Goal: Task Accomplishment & Management: Manage account settings

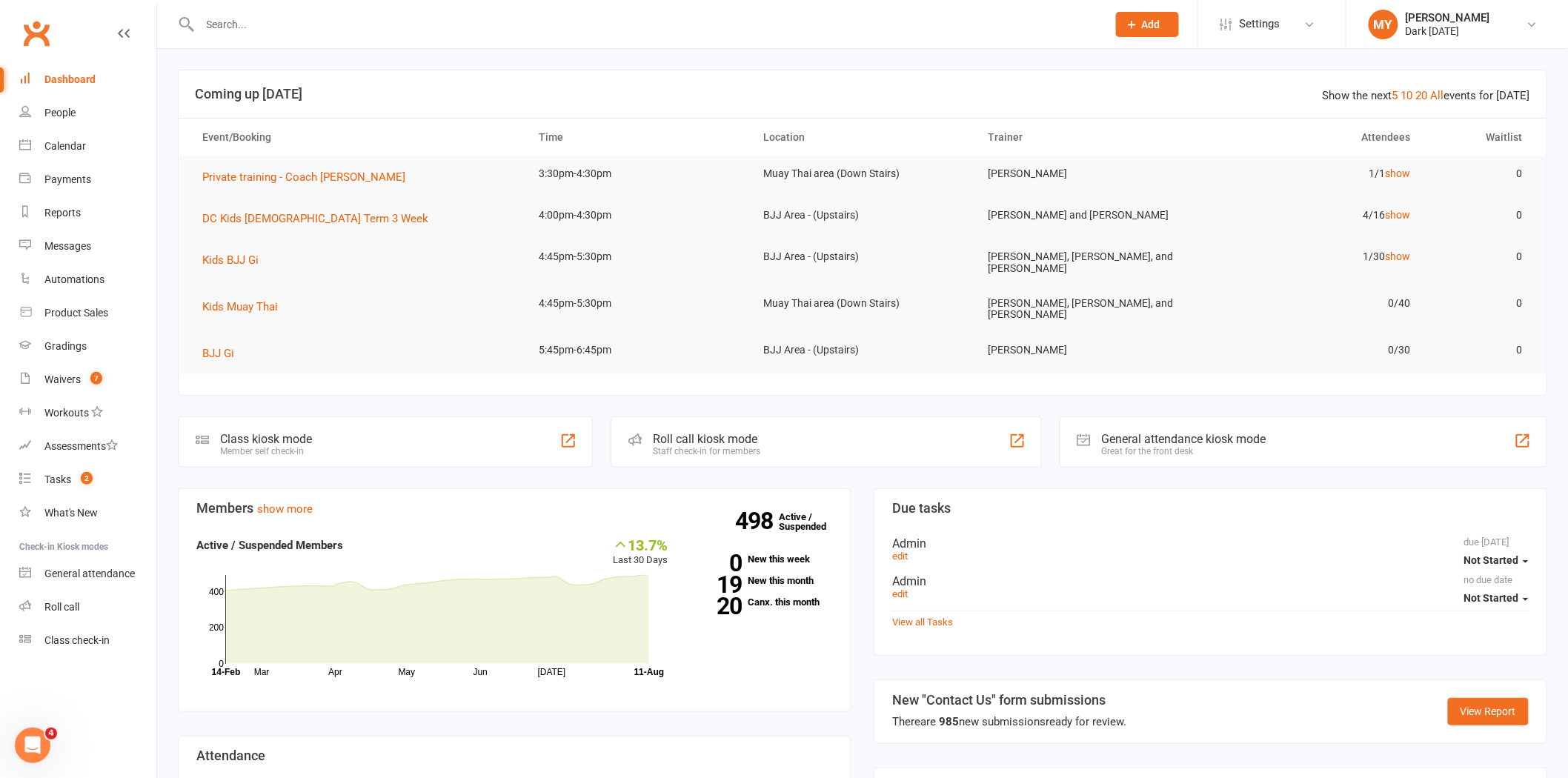
click at [375, 10] on div at bounding box center [637, 23] width 919 height 48
click at [369, 21] on input "text" at bounding box center [646, 24] width 901 height 21
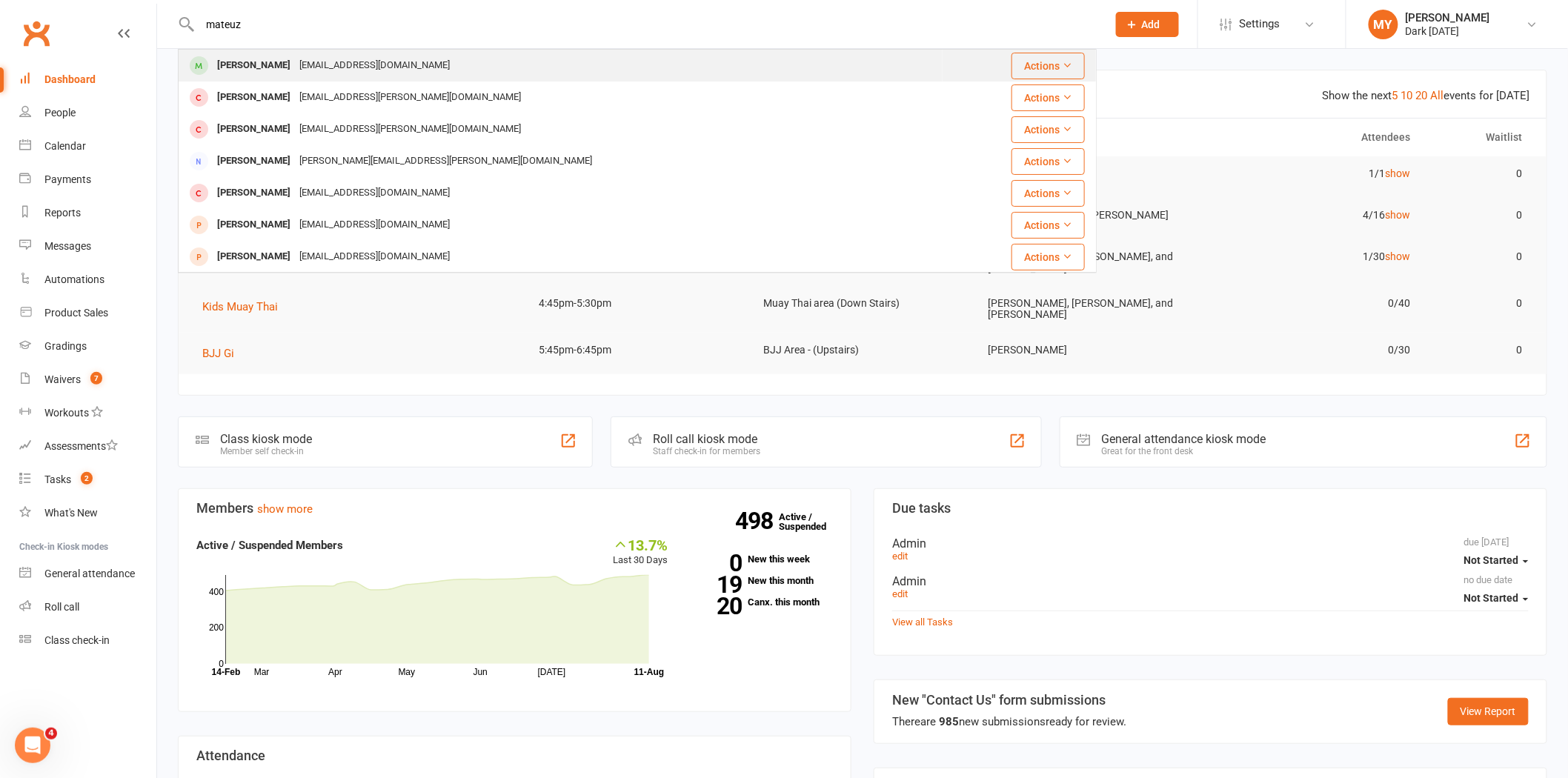
type input "mateuz"
click at [477, 68] on div "Mateusz Wolnicki paroo@gmx.net" at bounding box center [560, 65] width 762 height 30
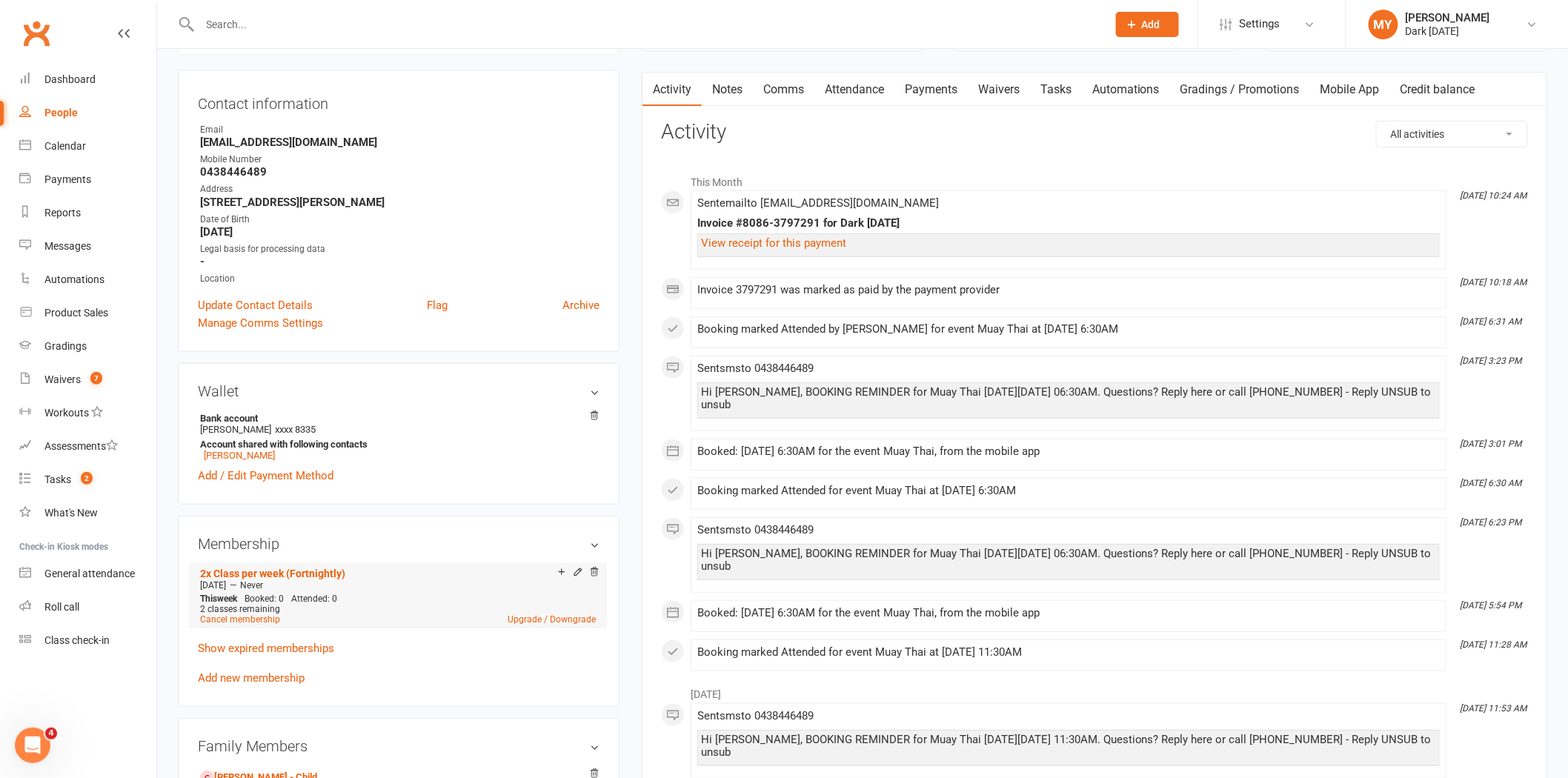
scroll to position [164, 0]
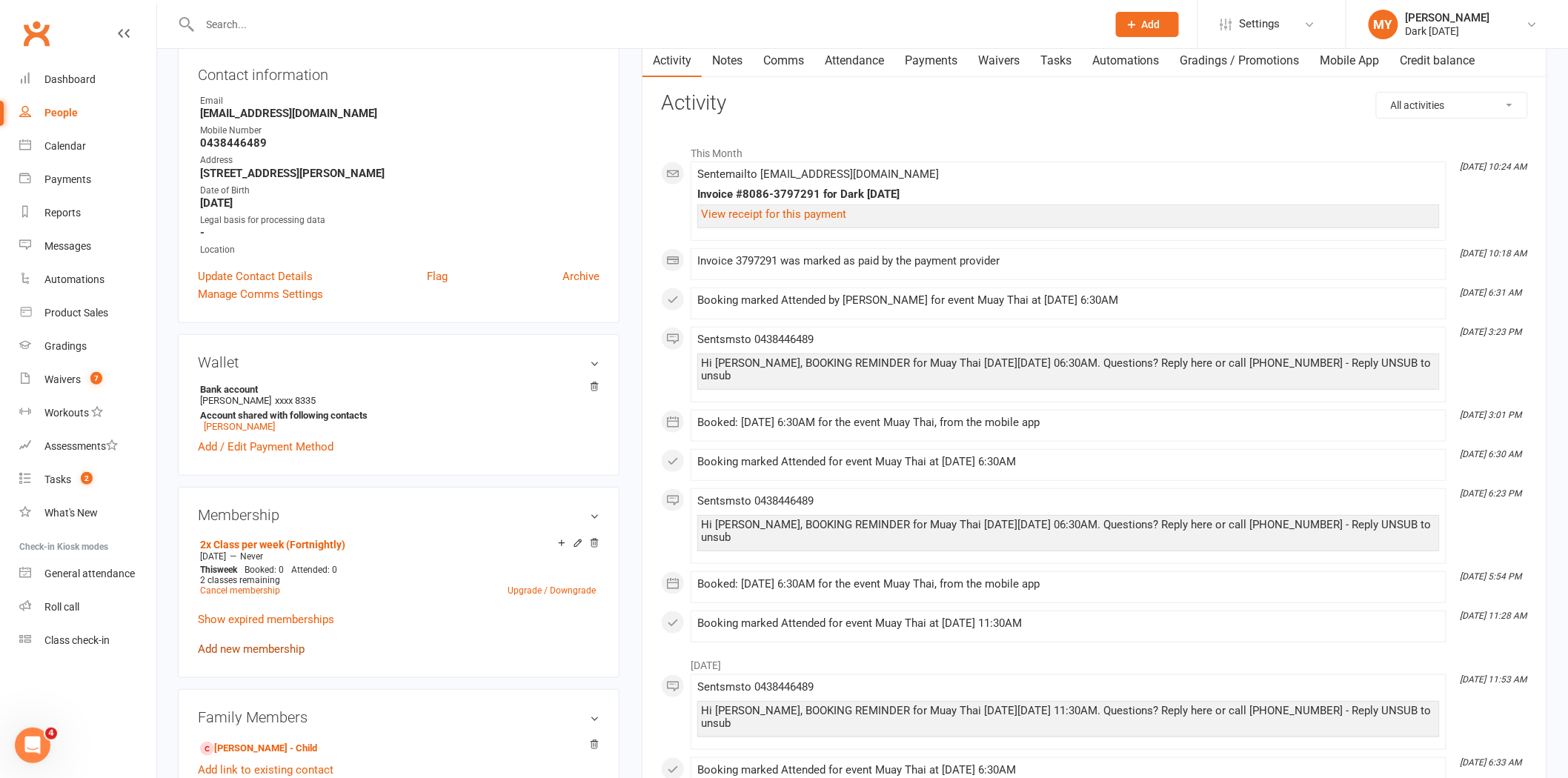
click at [289, 655] on link "Add new membership" at bounding box center [251, 648] width 107 height 13
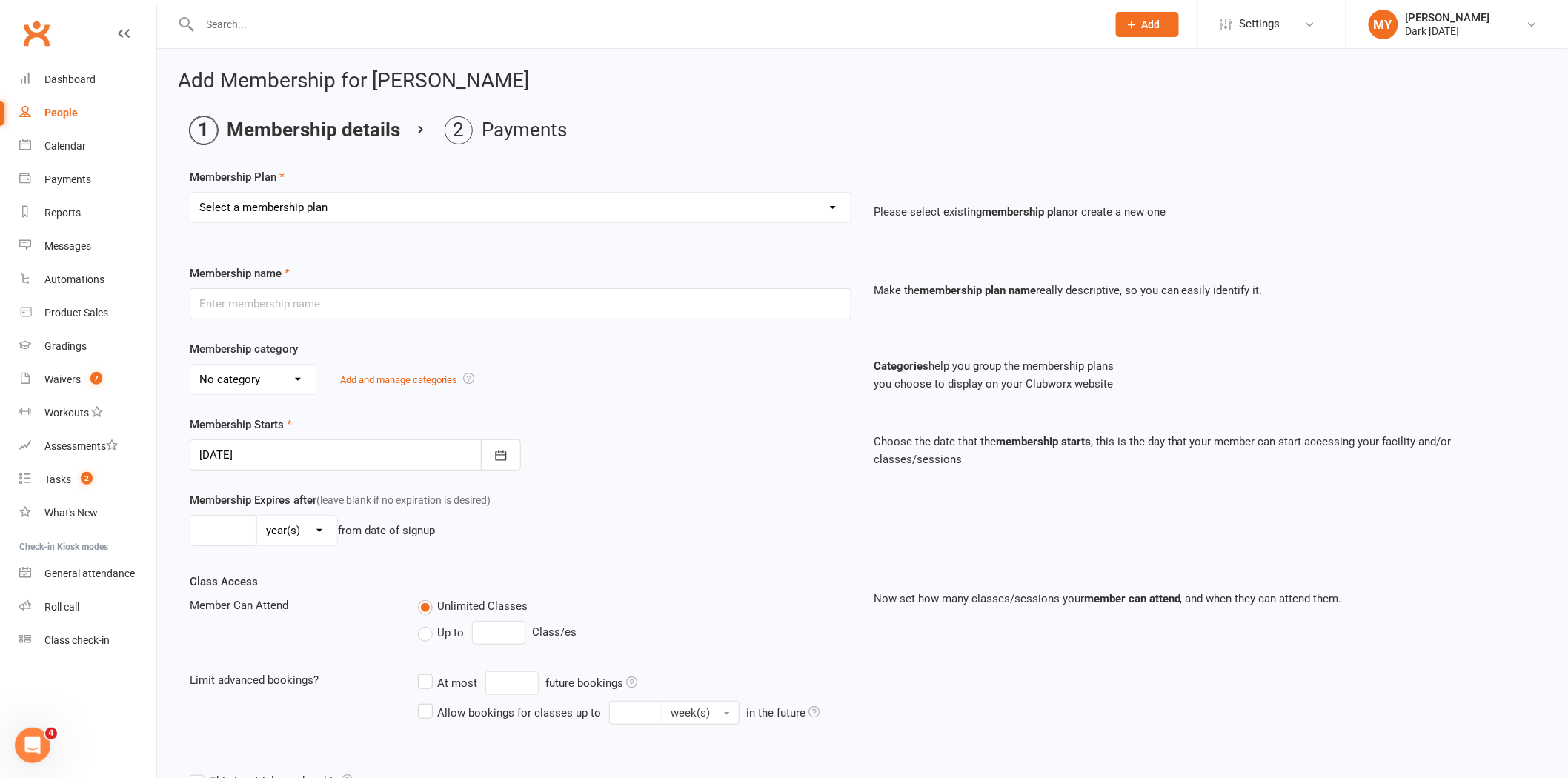
click at [531, 219] on select "Select a membership plan Create new Membership Plan Redzone Knife Defence Works…" at bounding box center [521, 208] width 661 height 30
select select "41"
click at [190, 193] on select "Select a membership plan Create new Membership Plan Redzone Knife Defence Works…" at bounding box center [521, 208] width 661 height 30
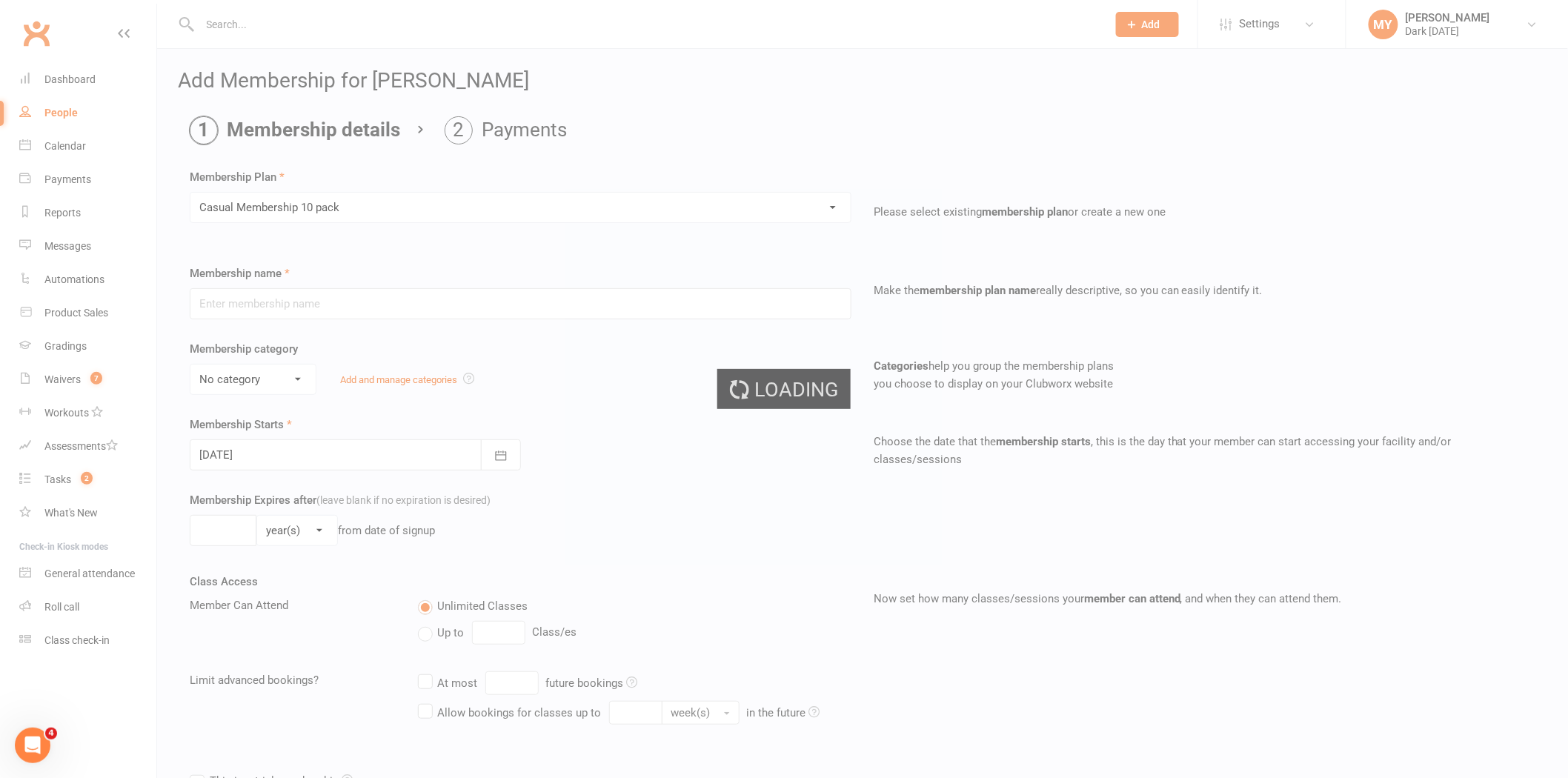
type input "Casual Membership 10 pack"
select select "2"
select select "0"
type input "10"
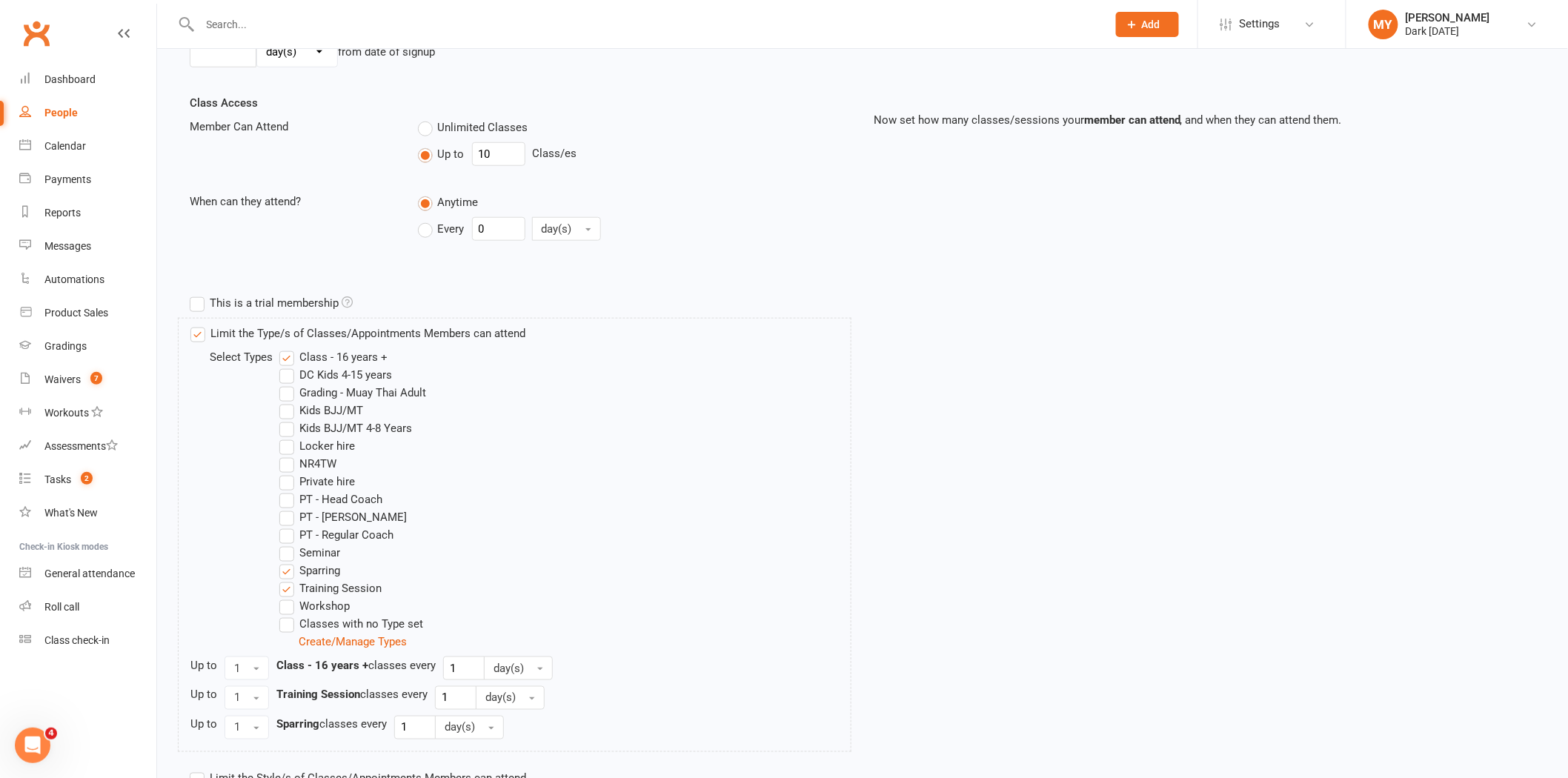
scroll to position [591, 0]
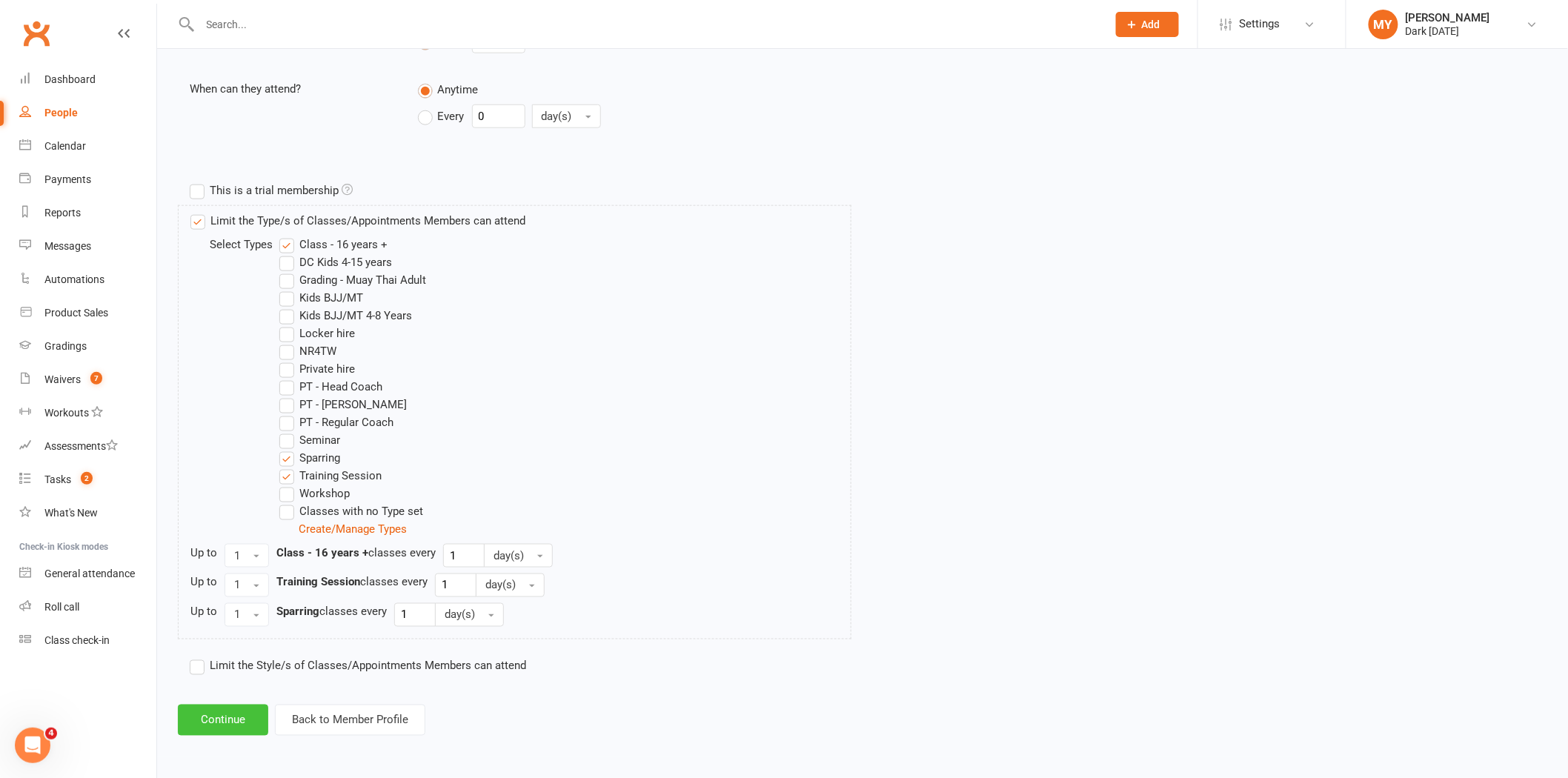
click at [219, 721] on button "Continue" at bounding box center [223, 721] width 90 height 31
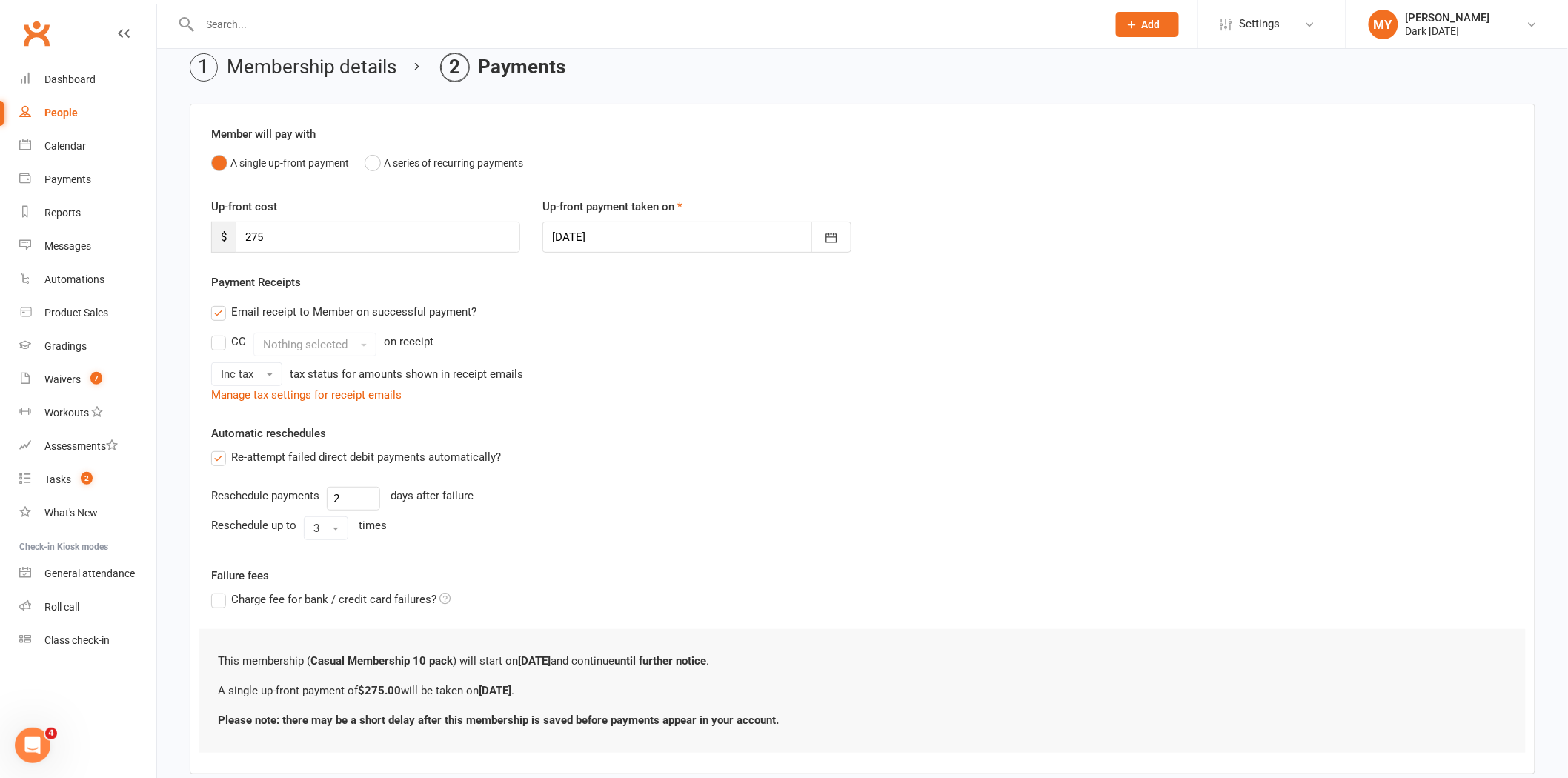
scroll to position [0, 0]
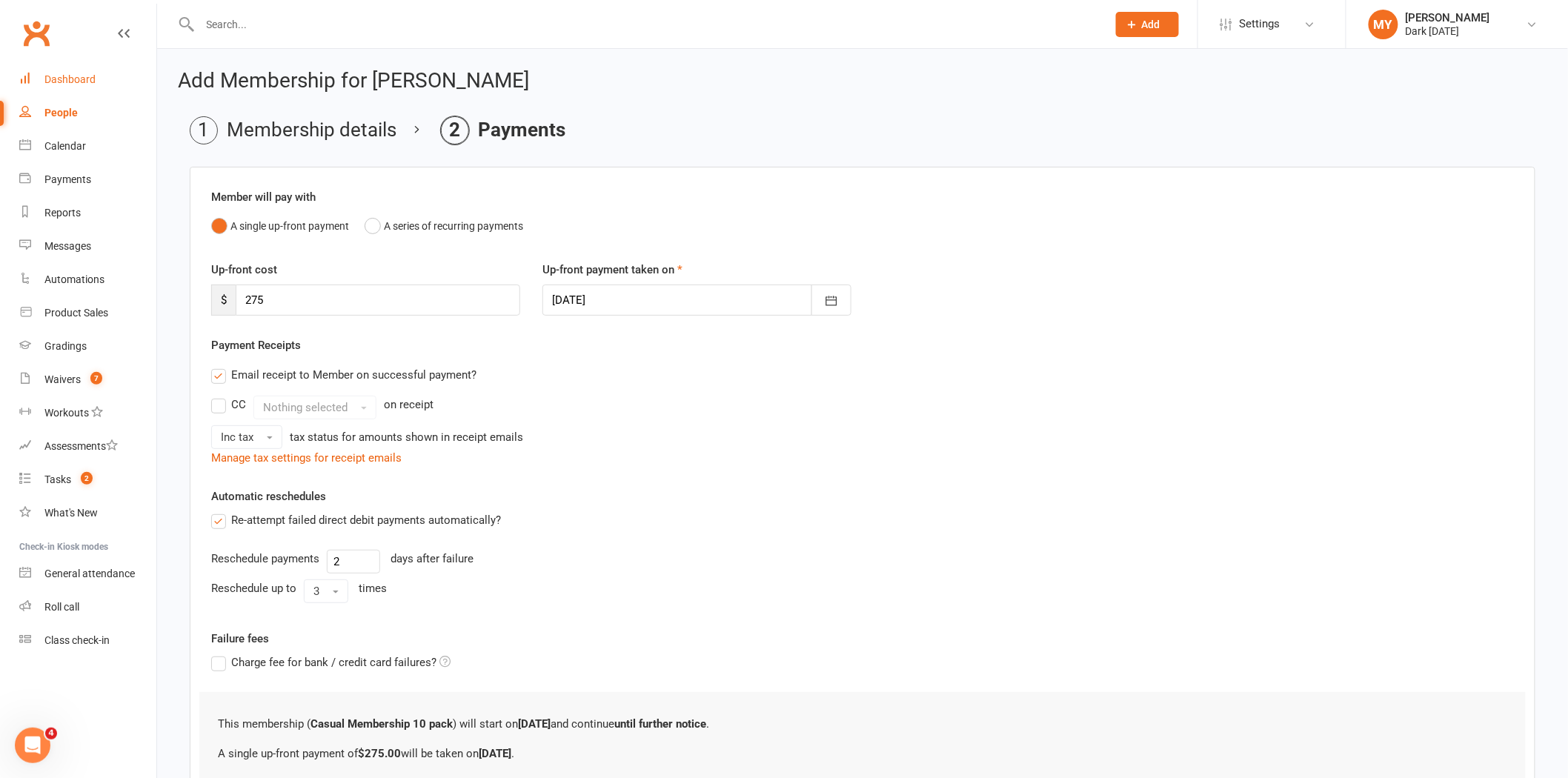
click at [69, 86] on link "Dashboard" at bounding box center [88, 79] width 137 height 33
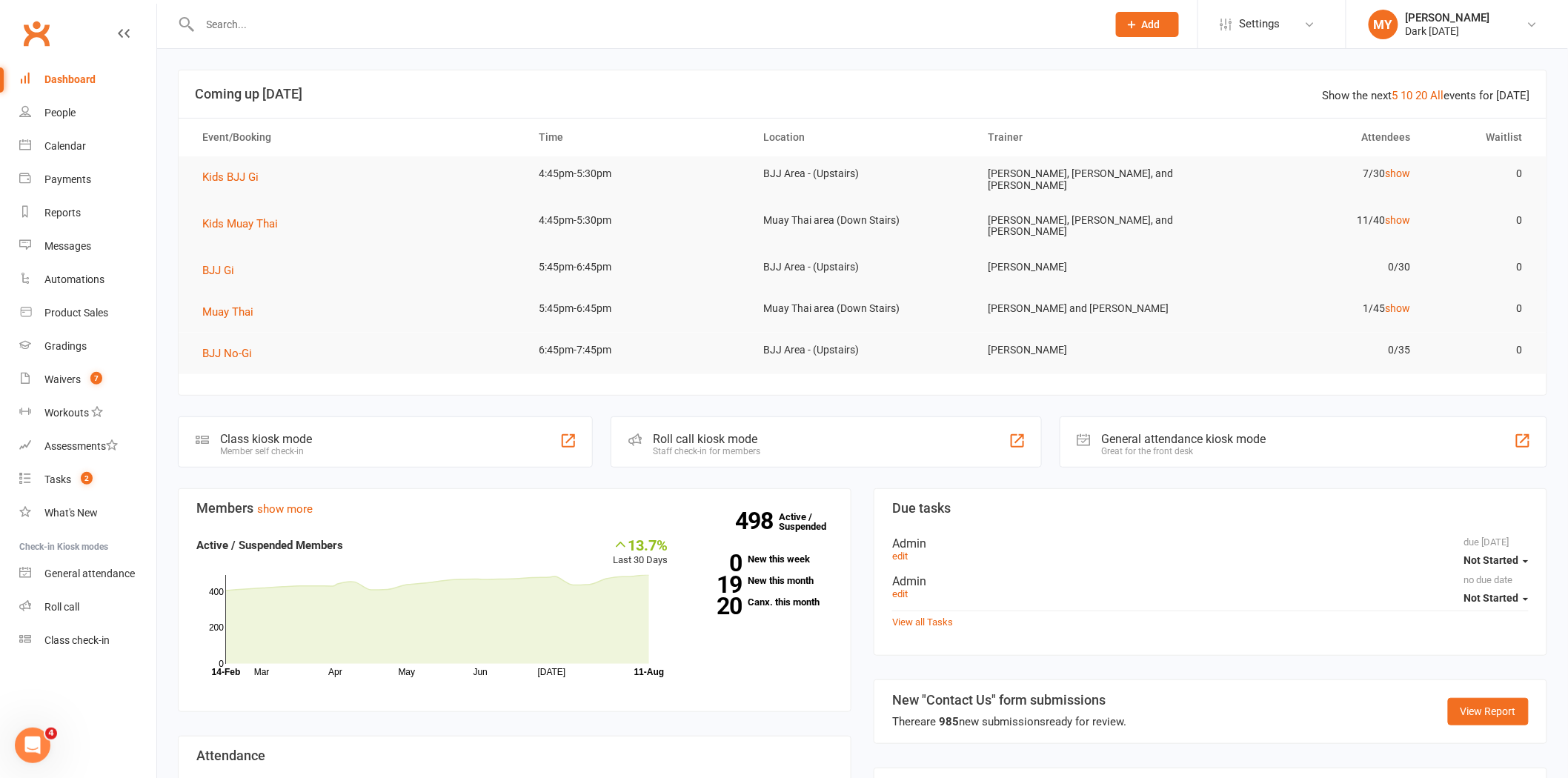
click at [317, 36] on div at bounding box center [637, 23] width 919 height 48
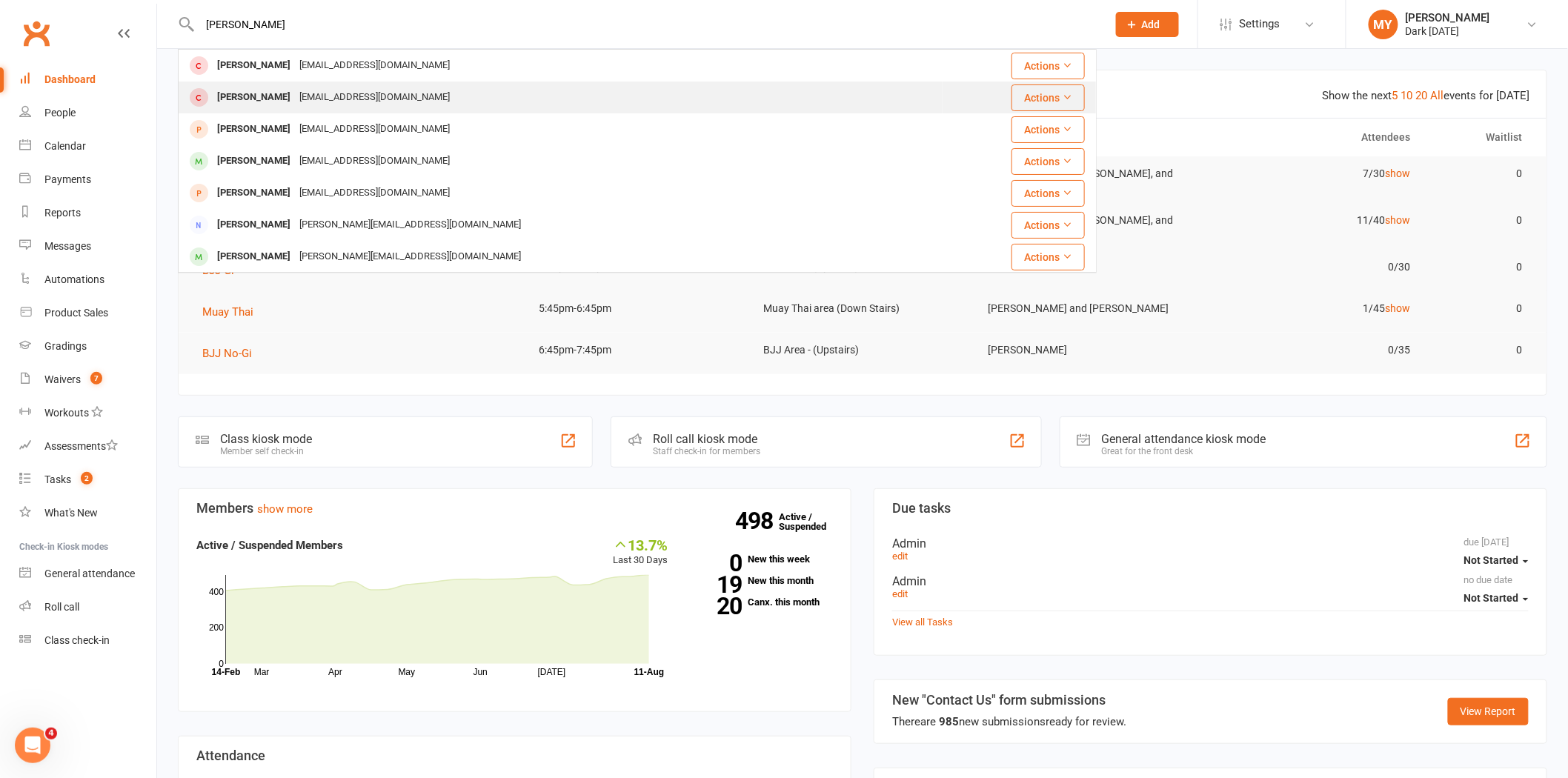
type input "alana gordon"
click at [295, 96] on div "dougimonplusone@gmail.com" at bounding box center [374, 97] width 159 height 22
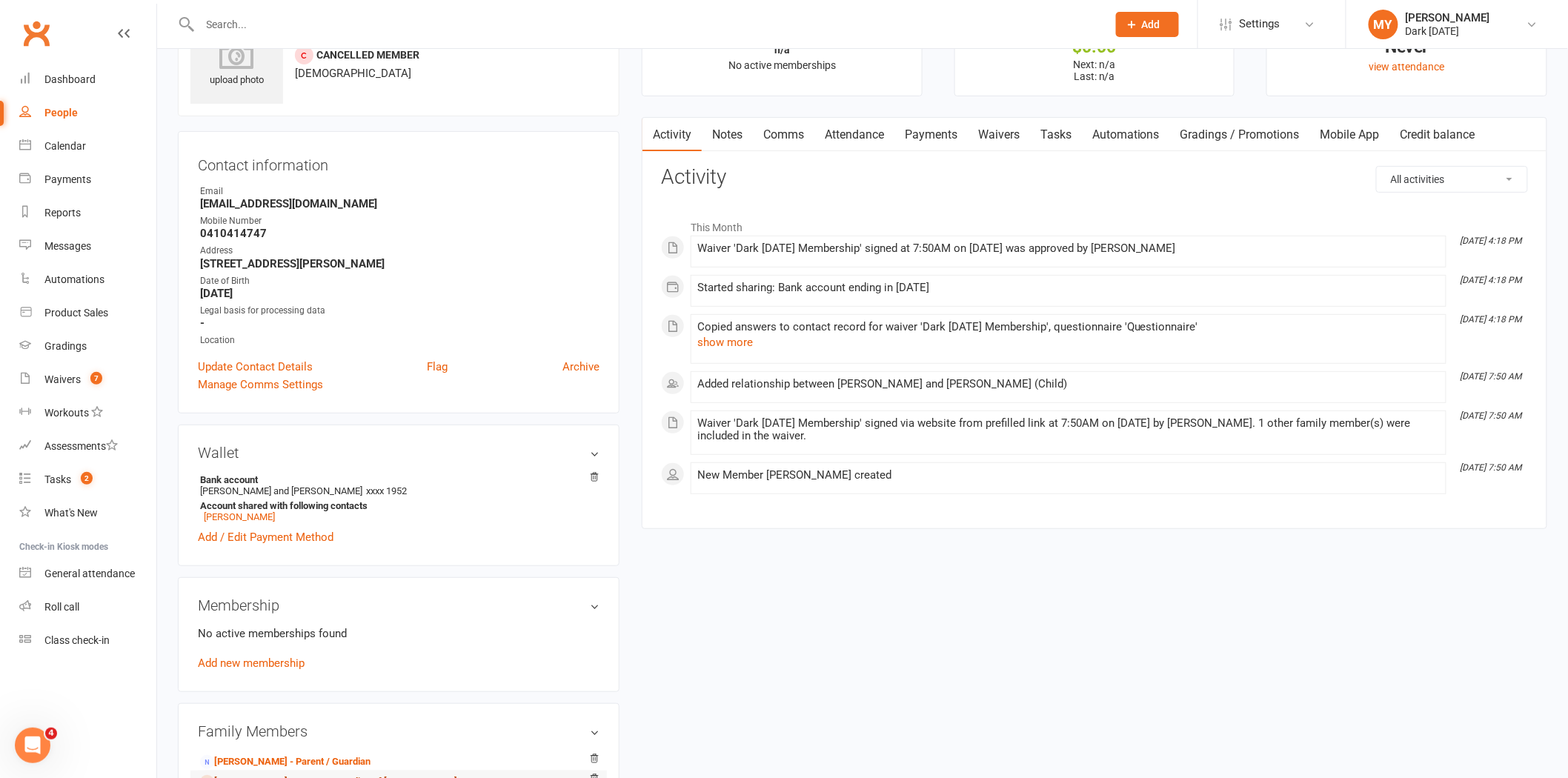
scroll to position [329, 0]
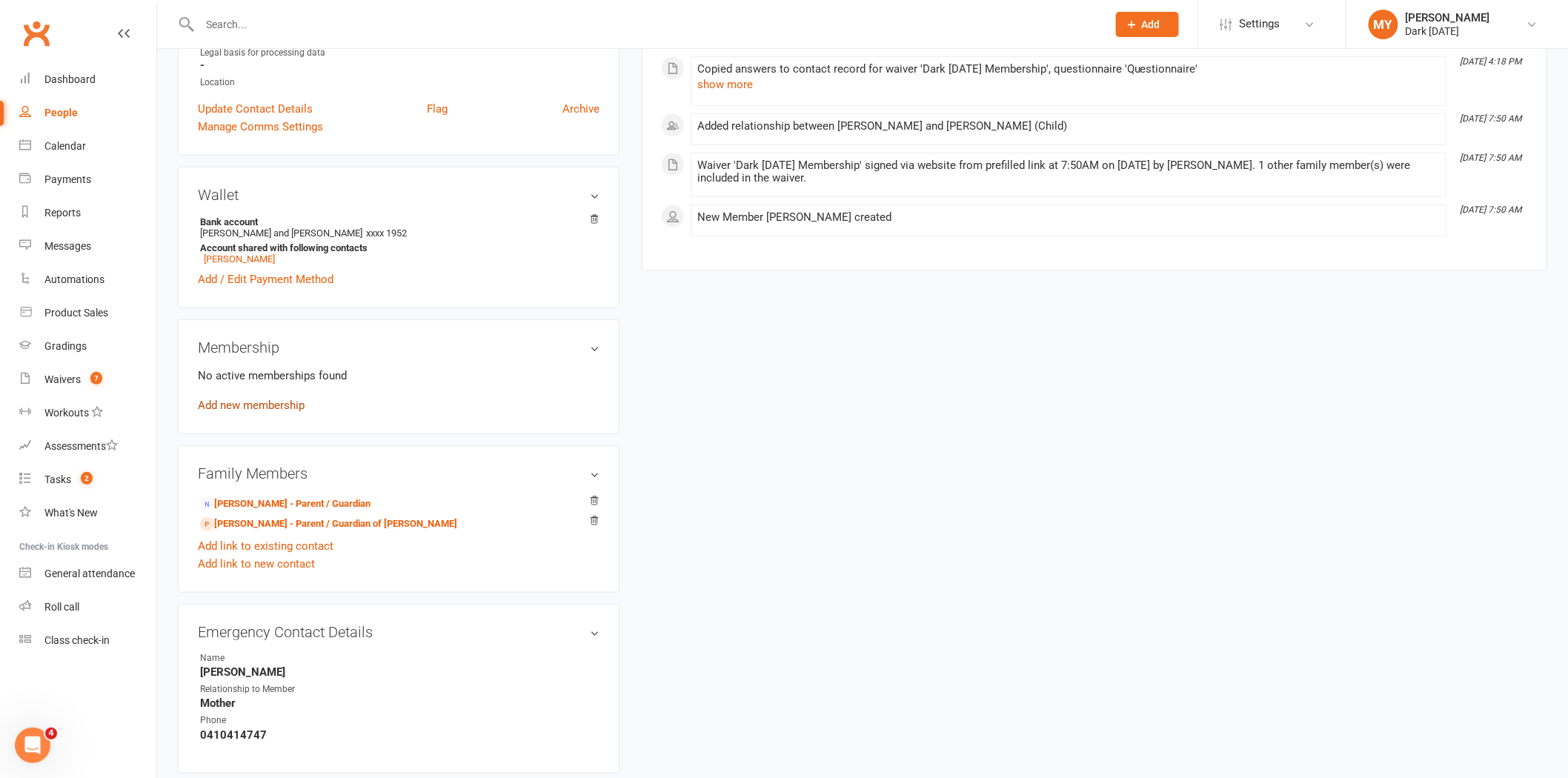
click at [259, 409] on link "Add new membership" at bounding box center [251, 405] width 107 height 13
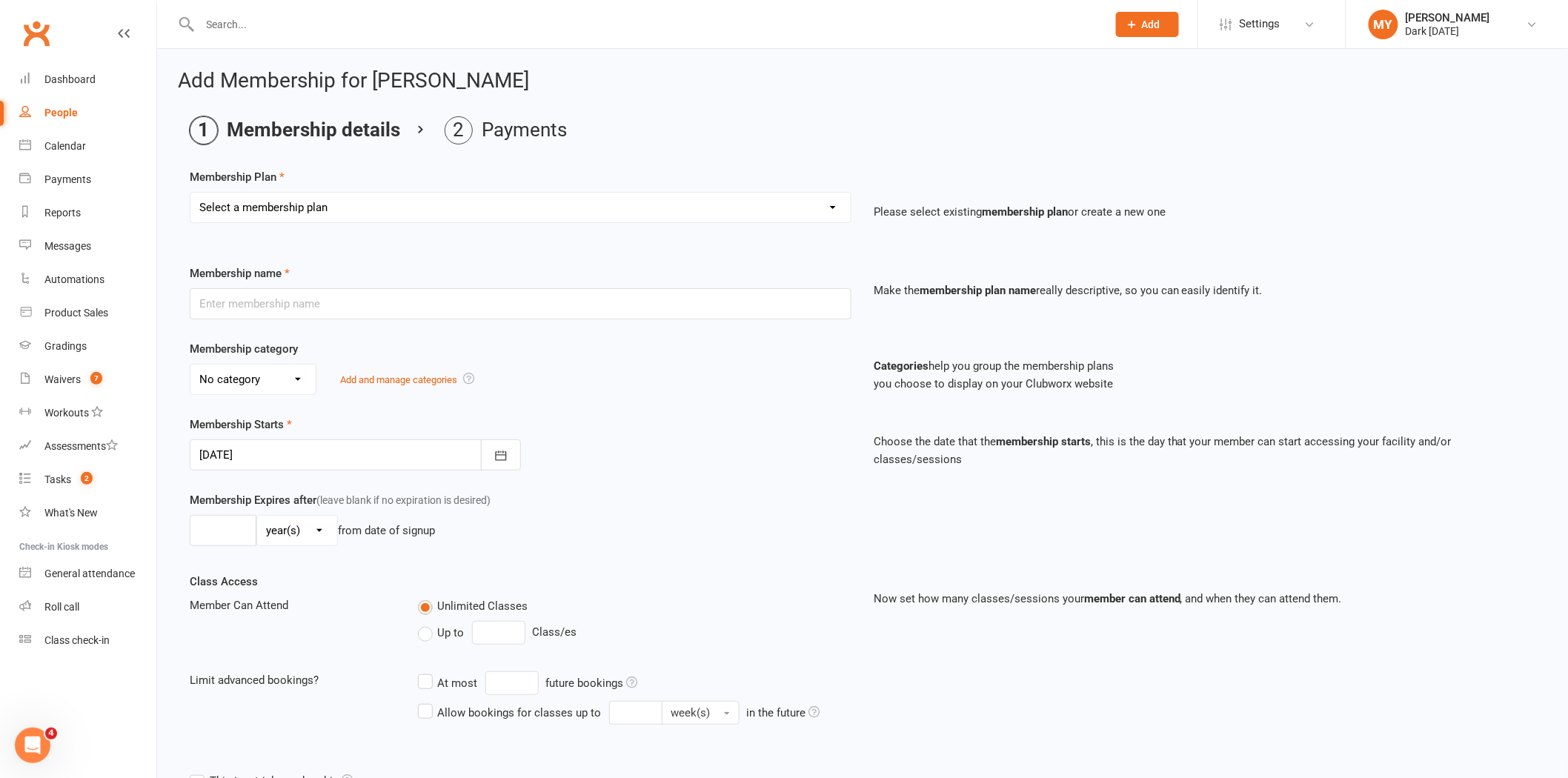
click at [343, 211] on select "Select a membership plan Create new Membership Plan Redzone Knife Defence Works…" at bounding box center [521, 208] width 661 height 30
select select "61"
click at [190, 193] on select "Select a membership plan Create new Membership Plan Redzone Knife Defence Works…" at bounding box center [521, 208] width 661 height 30
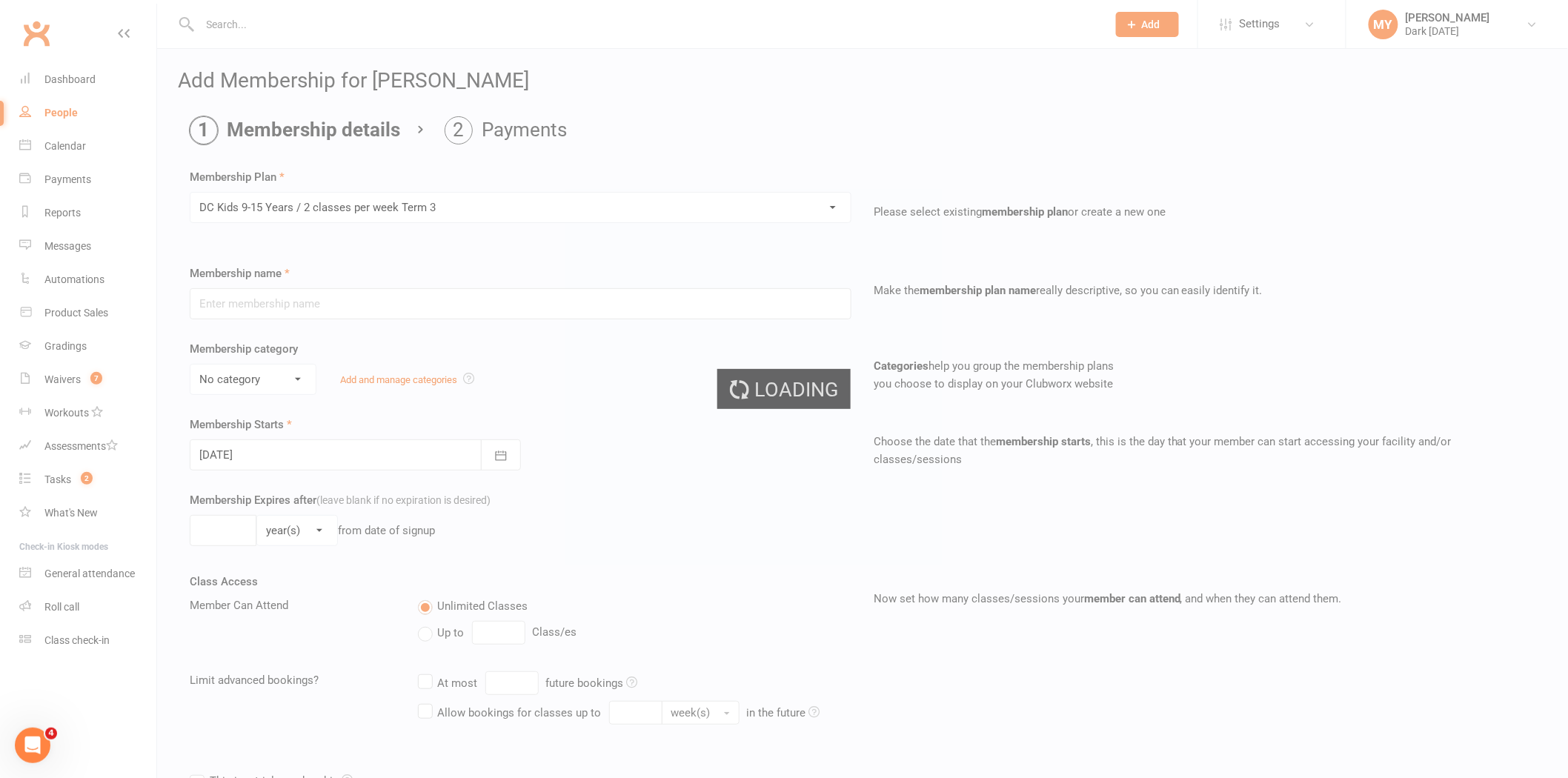
type input "DC Kids 9-15 Years / 2 classes per week Term 3"
select select "4"
type input "22 Jul 2025"
type input "10"
select select "1"
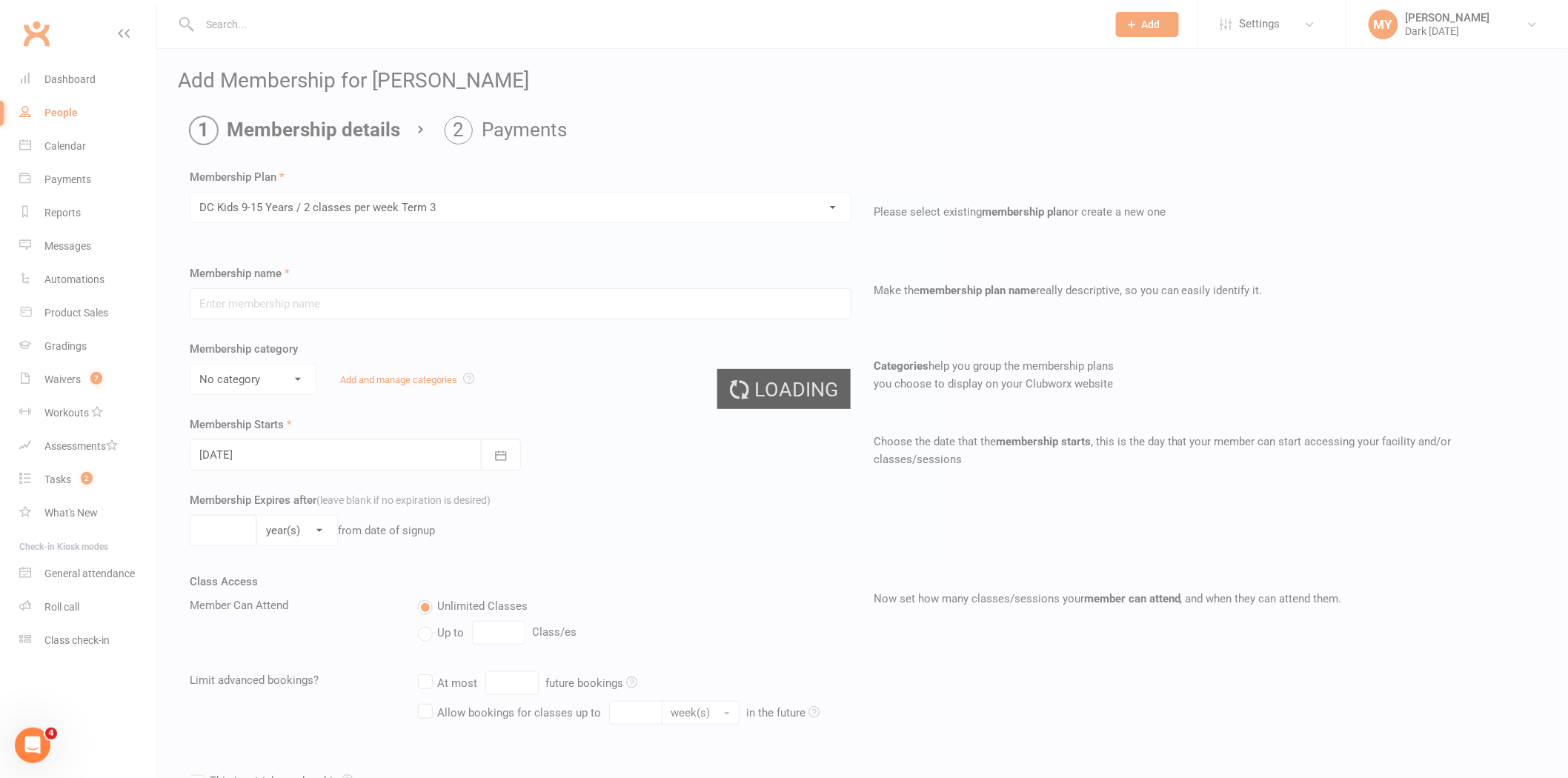
type input "2"
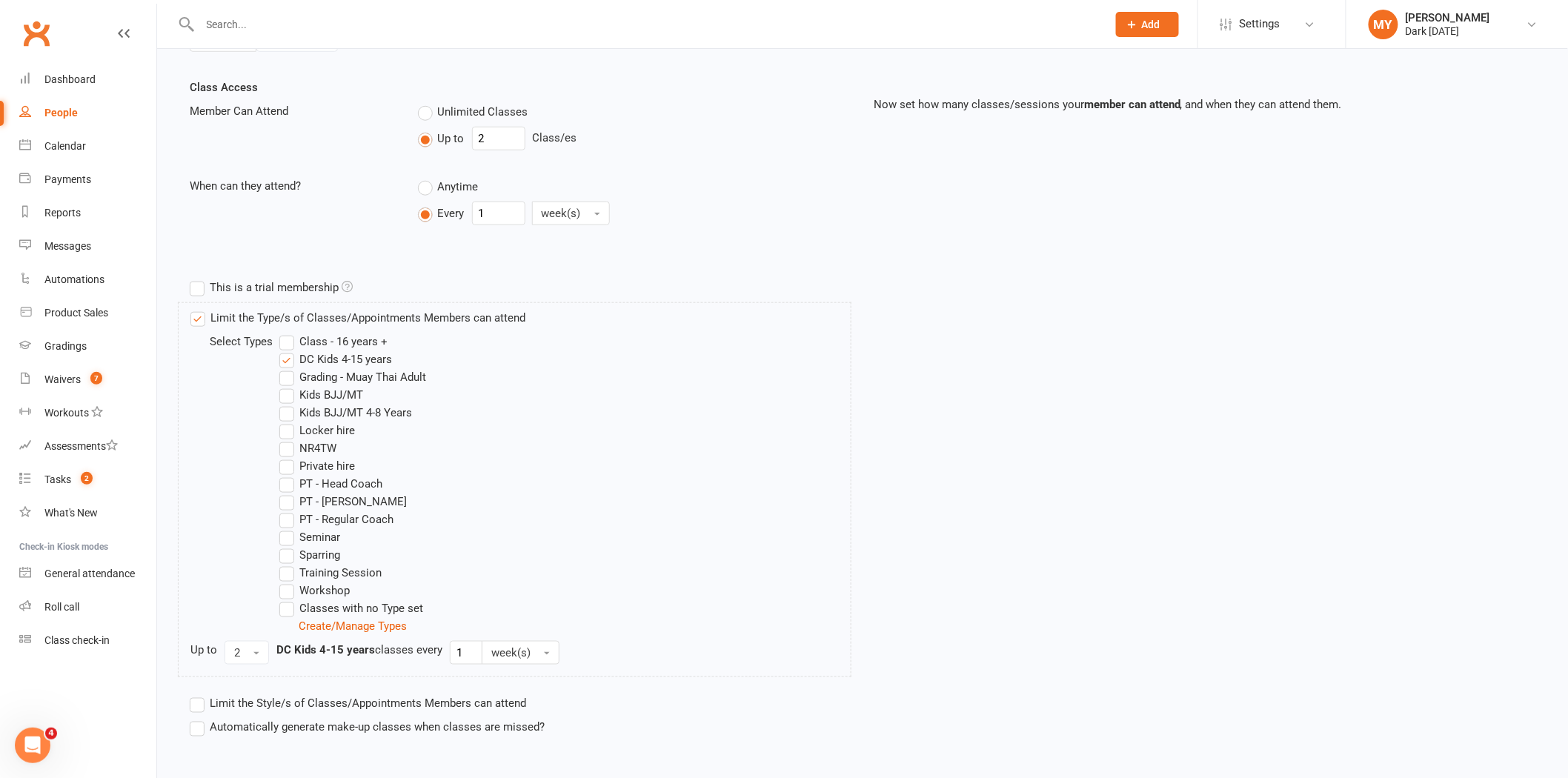
scroll to position [571, 0]
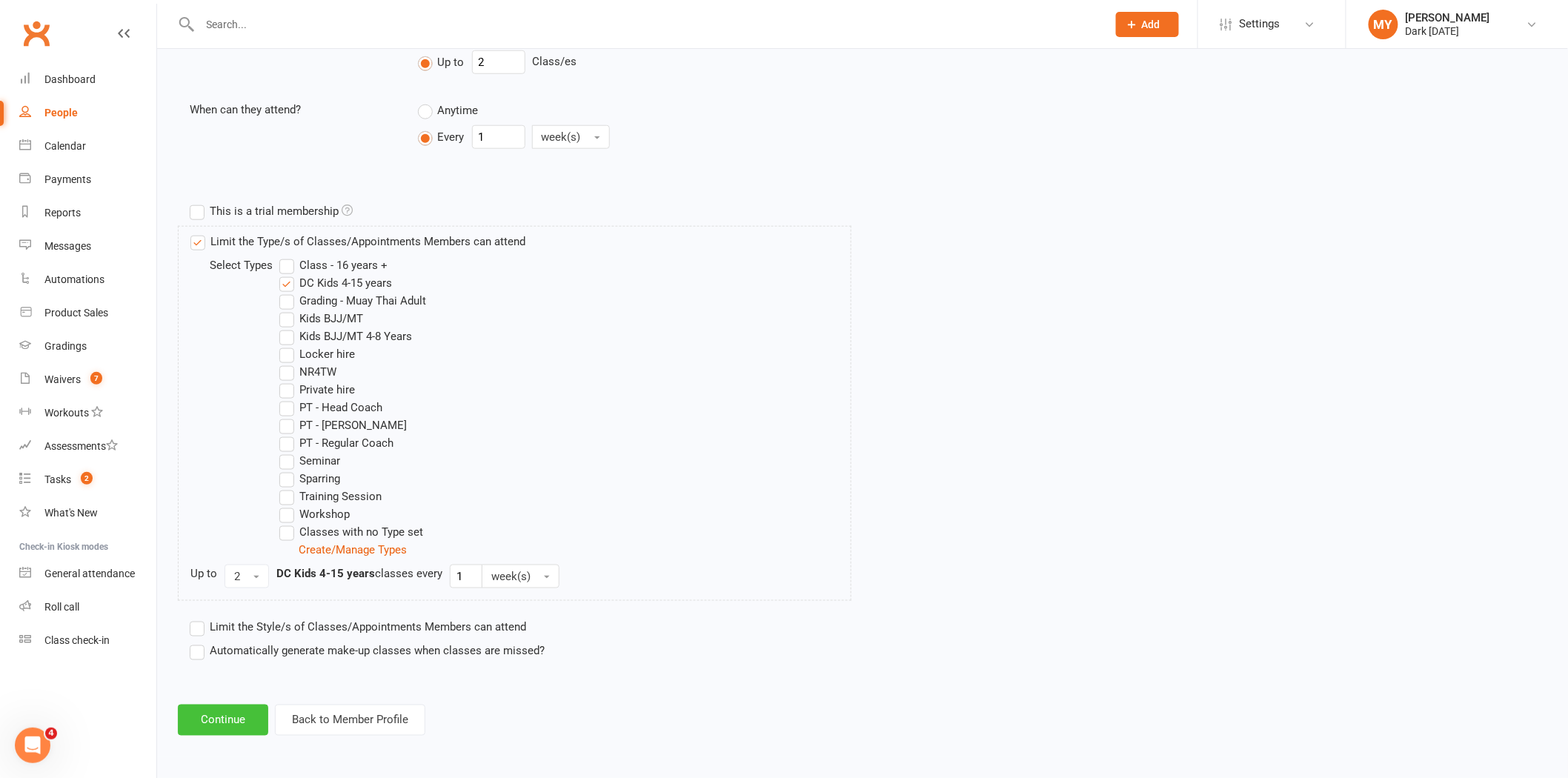
click at [229, 730] on button "Continue" at bounding box center [223, 721] width 90 height 31
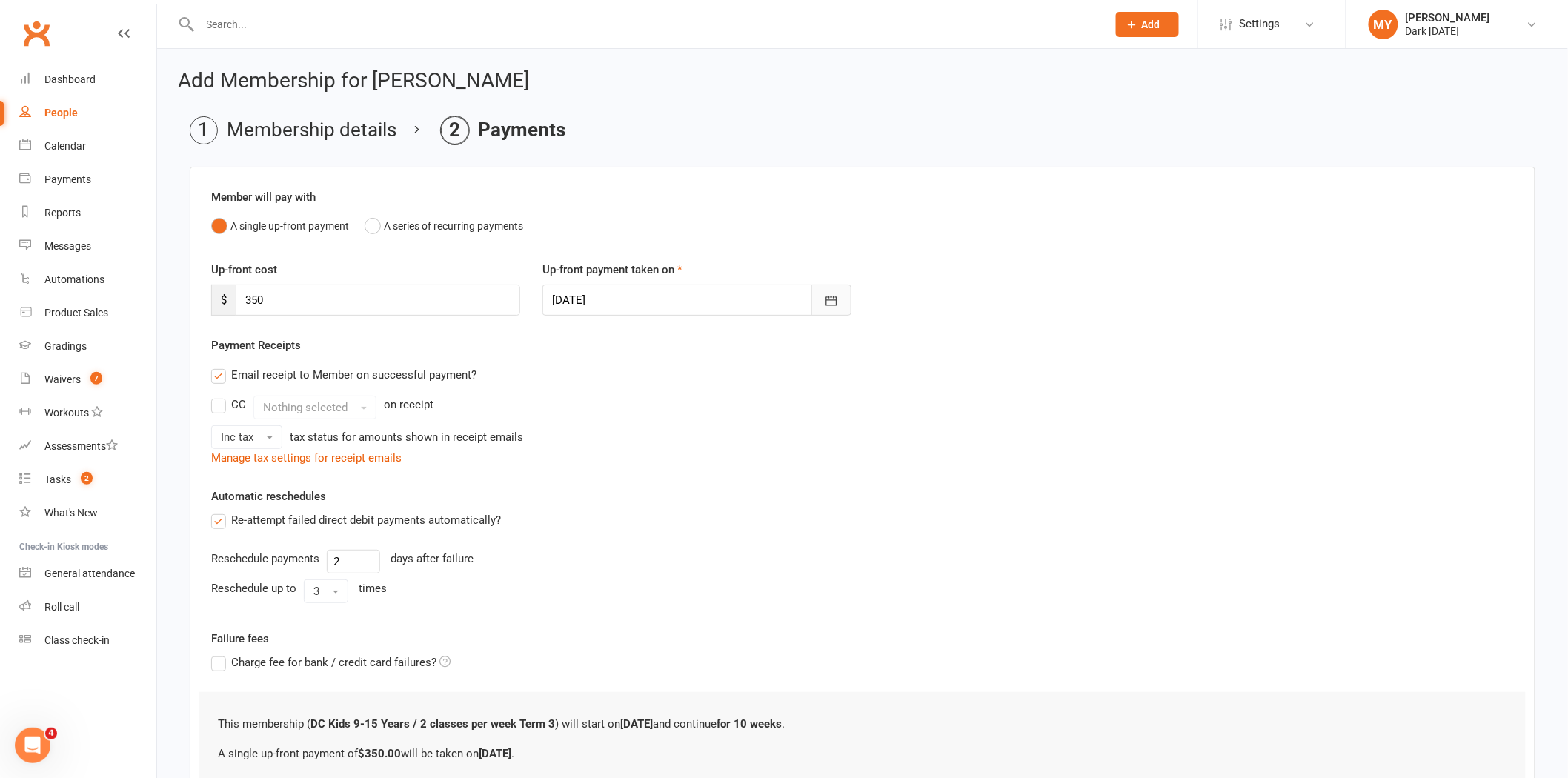
click at [823, 303] on button "button" at bounding box center [832, 300] width 40 height 31
click at [1236, 339] on div "Payment Receipts Email receipt to Member on successful payment? CC Nothing sele…" at bounding box center [862, 402] width 1303 height 130
click at [174, 237] on div "Add Membership for Alannah Gordon Membership details Payments Member will pay w…" at bounding box center [863, 476] width 1412 height 855
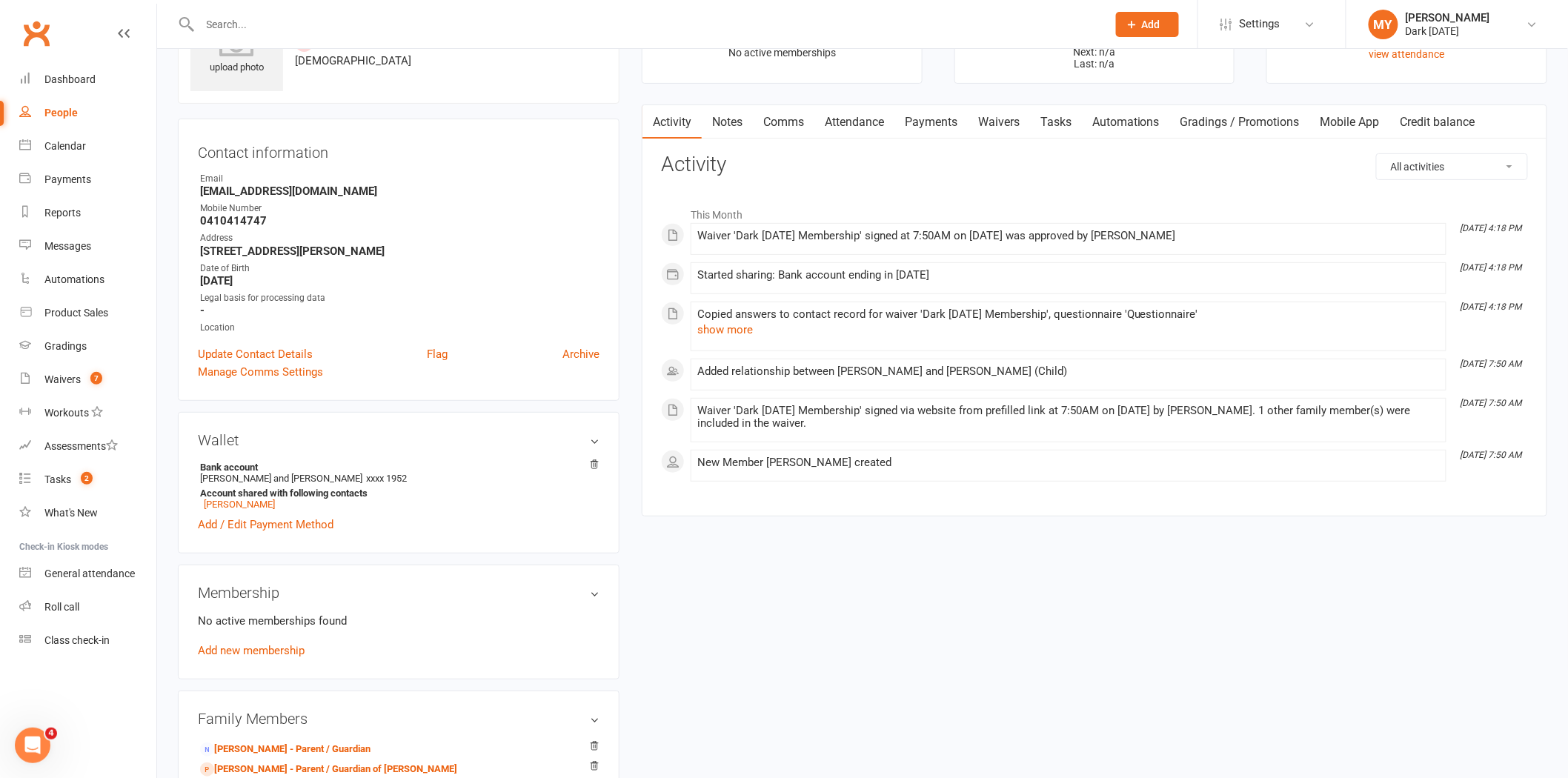
scroll to position [247, 0]
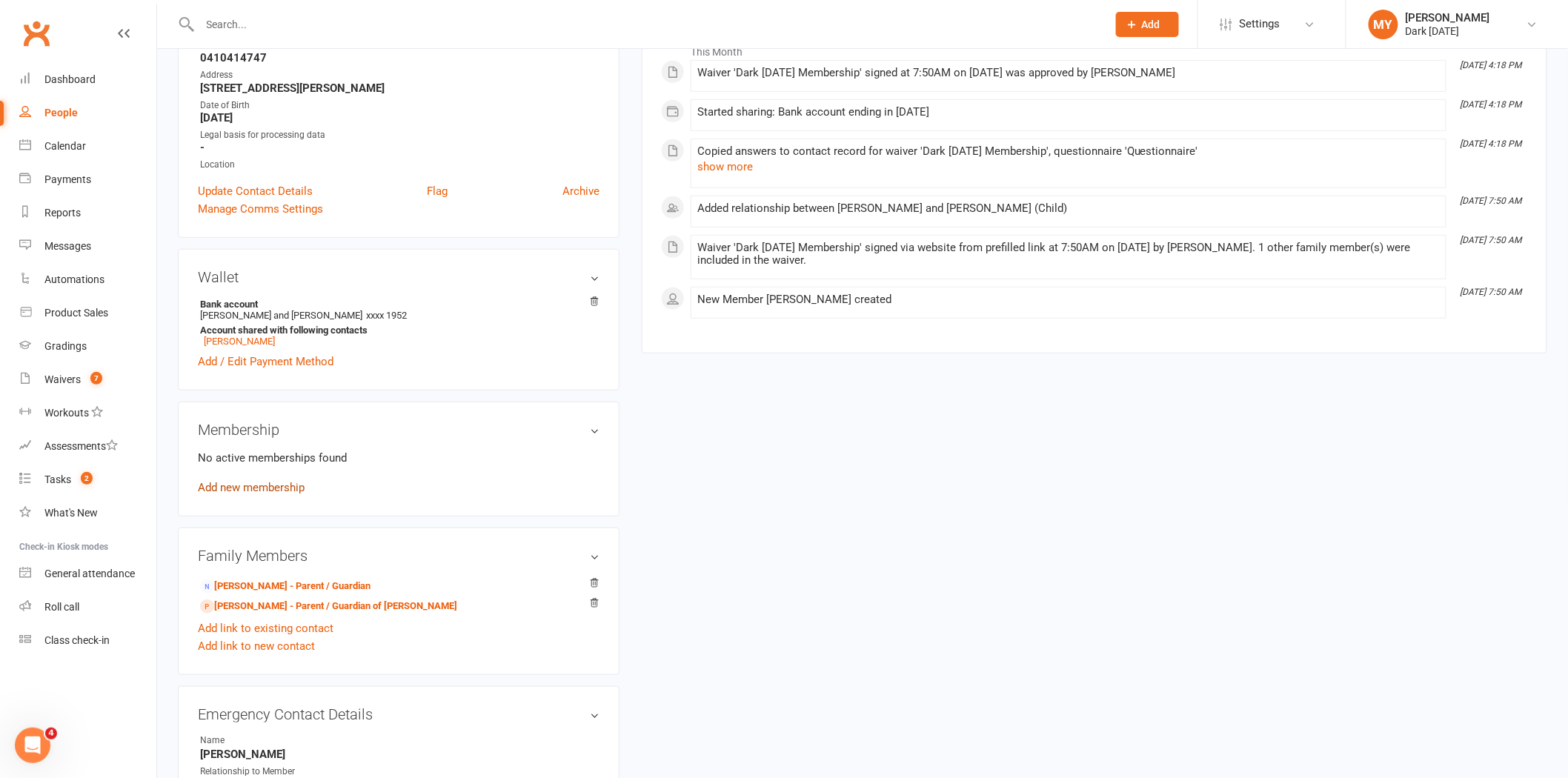
click at [271, 488] on link "Add new membership" at bounding box center [251, 487] width 107 height 13
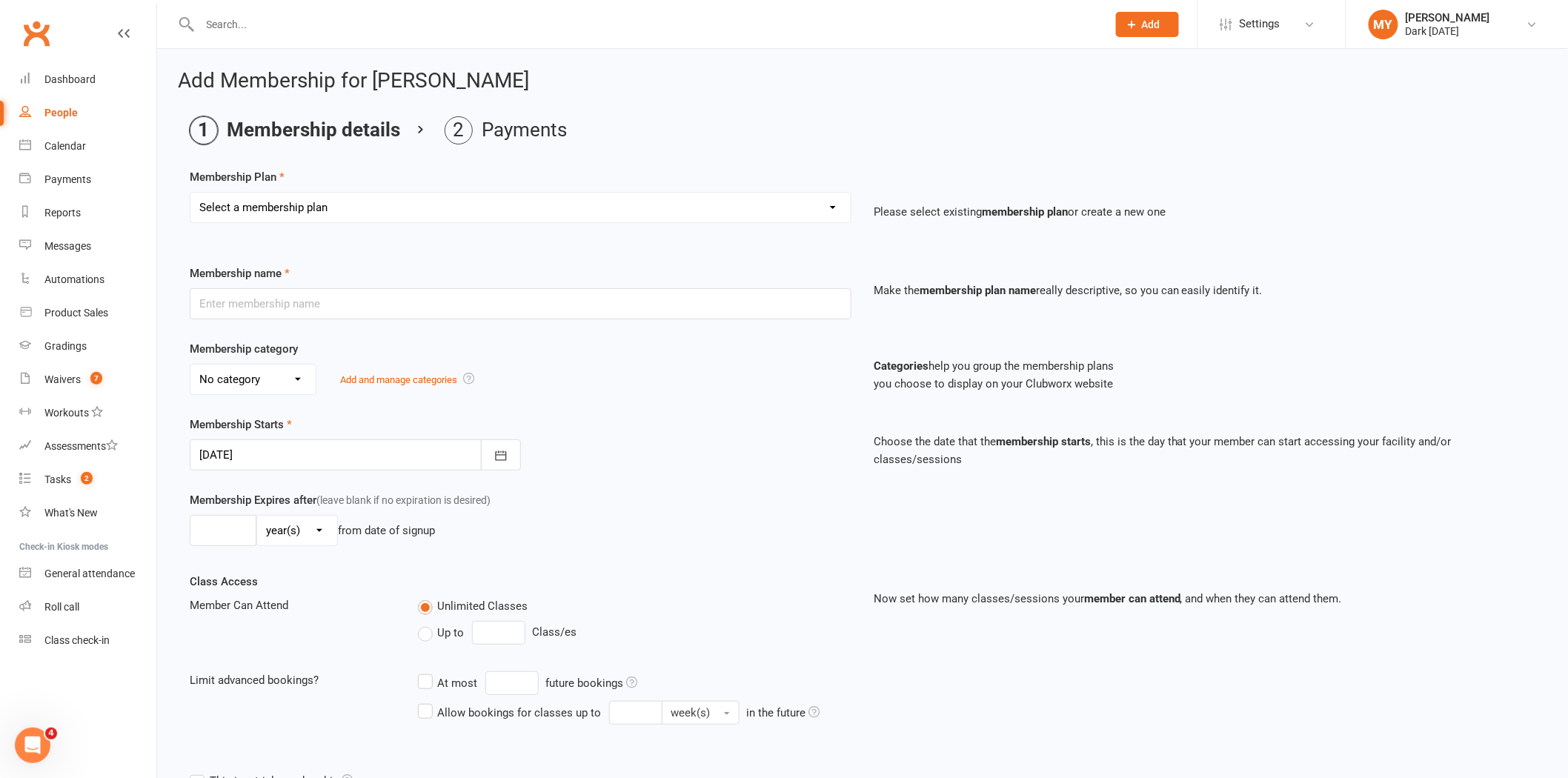
click at [754, 203] on select "Select a membership plan Create new Membership Plan Redzone Knife Defence Works…" at bounding box center [521, 208] width 661 height 30
select select "32"
click at [190, 193] on select "Select a membership plan Create new Membership Plan Redzone Knife Defence Works…" at bounding box center [521, 208] width 661 height 30
type input "The Wicked - Unlimited Classes U18 (Fortnightly)"
select select "7"
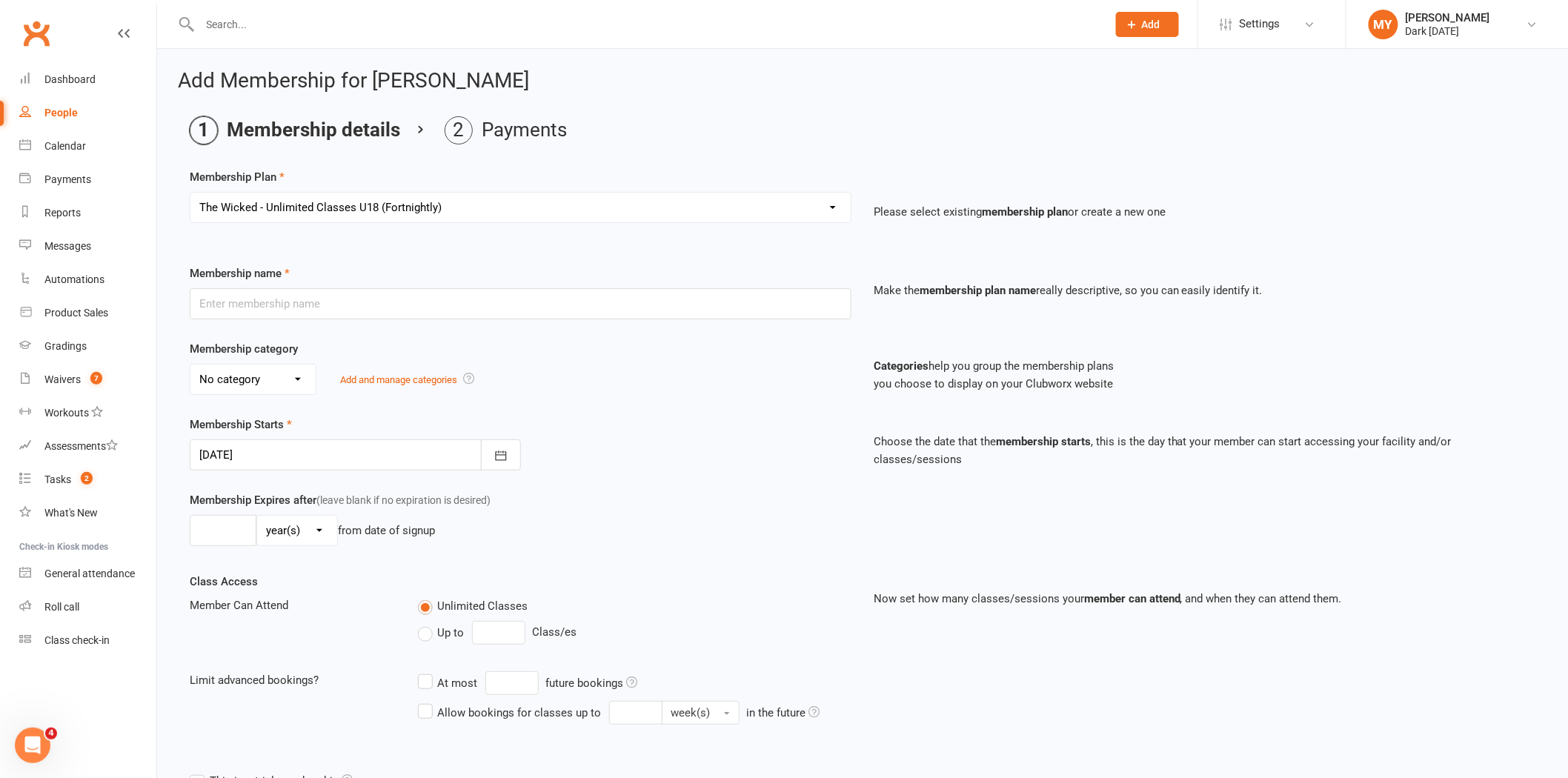
type input "0"
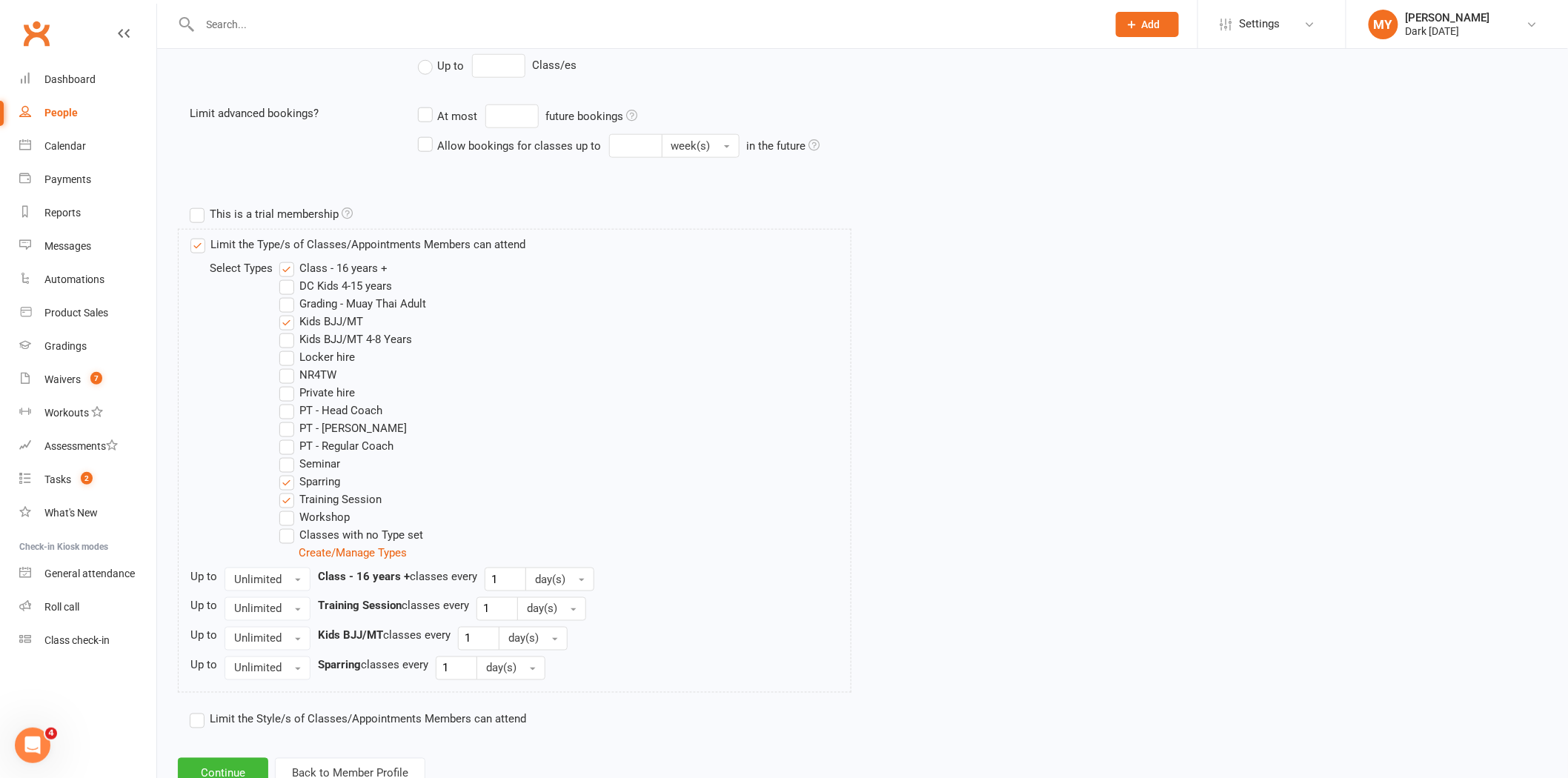
scroll to position [621, 0]
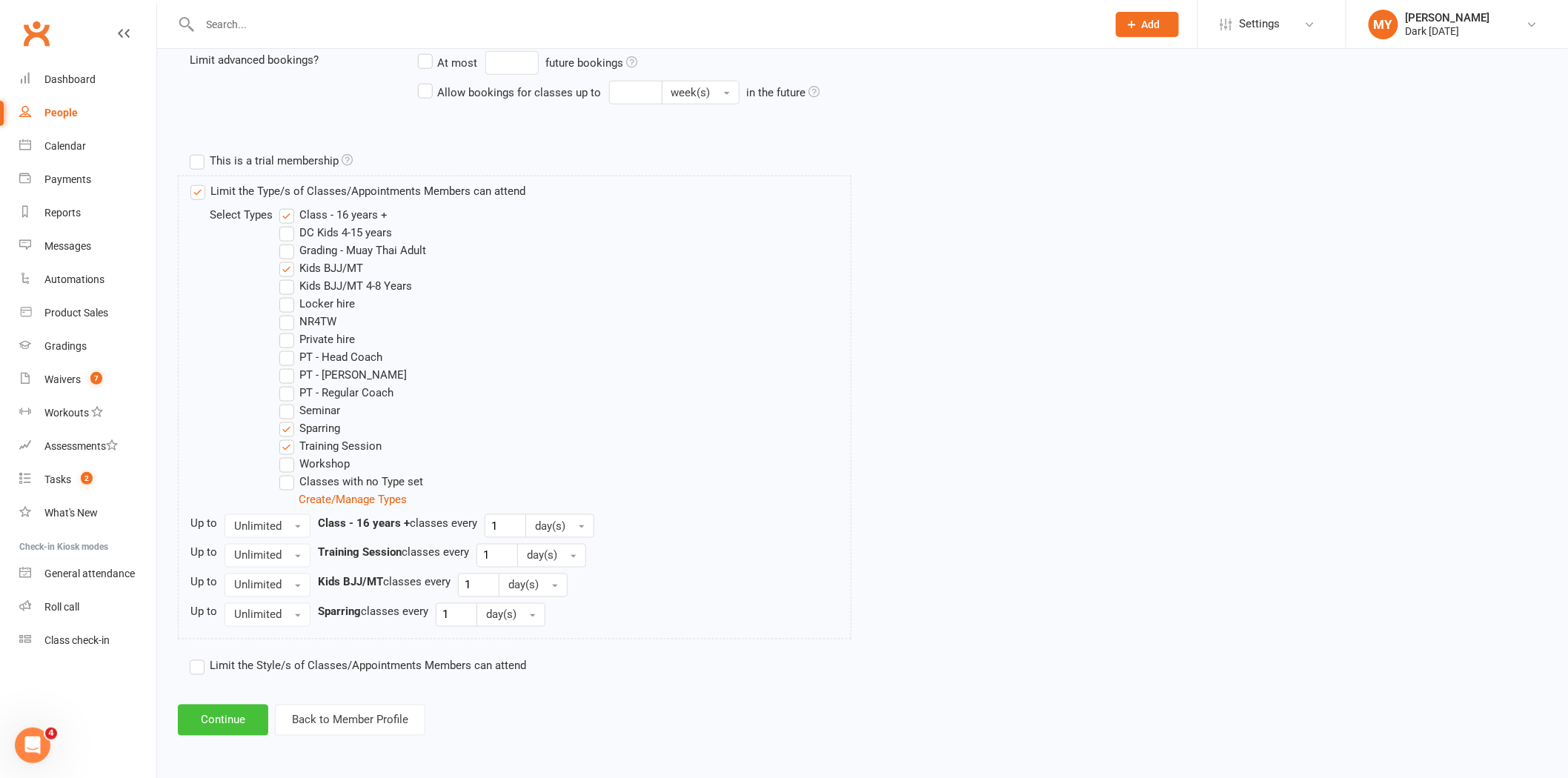
click at [223, 722] on button "Continue" at bounding box center [223, 721] width 90 height 31
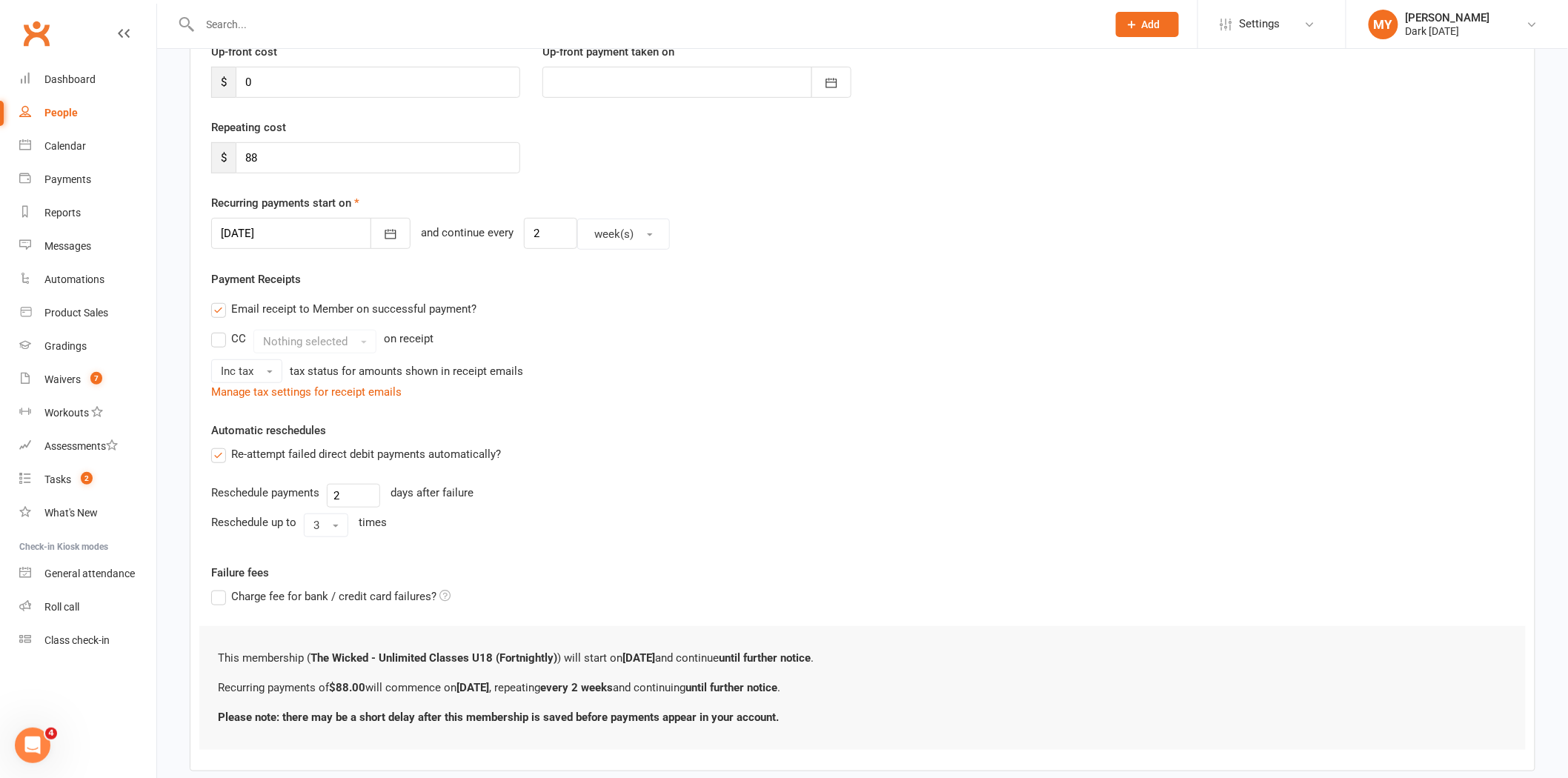
scroll to position [300, 0]
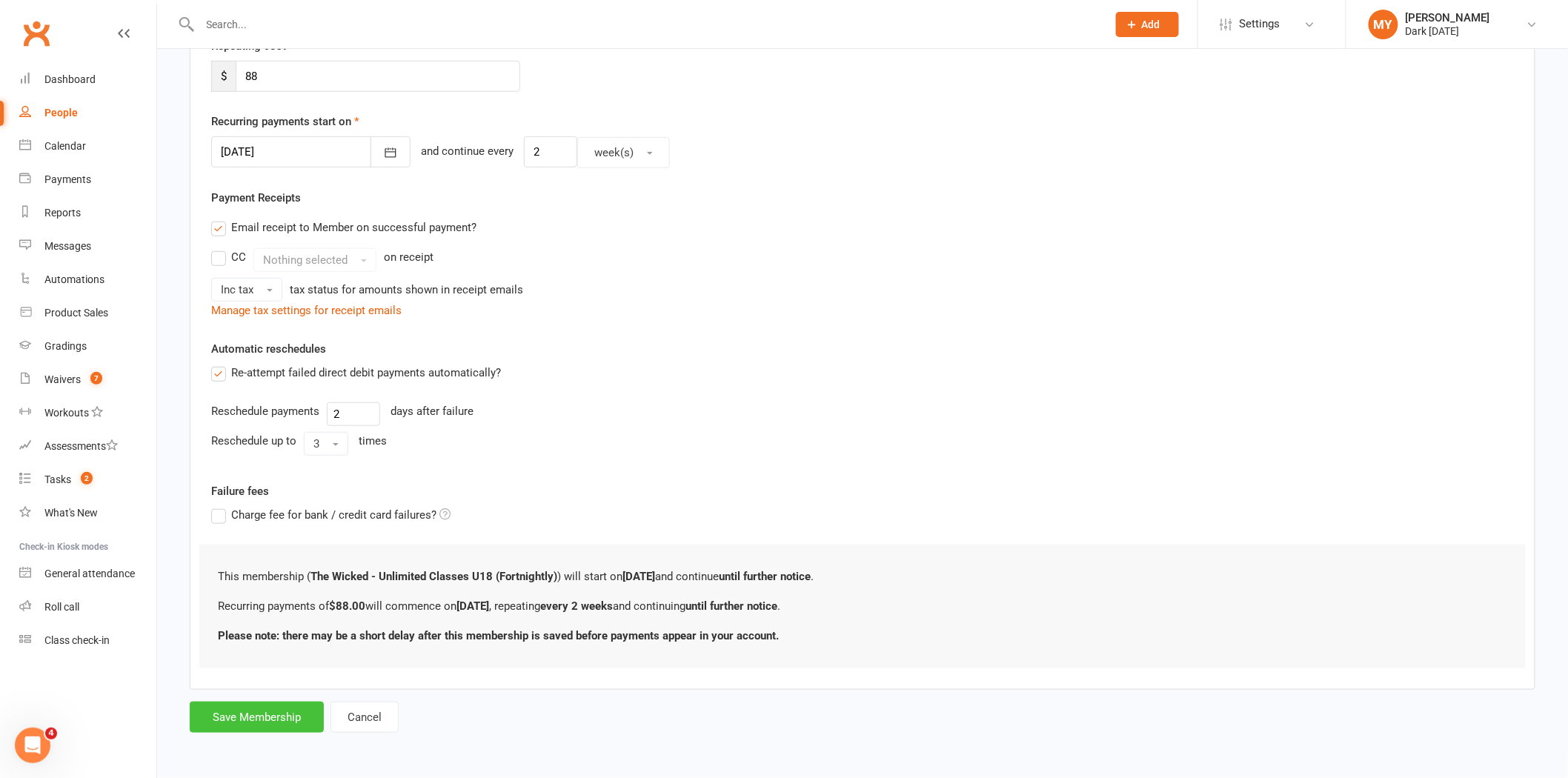
click at [253, 716] on button "Save Membership" at bounding box center [256, 718] width 134 height 31
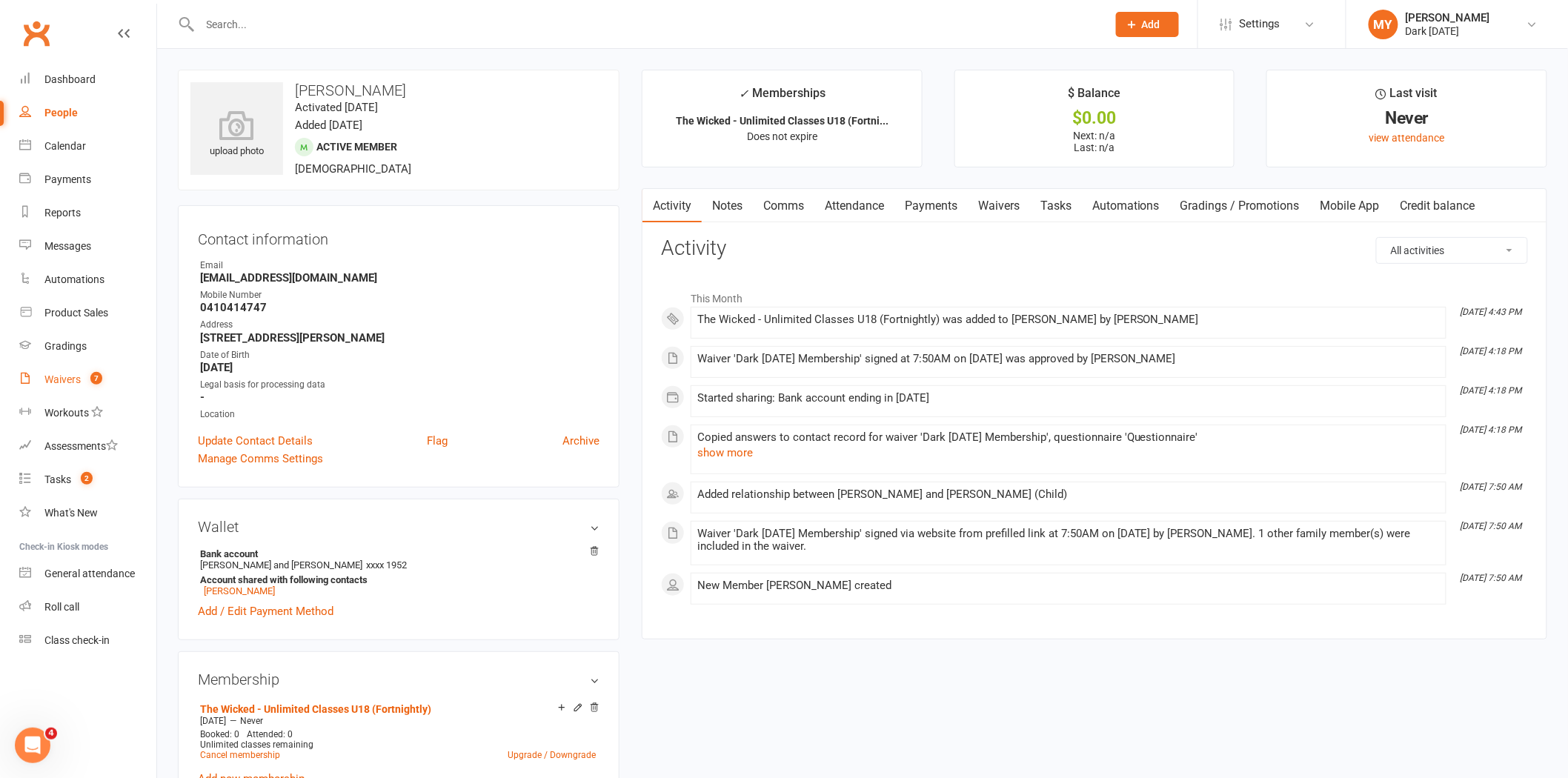
click at [110, 384] on link "Waivers 7" at bounding box center [88, 380] width 137 height 33
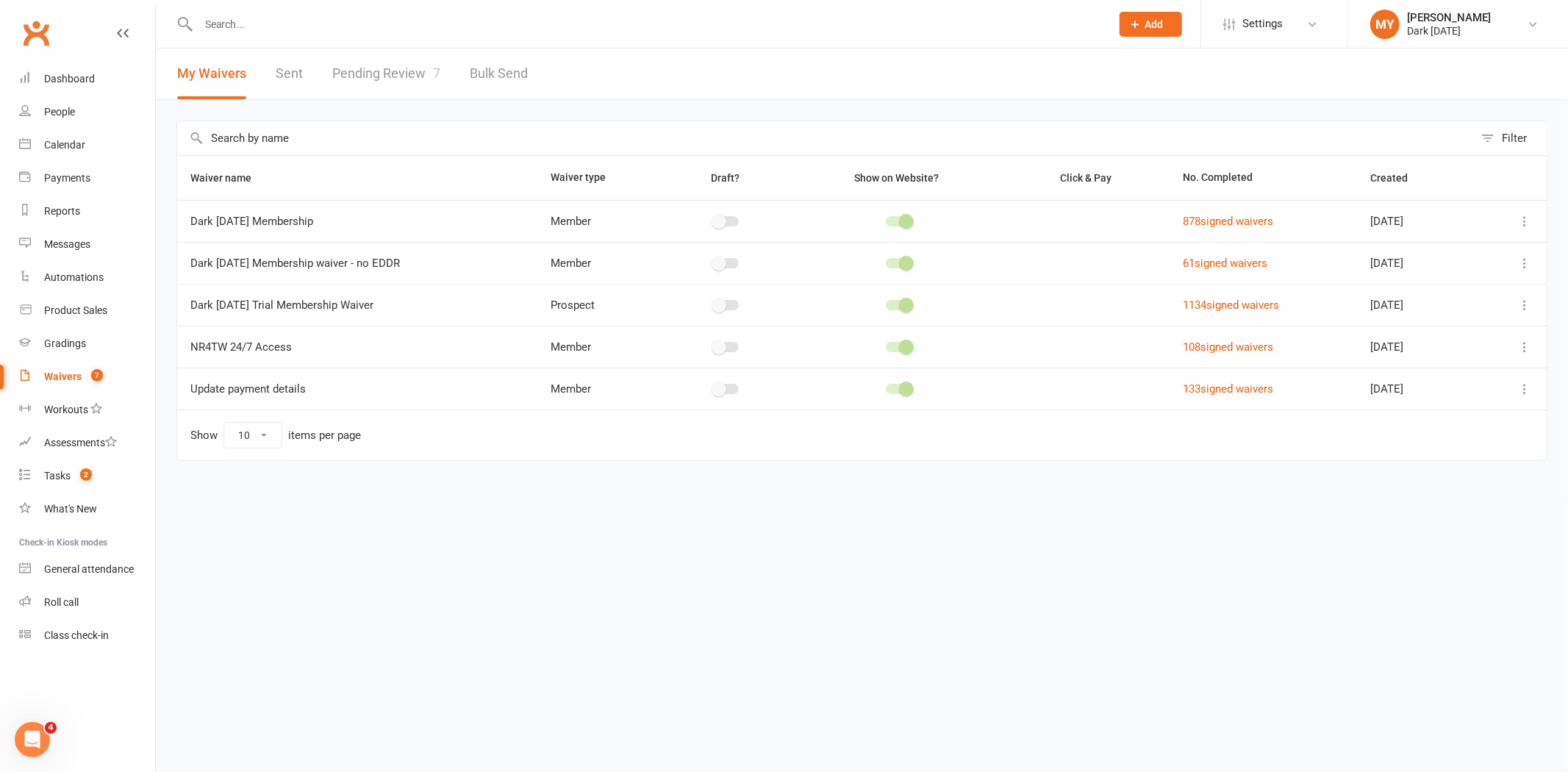
click at [385, 59] on link "Pending Review 7" at bounding box center [385, 73] width 108 height 51
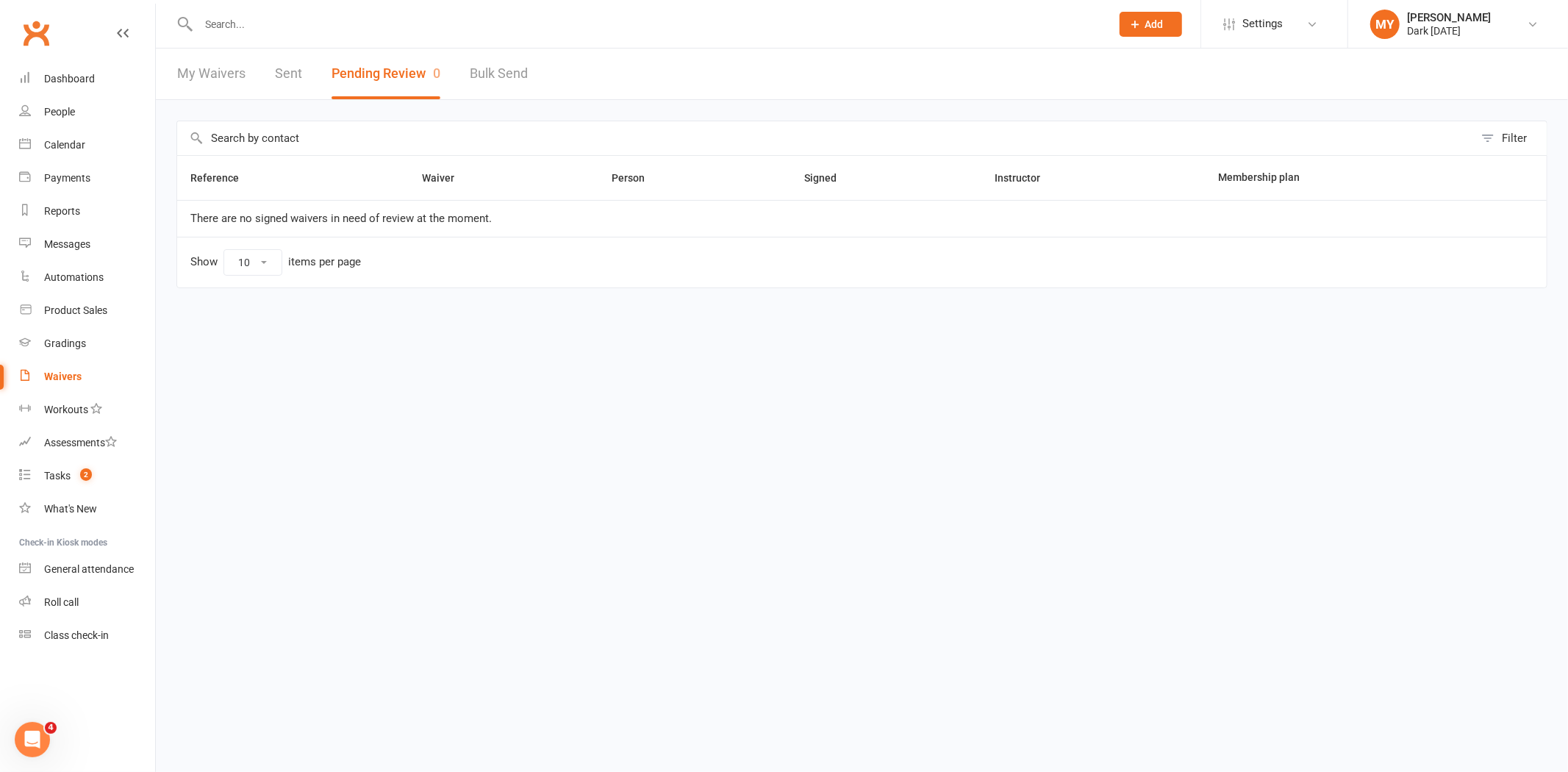
click at [282, 14] on input "text" at bounding box center [647, 24] width 906 height 21
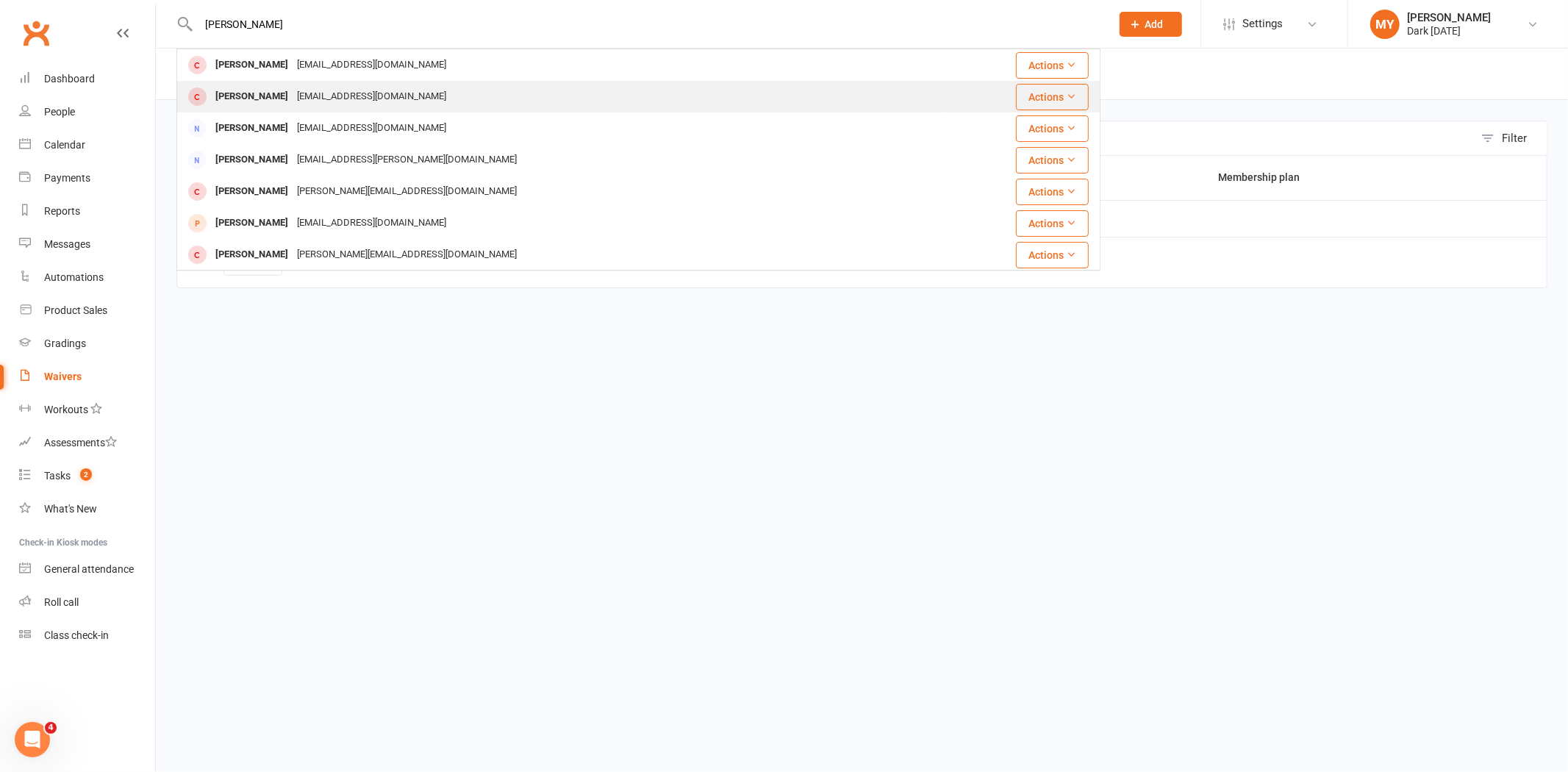
type input "millie"
click at [320, 91] on div "alice_van_senden@hotmail.com" at bounding box center [371, 97] width 158 height 22
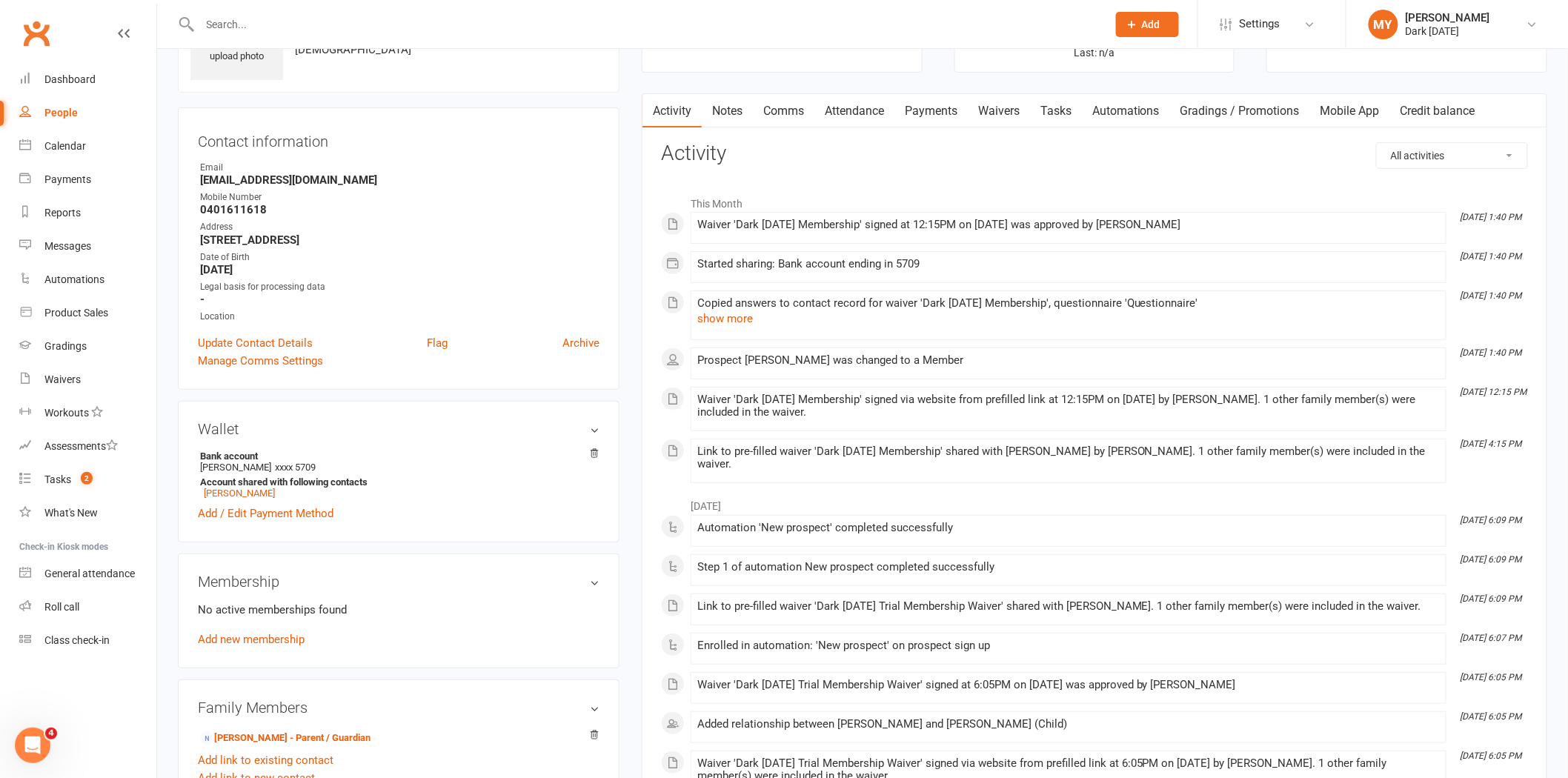
scroll to position [247, 0]
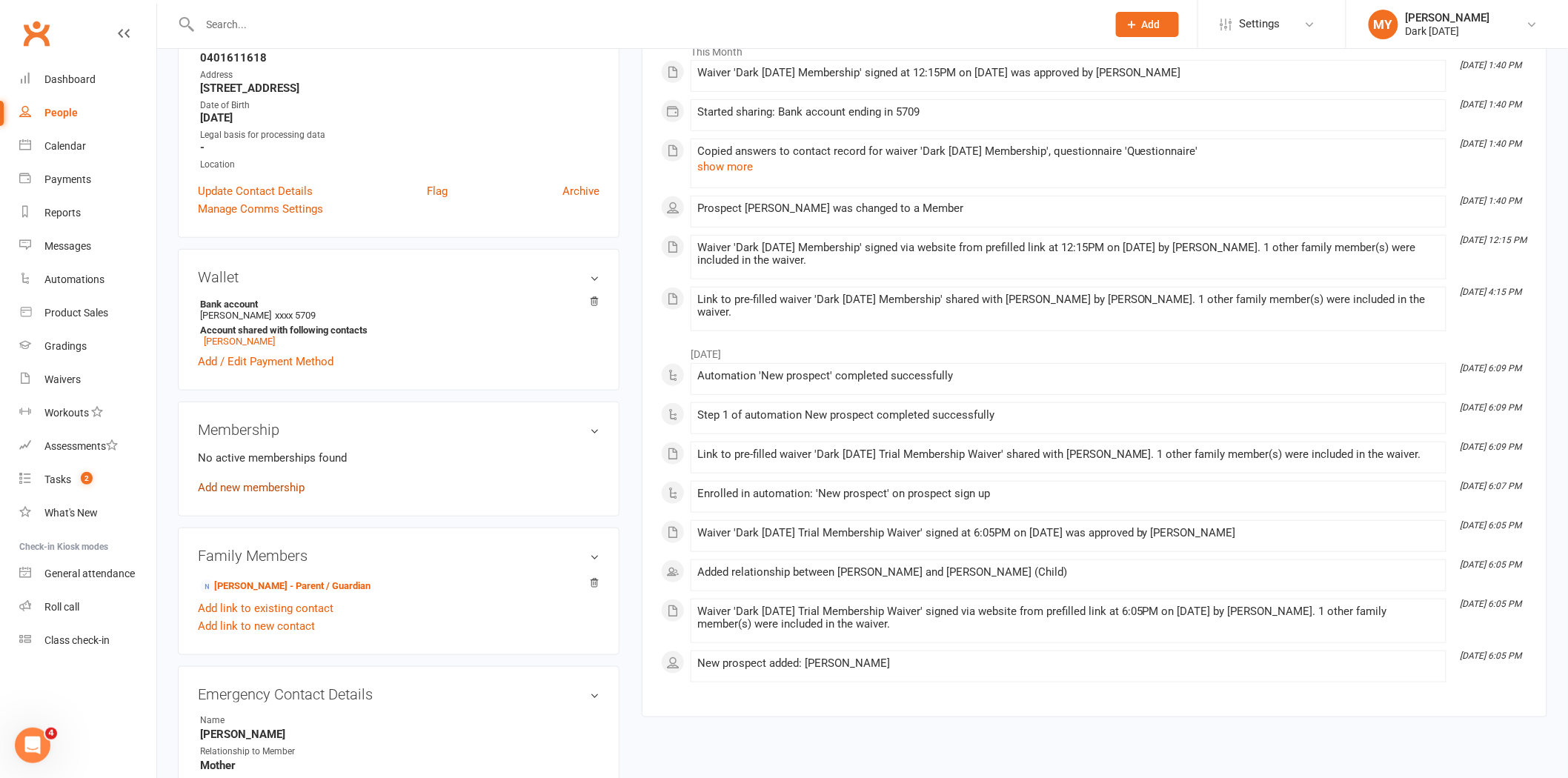
click at [245, 486] on link "Add new membership" at bounding box center [251, 487] width 107 height 13
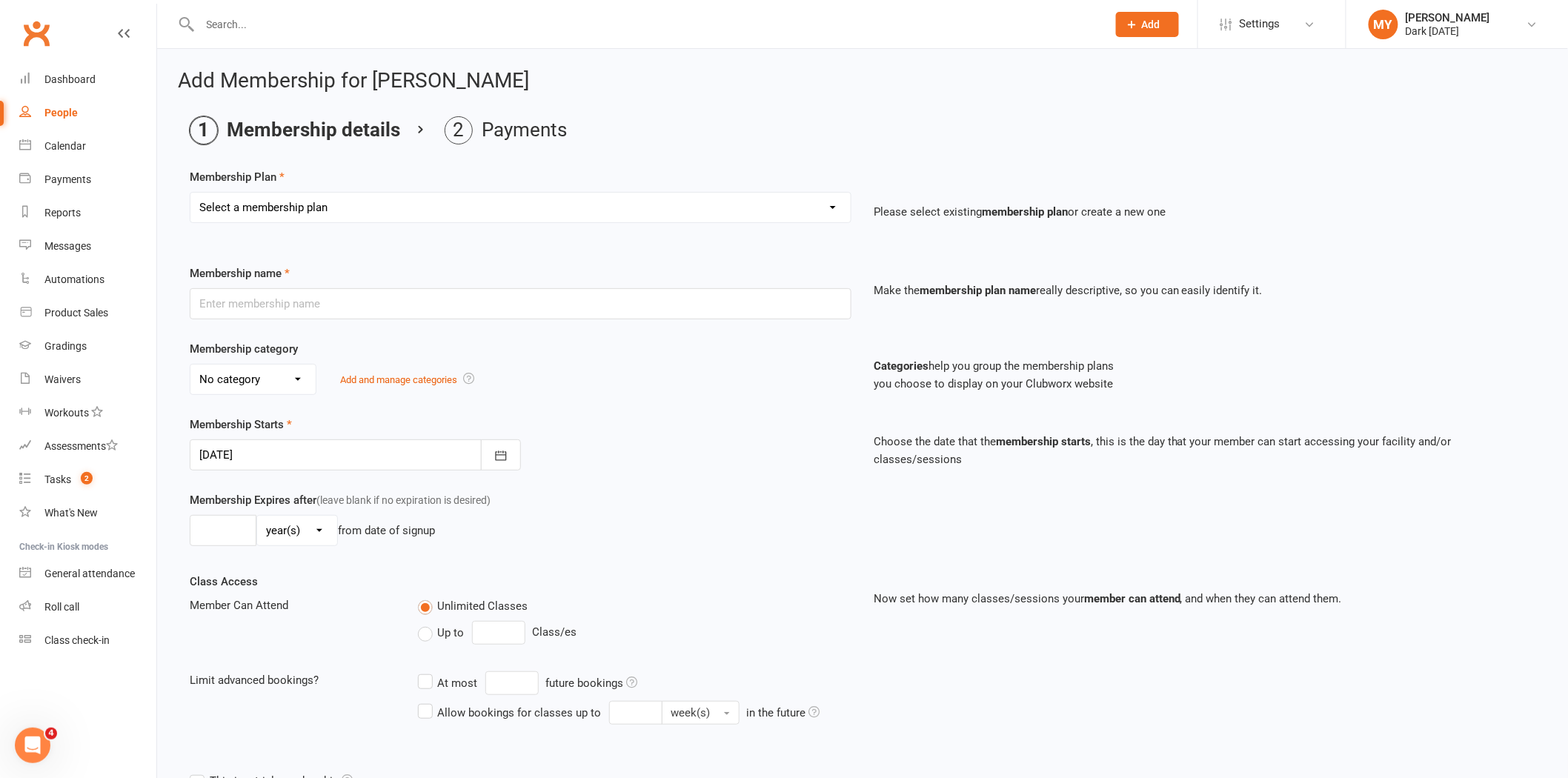
click at [252, 208] on select "Select a membership plan Create new Membership Plan Redzone Knife Defence Works…" at bounding box center [521, 208] width 661 height 30
select select "9"
click at [190, 193] on select "Select a membership plan Create new Membership Plan Redzone Knife Defence Works…" at bounding box center [521, 208] width 661 height 30
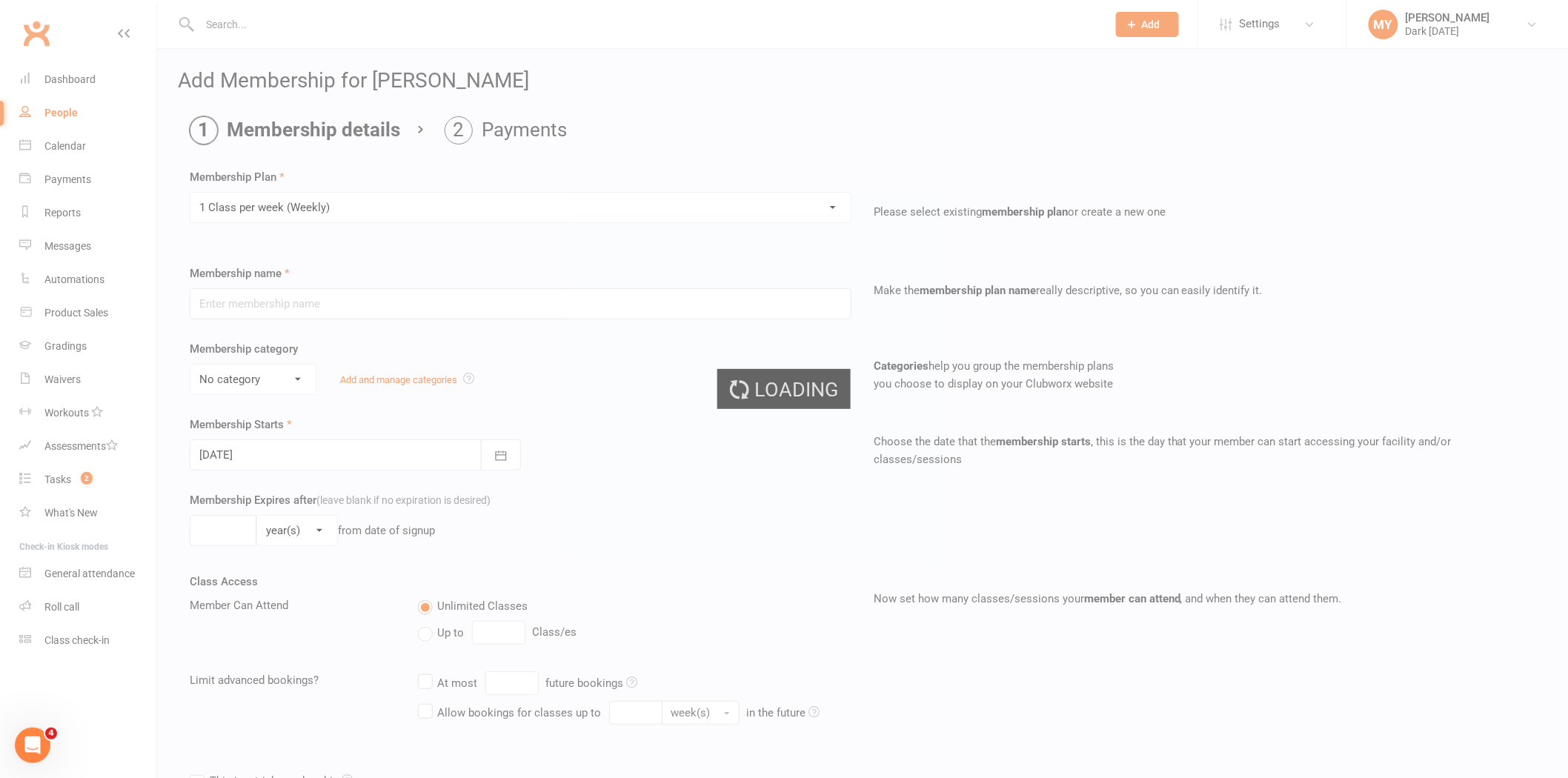
type input "1 Class per week (Weekly)"
select select "1"
type input "0"
type input "1"
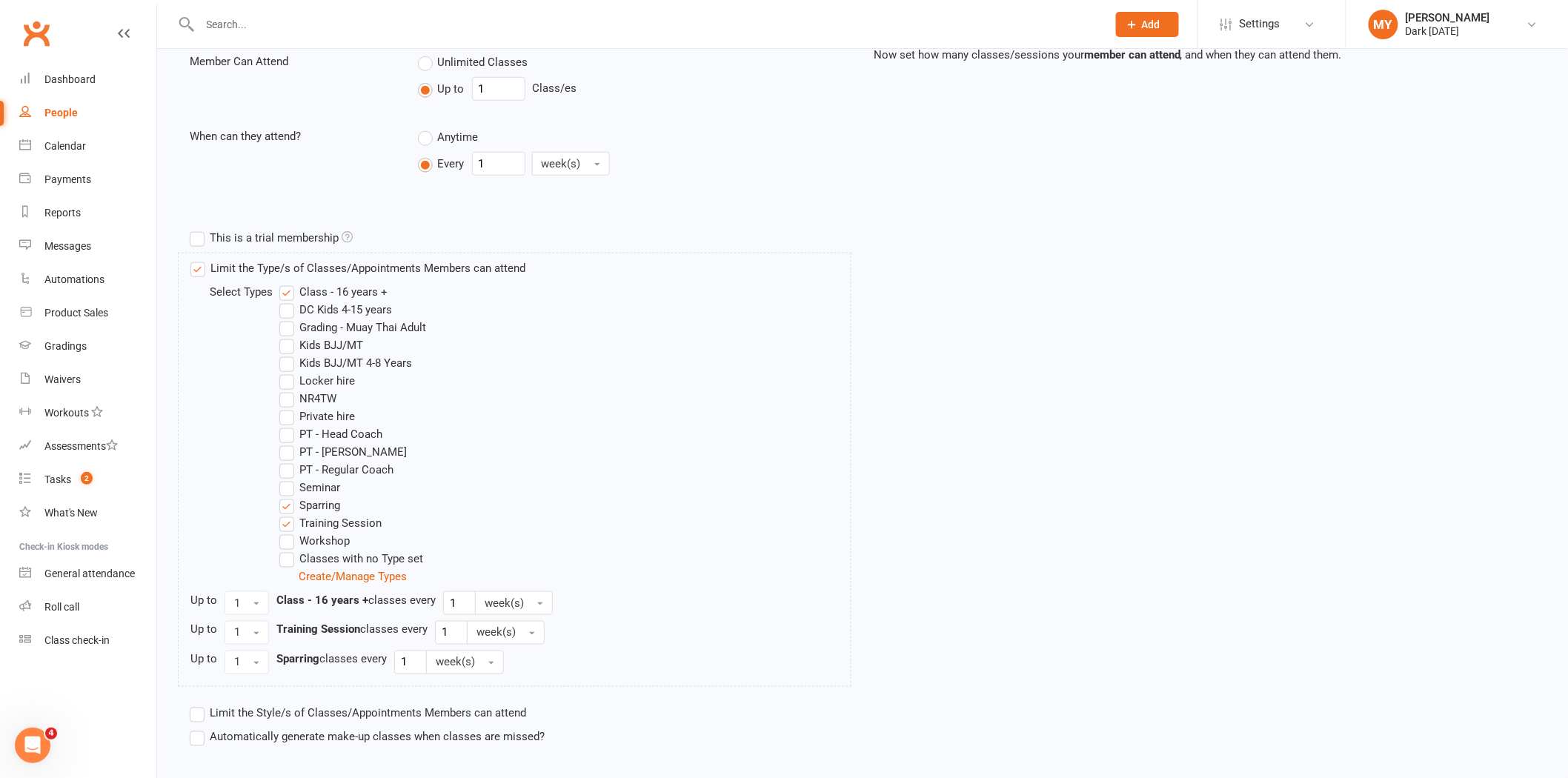
scroll to position [631, 0]
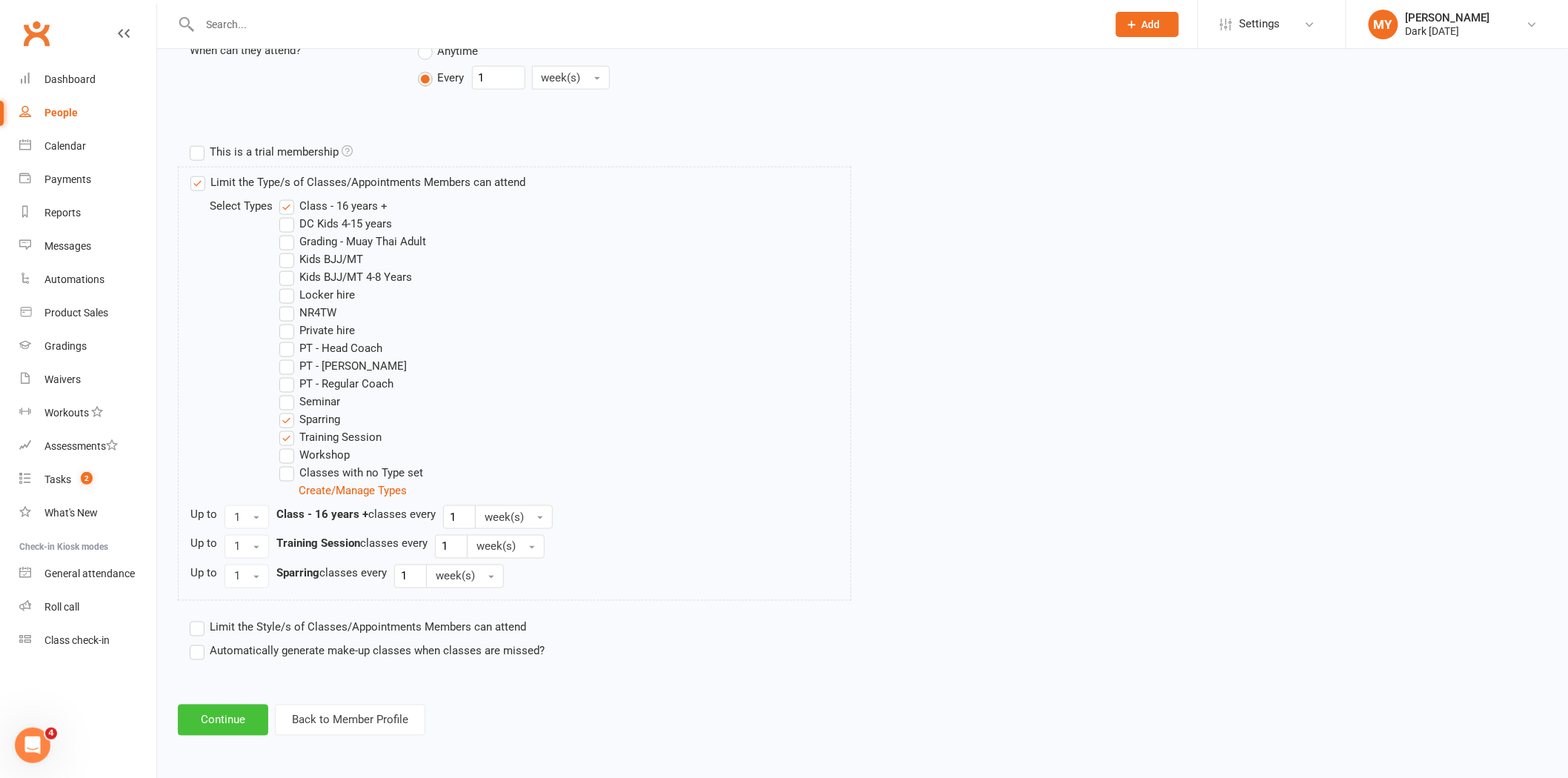
click at [239, 709] on button "Continue" at bounding box center [223, 721] width 90 height 31
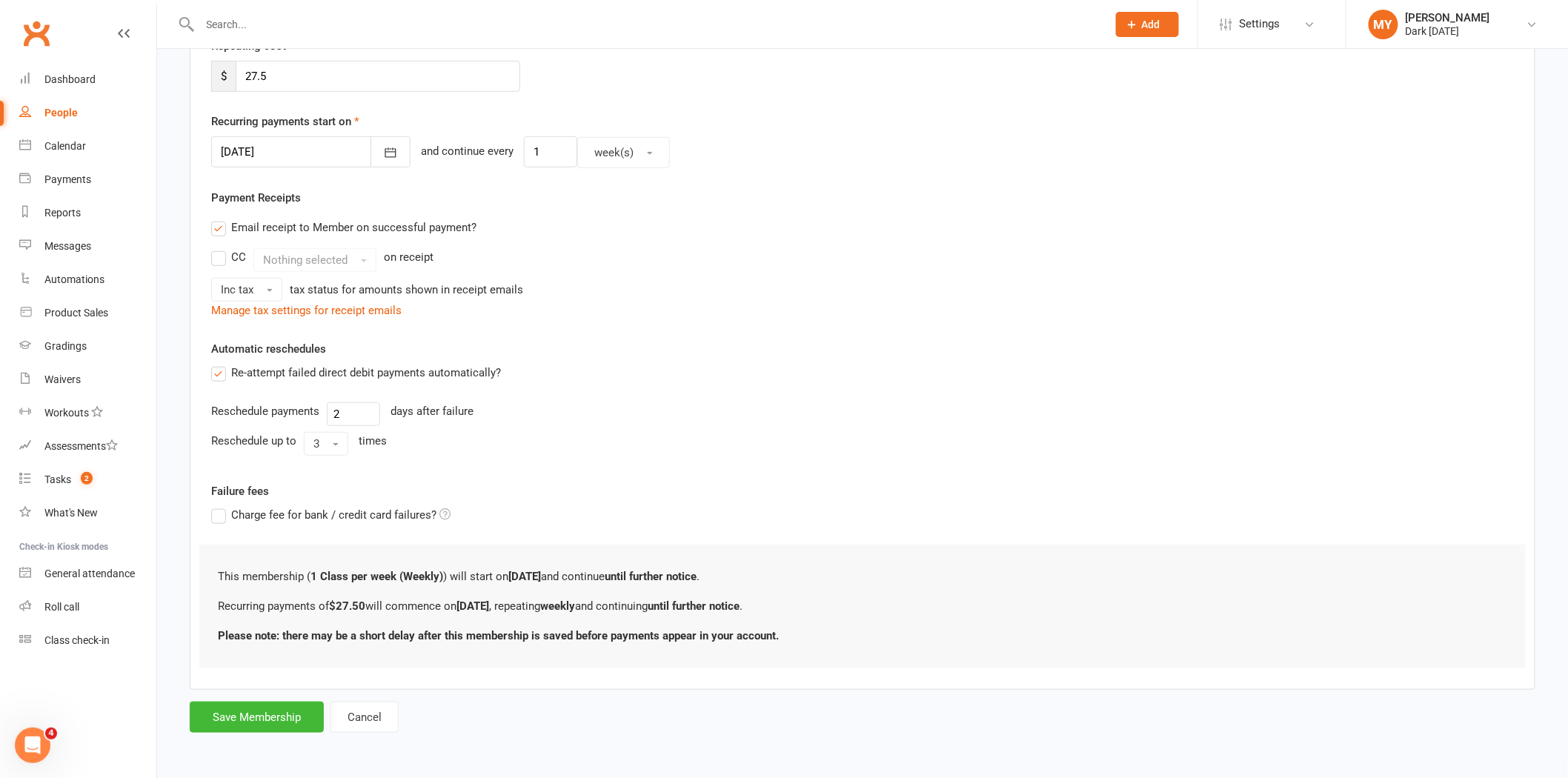
scroll to position [0, 0]
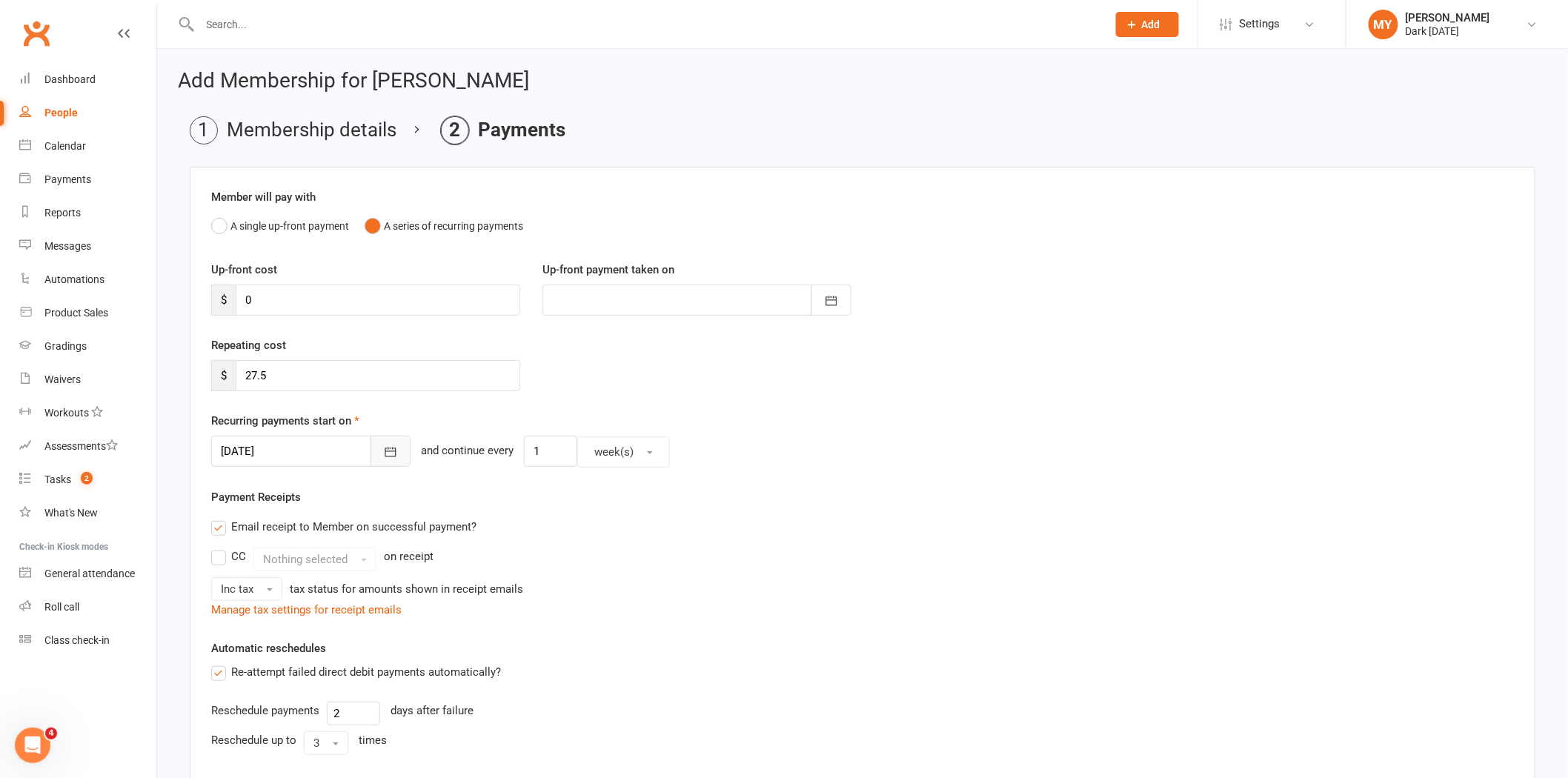
click at [385, 456] on icon "button" at bounding box center [390, 452] width 11 height 10
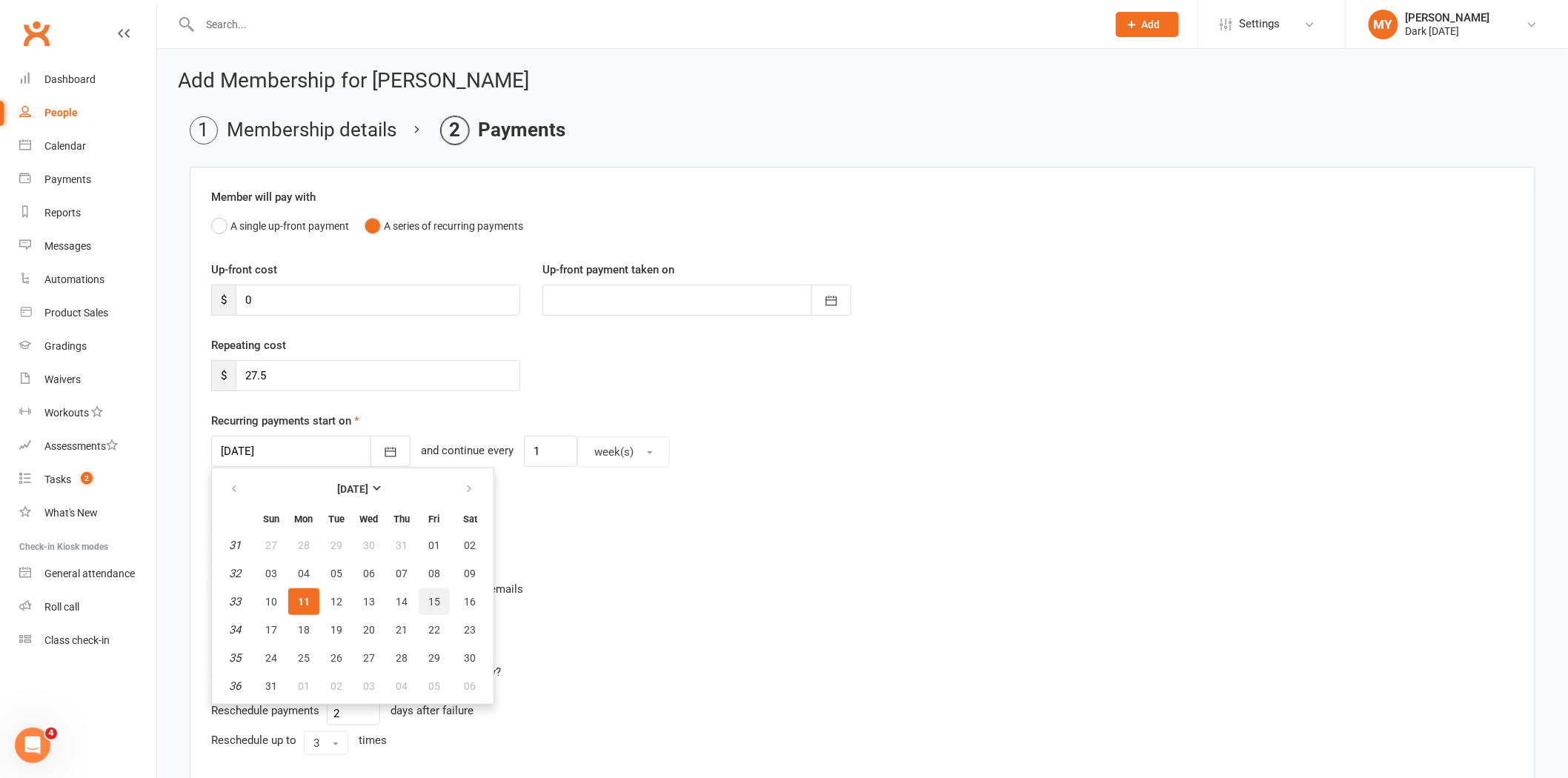
click at [431, 596] on span "15" at bounding box center [435, 602] width 12 height 12
type input "15 Aug 2025"
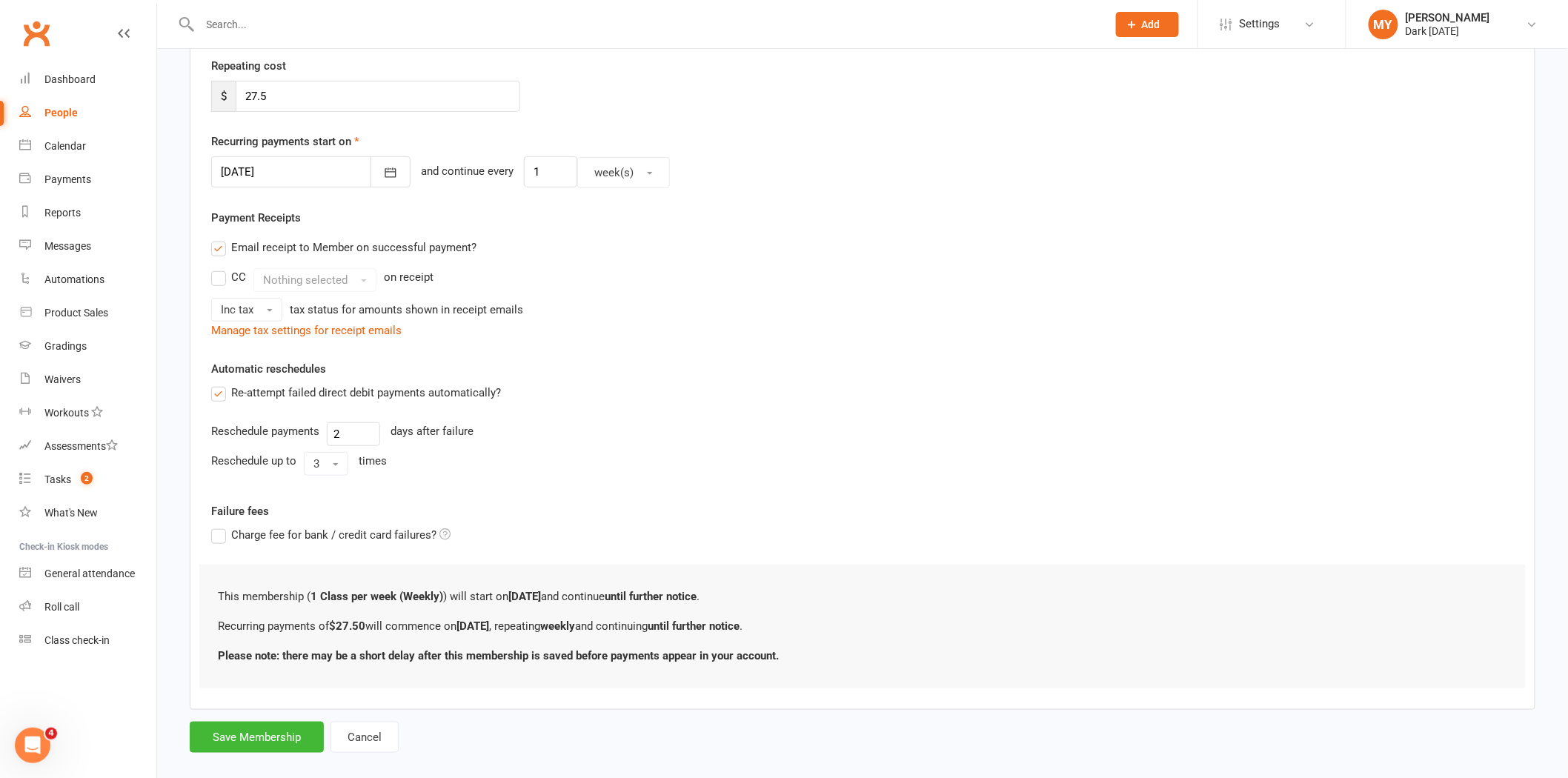
scroll to position [300, 0]
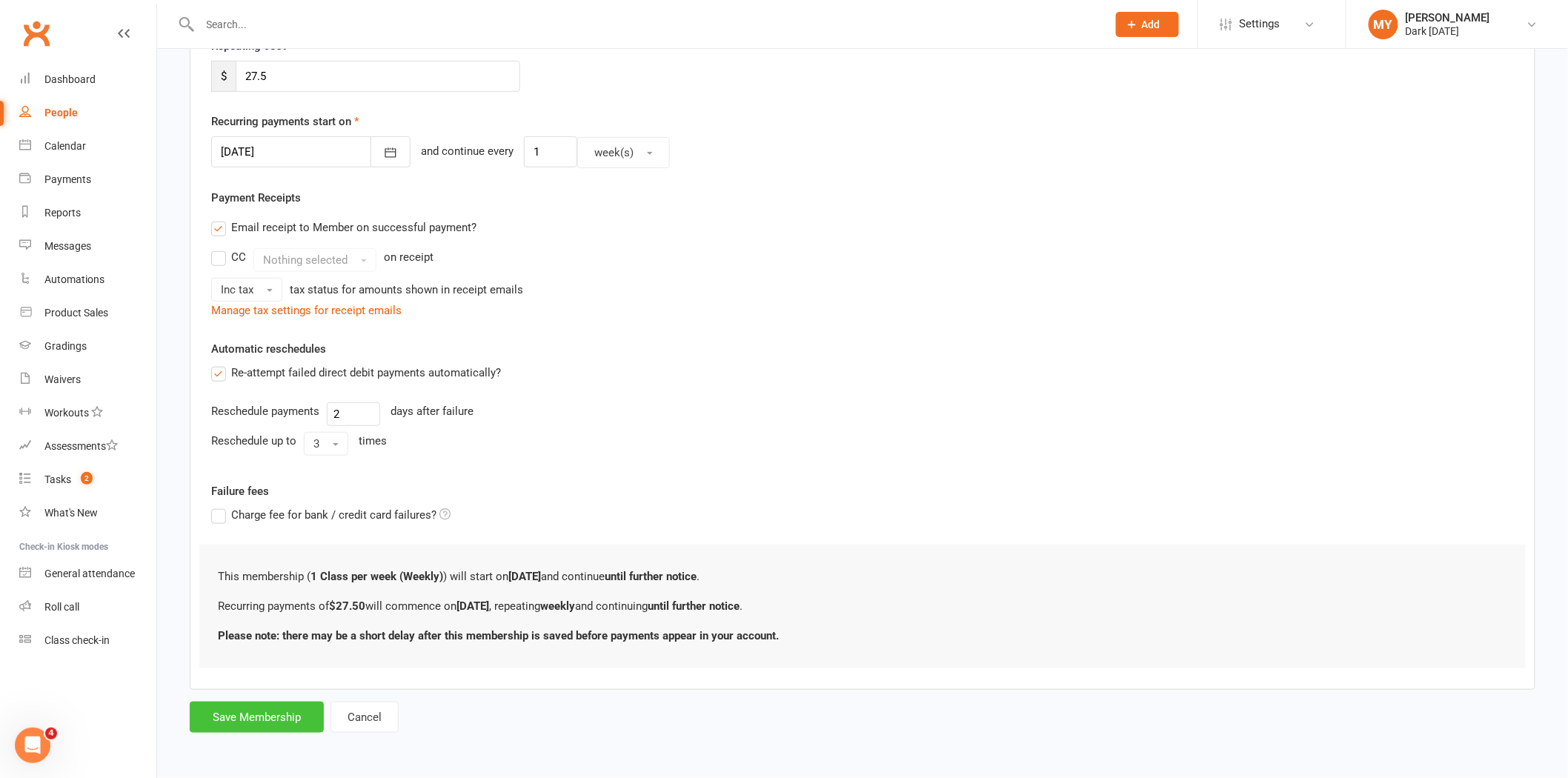
click at [276, 719] on button "Save Membership" at bounding box center [256, 718] width 134 height 31
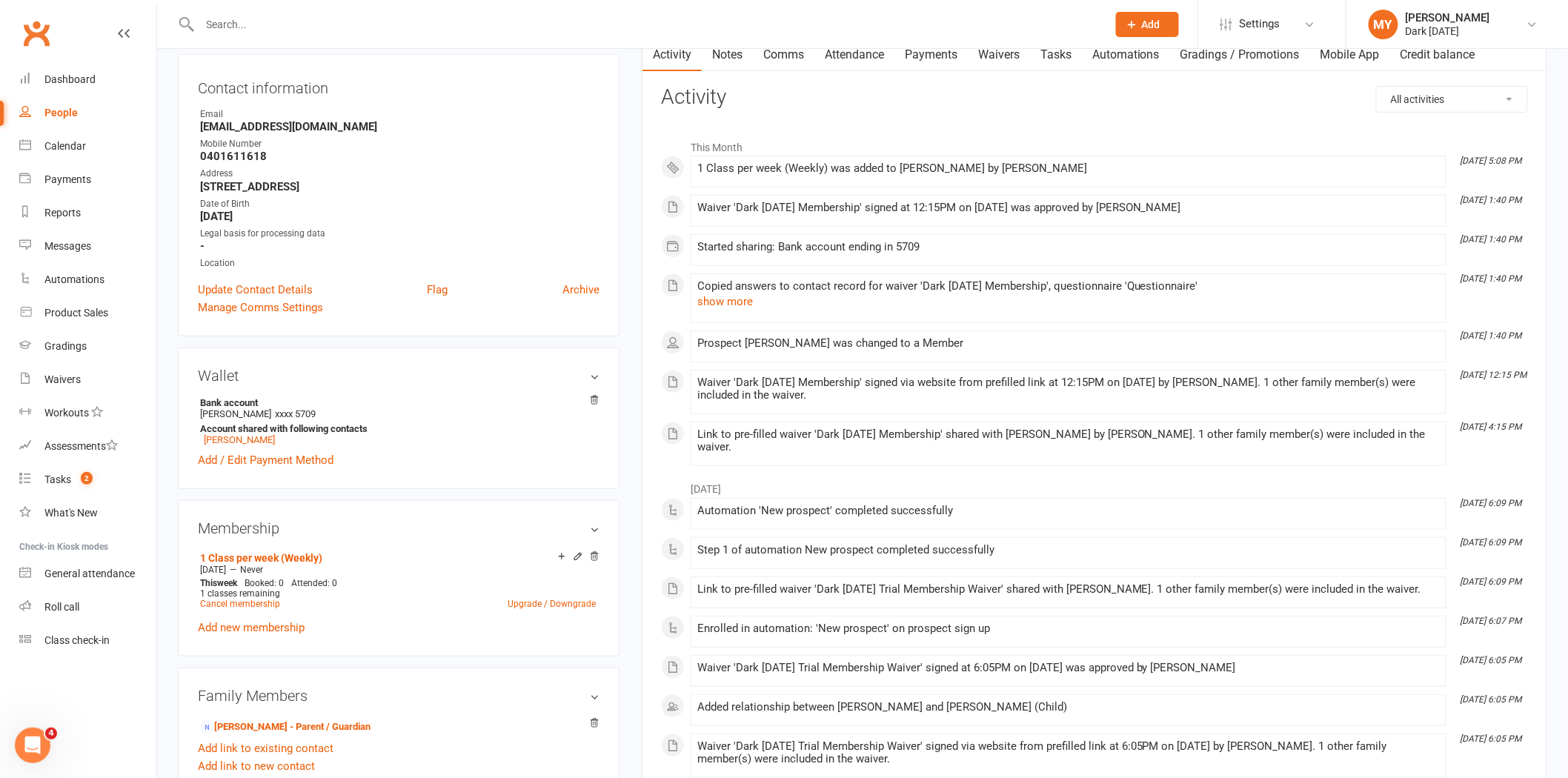
scroll to position [164, 0]
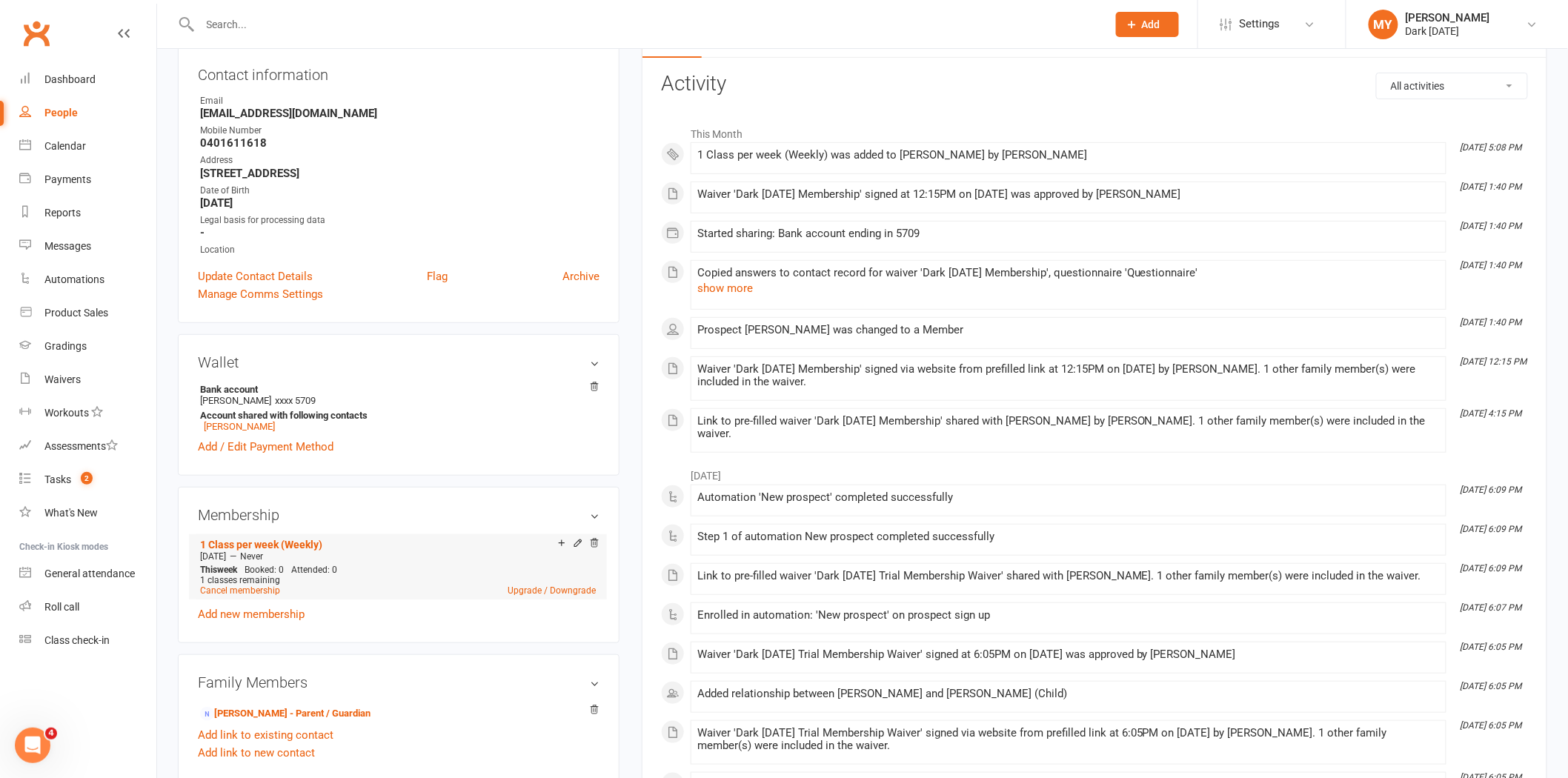
click at [574, 547] on div "Add make-up class" at bounding box center [614, 545] width 83 height 16
click at [575, 546] on icon at bounding box center [578, 543] width 7 height 7
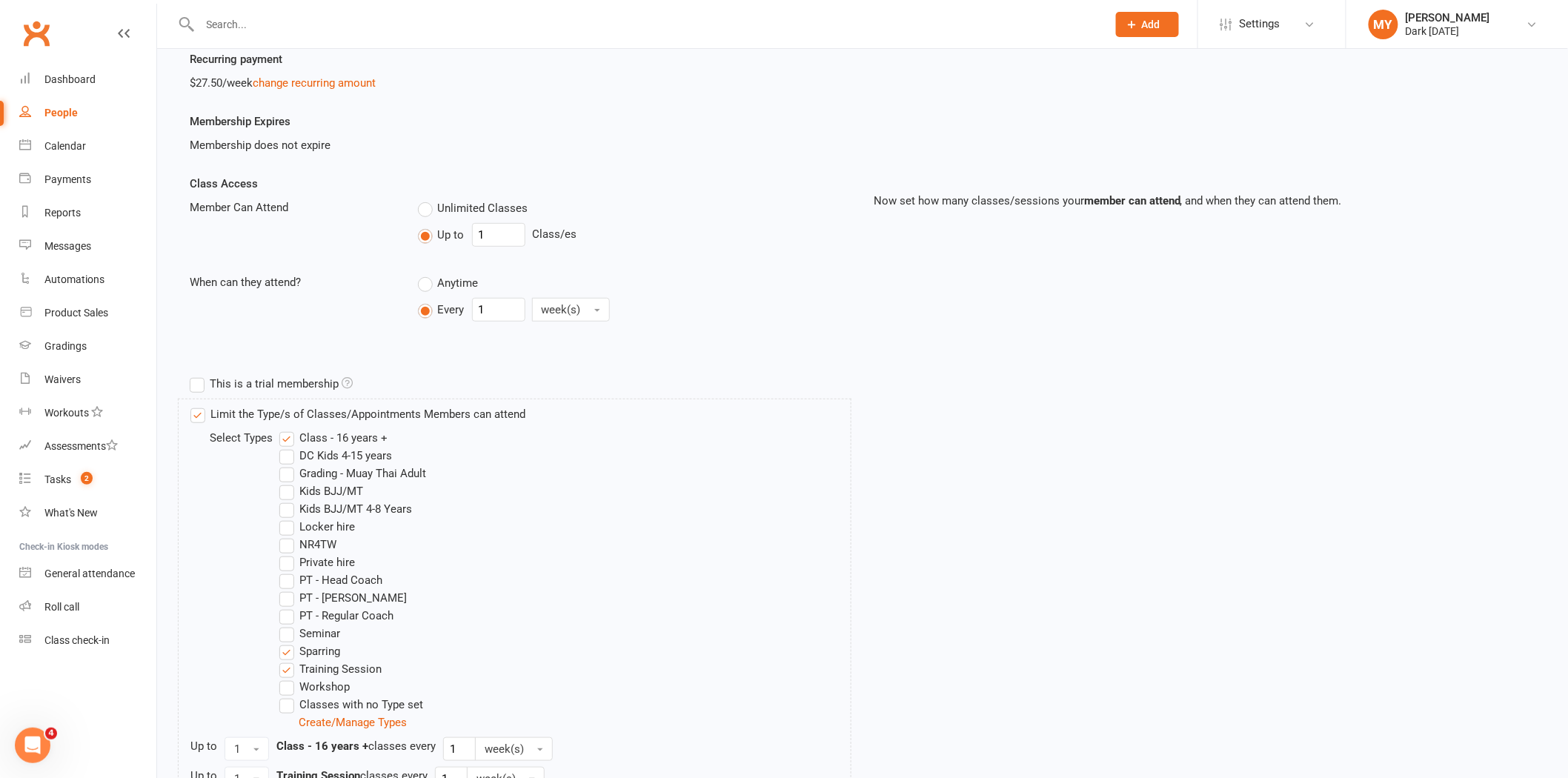
scroll to position [247, 0]
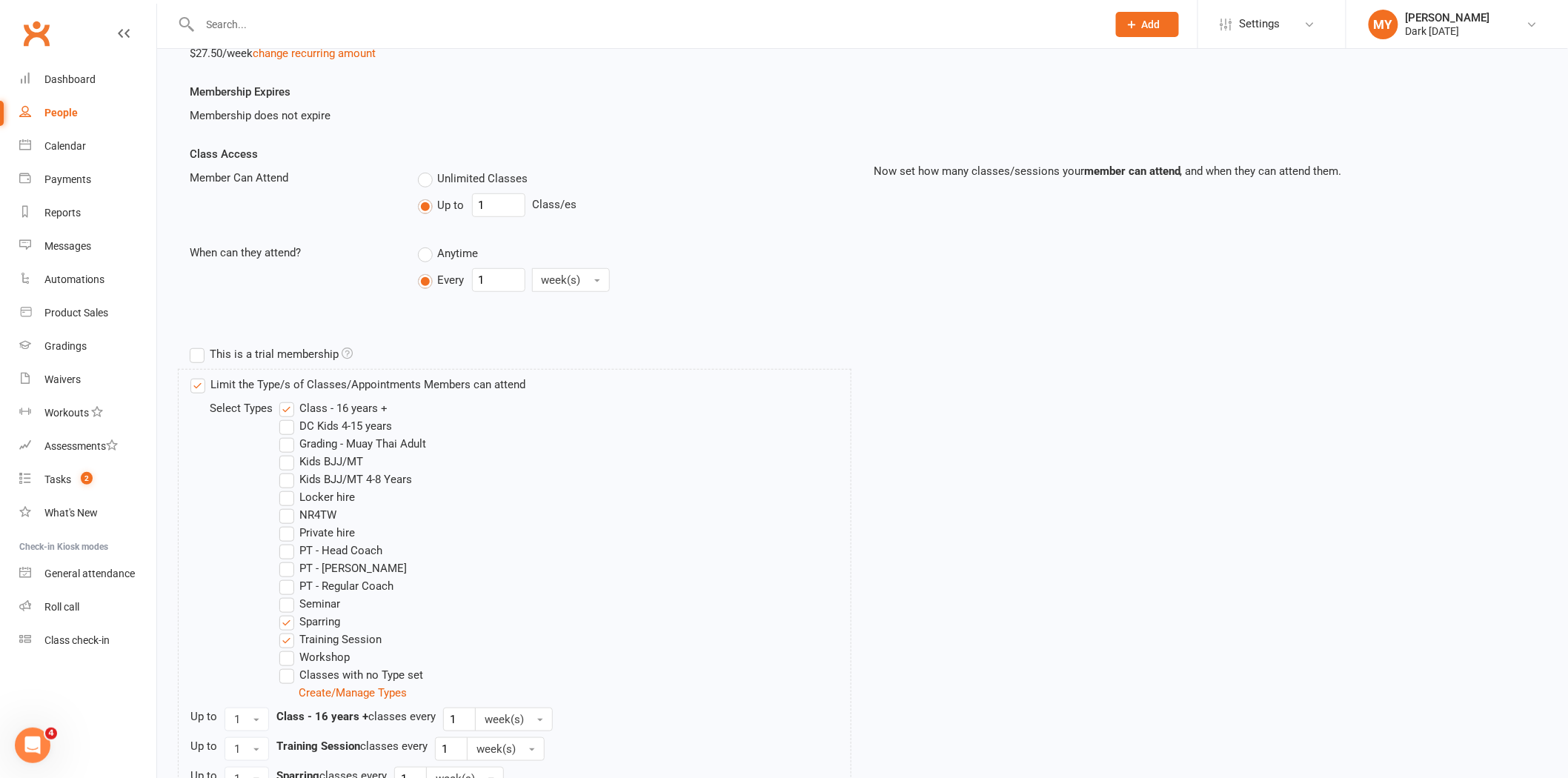
click at [360, 426] on label "DC Kids 4-15 years" at bounding box center [336, 426] width 113 height 17
click at [289, 417] on input "DC Kids 4-15 years" at bounding box center [283, 417] width 10 height 0
click at [356, 423] on label "DC Kids 4-15 years" at bounding box center [336, 426] width 113 height 17
click at [289, 417] on input "DC Kids 4-15 years" at bounding box center [283, 417] width 10 height 0
click at [339, 455] on label "Kids BJJ/MT" at bounding box center [321, 462] width 83 height 17
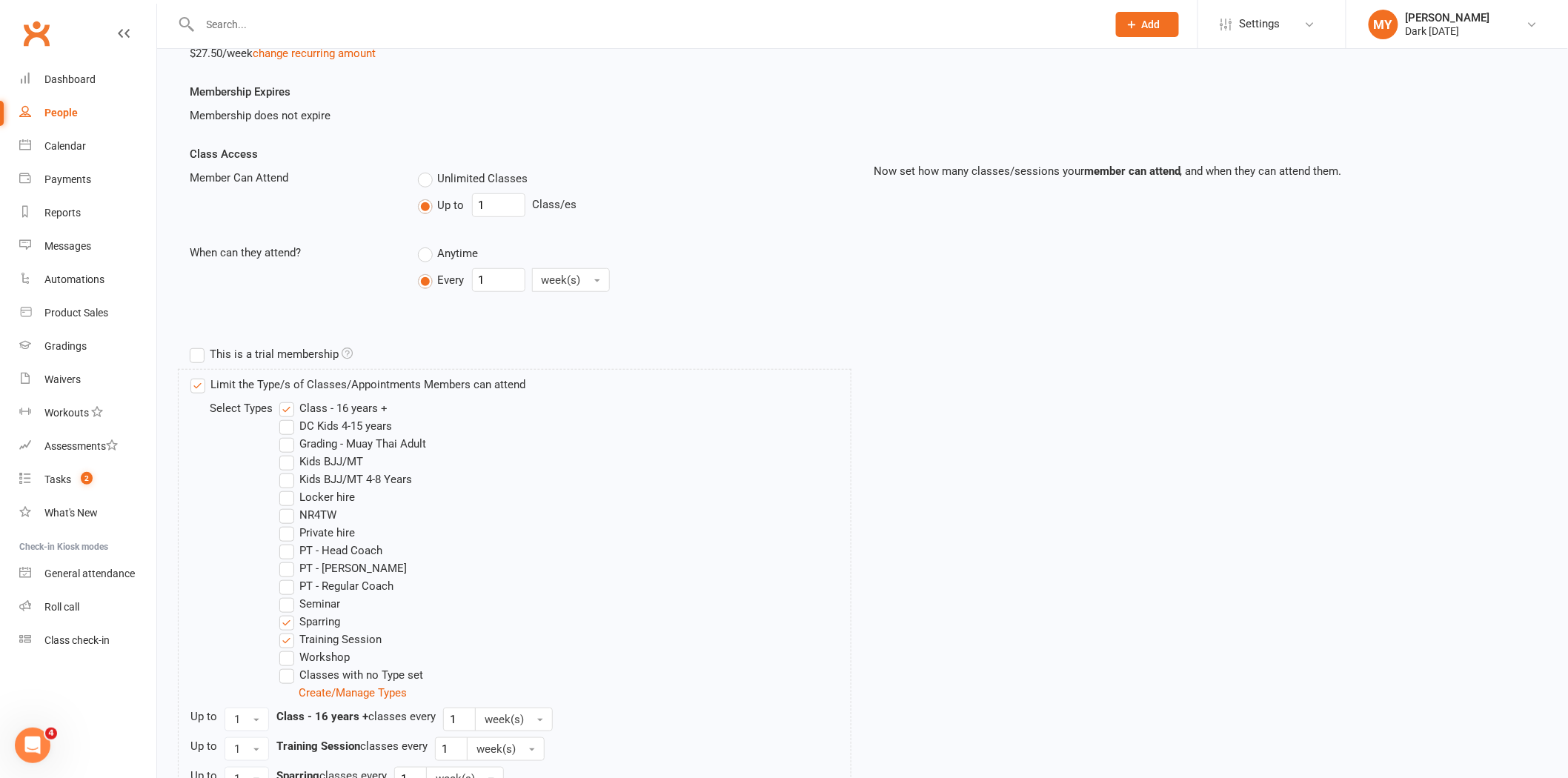
click at [289, 453] on input "Kids BJJ/MT" at bounding box center [283, 453] width 10 height 0
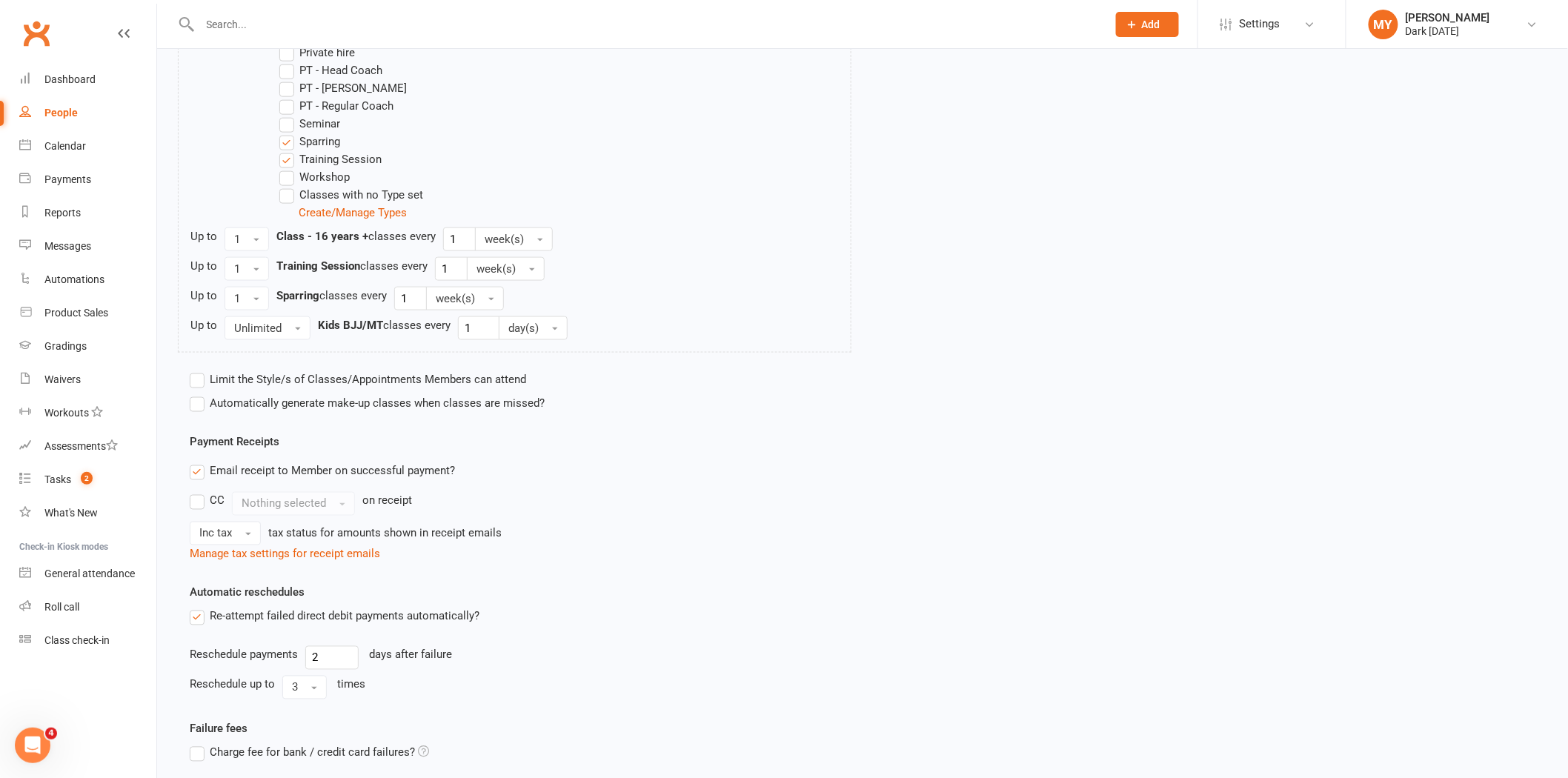
scroll to position [858, 0]
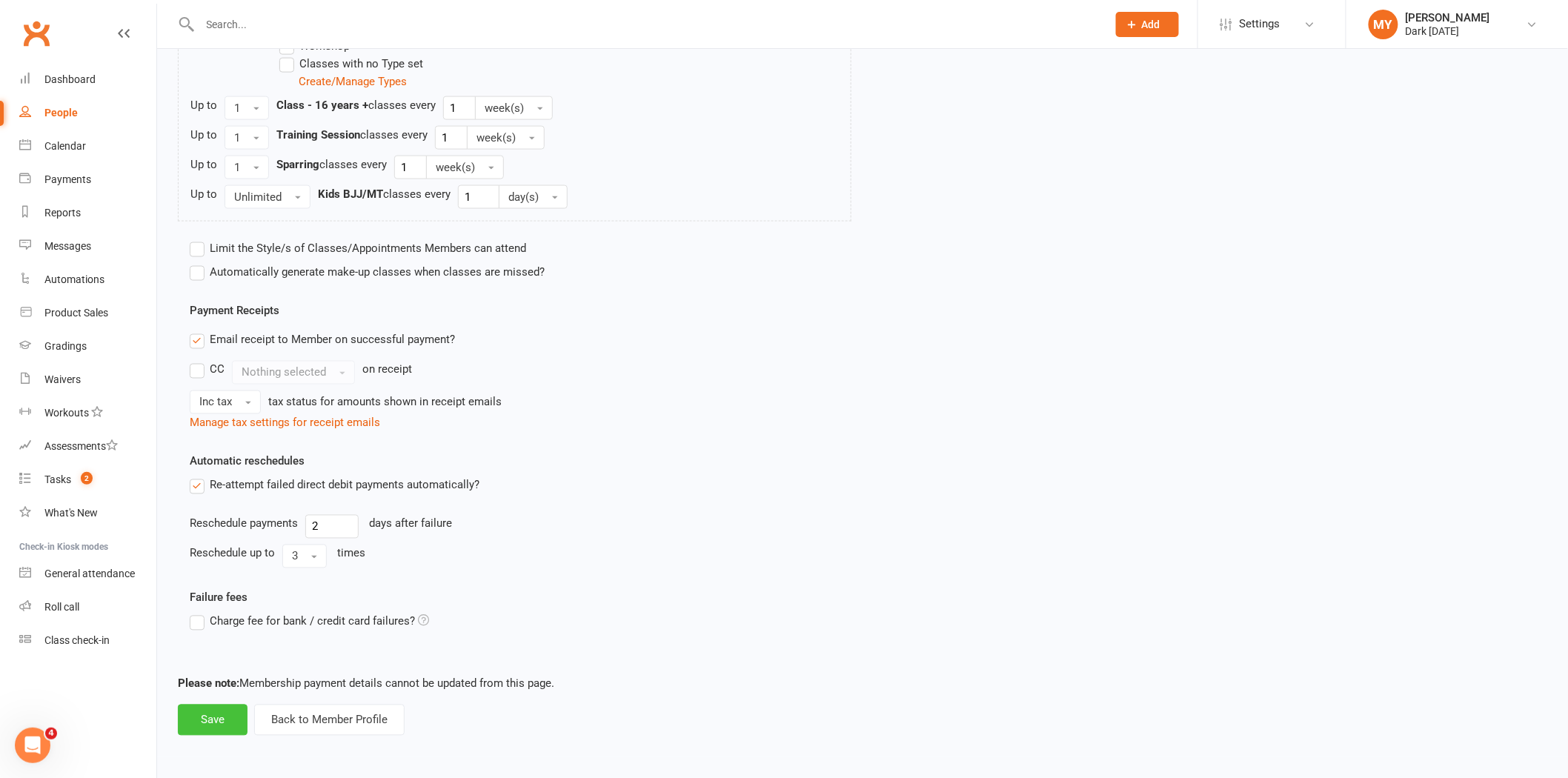
click at [223, 712] on button "Save" at bounding box center [213, 721] width 70 height 31
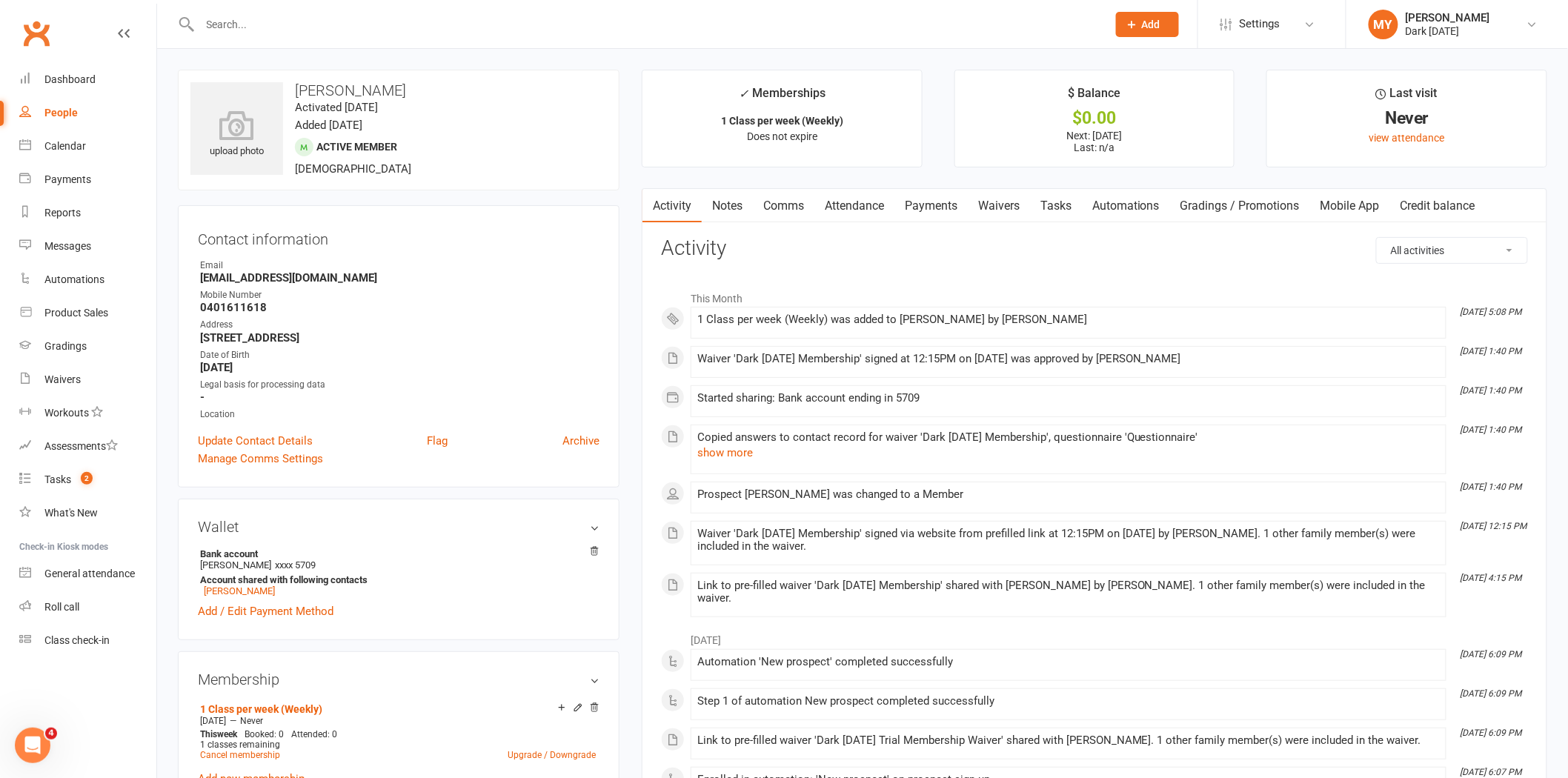
click at [335, 30] on input "text" at bounding box center [646, 24] width 901 height 21
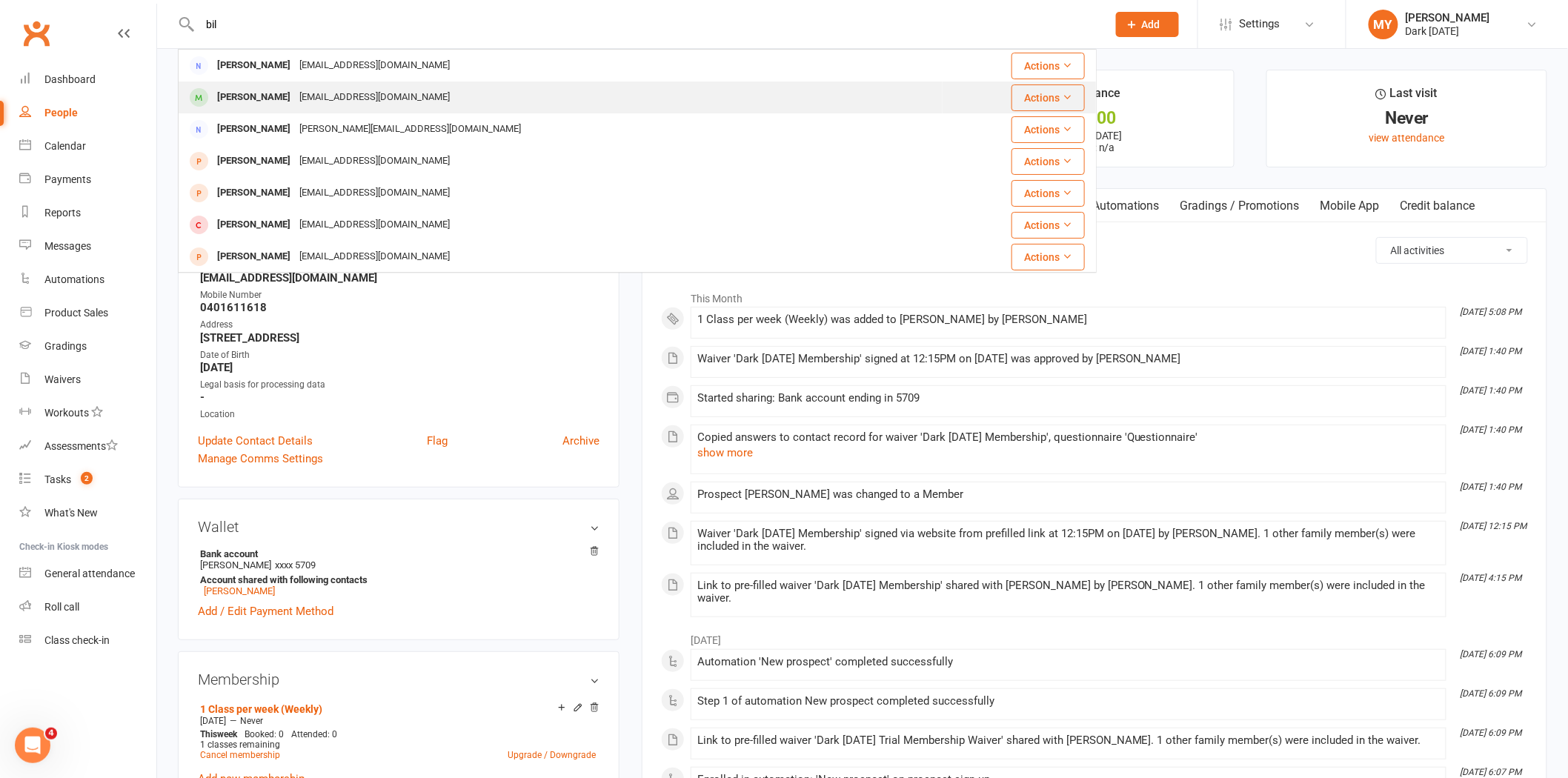
type input "bil"
click at [295, 87] on div "Bilaltay@hotmail.com" at bounding box center [374, 97] width 159 height 22
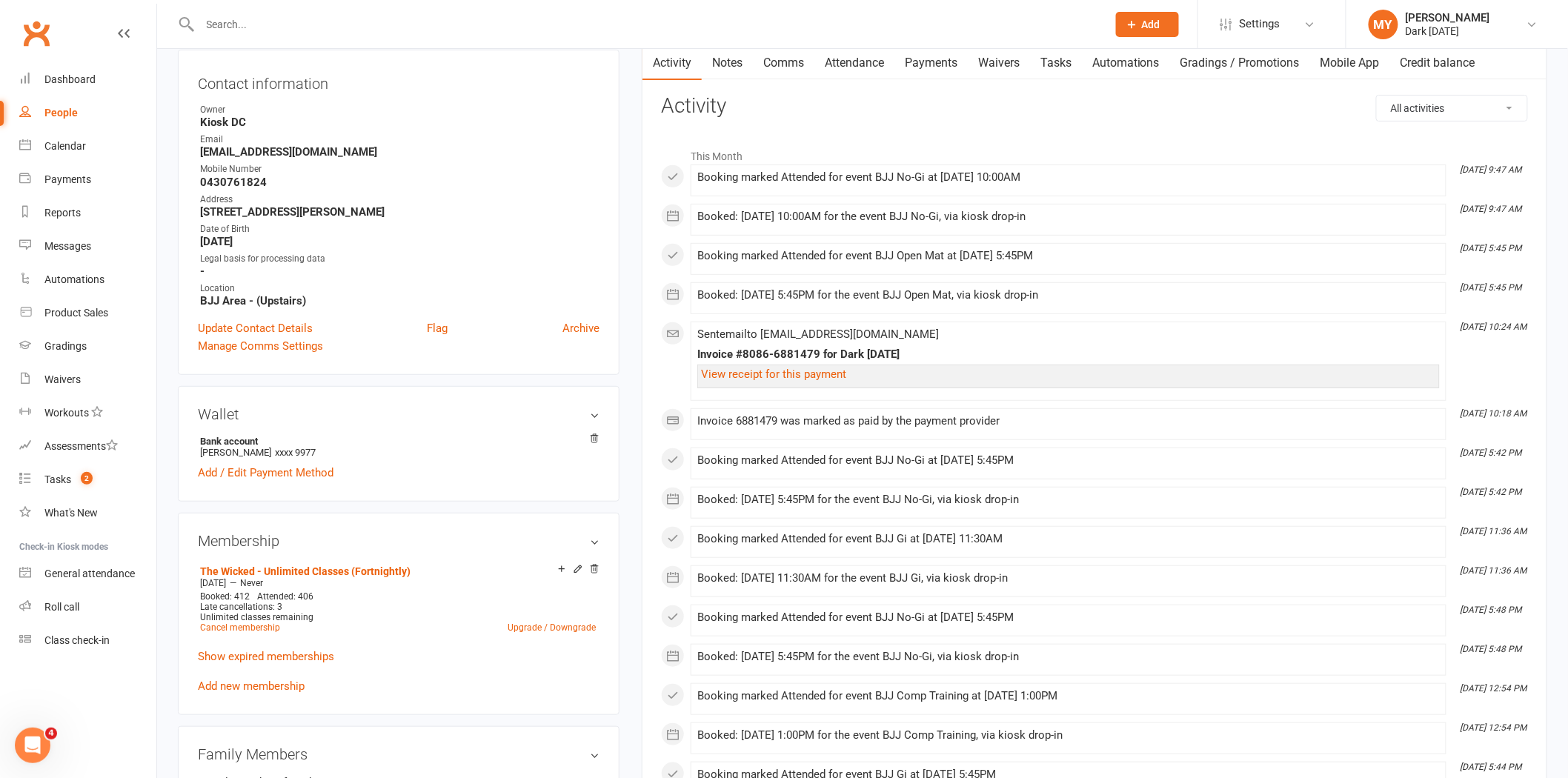
scroll to position [164, 0]
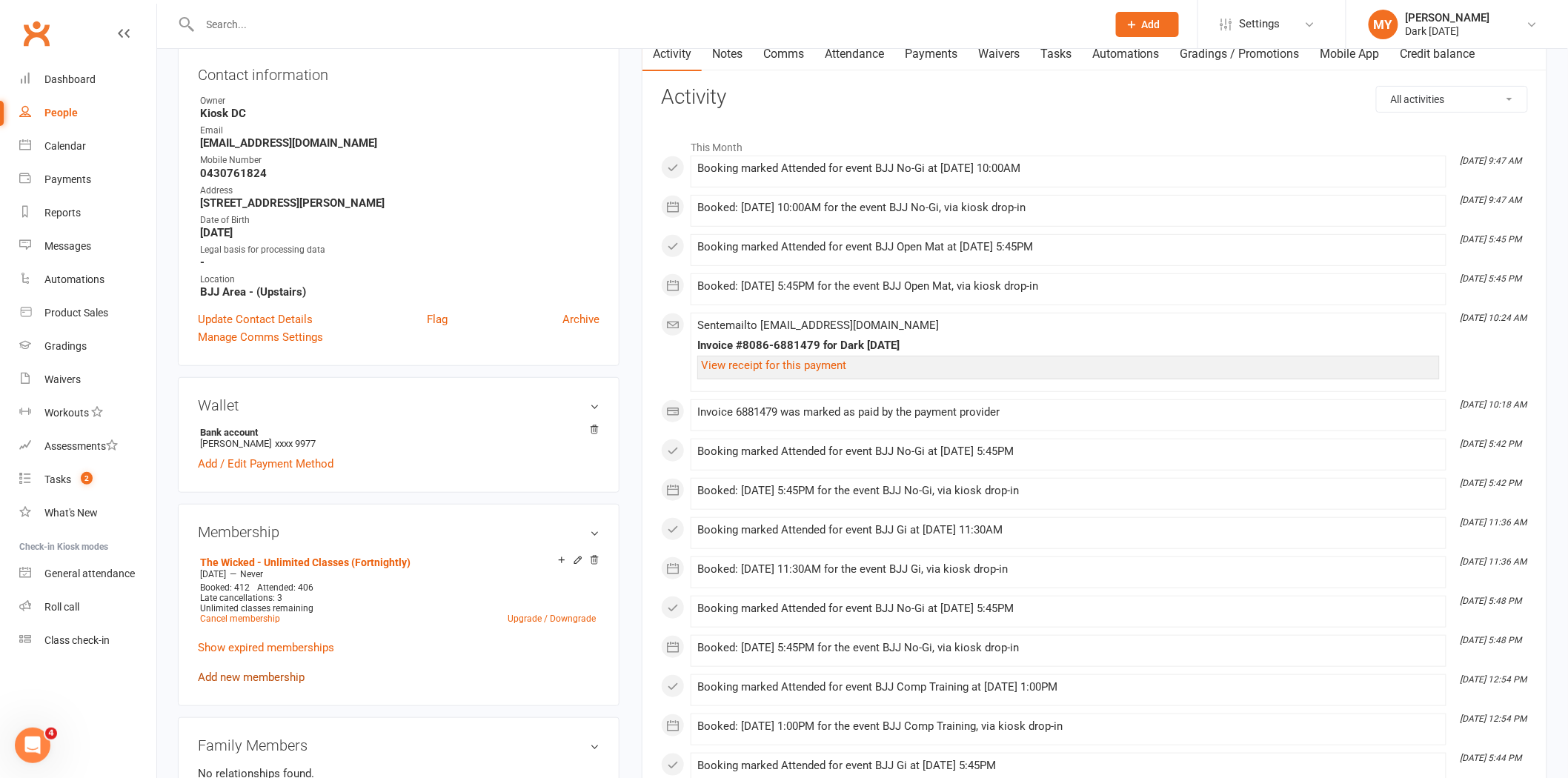
click at [259, 677] on link "Add new membership" at bounding box center [251, 677] width 107 height 13
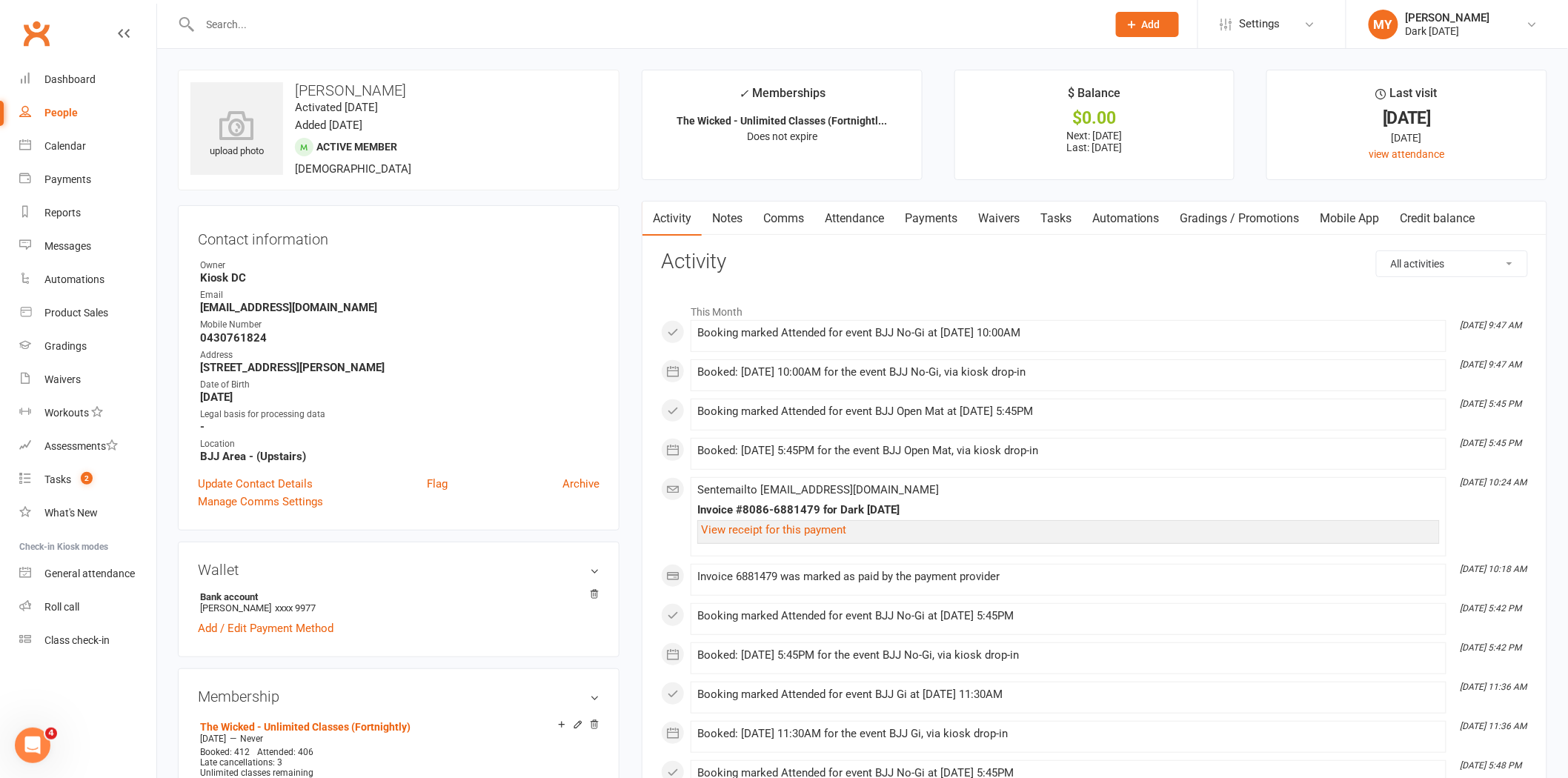
click at [921, 224] on link "Payments" at bounding box center [931, 218] width 73 height 34
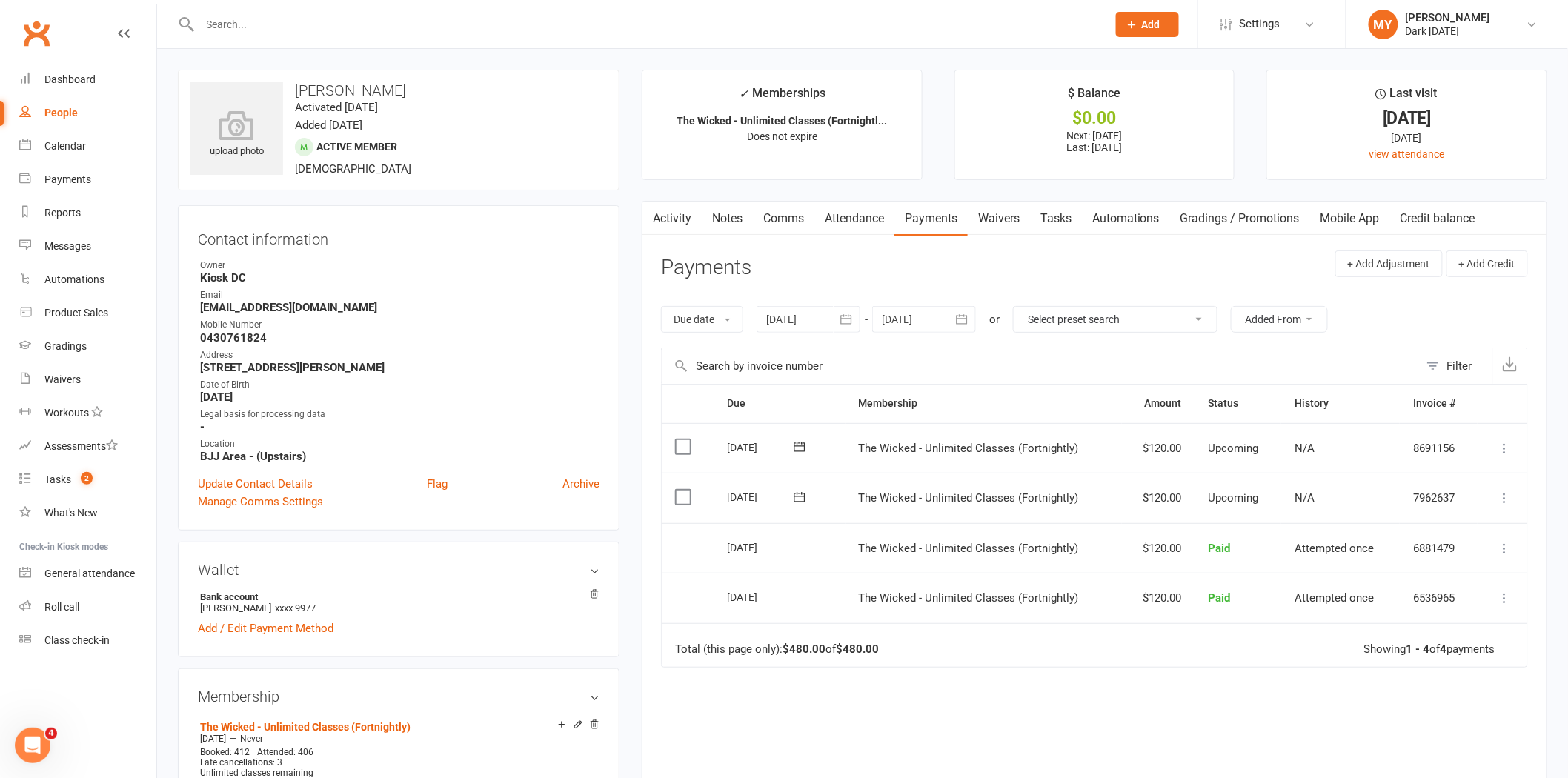
click at [794, 498] on icon at bounding box center [800, 497] width 15 height 15
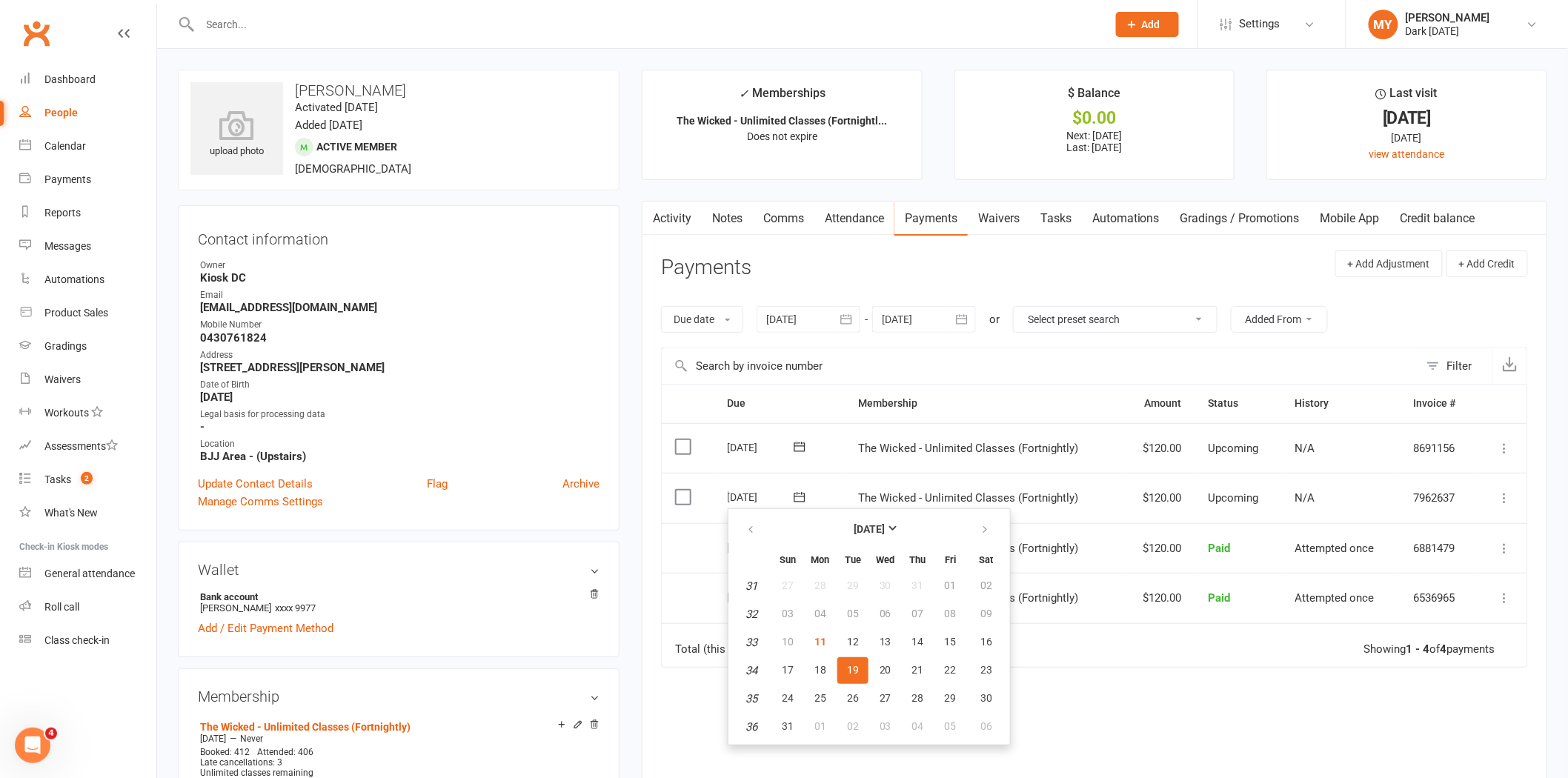
click at [794, 498] on icon at bounding box center [800, 497] width 15 height 15
click at [1288, 725] on div "Due Contact Membership Amount Status History Invoice # Select this 02 Sep 2025 …" at bounding box center [1095, 622] width 867 height 475
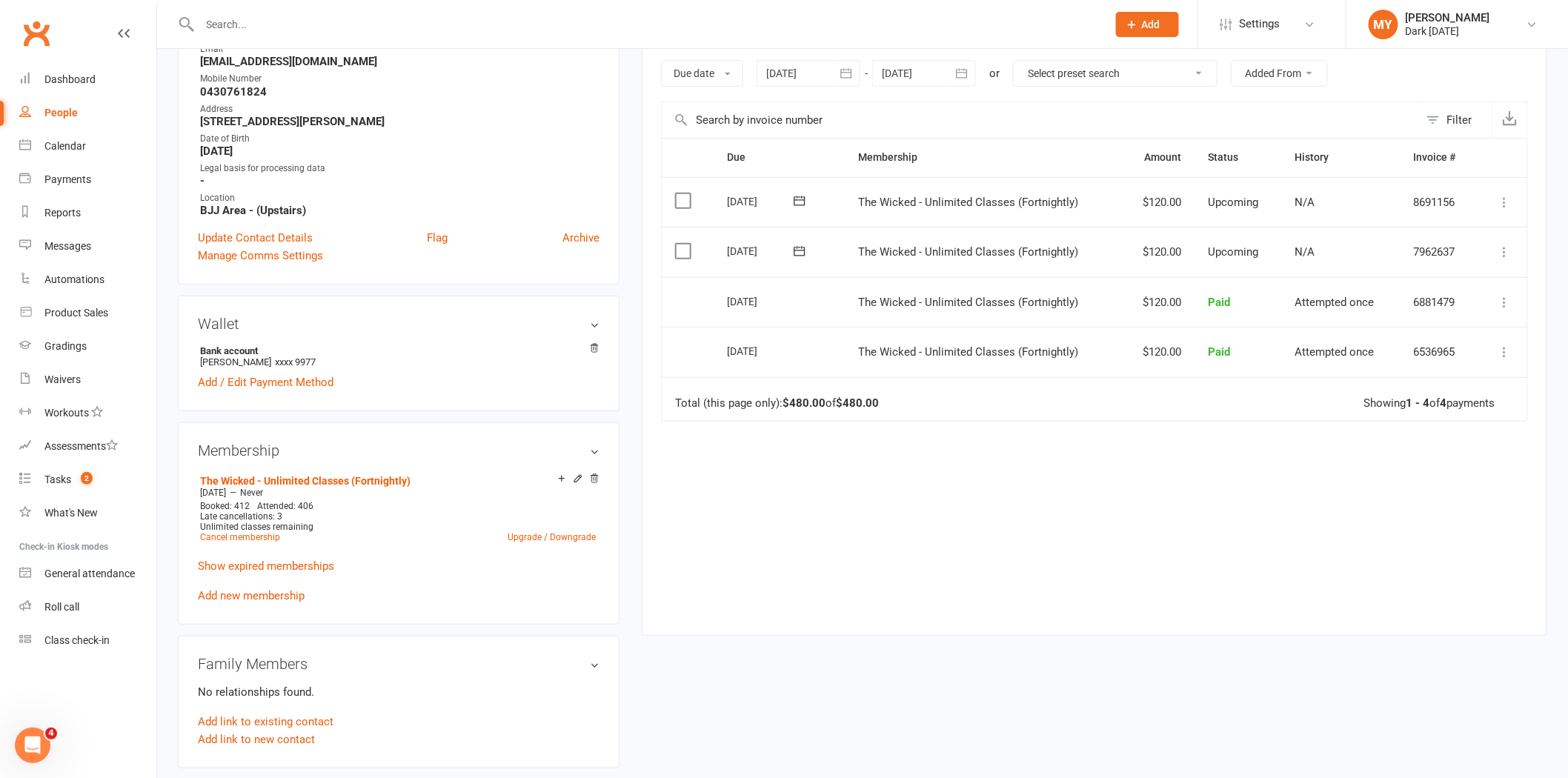
scroll to position [247, 0]
click at [253, 591] on link "Add new membership" at bounding box center [251, 595] width 107 height 13
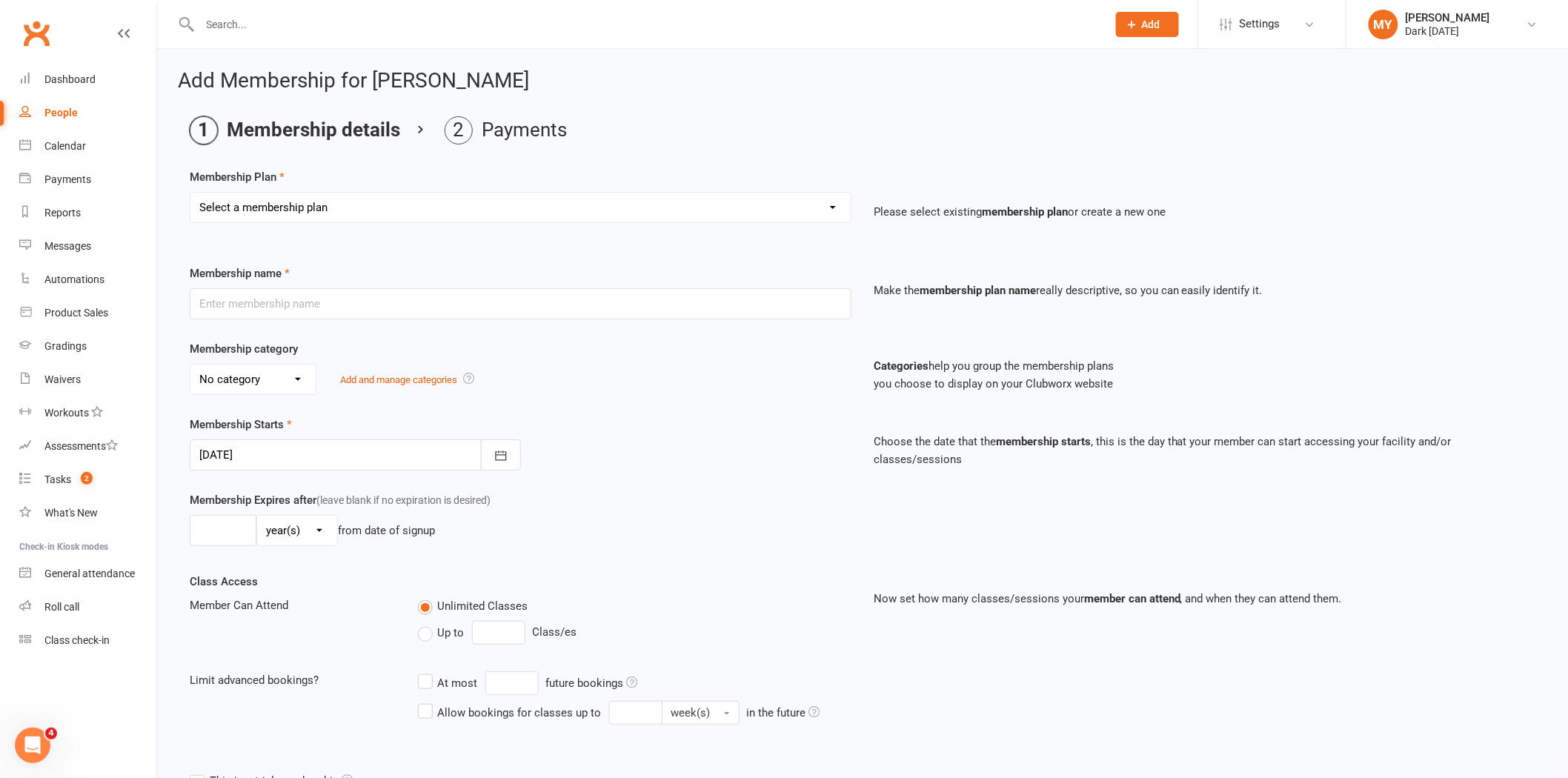
click at [323, 209] on select "Select a membership plan Create new Membership Plan Redzone Knife Defence Works…" at bounding box center [521, 208] width 661 height 30
select select "48"
click at [190, 193] on select "Select a membership plan Create new Membership Plan Redzone Knife Defence Works…" at bounding box center [521, 208] width 661 height 30
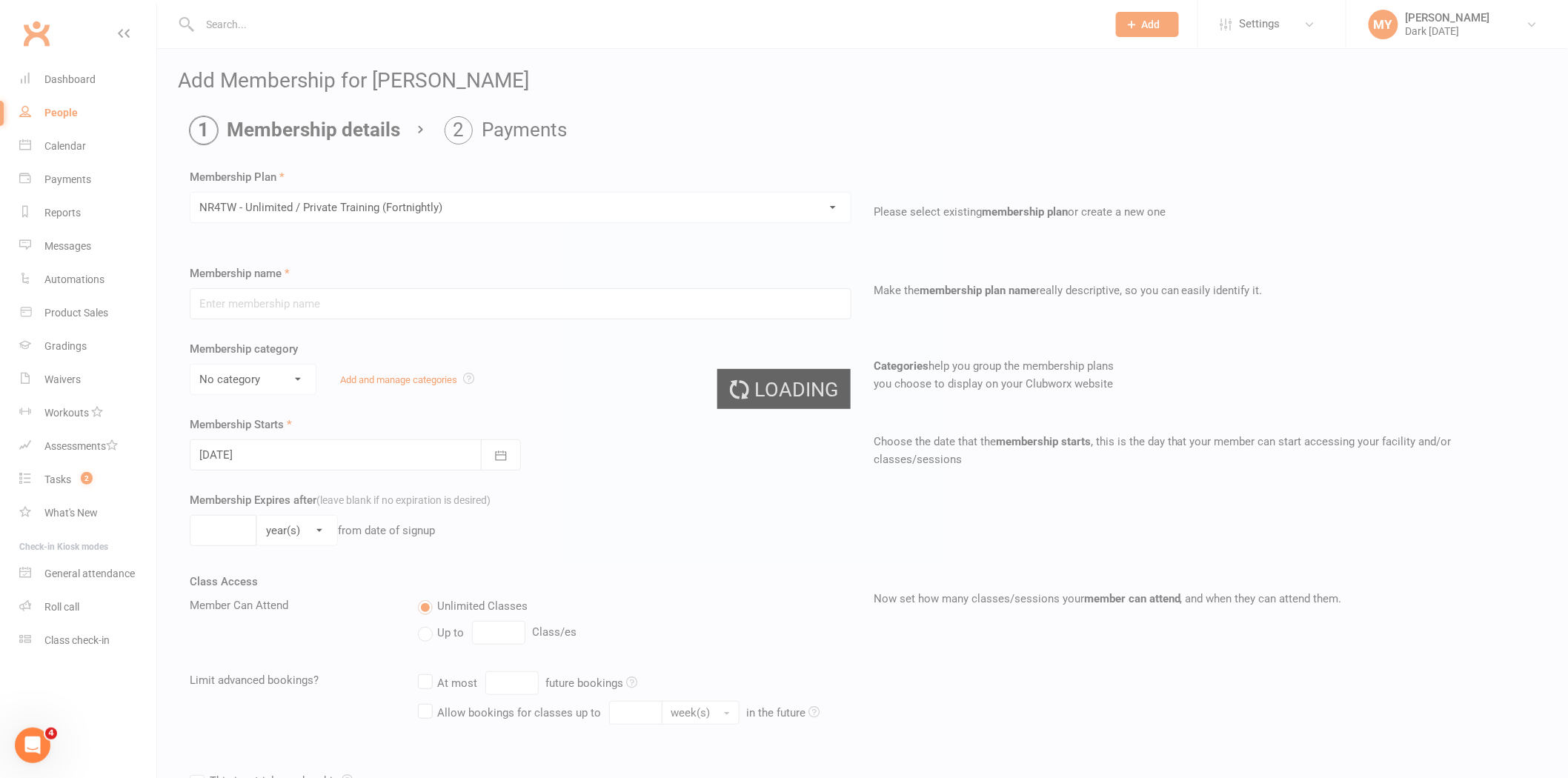
type input "NR4TW - Unlimited / Private Training (Fortnightly)"
select select "0"
type input "0"
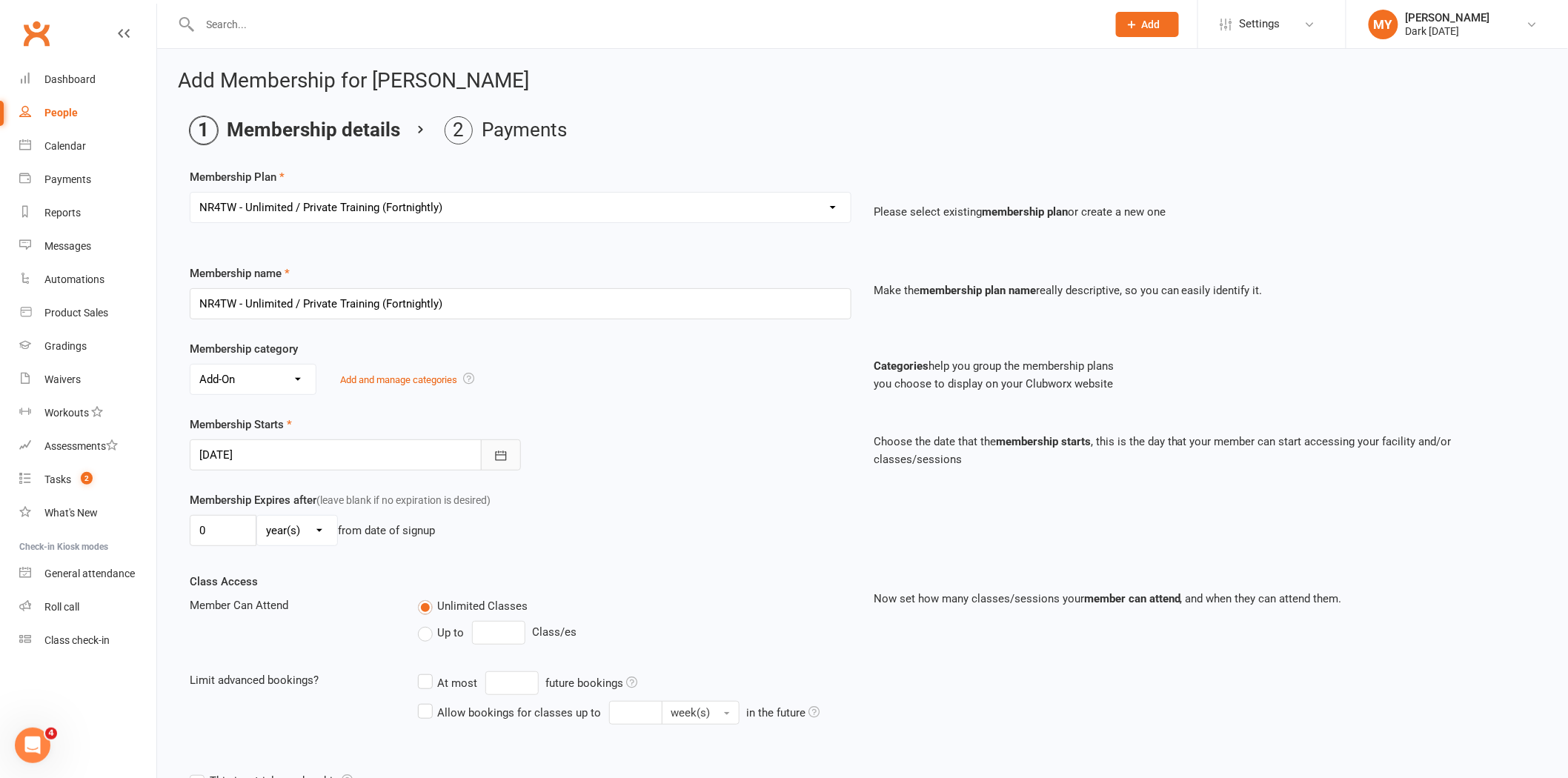
click at [508, 455] on button "button" at bounding box center [501, 455] width 40 height 31
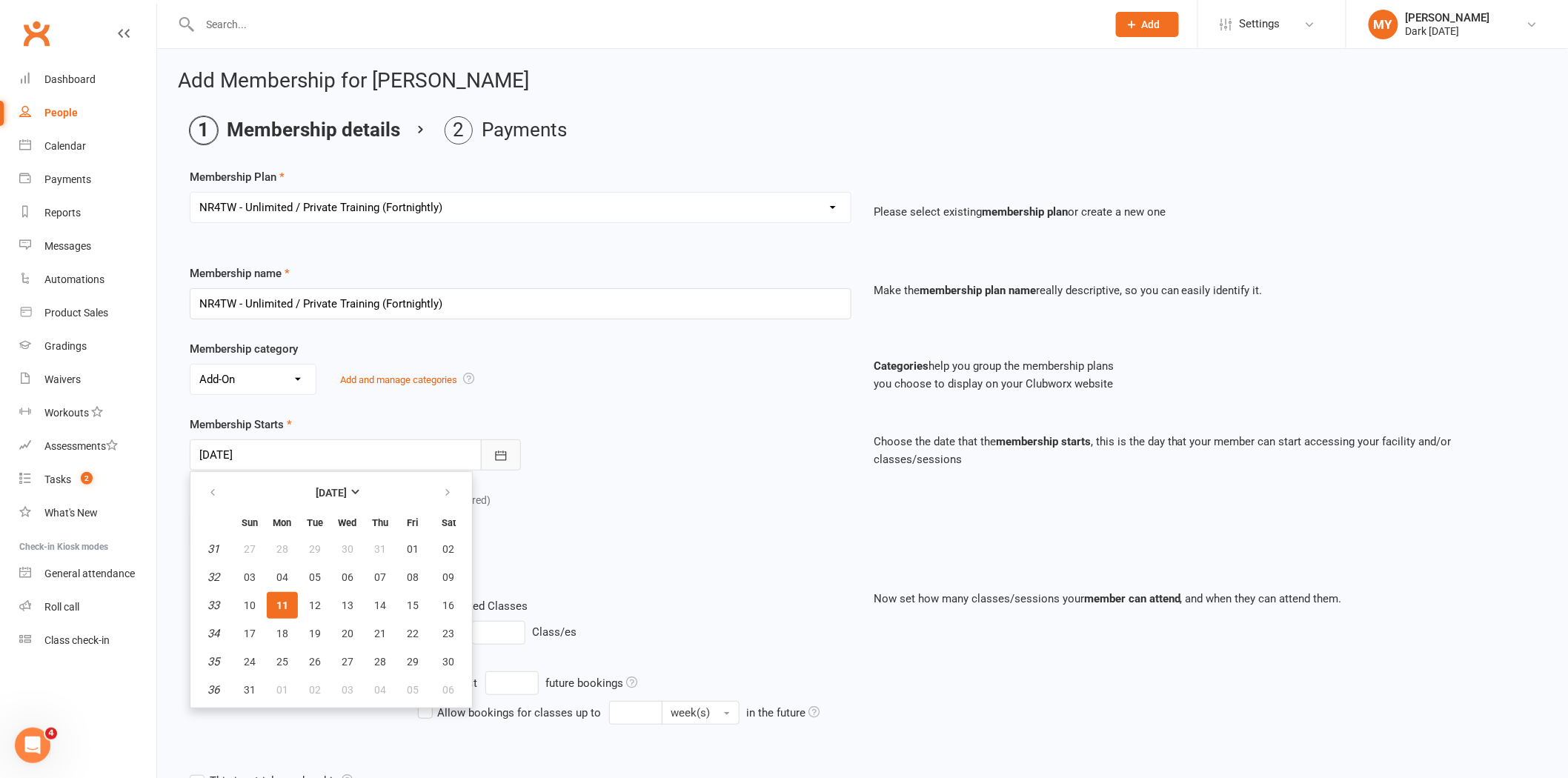
click at [506, 455] on icon "button" at bounding box center [501, 455] width 11 height 10
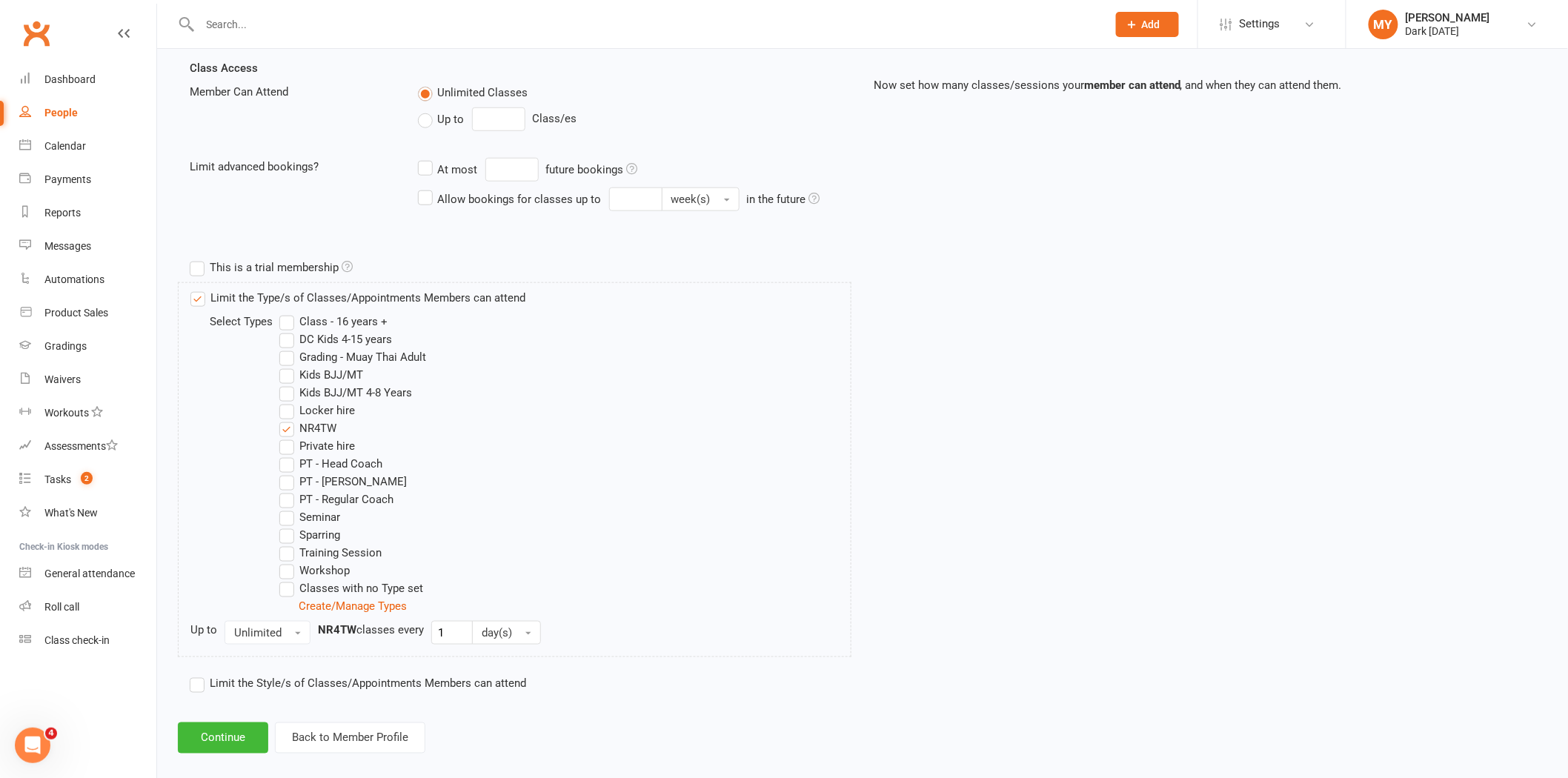
scroll to position [531, 0]
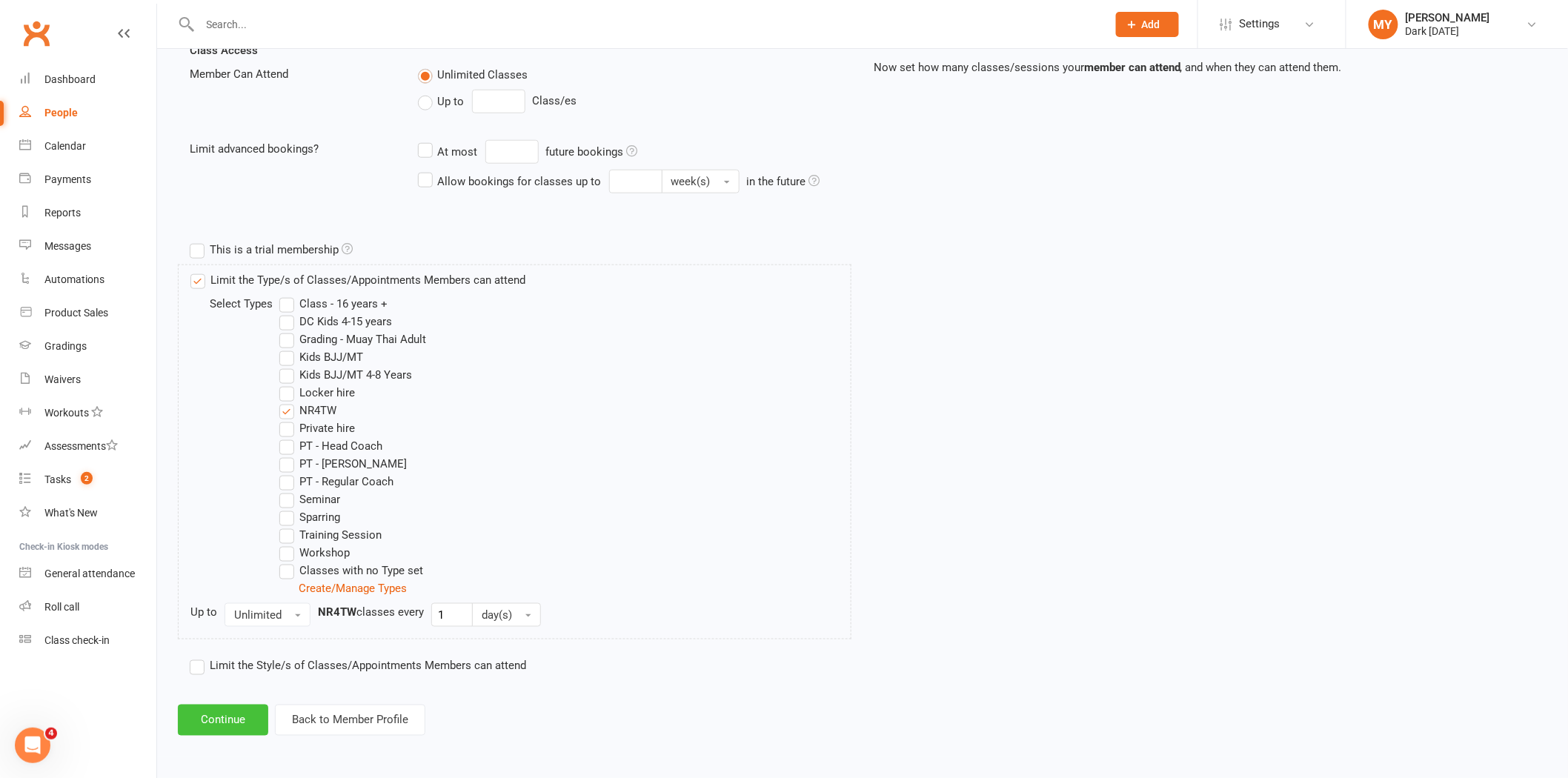
click at [204, 714] on button "Continue" at bounding box center [223, 721] width 90 height 31
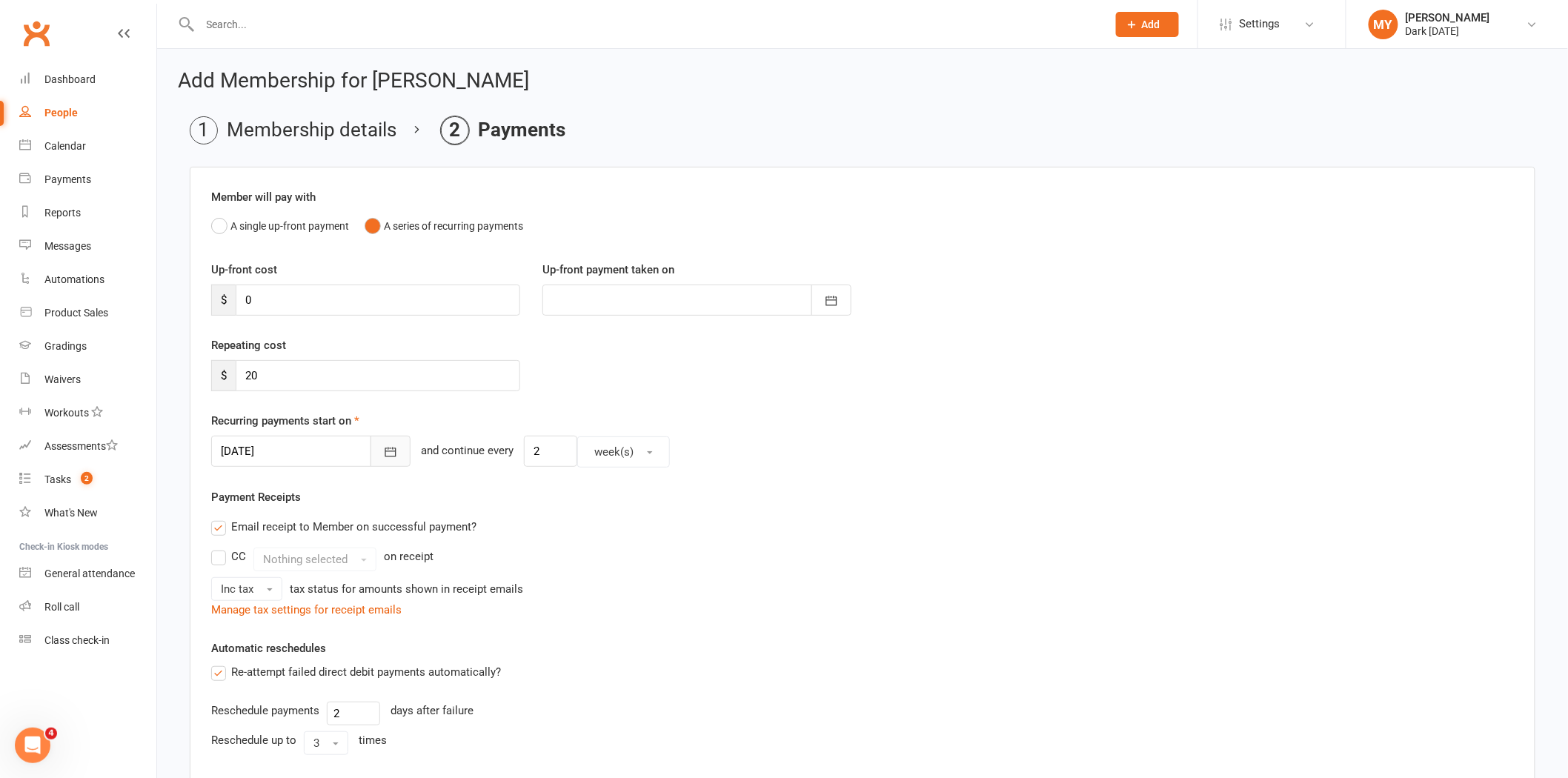
click at [383, 450] on icon "button" at bounding box center [390, 452] width 15 height 15
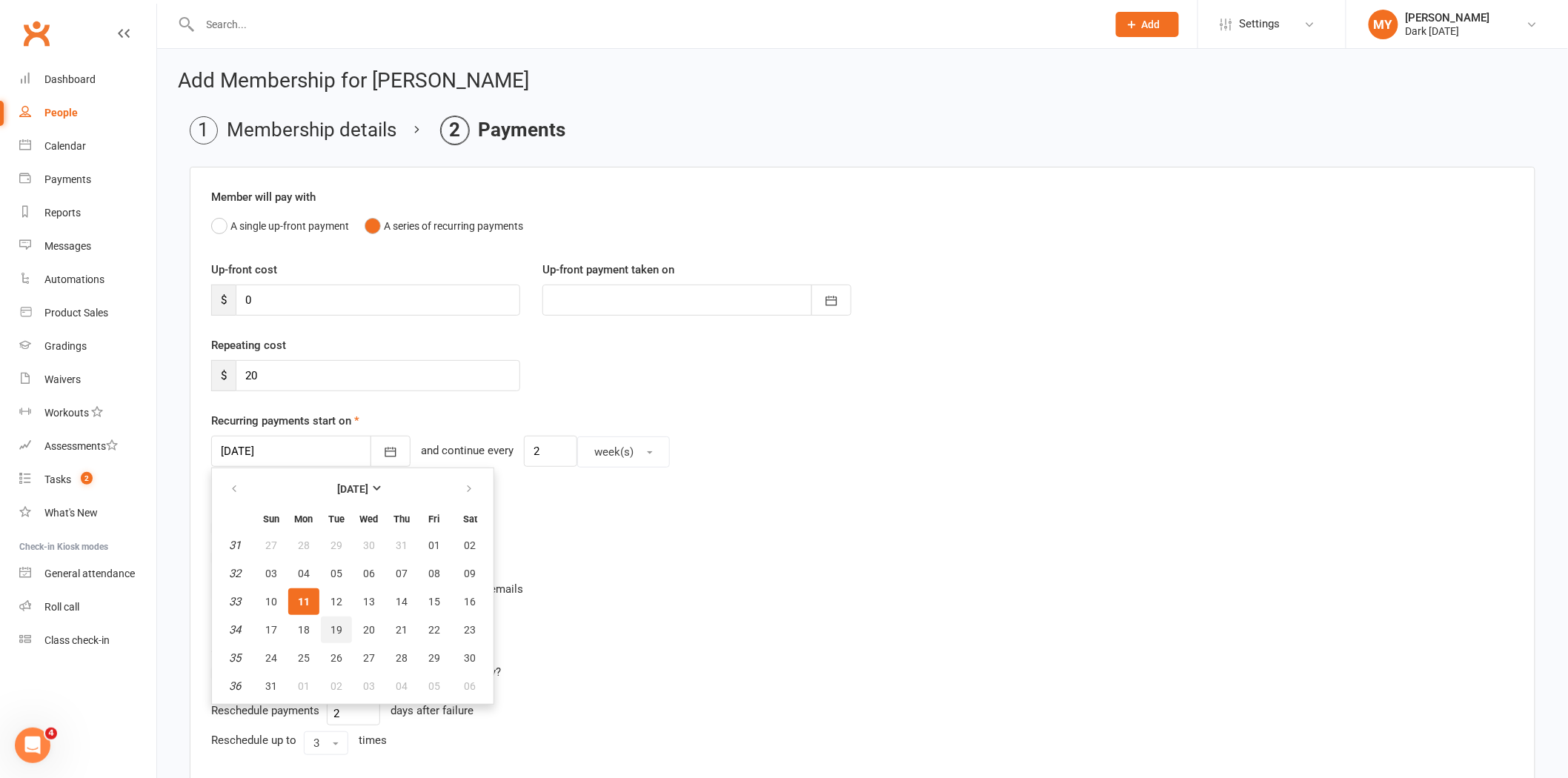
click at [327, 623] on button "19" at bounding box center [336, 629] width 31 height 27
type input "19 Aug 2025"
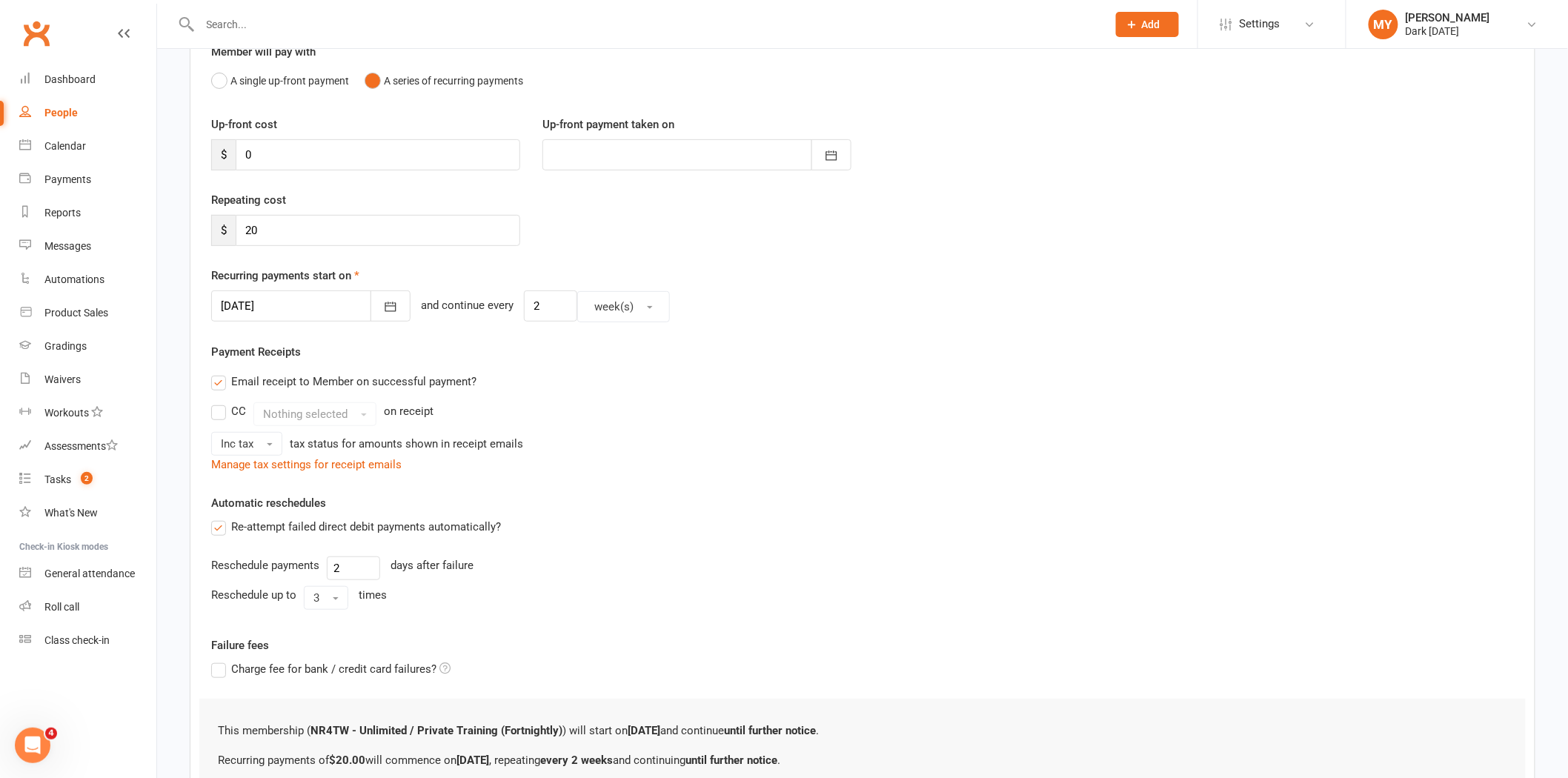
scroll to position [300, 0]
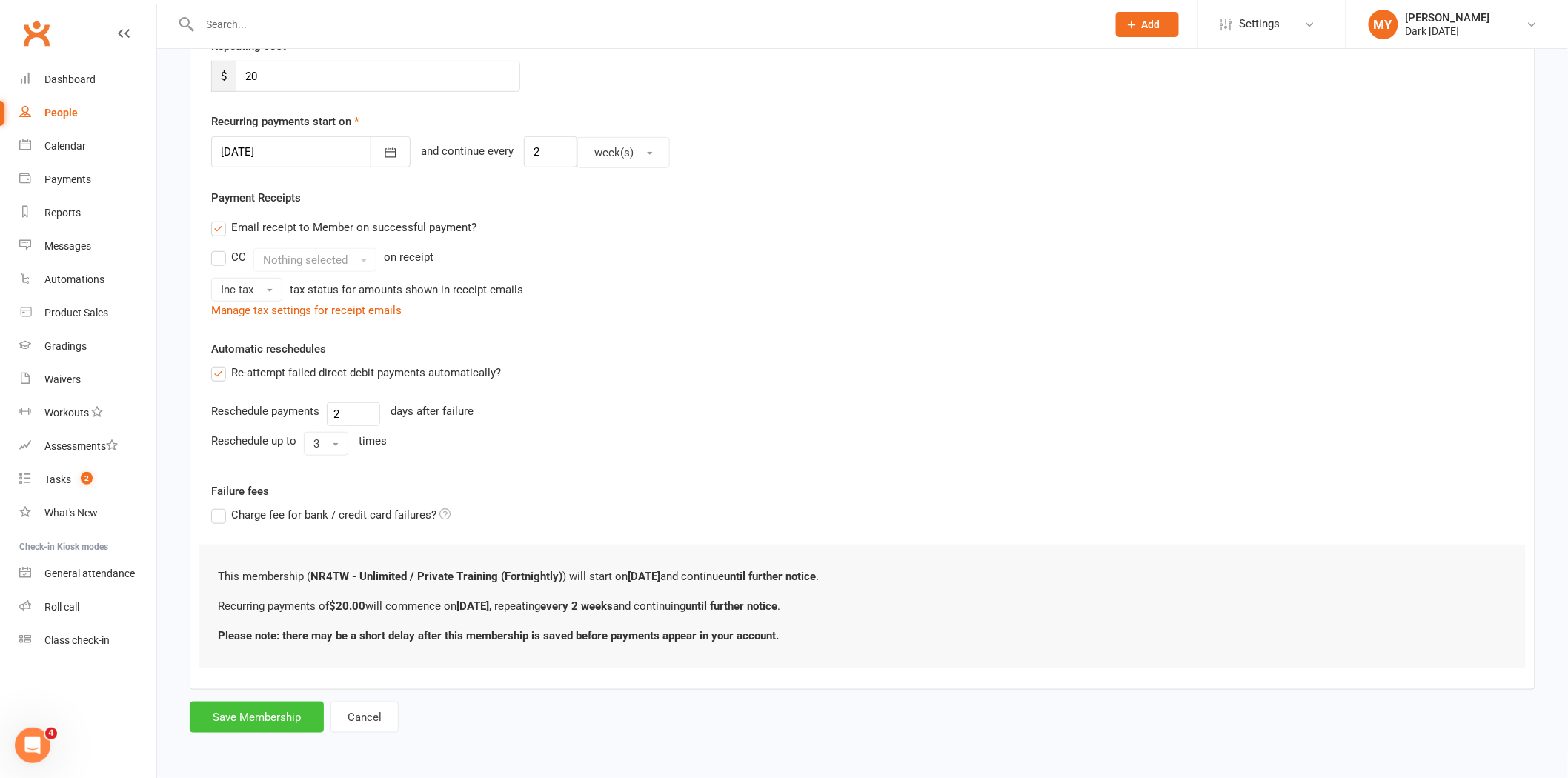
click at [234, 715] on button "Save Membership" at bounding box center [256, 718] width 134 height 31
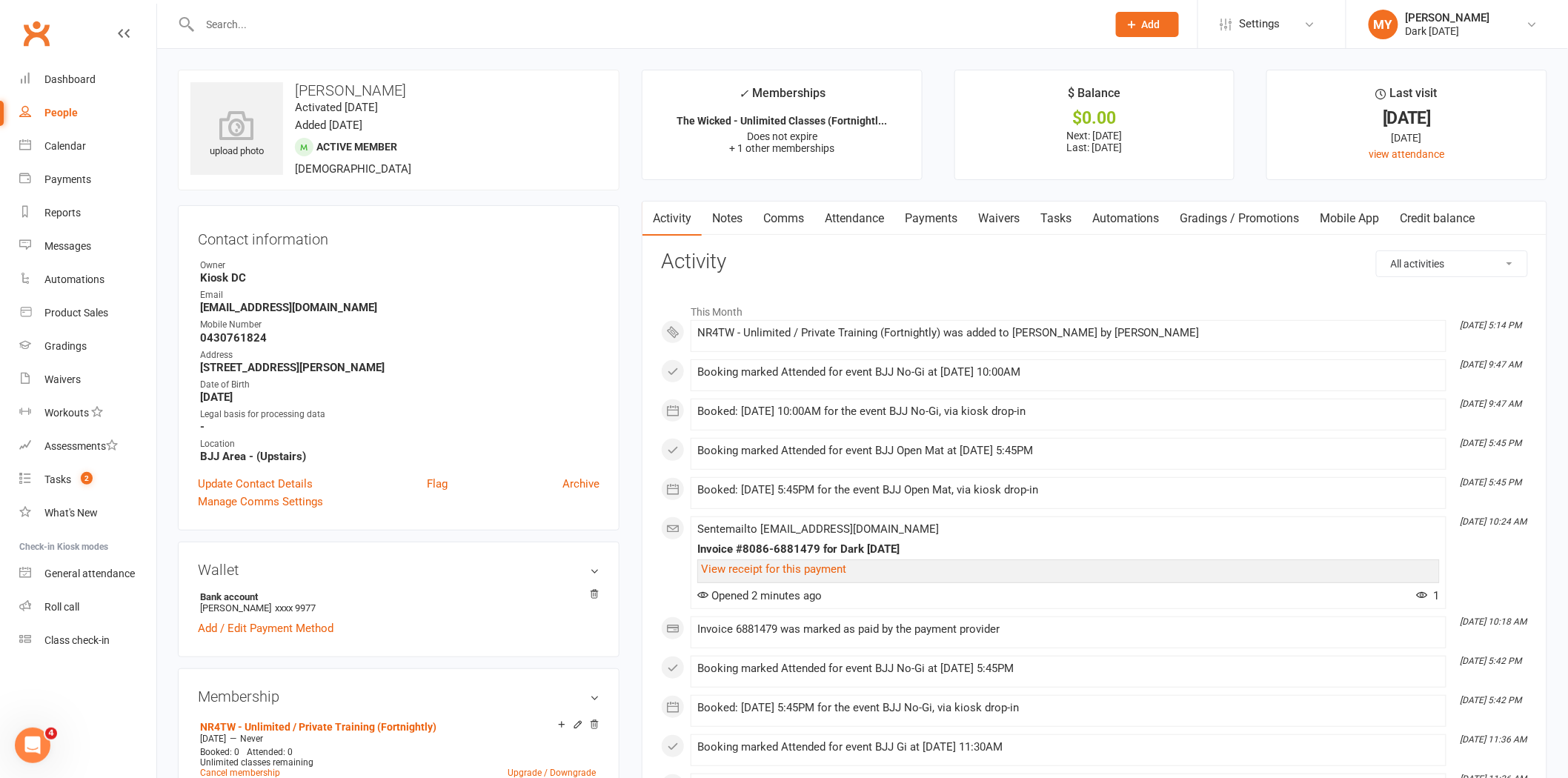
click at [360, 18] on input "text" at bounding box center [646, 24] width 901 height 21
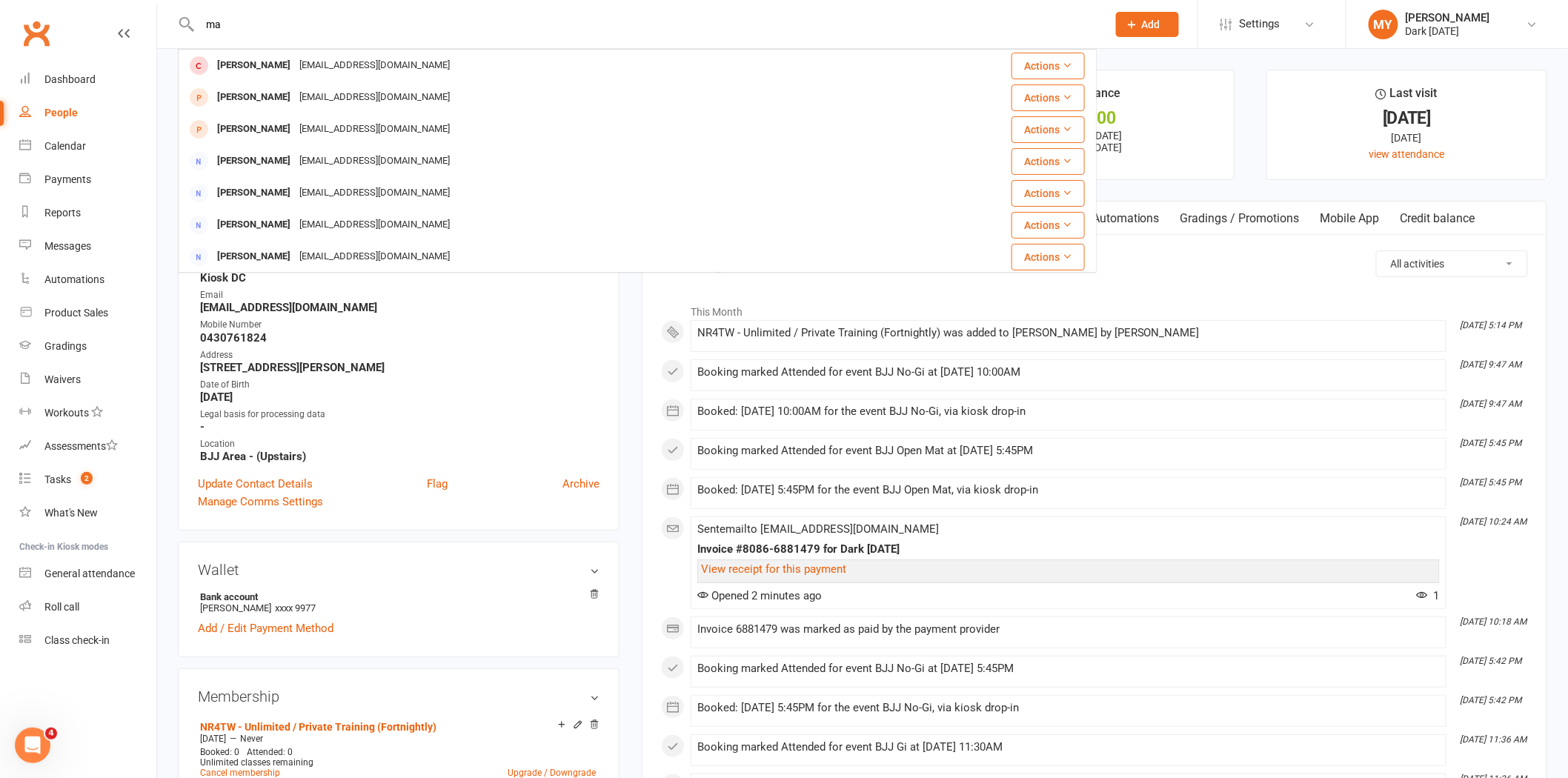
type input "m"
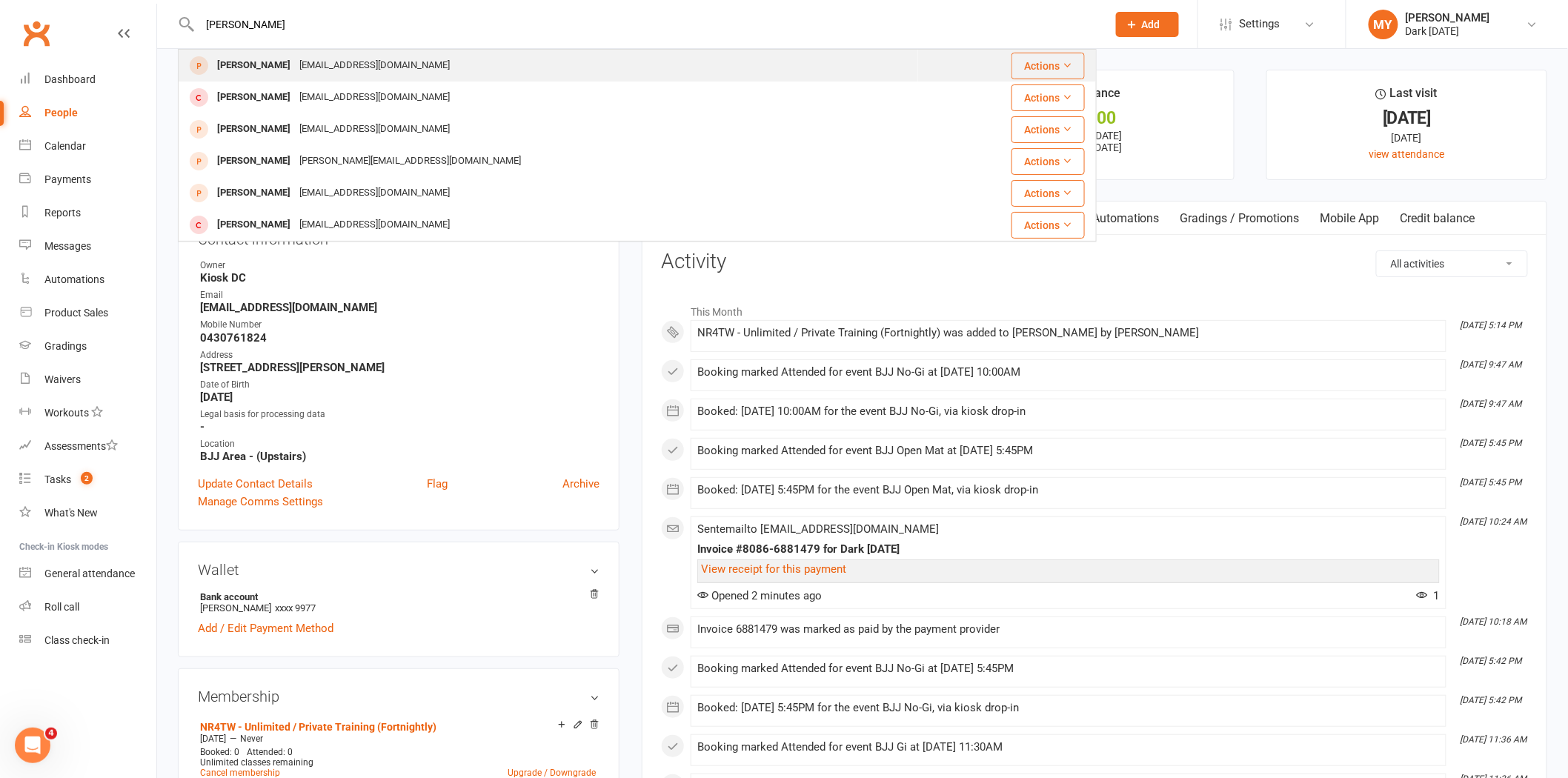
type input "gentry"
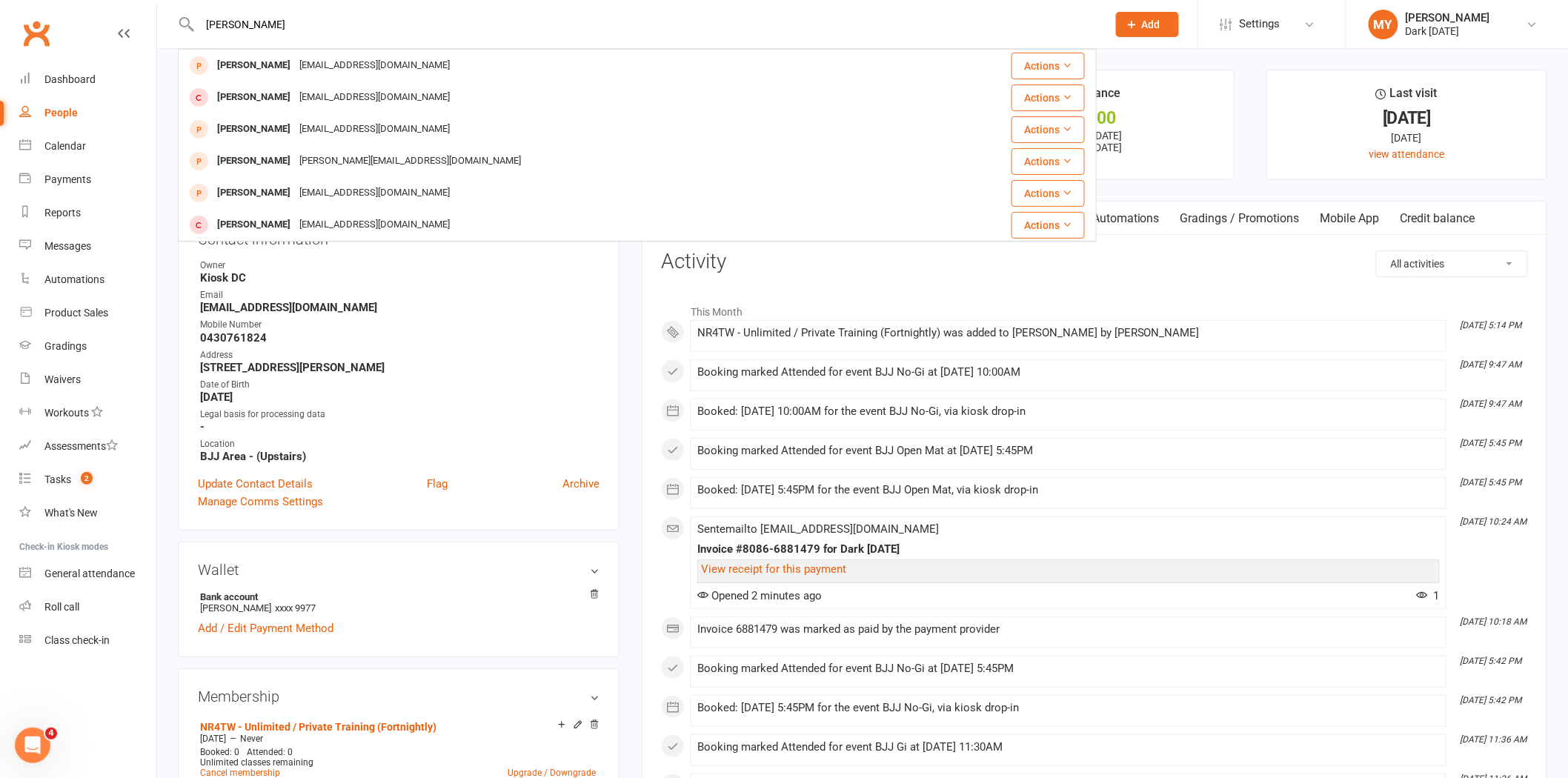
click at [358, 53] on div "Edwin O'Farrell simongentry@protonmail.com" at bounding box center [548, 65] width 738 height 30
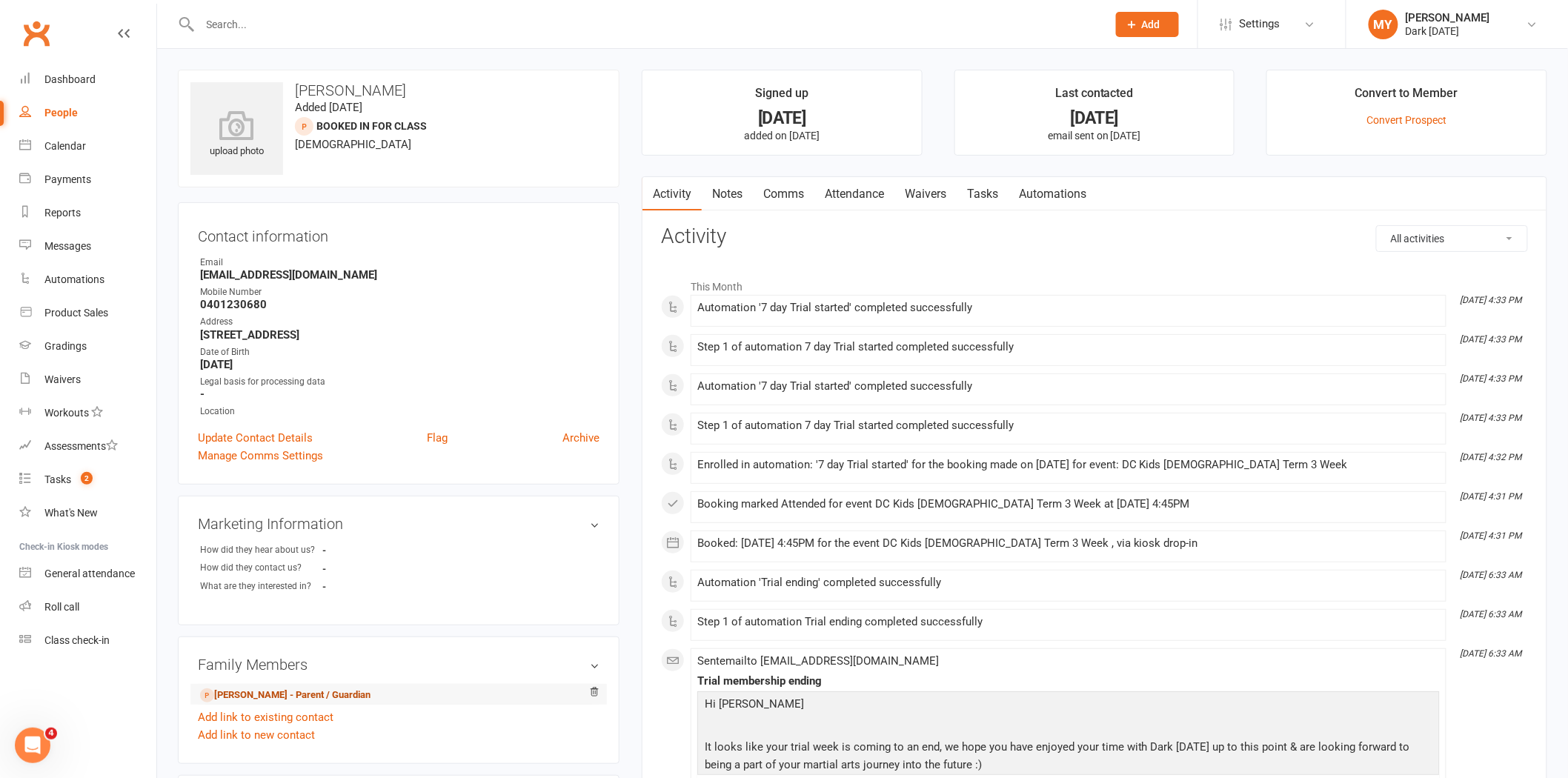
click at [313, 688] on link "Matthew O'Farrell - Parent / Guardian" at bounding box center [285, 695] width 170 height 16
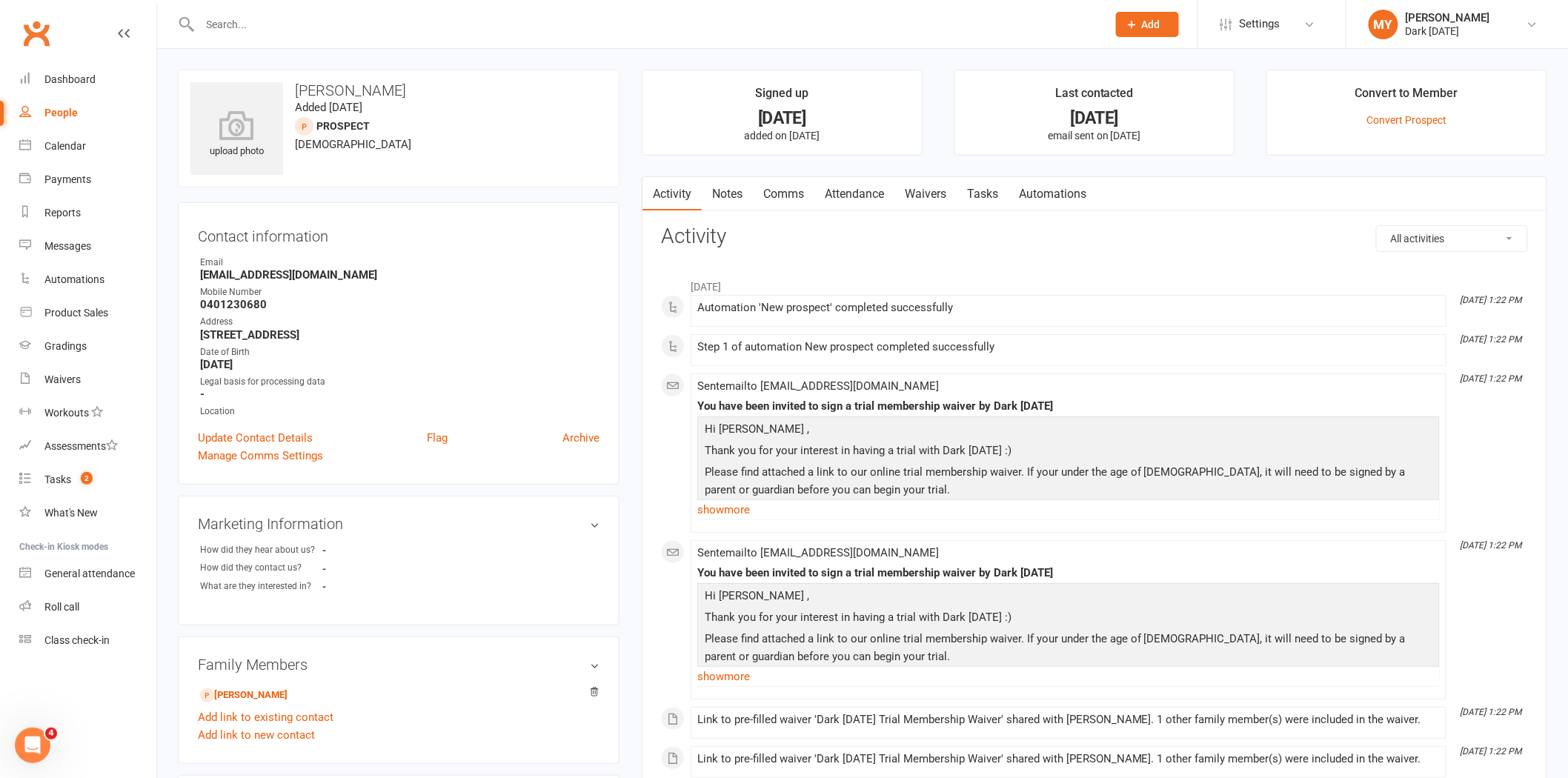
click at [908, 193] on link "Waivers" at bounding box center [926, 194] width 63 height 34
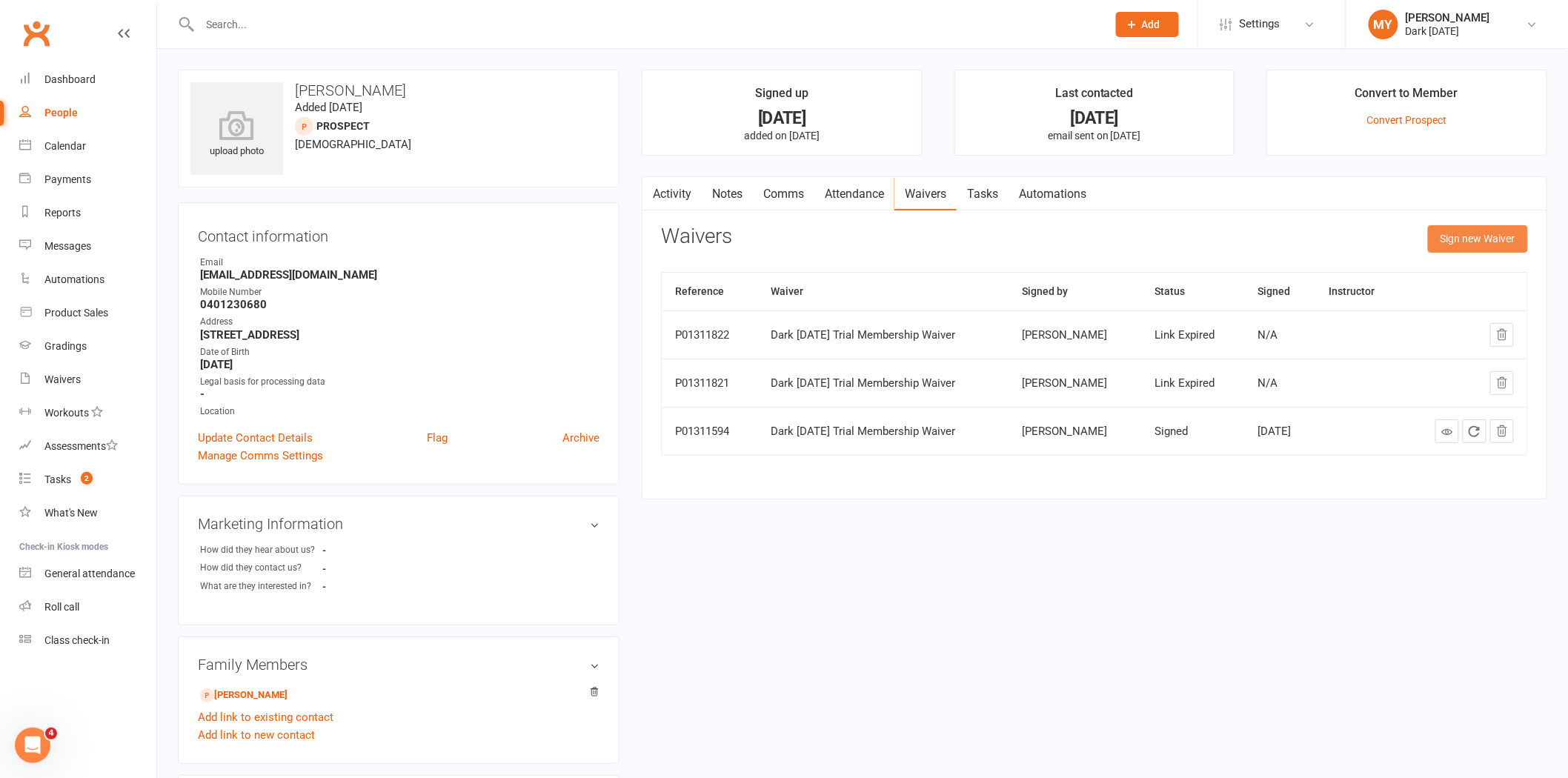
click at [1477, 238] on button "Sign new Waiver" at bounding box center [1478, 238] width 100 height 27
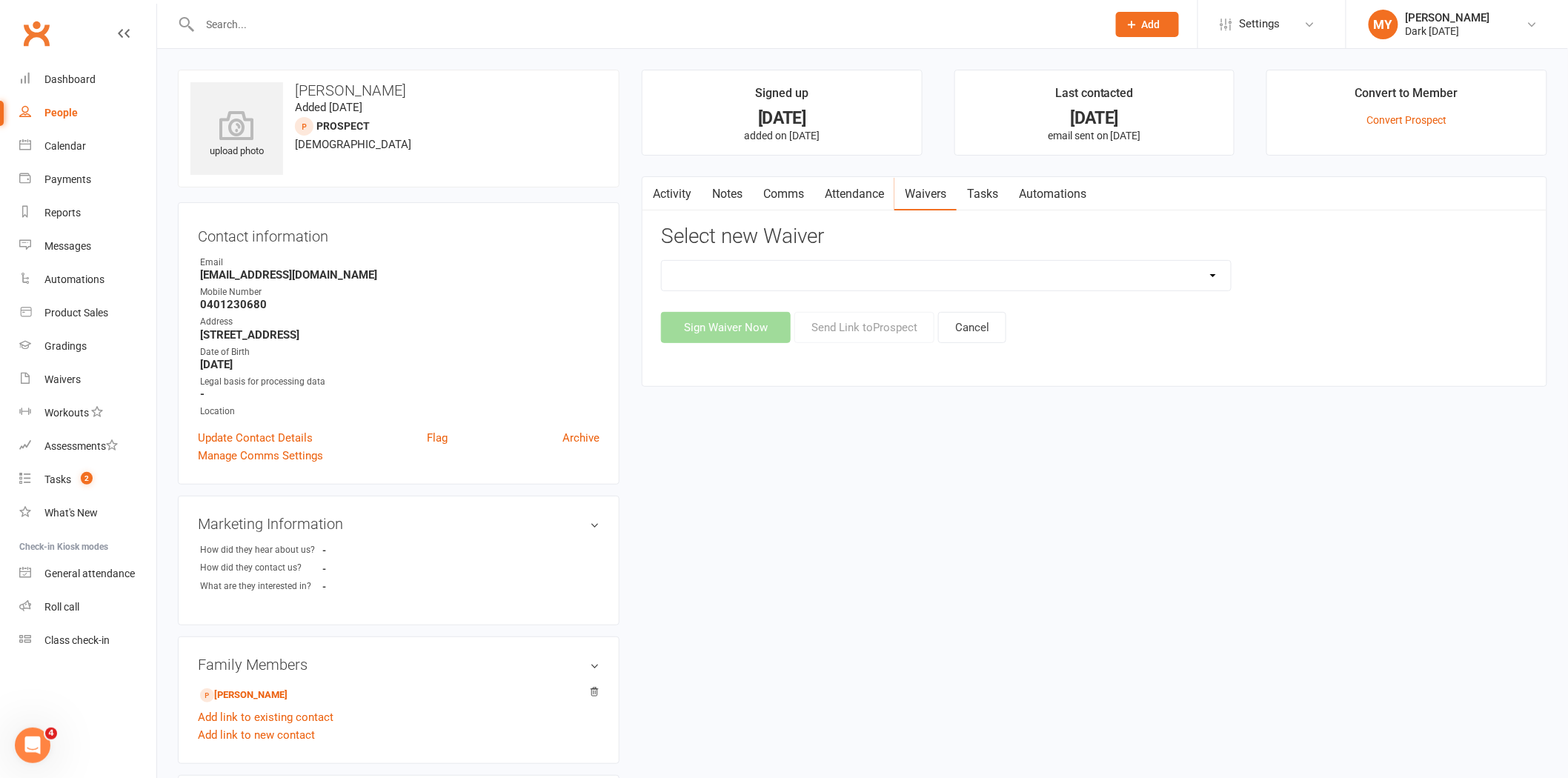
click at [694, 282] on select "Dark Carnival Membership Dark Carnival Membership waiver - no EDDR Dark Carniva…" at bounding box center [946, 276] width 569 height 30
select select "9790"
click at [661, 261] on select "Dark Carnival Membership Dark Carnival Membership waiver - no EDDR Dark Carniva…" at bounding box center [946, 276] width 569 height 30
click at [814, 316] on button "Send Link to Prospect" at bounding box center [864, 328] width 140 height 31
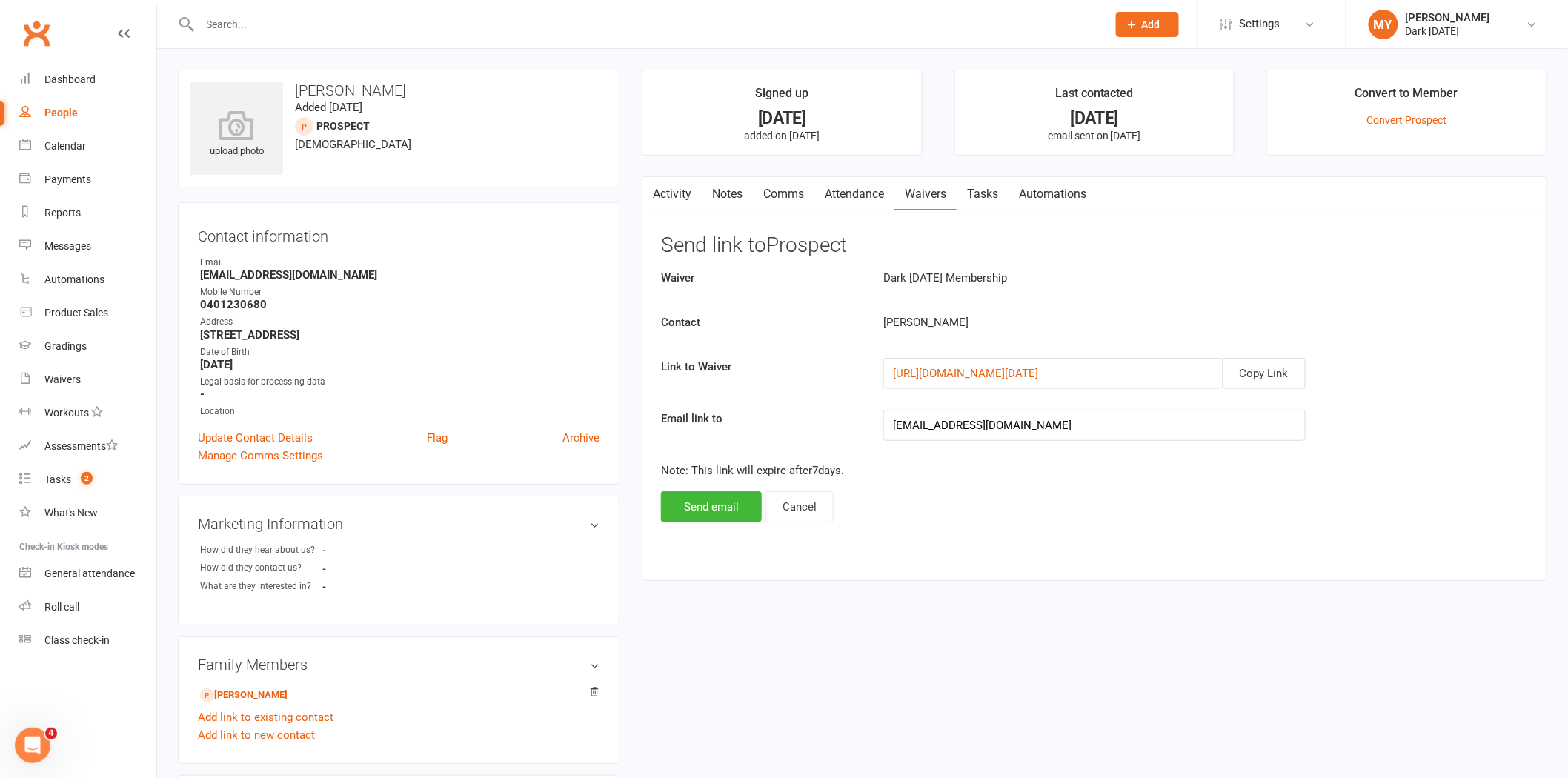
click at [695, 526] on div "Activity Notes Comms Attendance Waivers Tasks Automations Send link to Prospect…" at bounding box center [1094, 379] width 906 height 405
click at [746, 519] on button "Send email" at bounding box center [712, 507] width 101 height 31
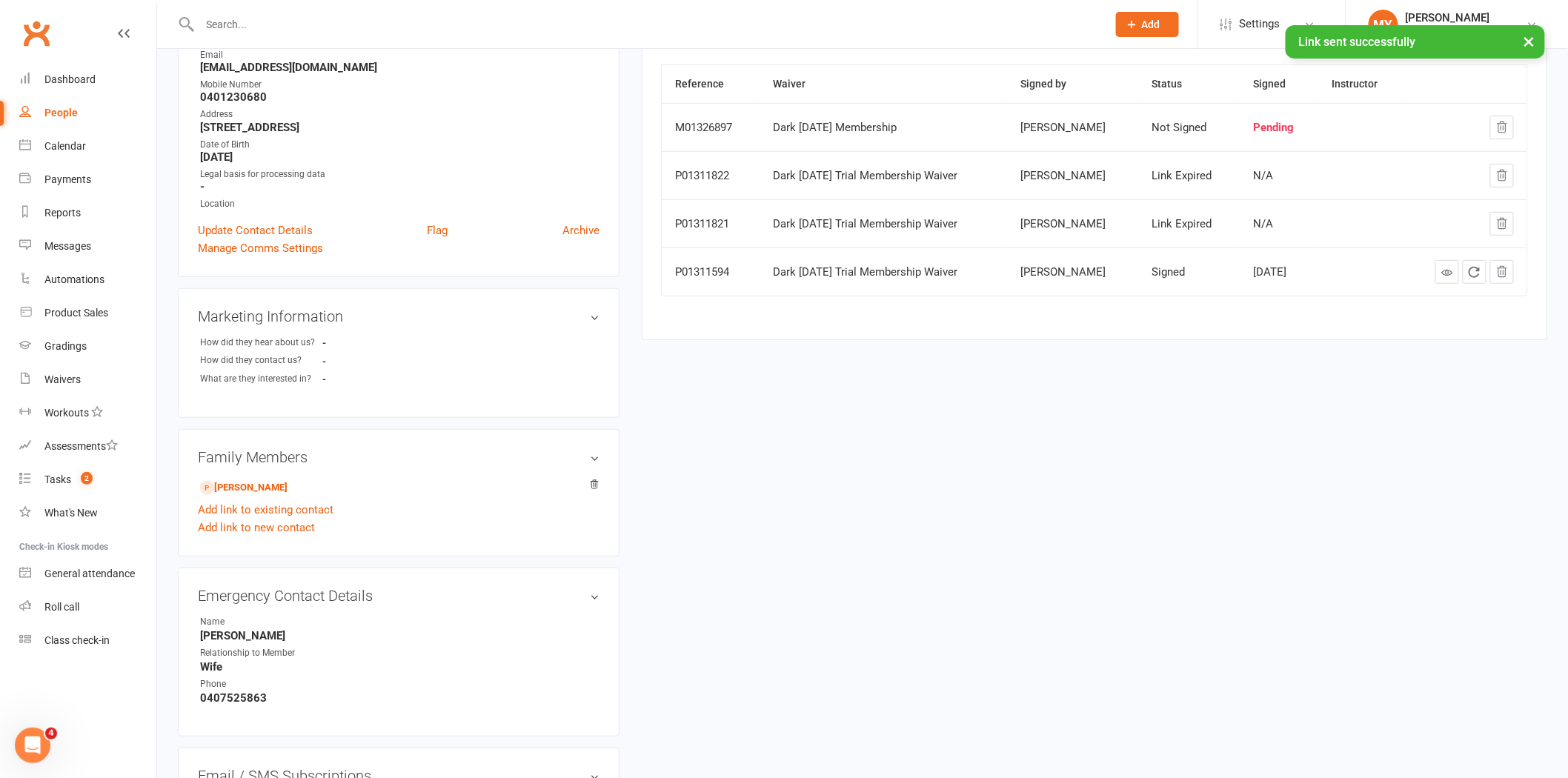
scroll to position [247, 0]
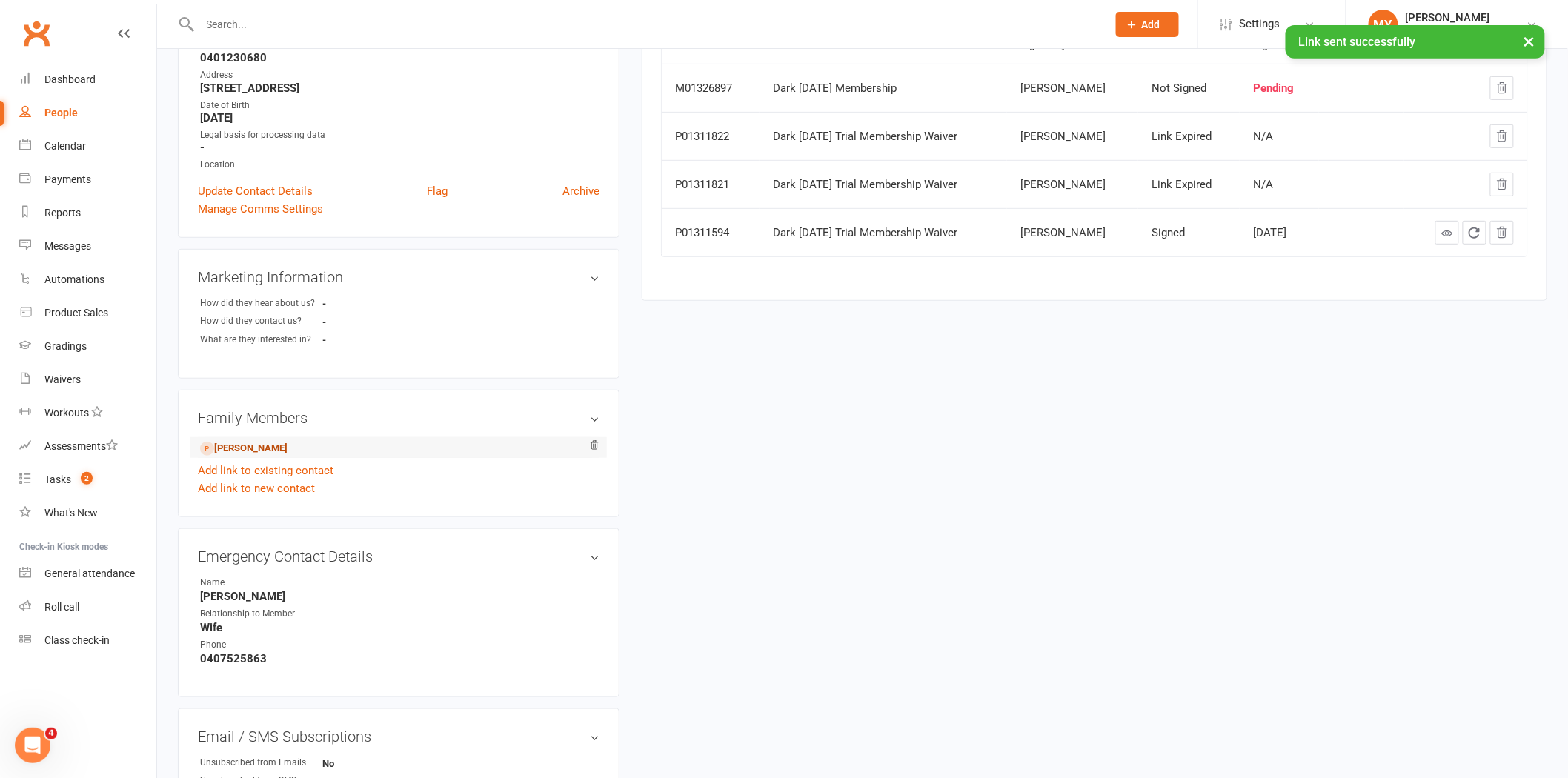
click at [288, 449] on link "Edwin O'Farrell - Child" at bounding box center [243, 449] width 88 height 16
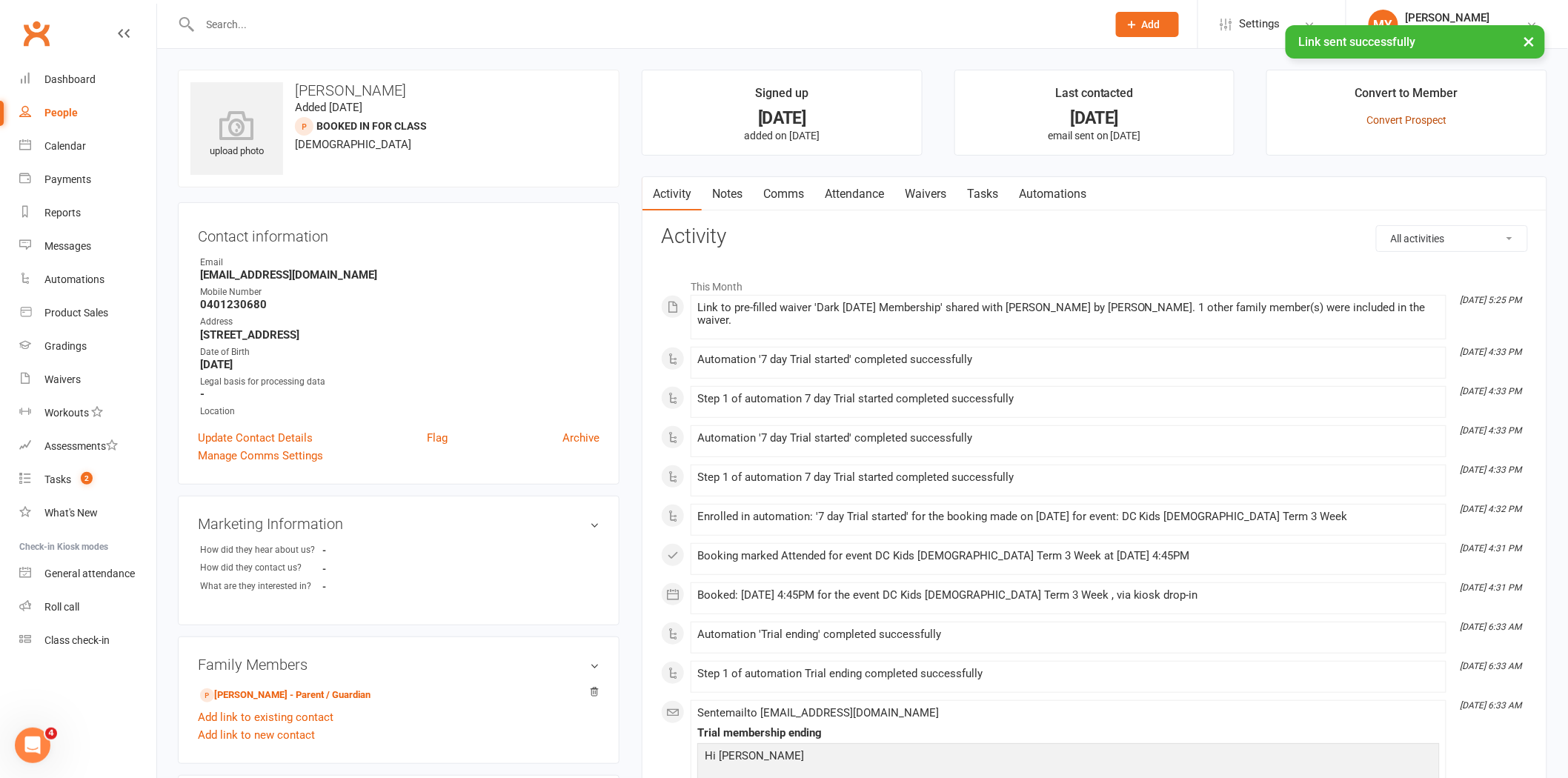
click at [1408, 116] on link "Convert Prospect" at bounding box center [1407, 120] width 80 height 12
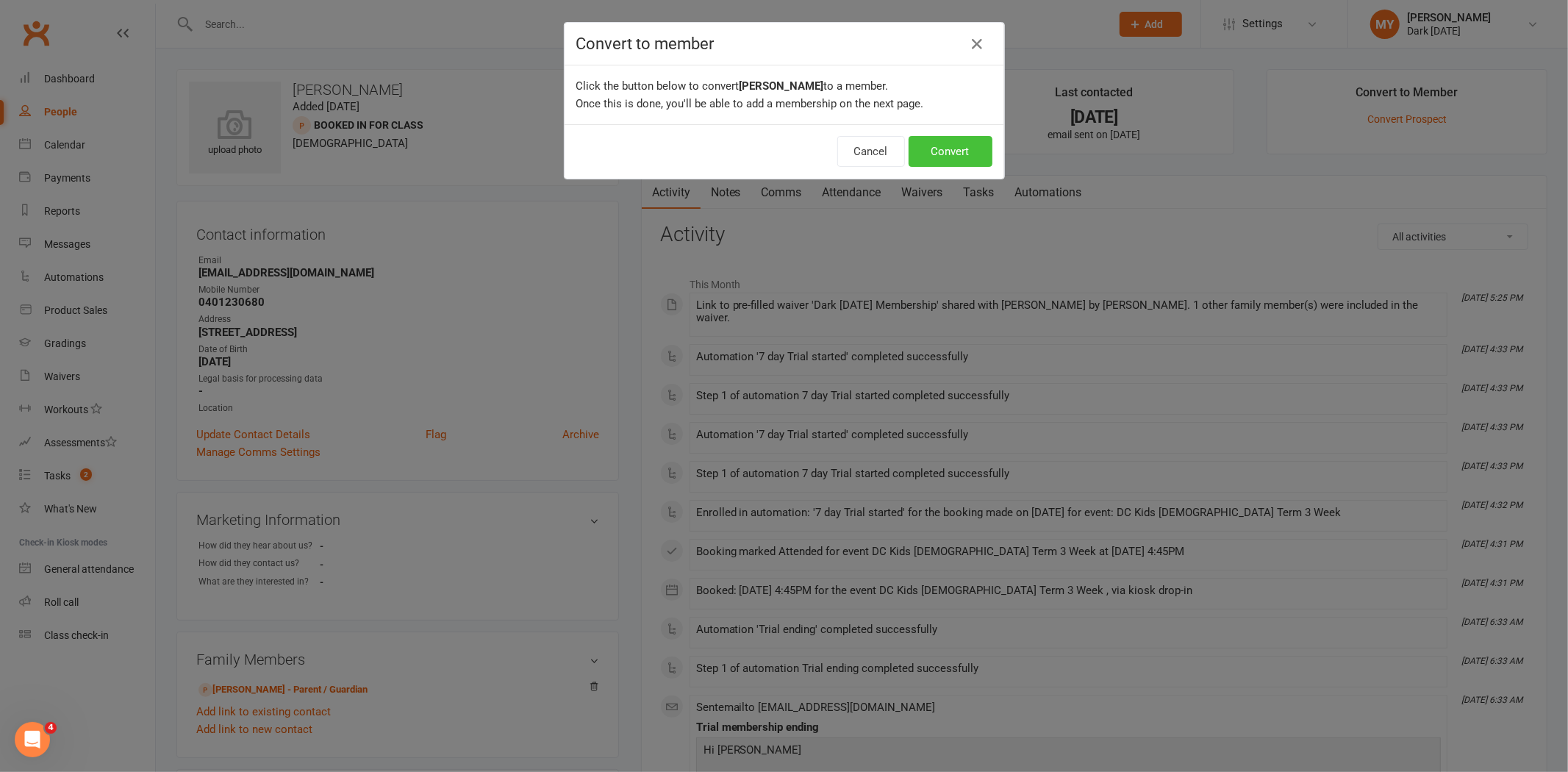
click at [946, 149] on button "Convert" at bounding box center [950, 152] width 84 height 31
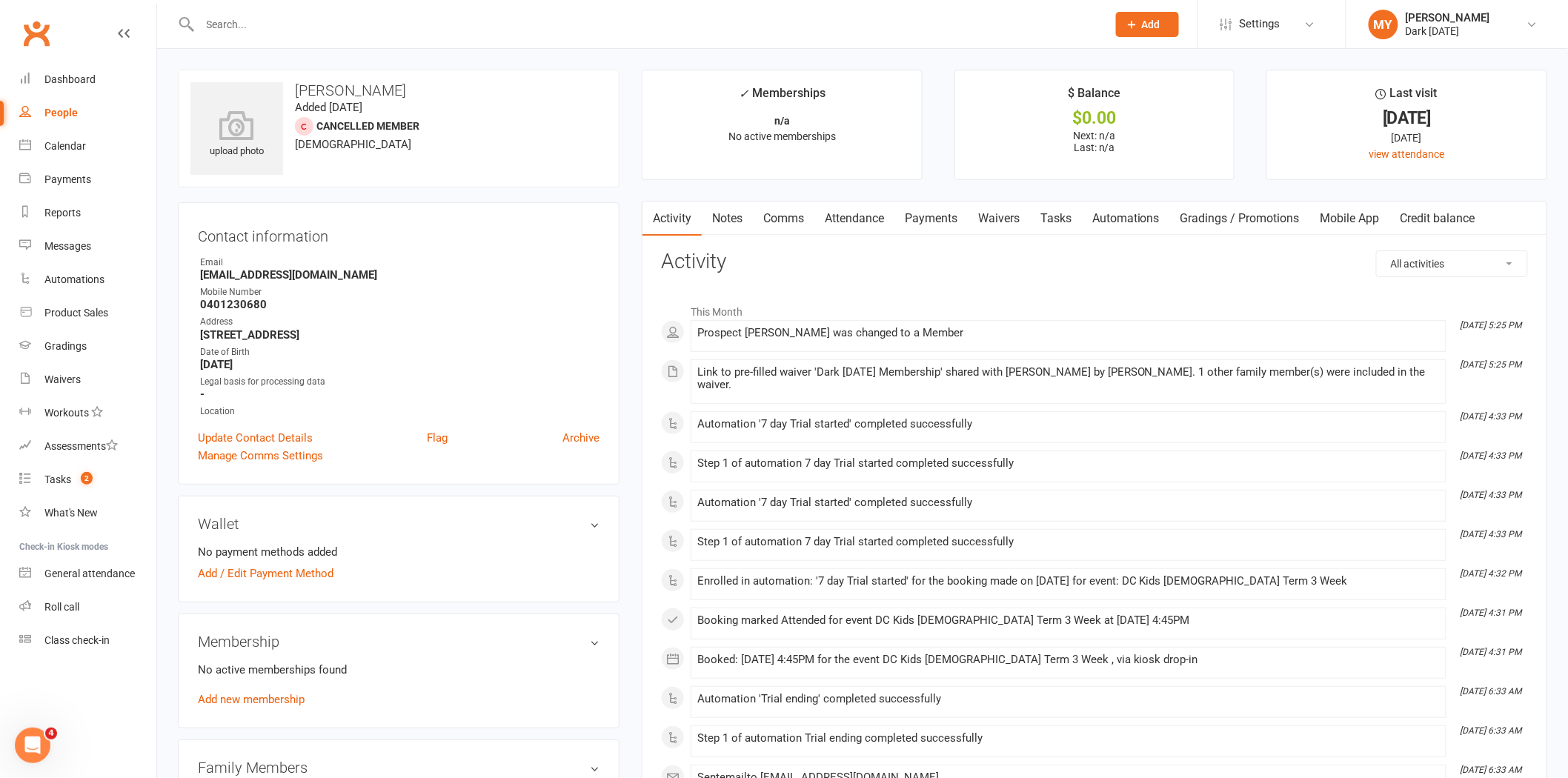
click at [256, 17] on input "text" at bounding box center [646, 24] width 901 height 21
click at [75, 308] on div "Product Sales" at bounding box center [76, 313] width 63 height 12
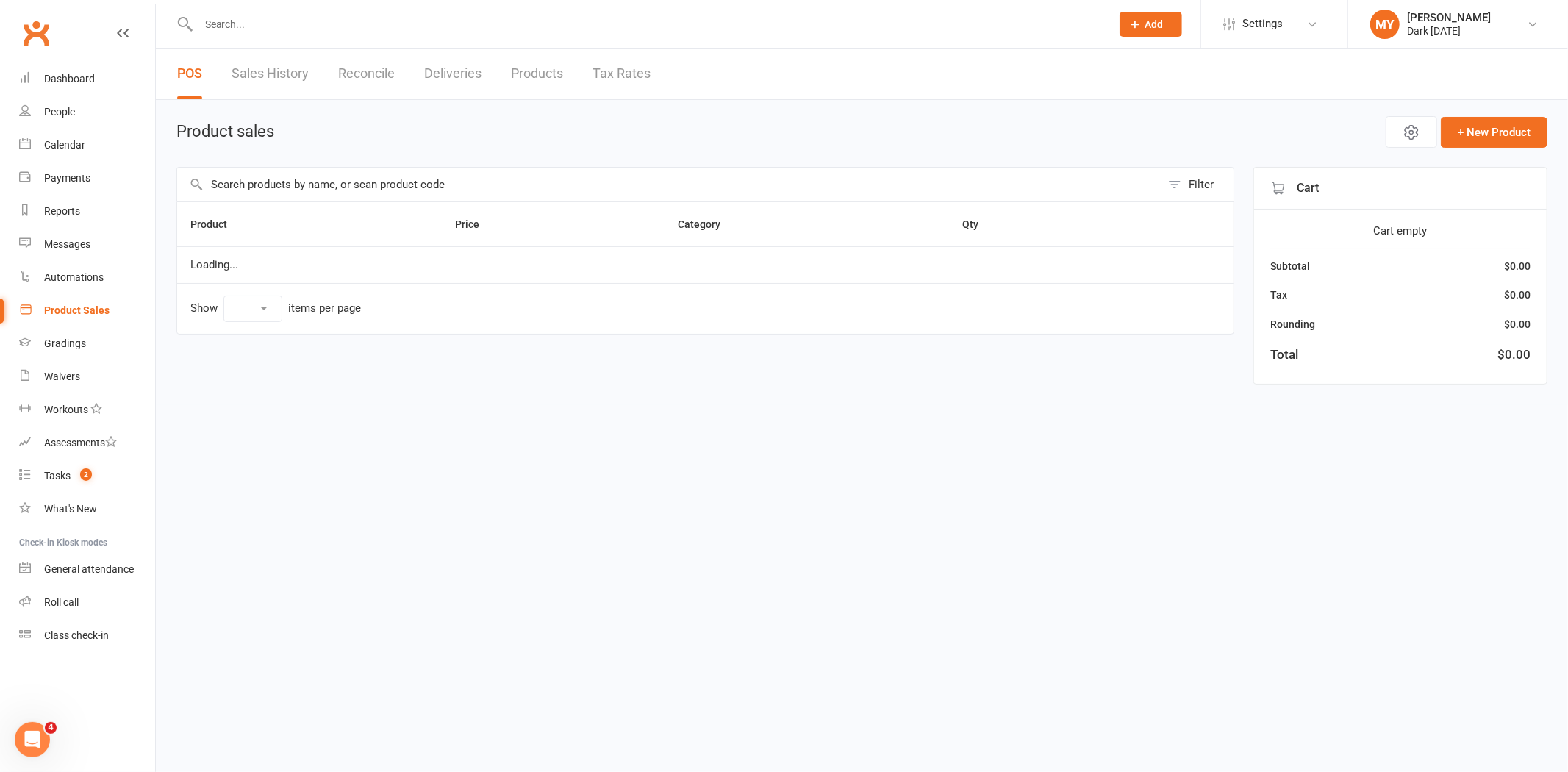
select select "100"
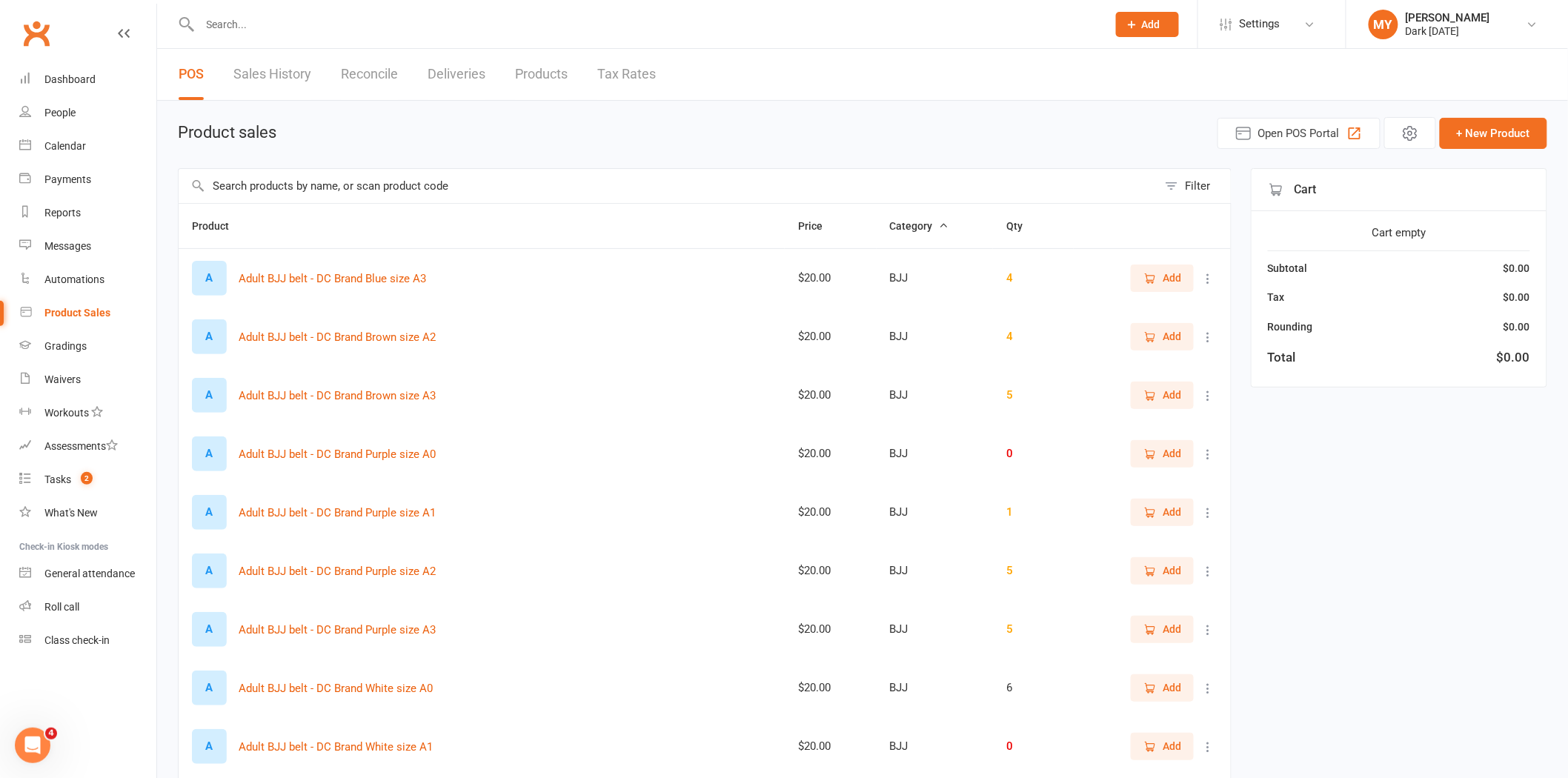
click at [356, 197] on input "text" at bounding box center [668, 185] width 979 height 34
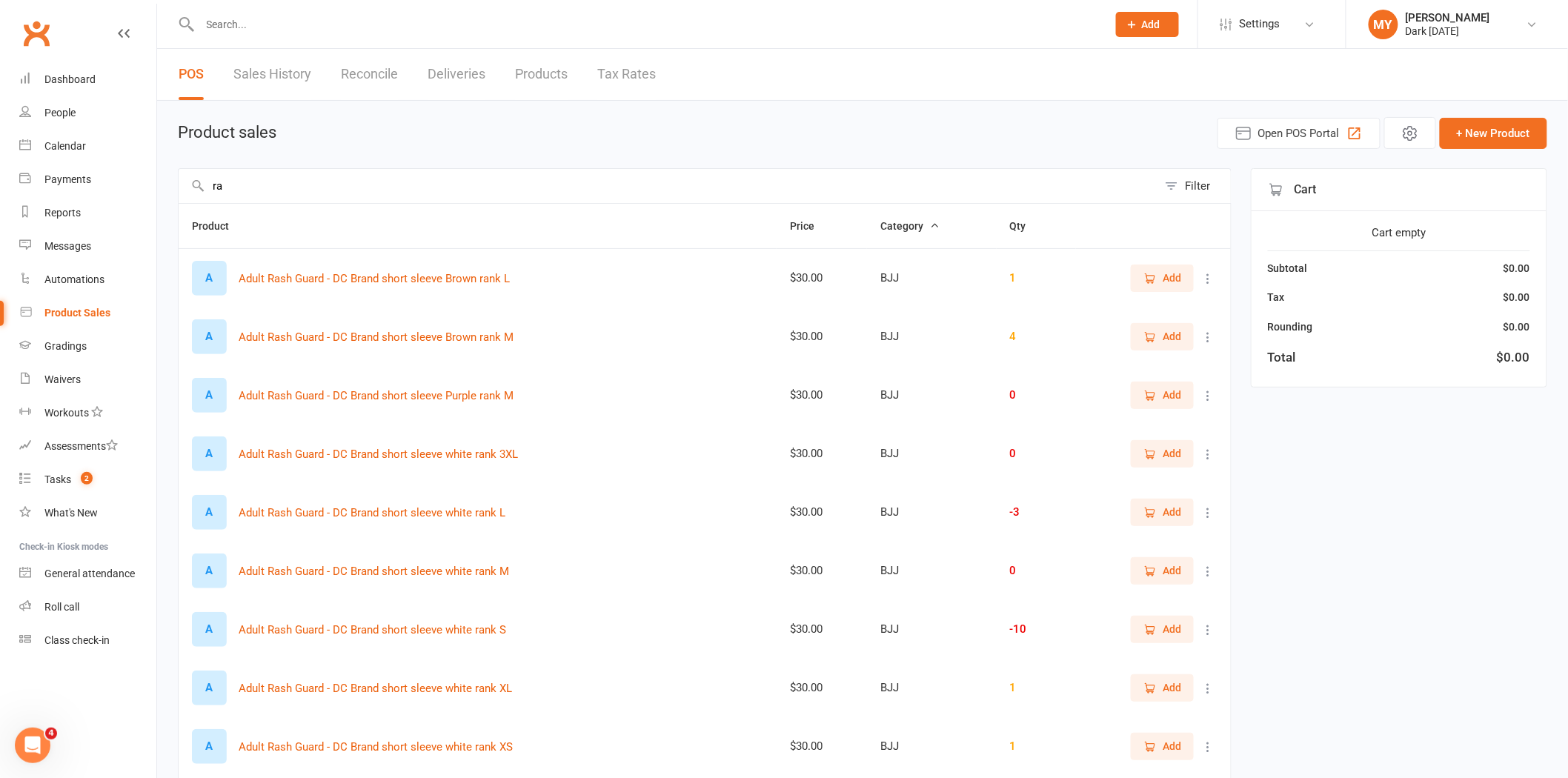
type input "r"
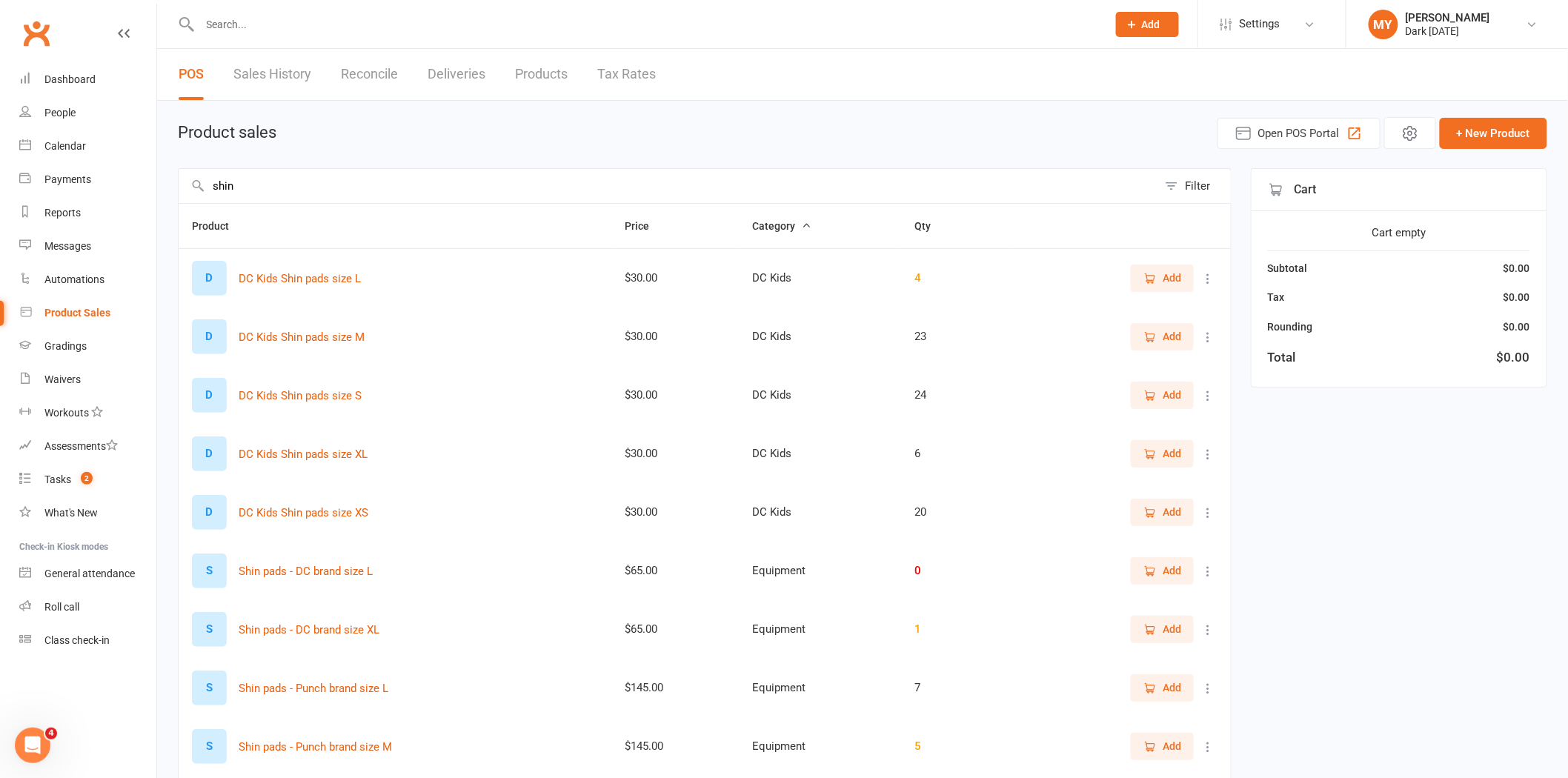
drag, startPoint x: 362, startPoint y: 189, endPoint x: 173, endPoint y: 191, distance: 189.0
click at [168, 191] on div "Product sales Open POS Portal + New Product shin Filter Product Price Category …" at bounding box center [863, 661] width 1412 height 1120
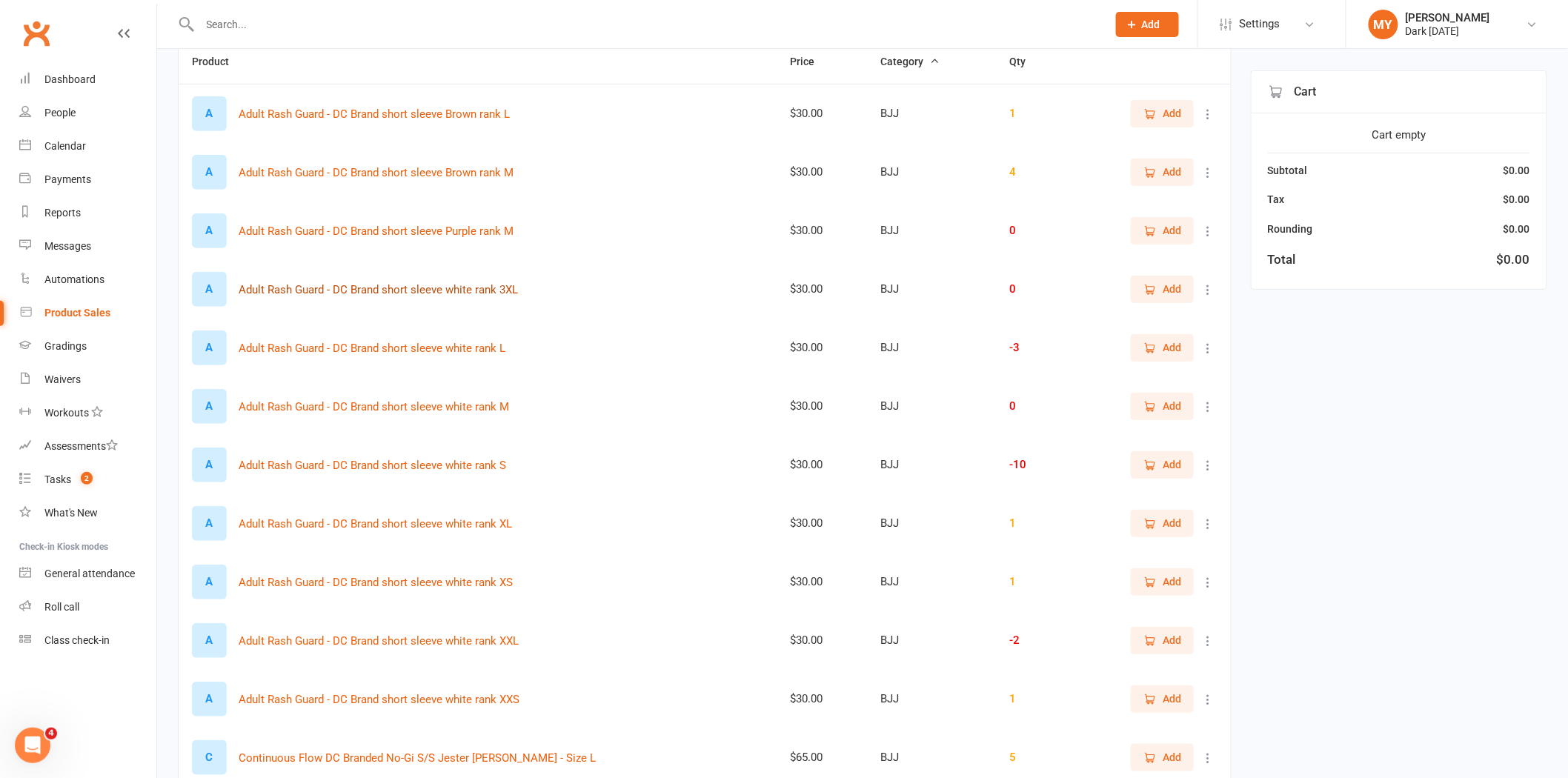
scroll to position [247, 0]
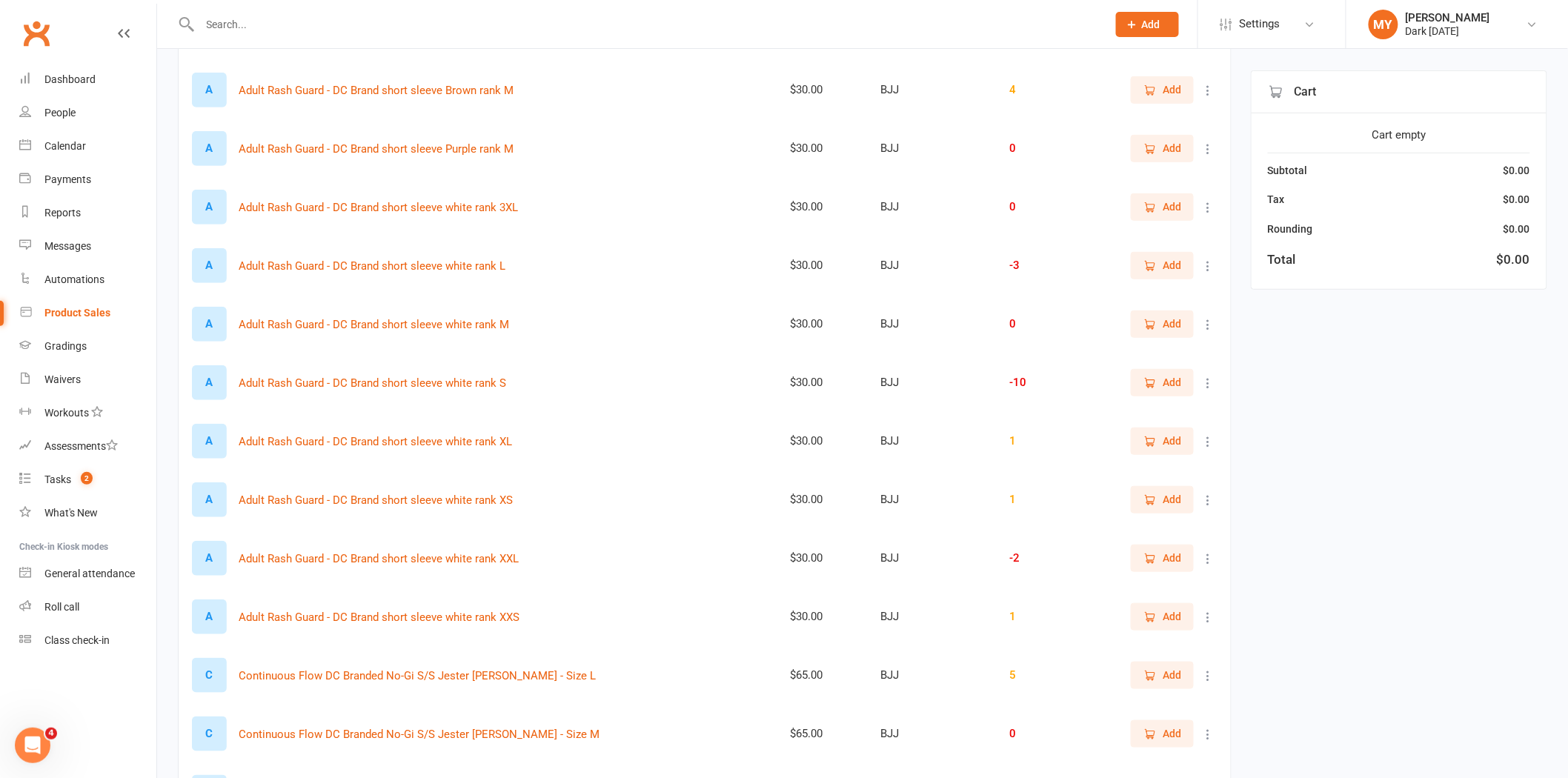
type input "rash"
click at [1159, 383] on span "Add" at bounding box center [1162, 382] width 37 height 17
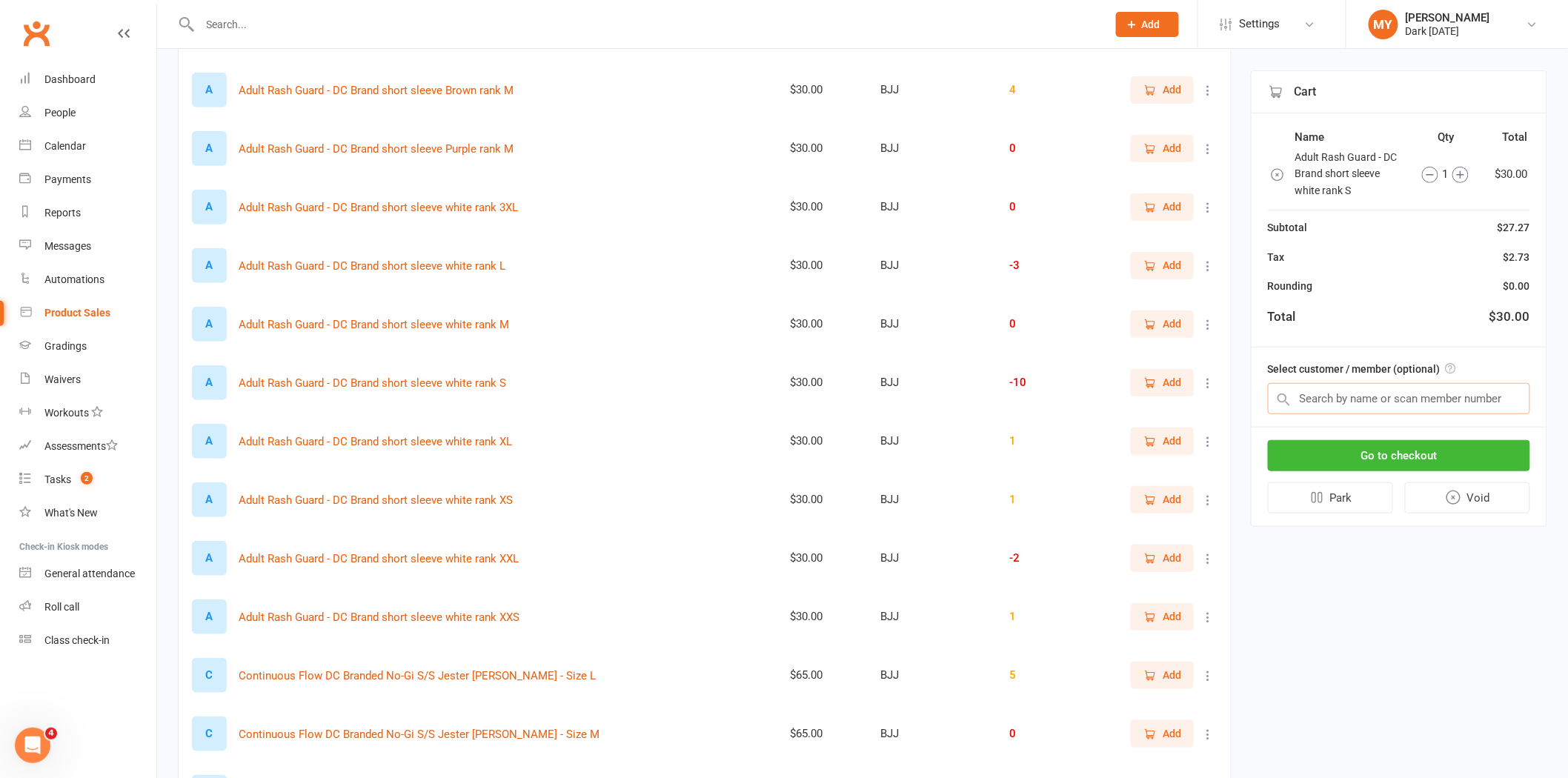
click at [1386, 390] on input "text" at bounding box center [1399, 399] width 262 height 31
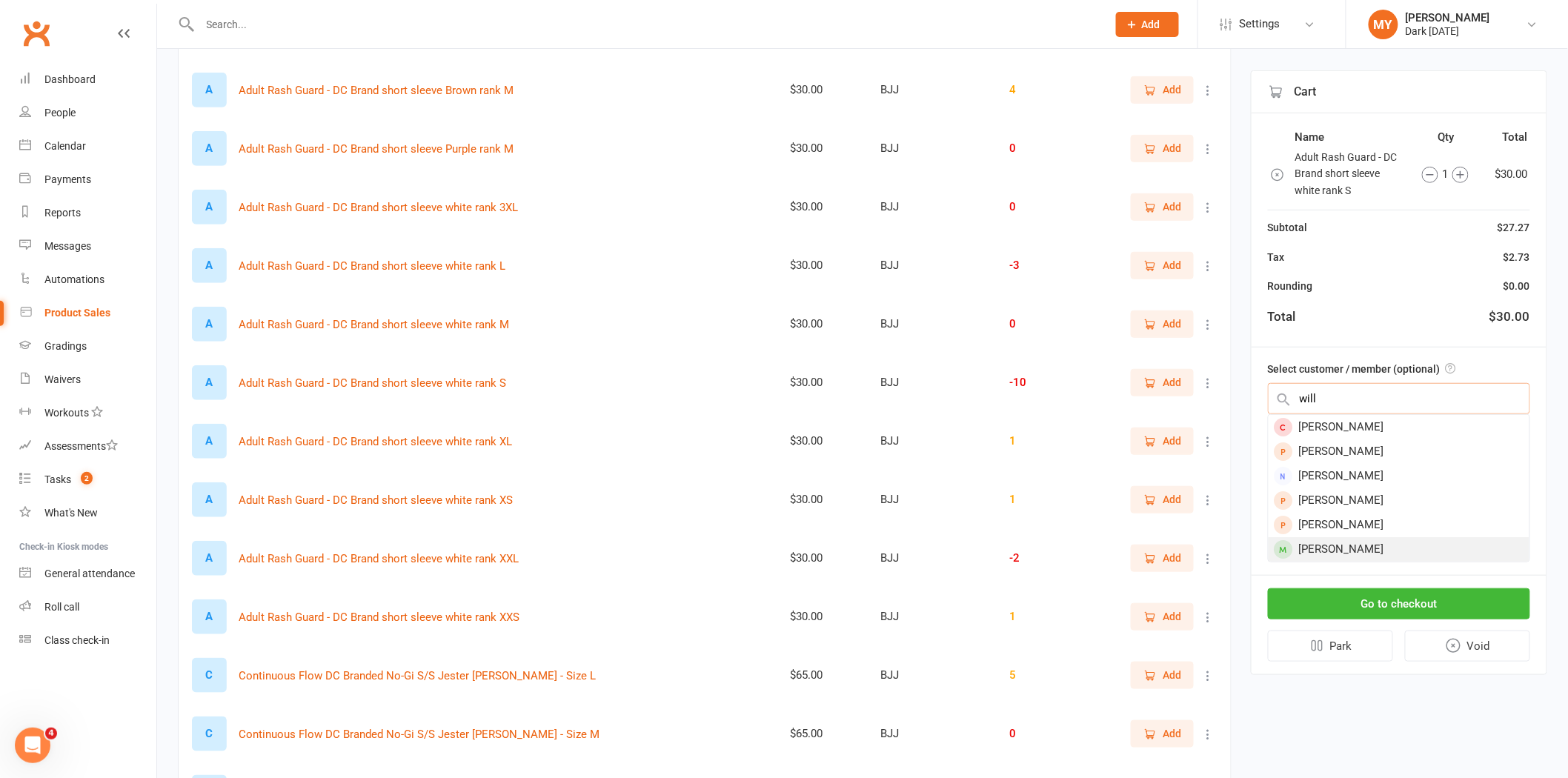
type input "will"
click at [1366, 545] on div "Will Clarke" at bounding box center [1399, 549] width 261 height 24
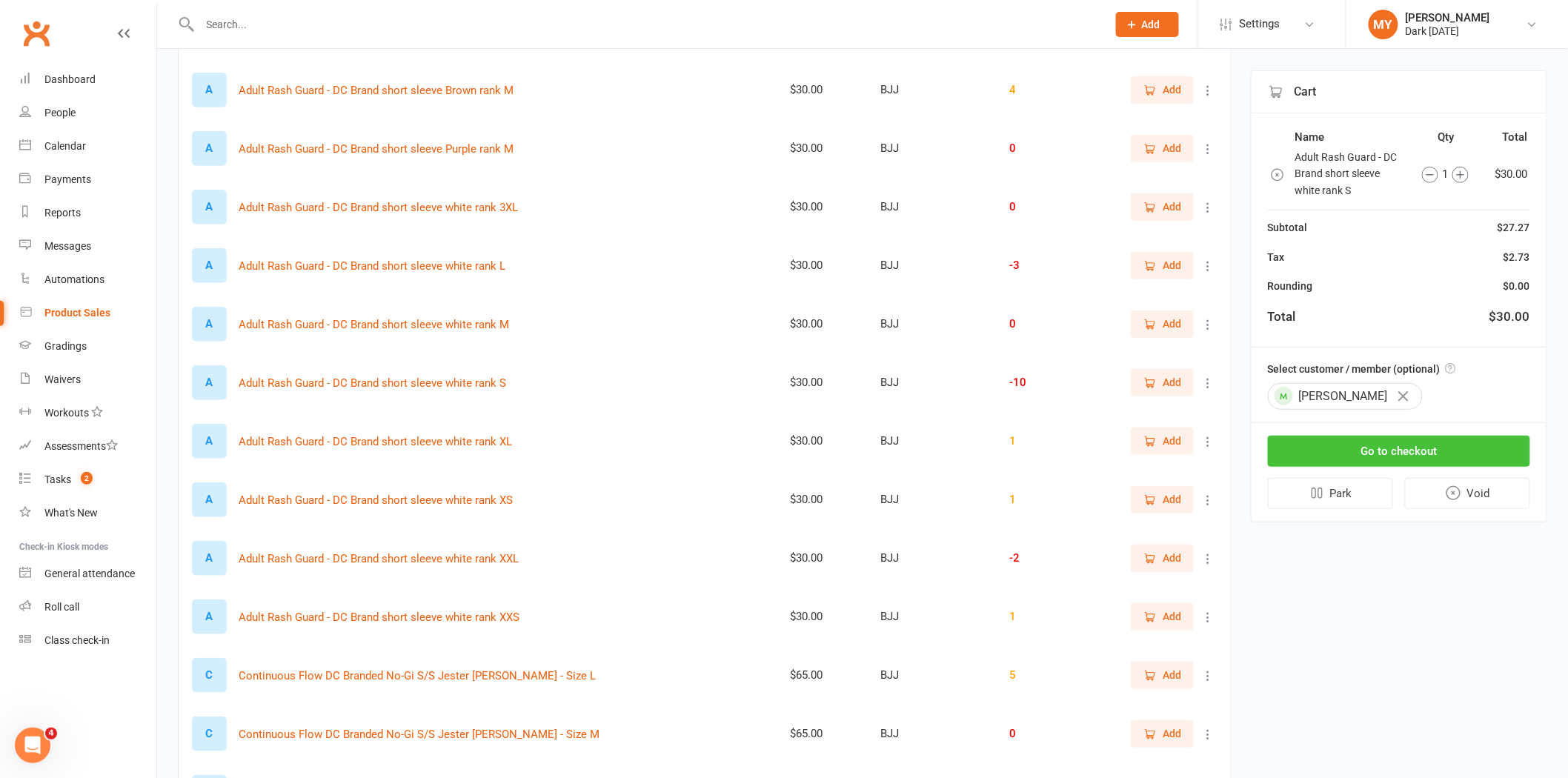
click at [1416, 450] on button "Go to checkout" at bounding box center [1399, 451] width 262 height 31
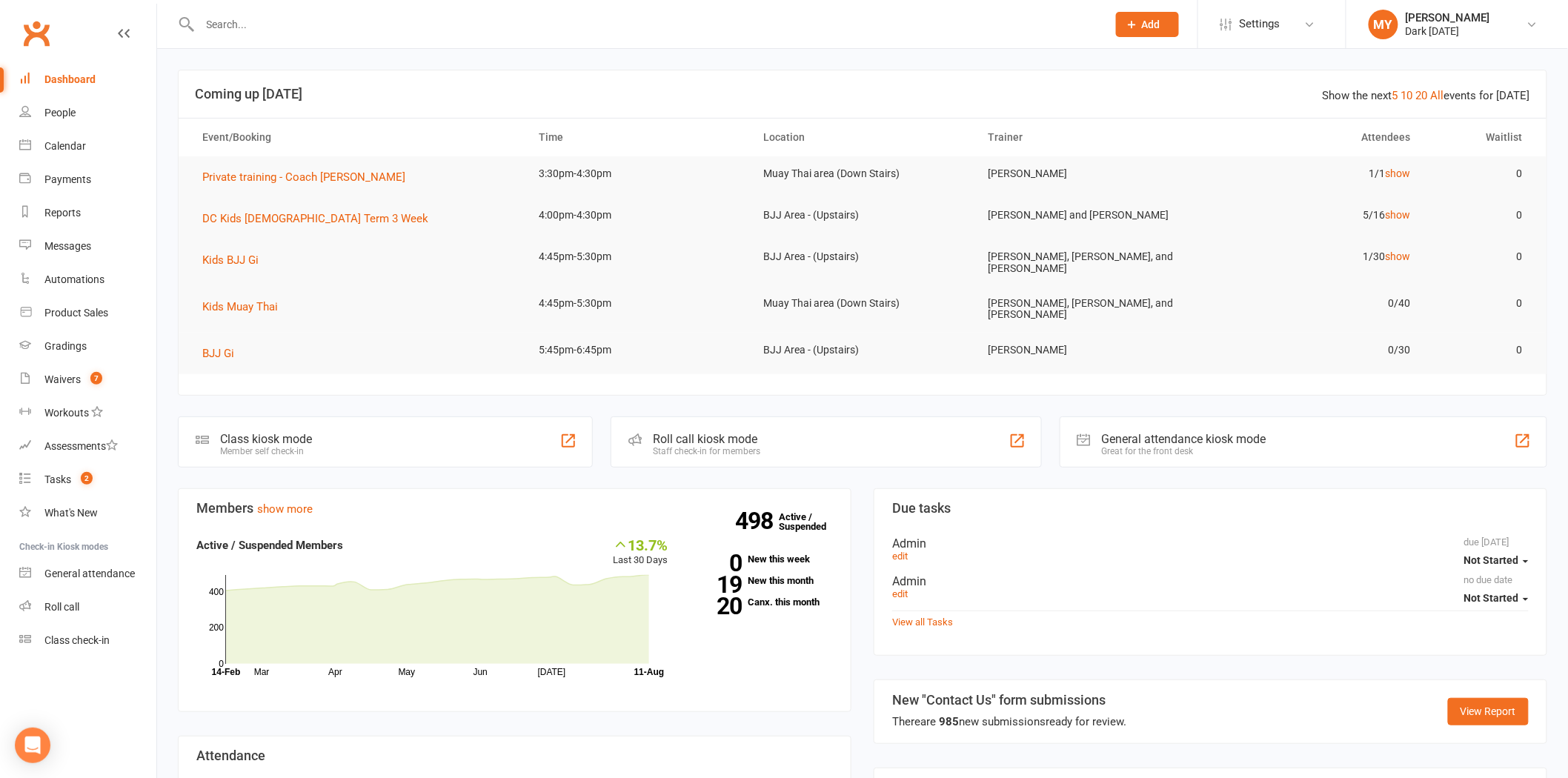
click at [448, 16] on input "text" at bounding box center [646, 24] width 901 height 21
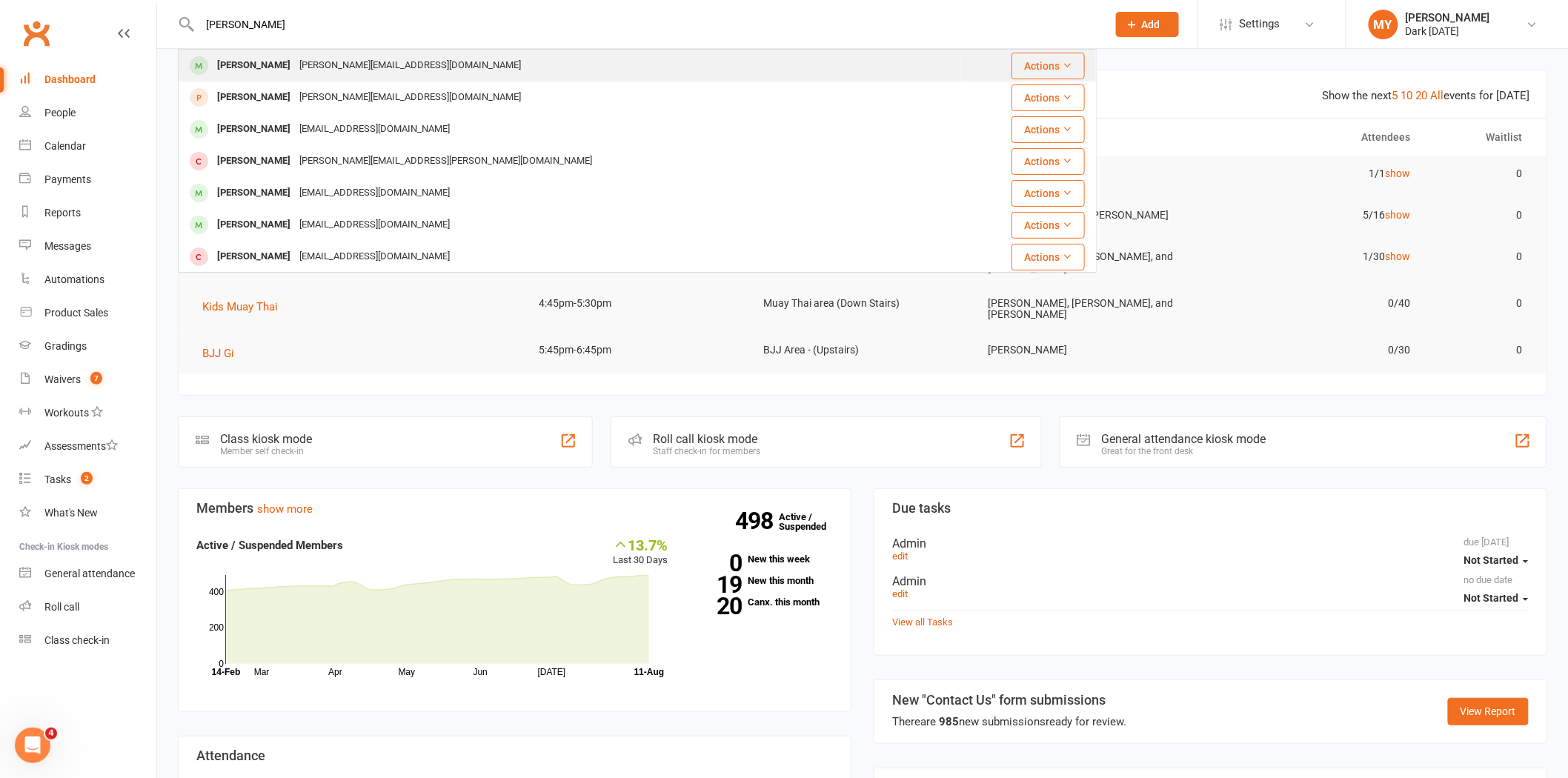
type input "james morr"
click at [327, 70] on div "Samantha@hiveproperty.co" at bounding box center [409, 65] width 230 height 22
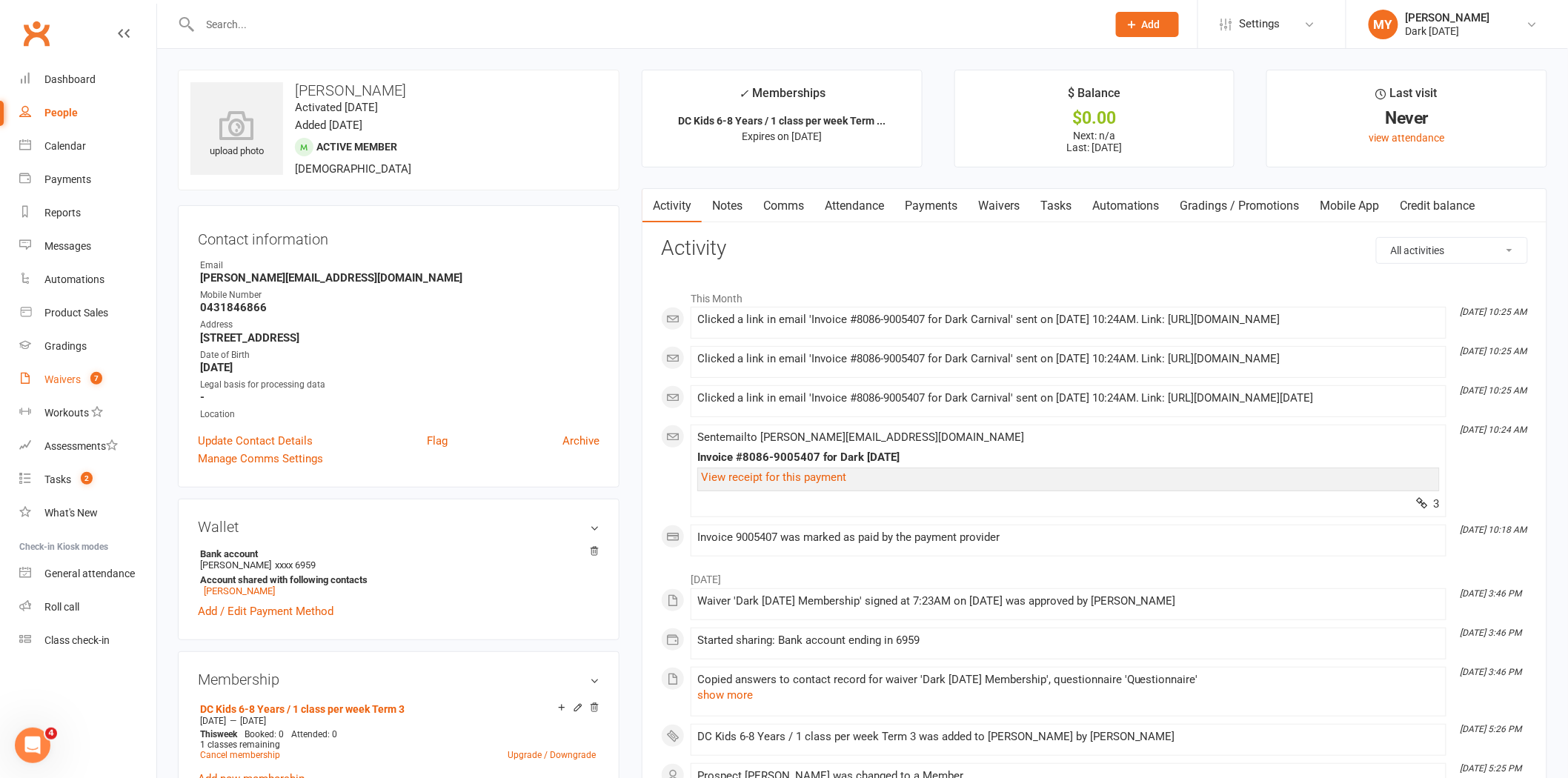
click at [82, 369] on link "Waivers 7" at bounding box center [88, 380] width 137 height 33
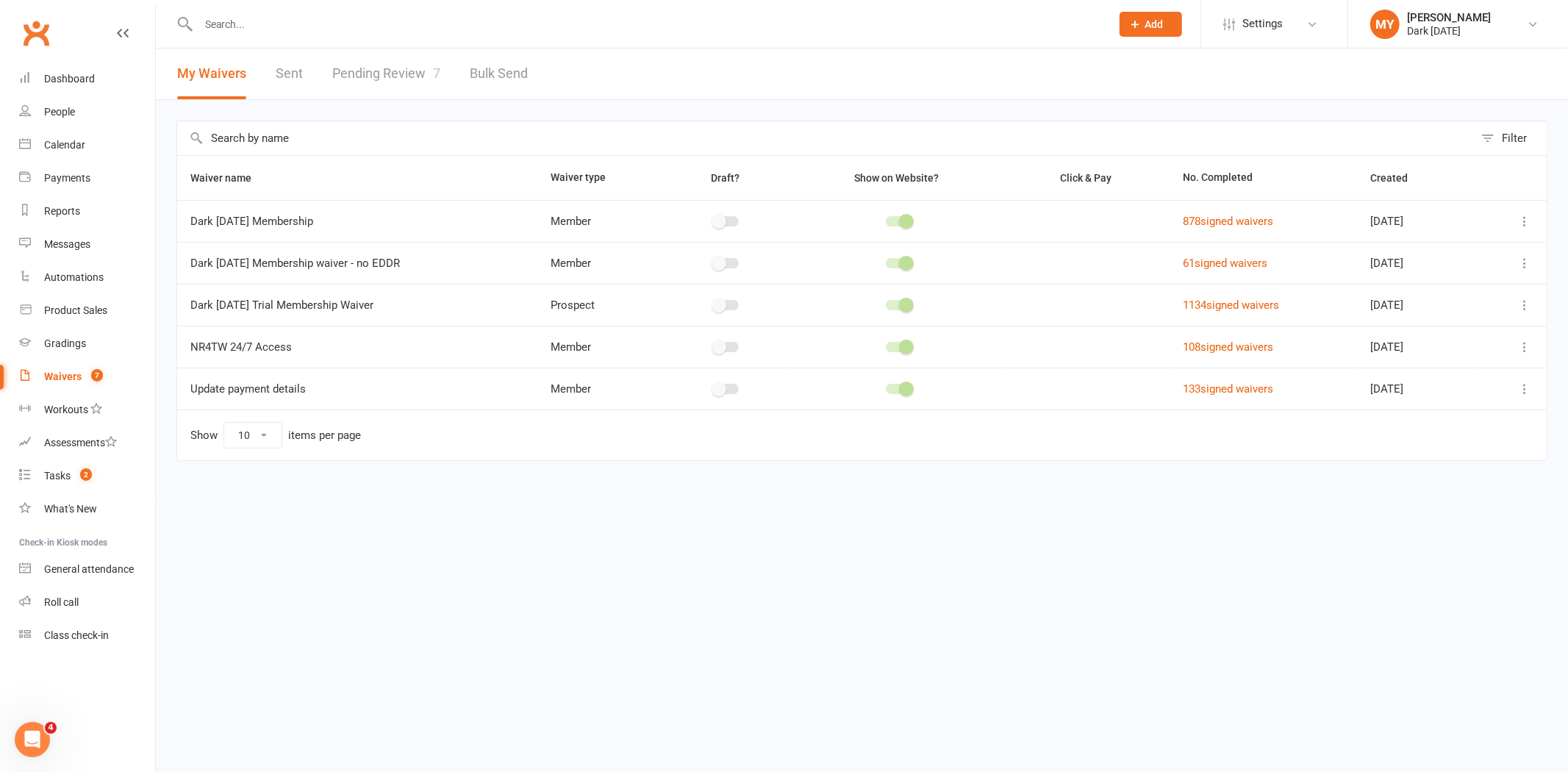
click at [355, 74] on link "Pending Review 7" at bounding box center [385, 73] width 108 height 51
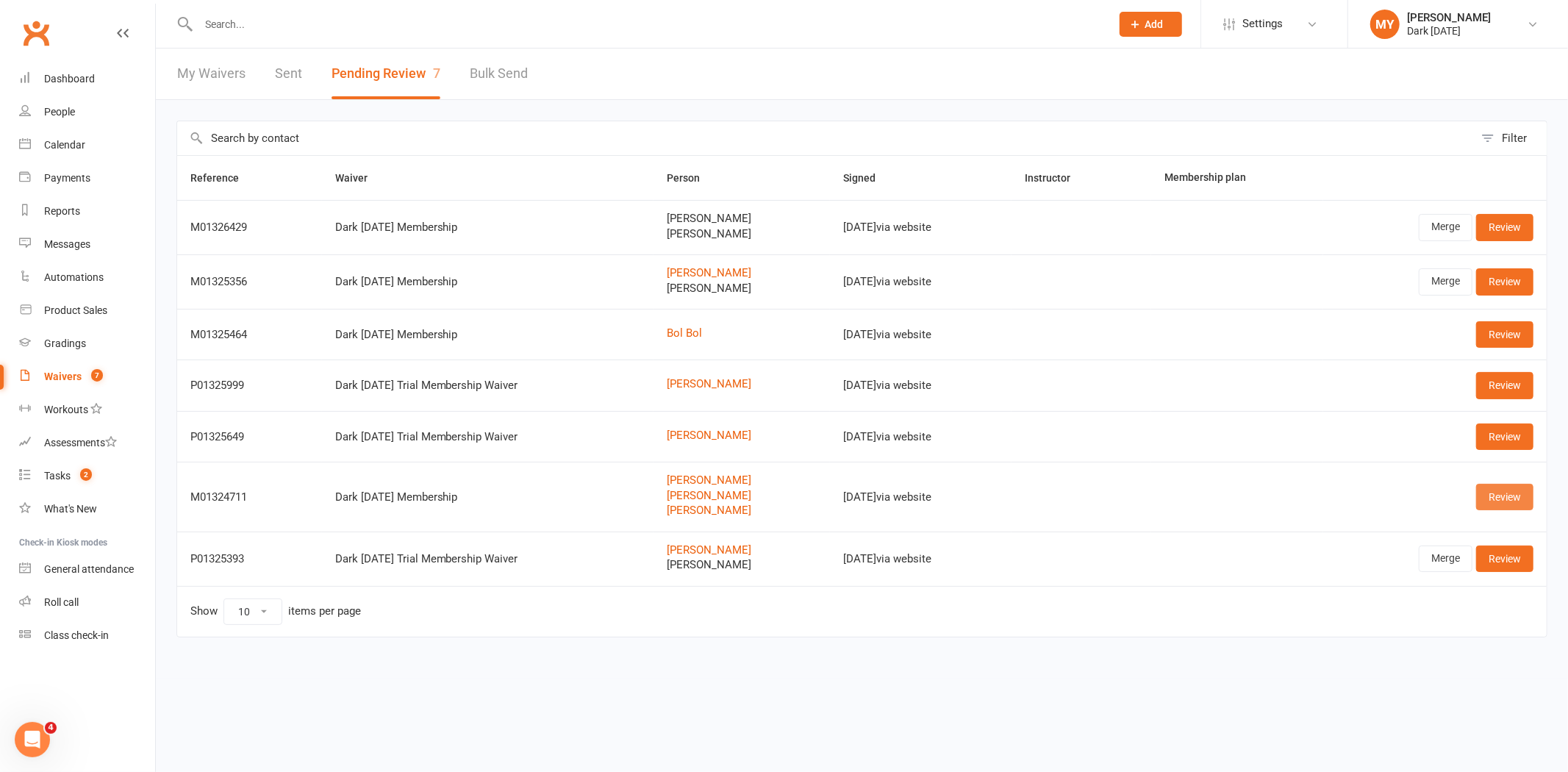
click at [1524, 496] on link "Review" at bounding box center [1504, 497] width 58 height 27
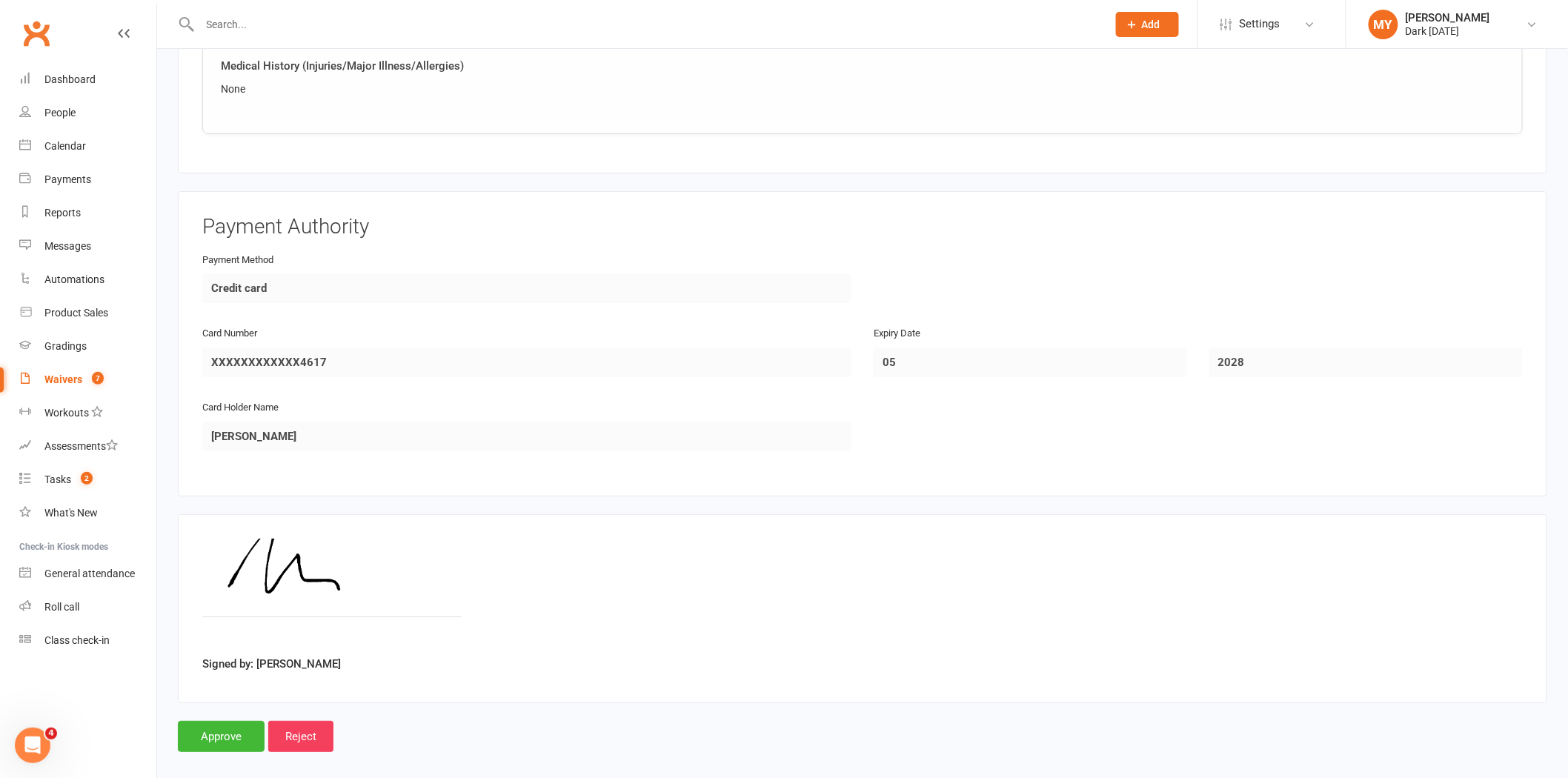
scroll to position [2194, 0]
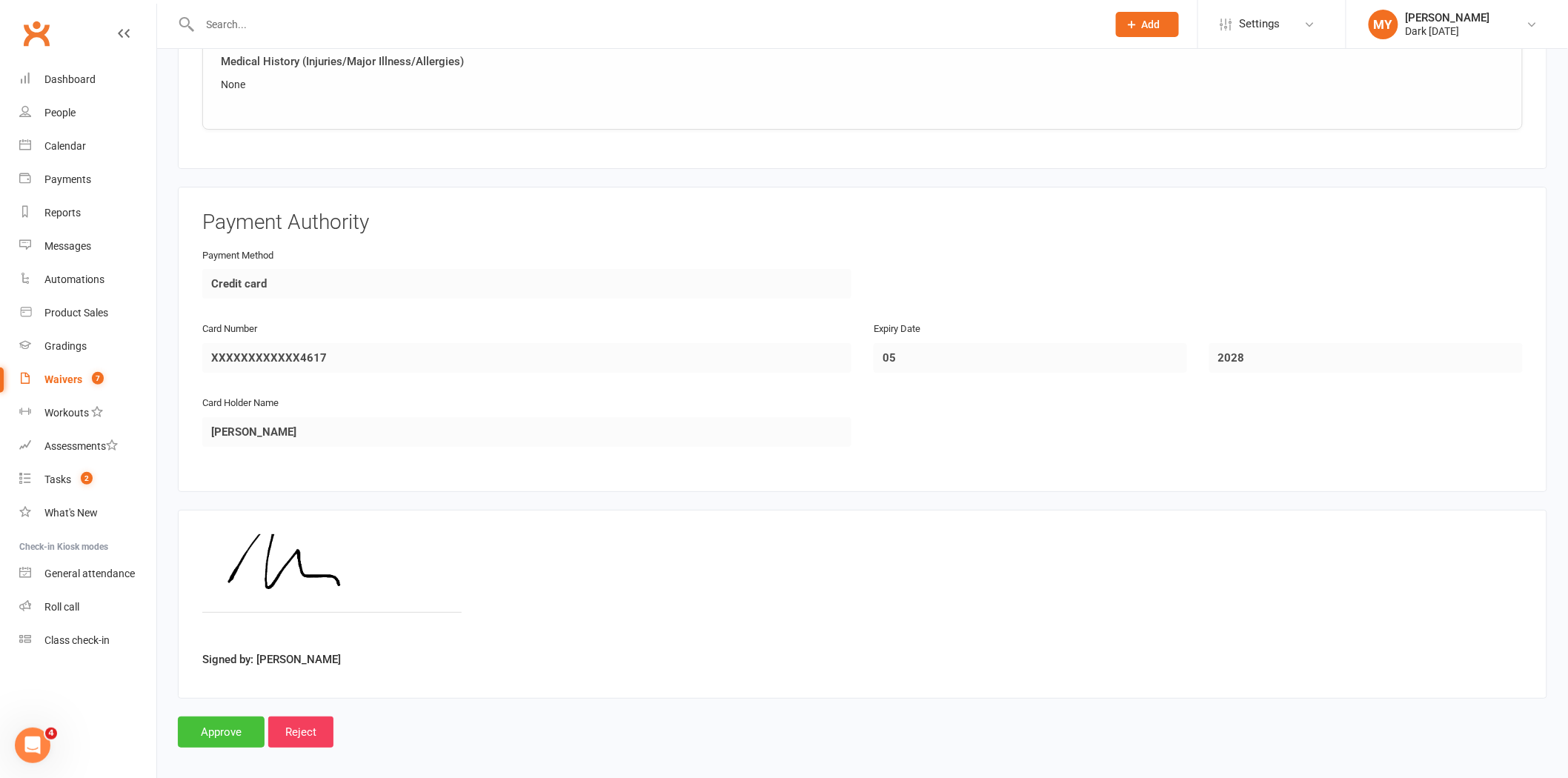
click at [196, 721] on input "Approve" at bounding box center [222, 733] width 87 height 31
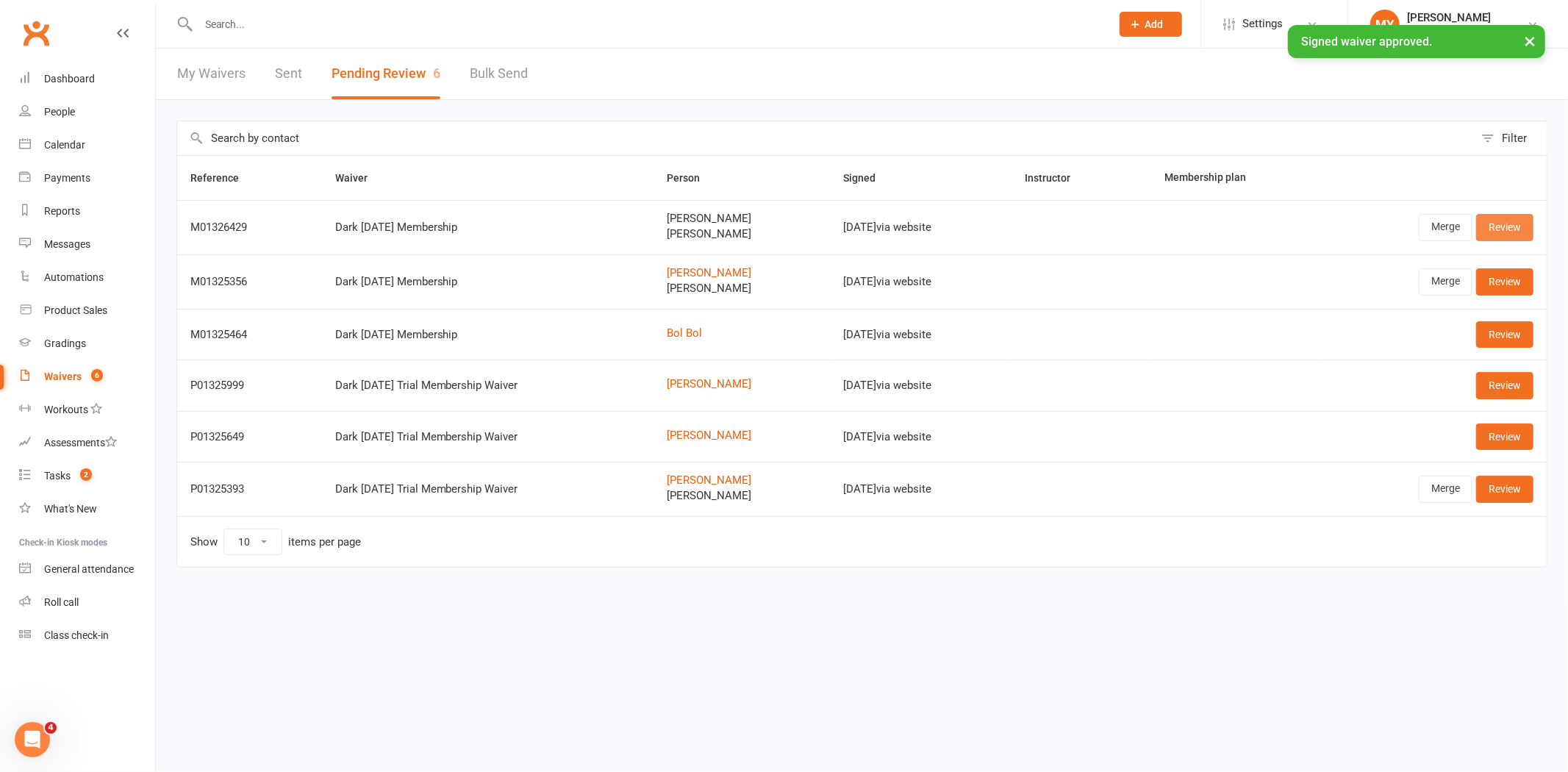
click at [1515, 229] on link "Review" at bounding box center [1504, 227] width 58 height 27
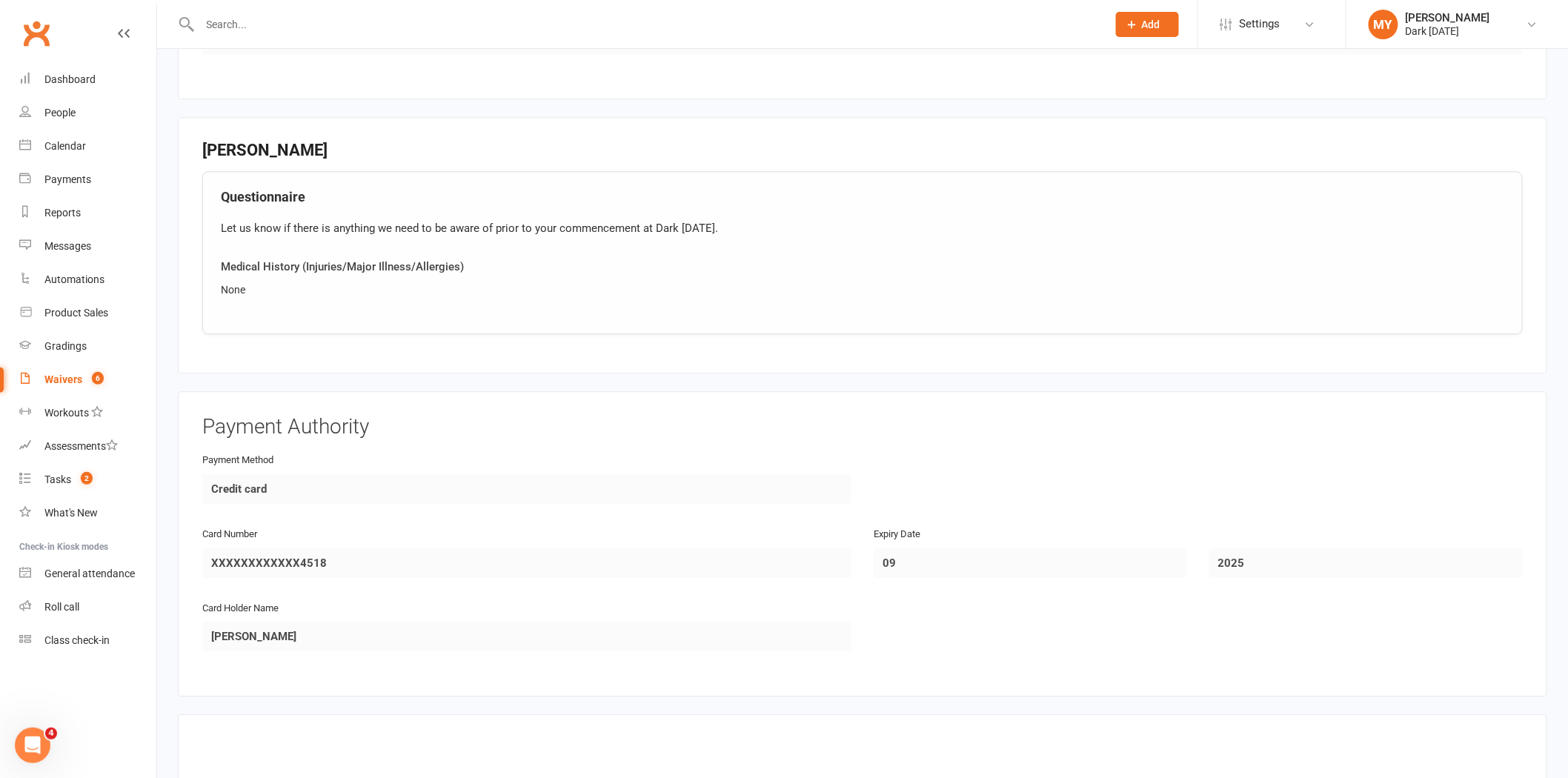
scroll to position [1713, 0]
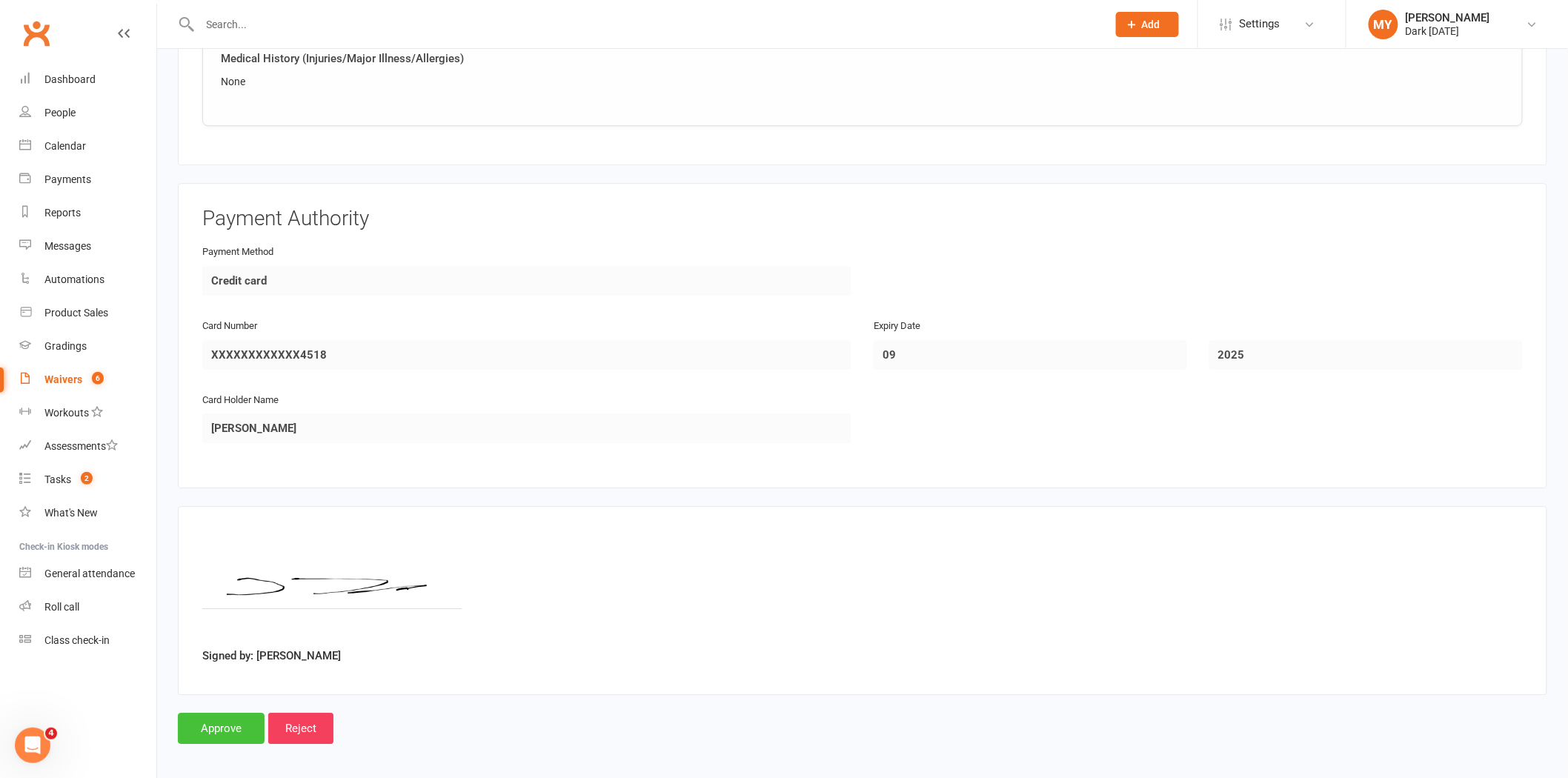
click at [217, 724] on input "Approve" at bounding box center [222, 728] width 87 height 31
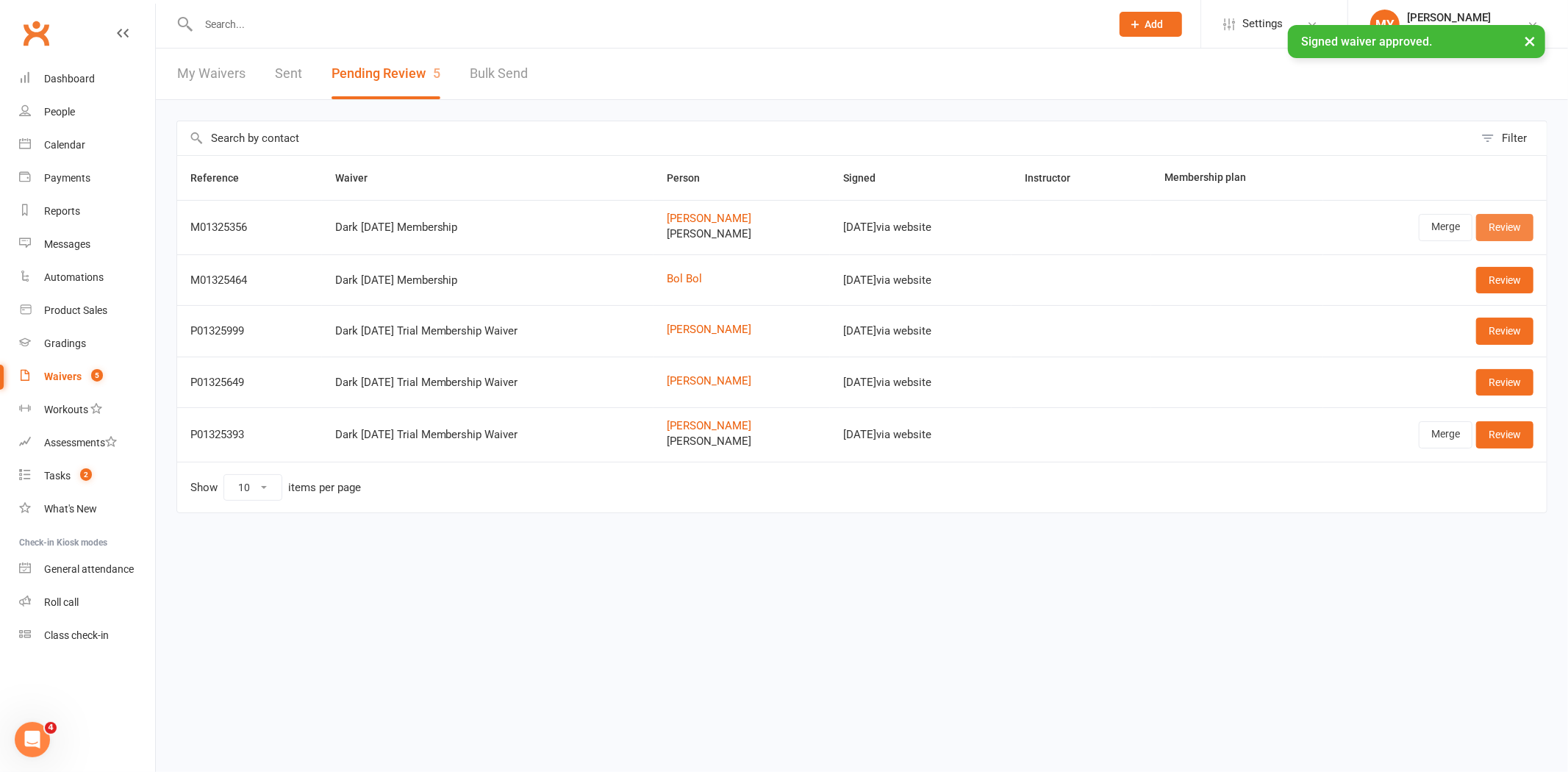
click at [1488, 231] on link "Review" at bounding box center [1504, 227] width 58 height 27
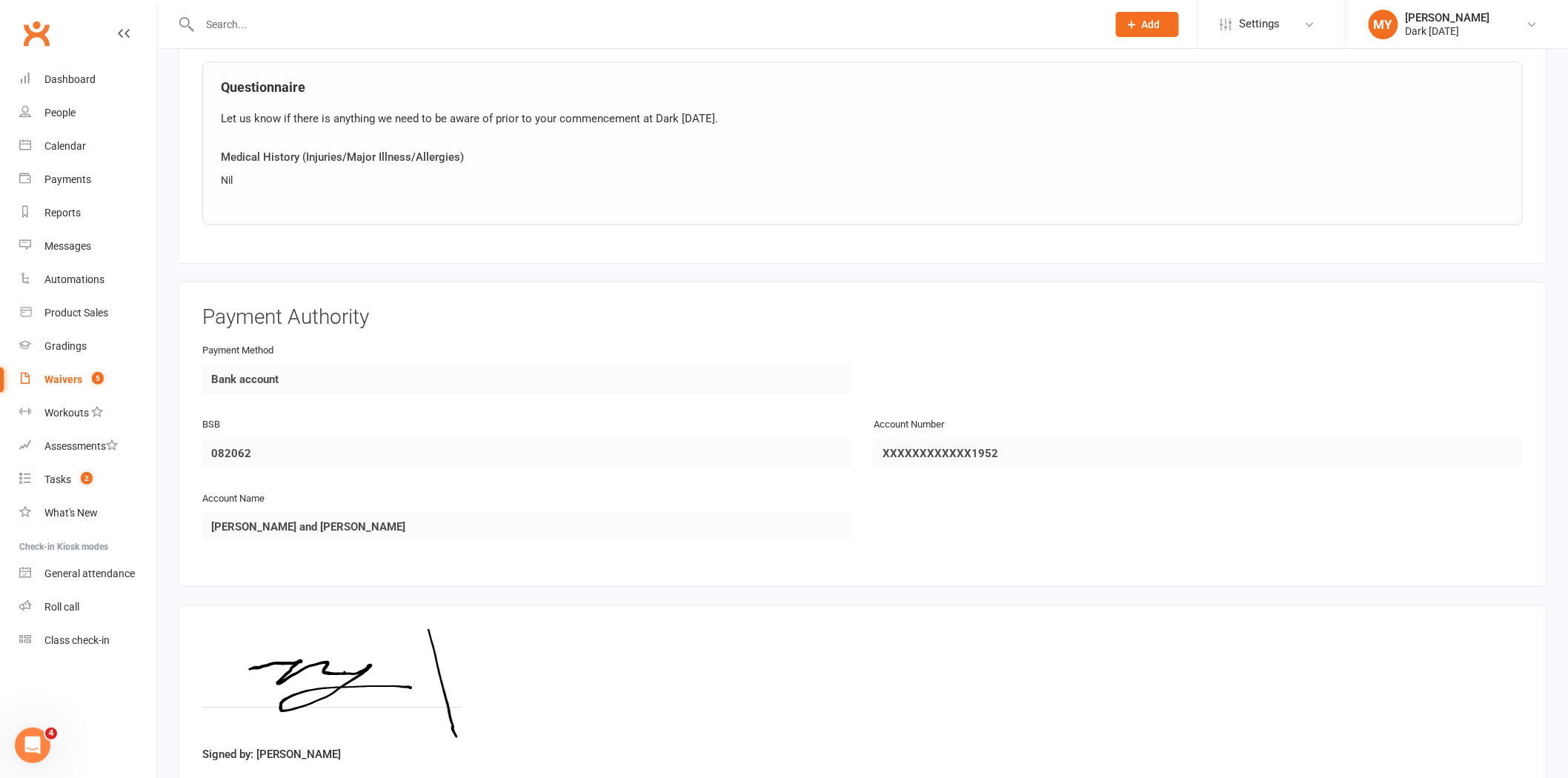
scroll to position [1820, 0]
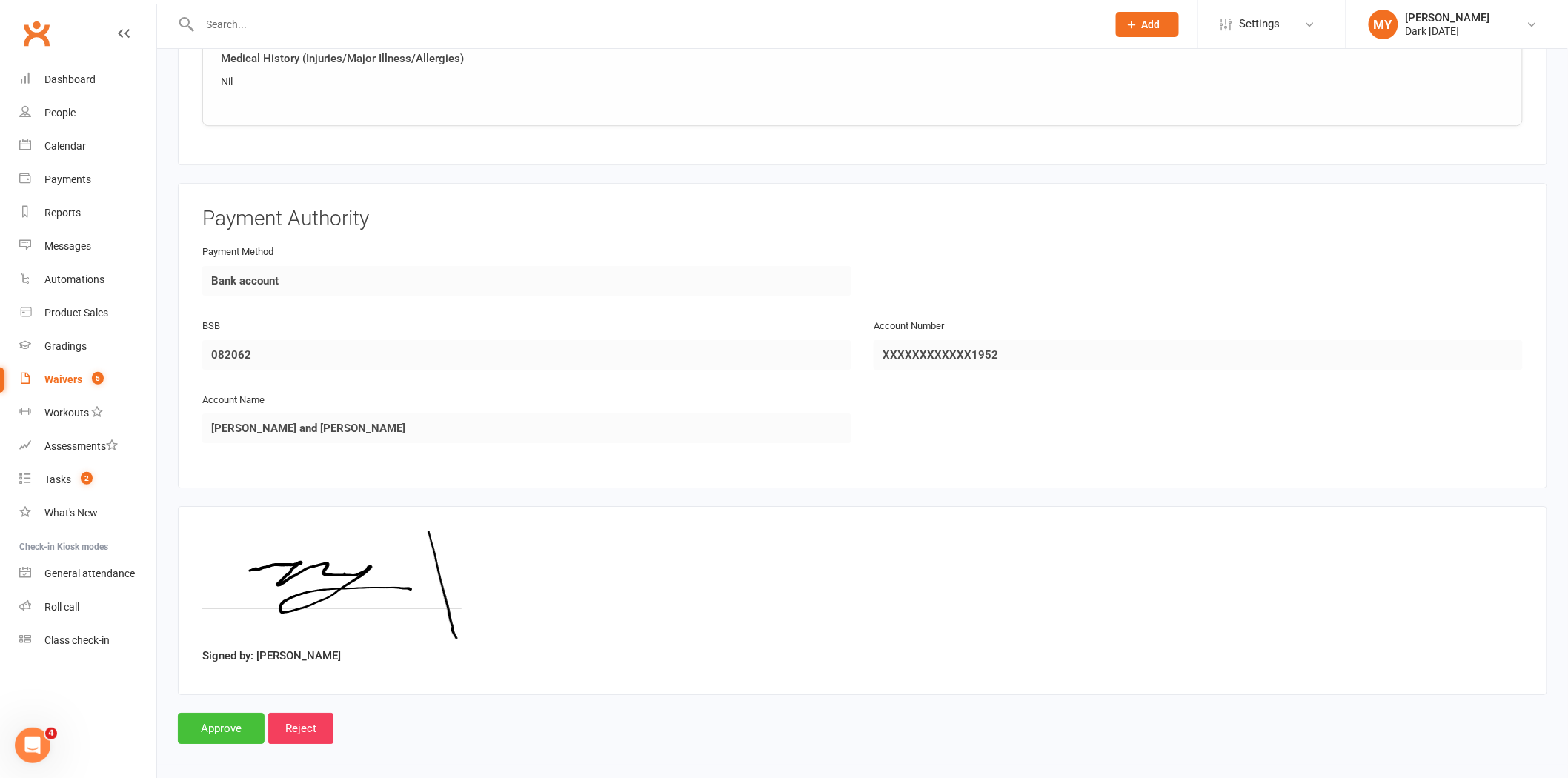
click at [252, 720] on input "Approve" at bounding box center [222, 728] width 87 height 31
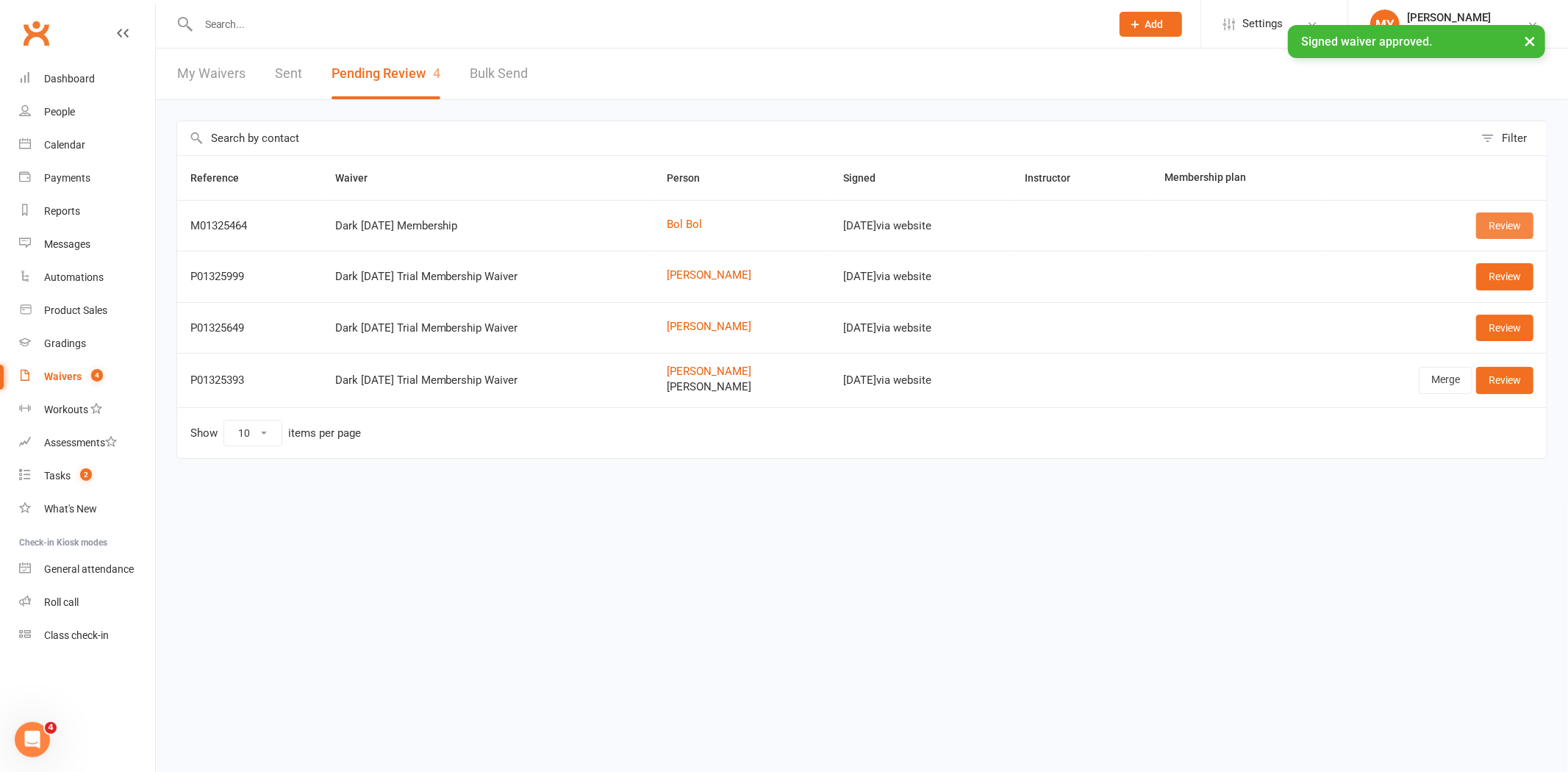
click at [1504, 225] on link "Review" at bounding box center [1504, 225] width 58 height 27
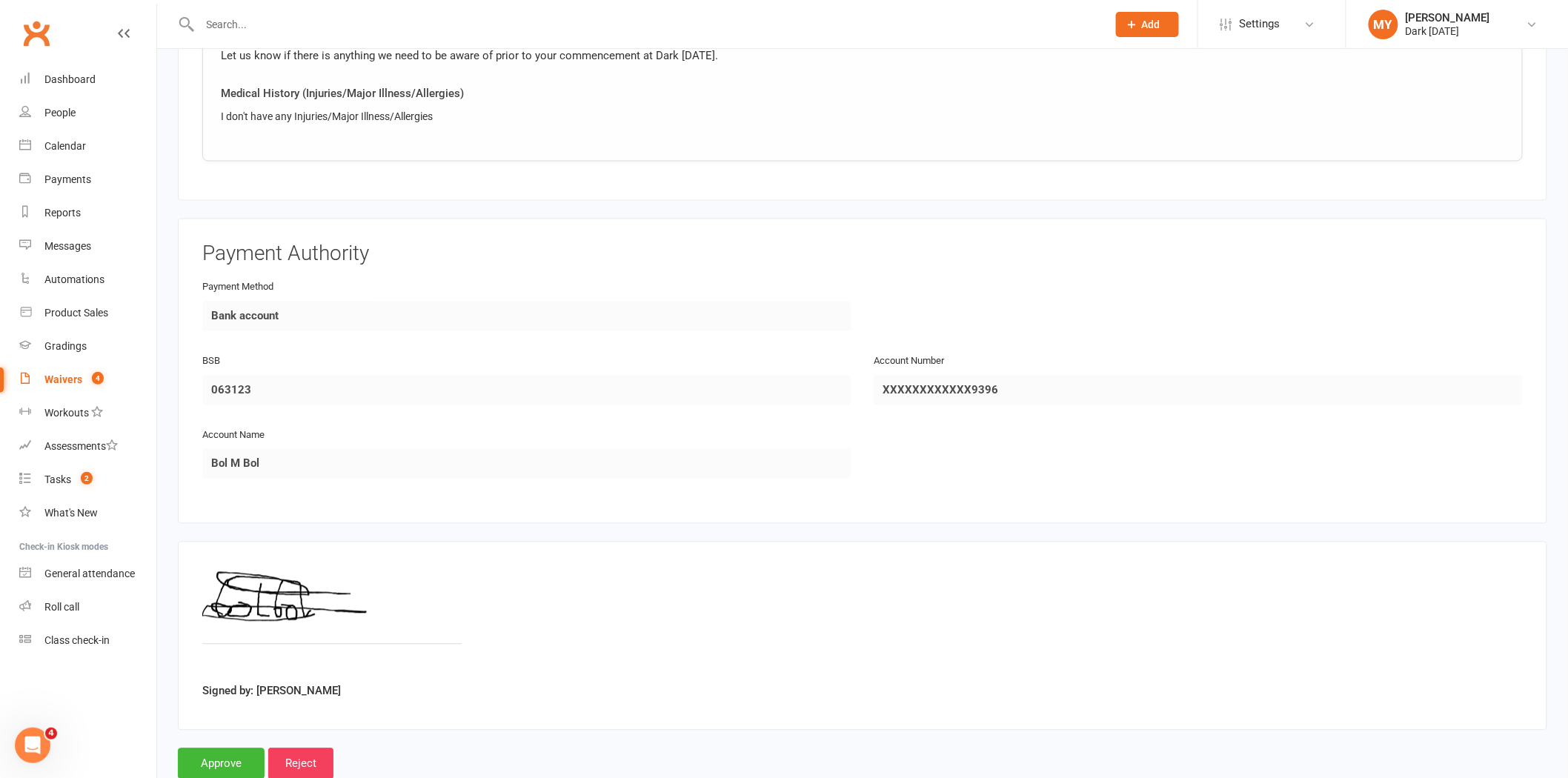
scroll to position [1154, 0]
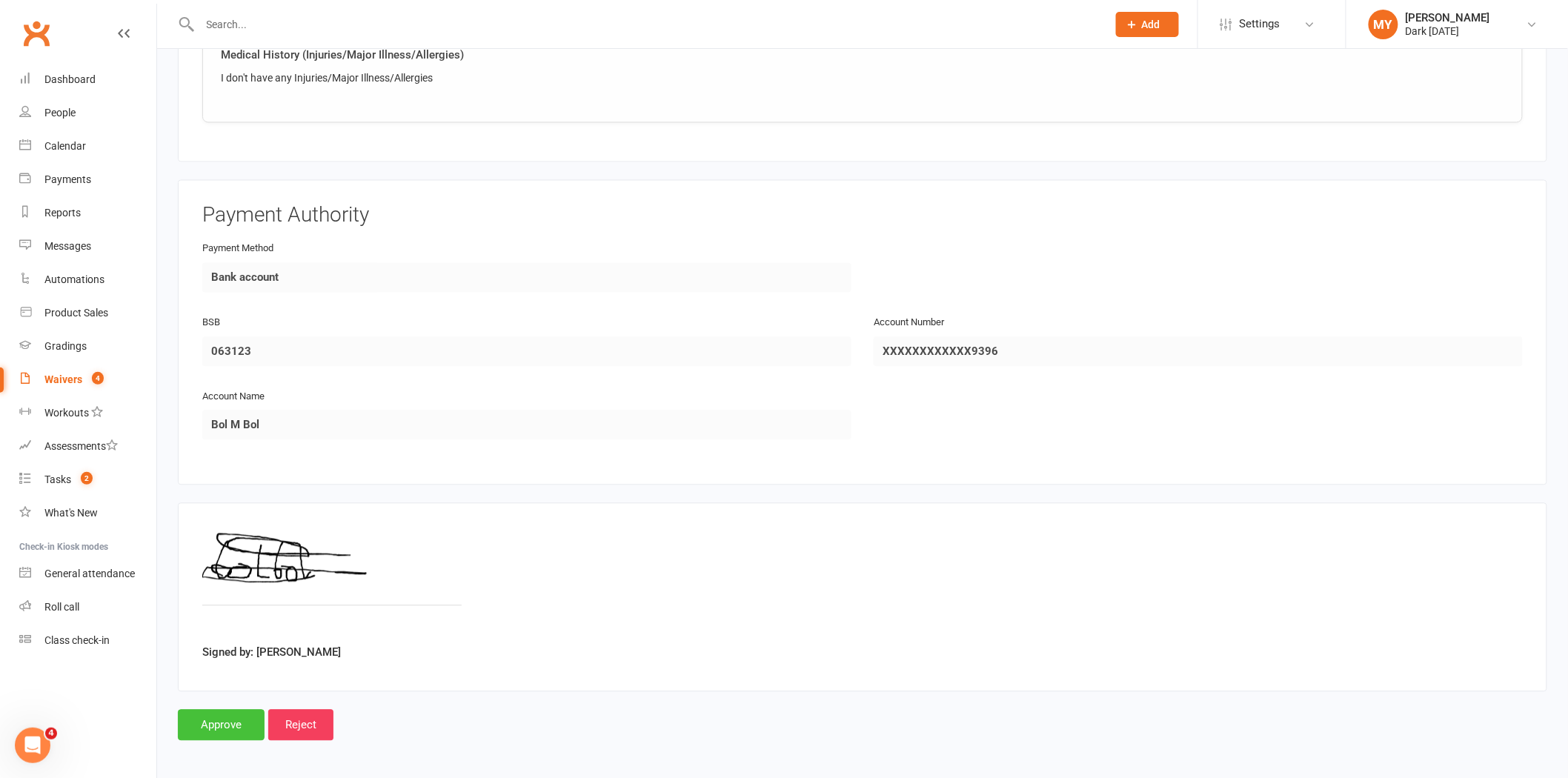
click at [218, 729] on input "Approve" at bounding box center [222, 726] width 87 height 31
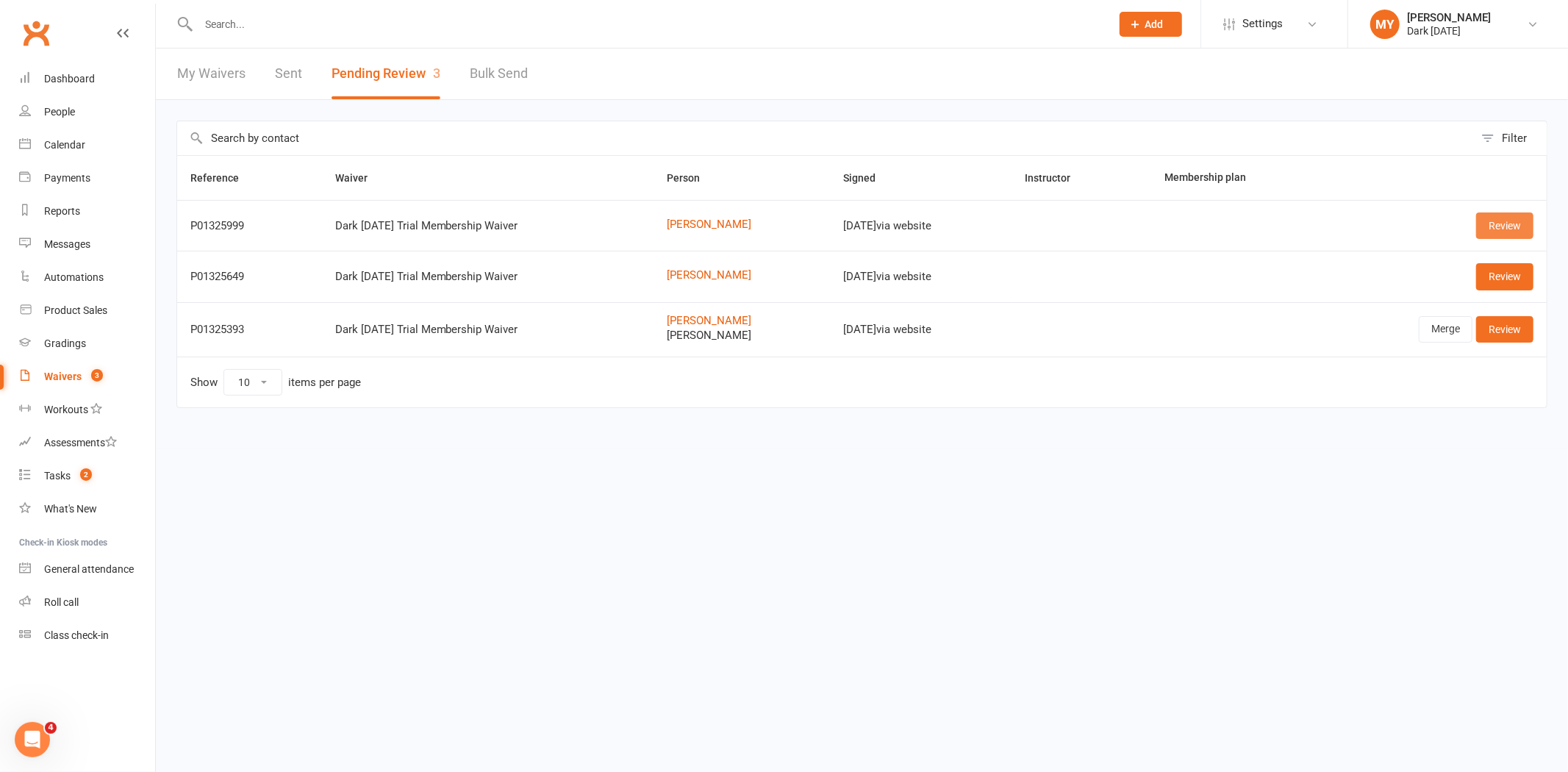
click at [1509, 224] on link "Review" at bounding box center [1504, 225] width 58 height 27
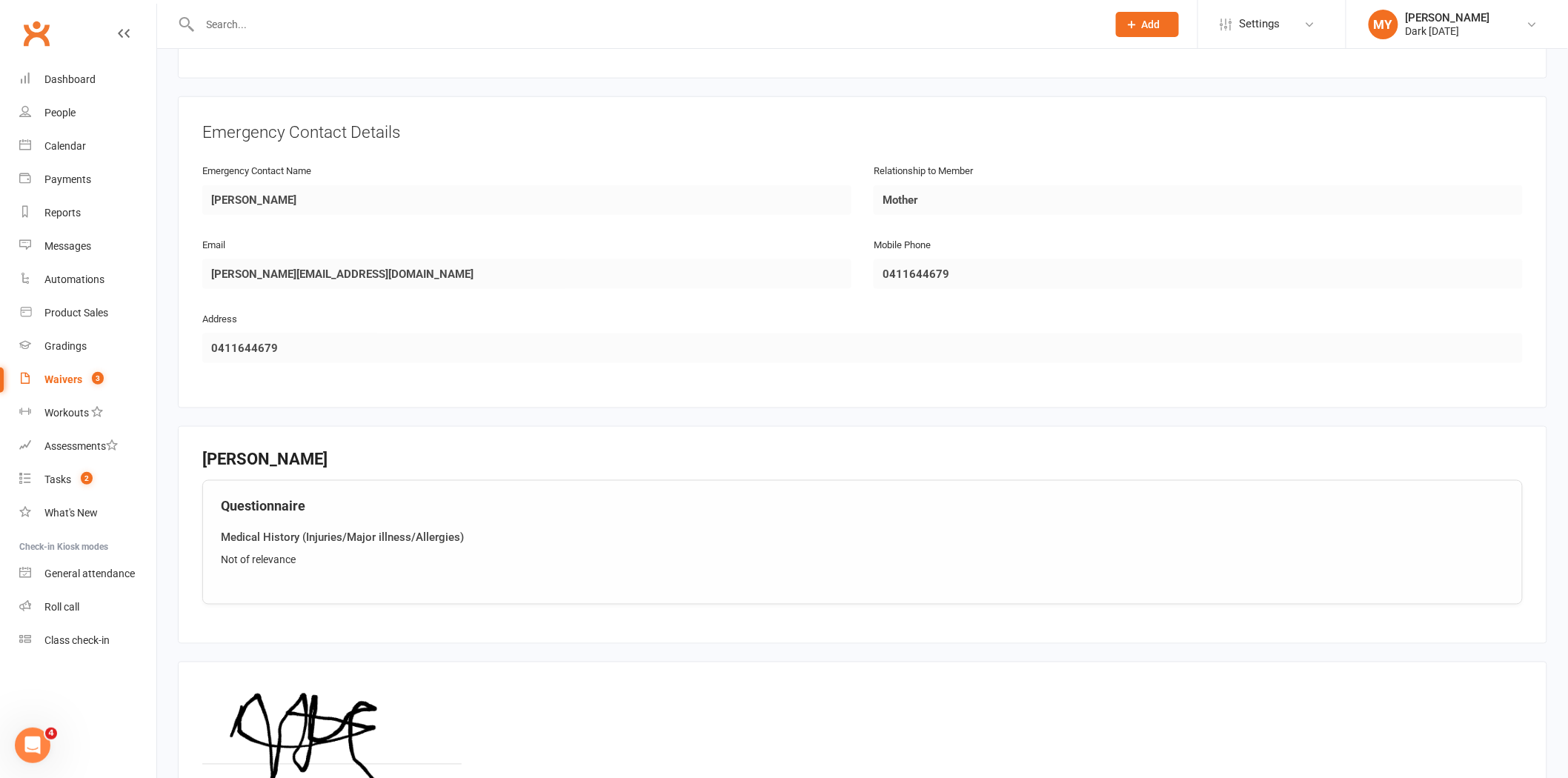
scroll to position [794, 0]
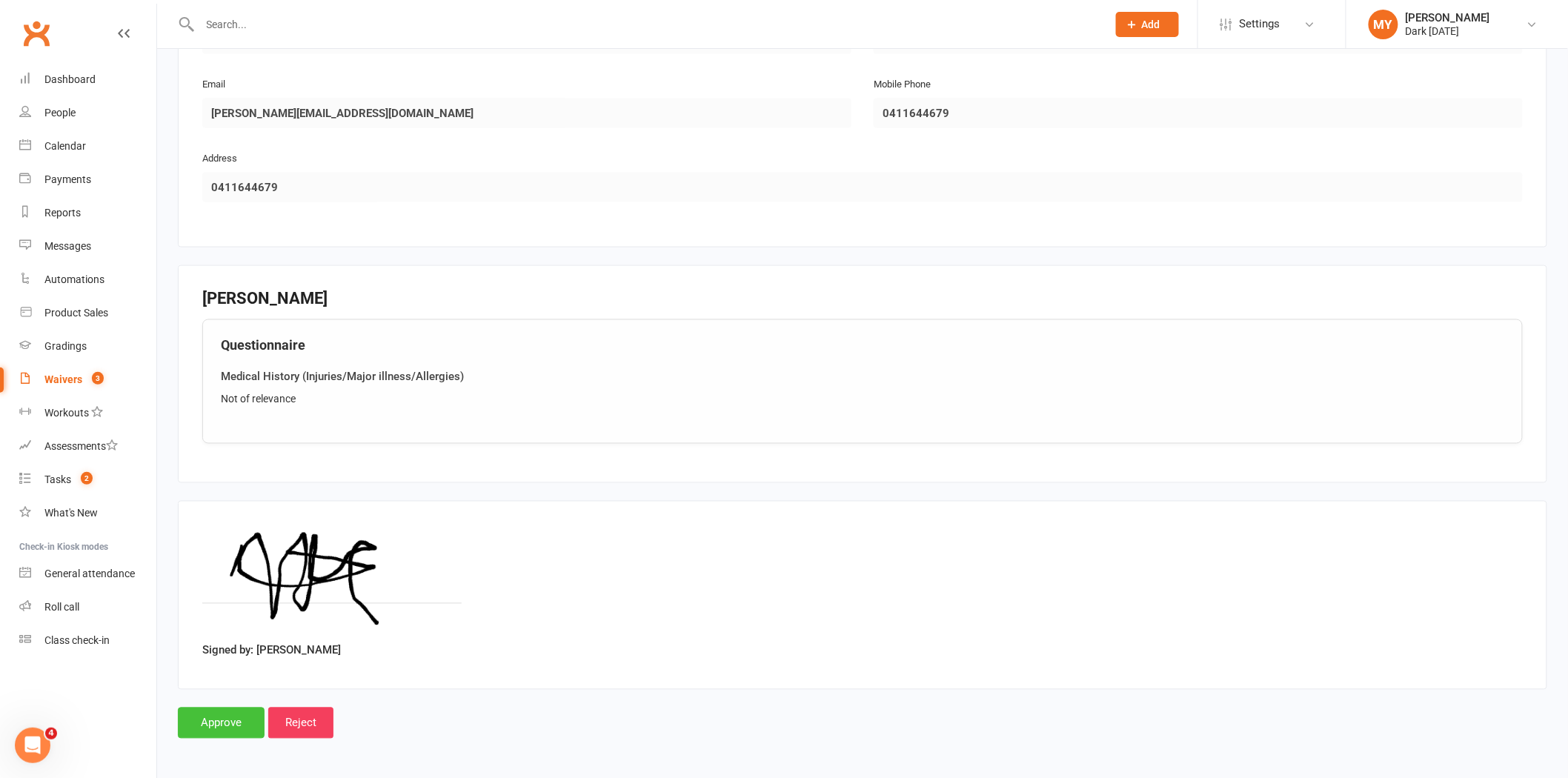
click at [233, 712] on input "Approve" at bounding box center [222, 723] width 87 height 31
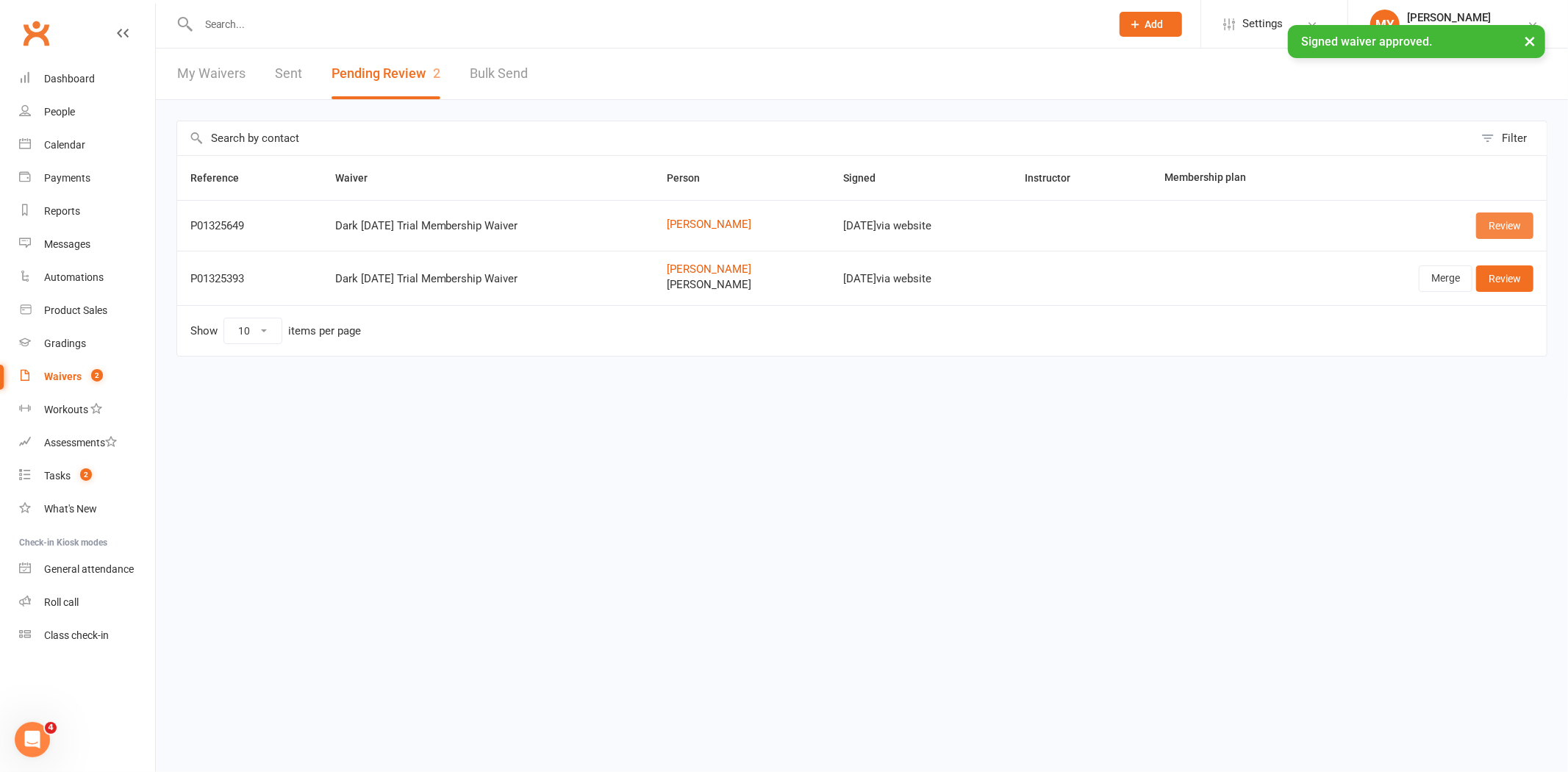
click at [1494, 227] on link "Review" at bounding box center [1504, 225] width 58 height 27
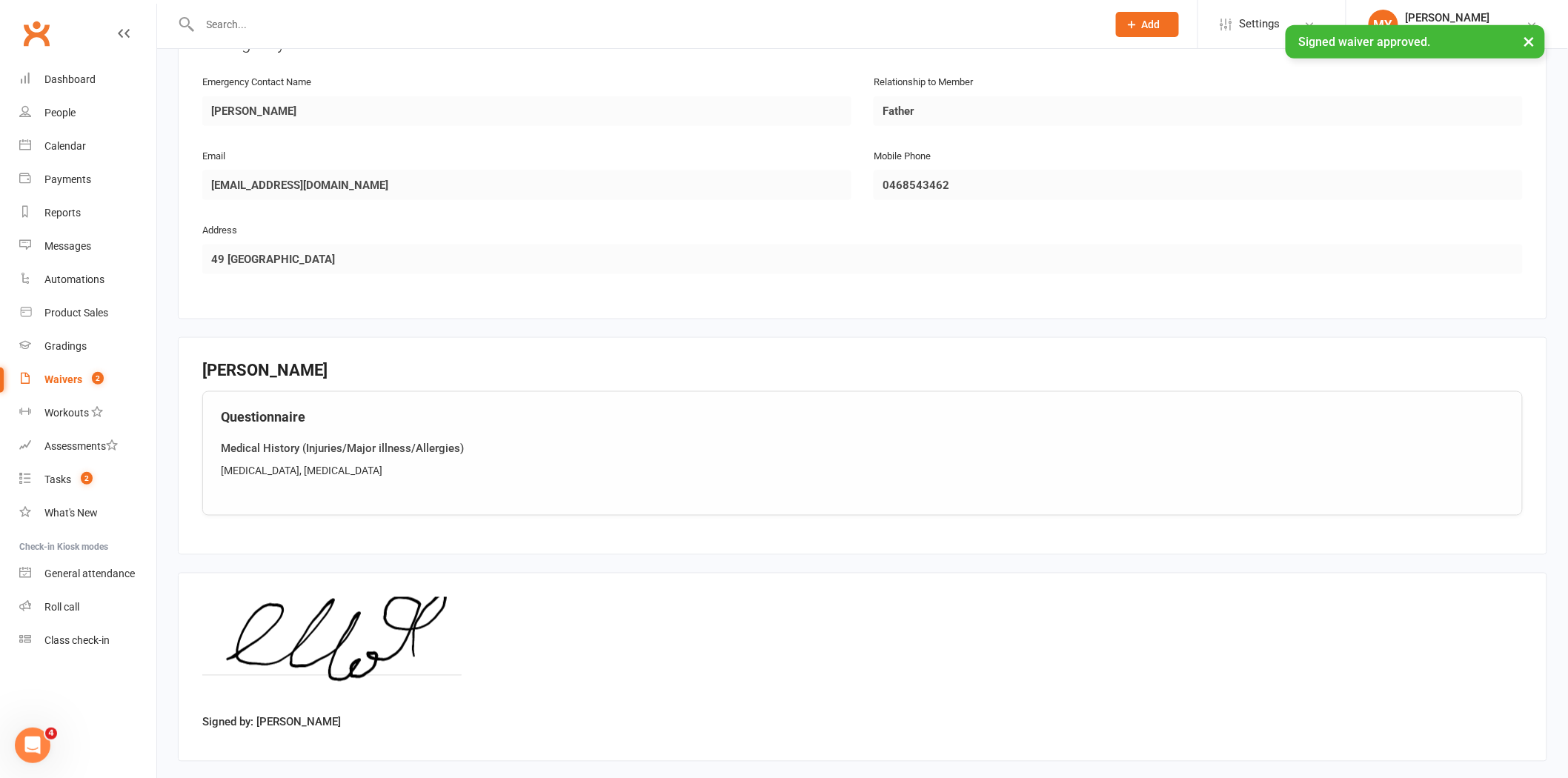
scroll to position [794, 0]
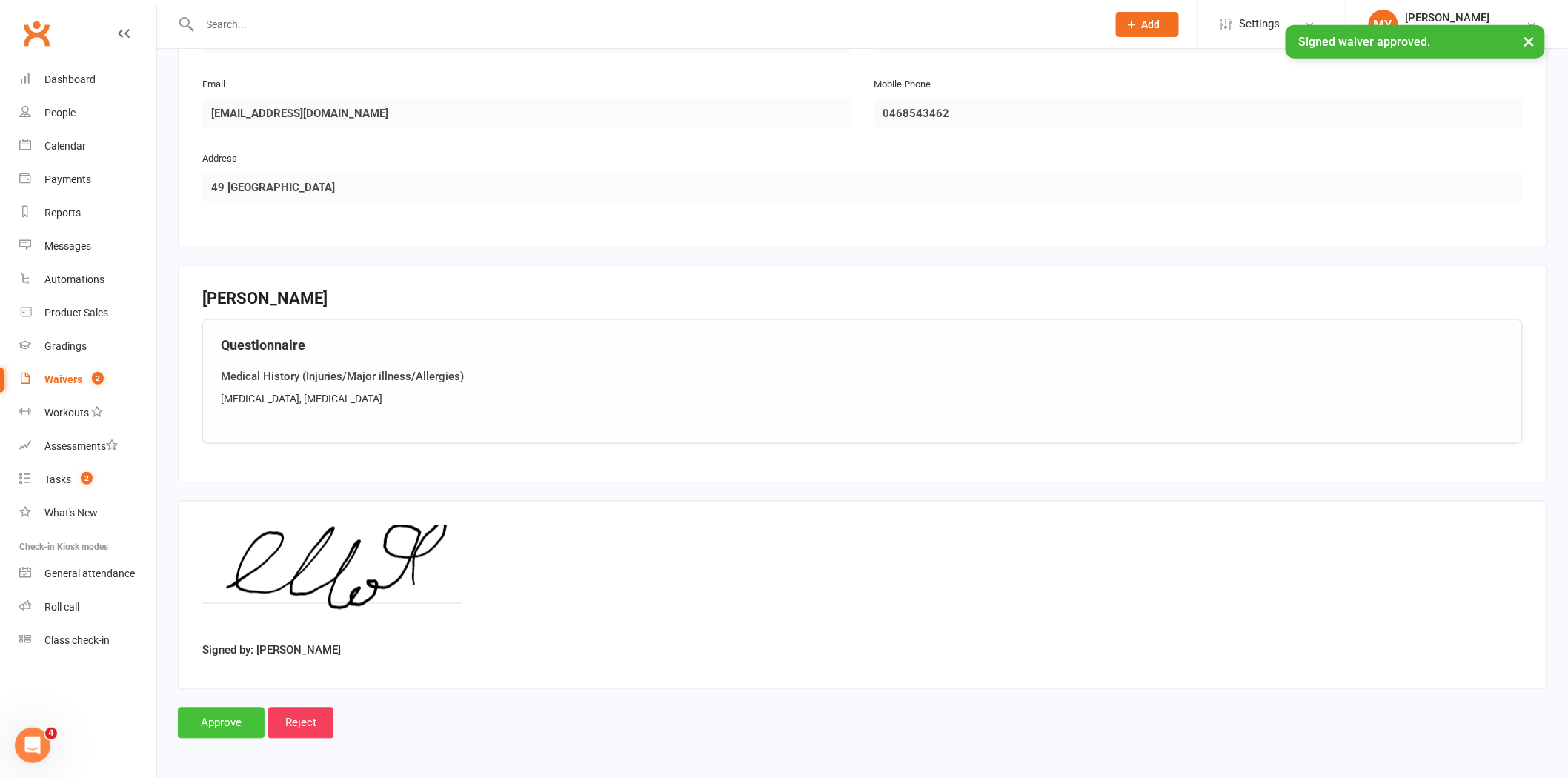
click at [234, 725] on input "Approve" at bounding box center [222, 723] width 87 height 31
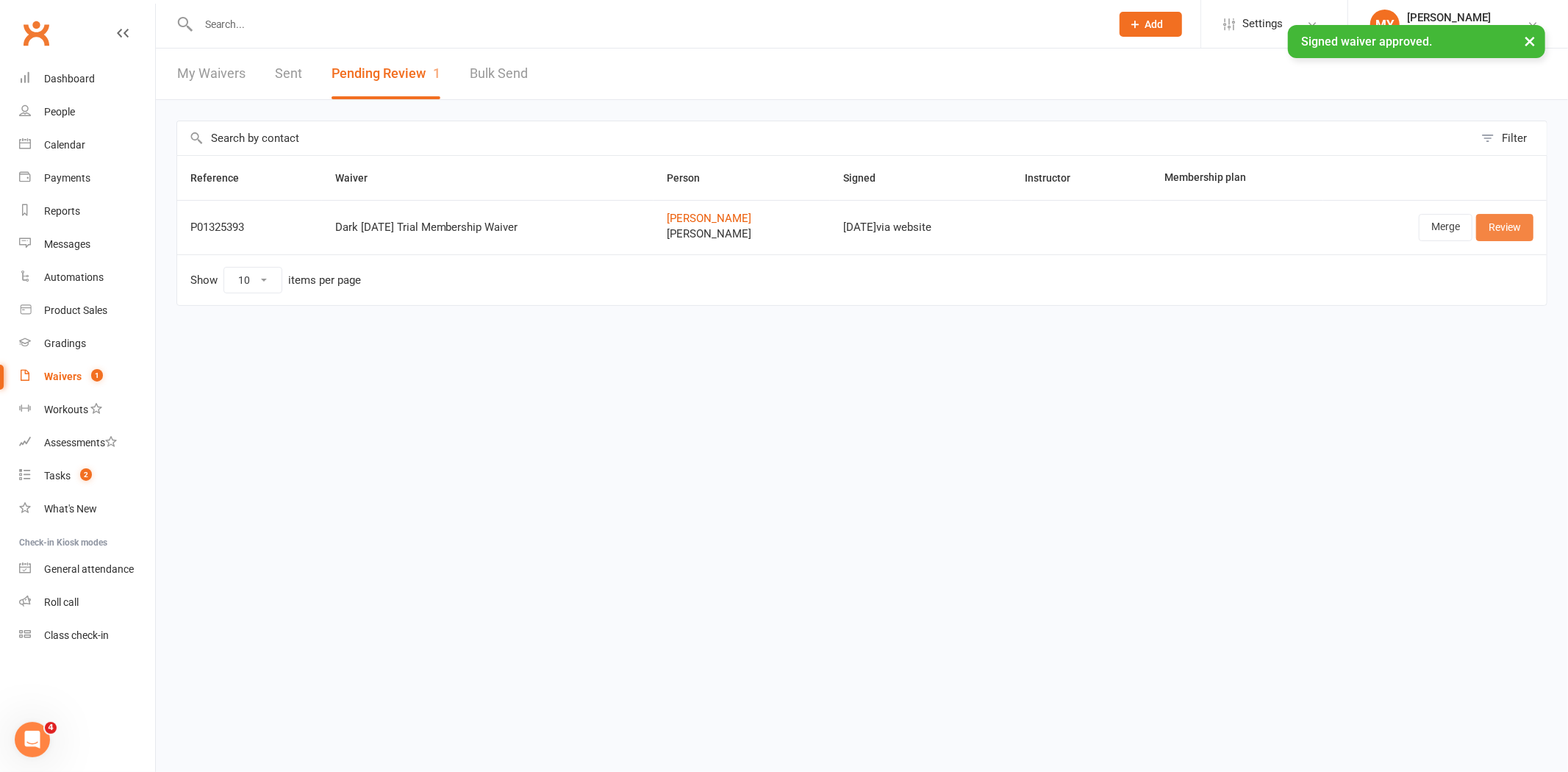
click at [1488, 223] on link "Review" at bounding box center [1504, 227] width 58 height 27
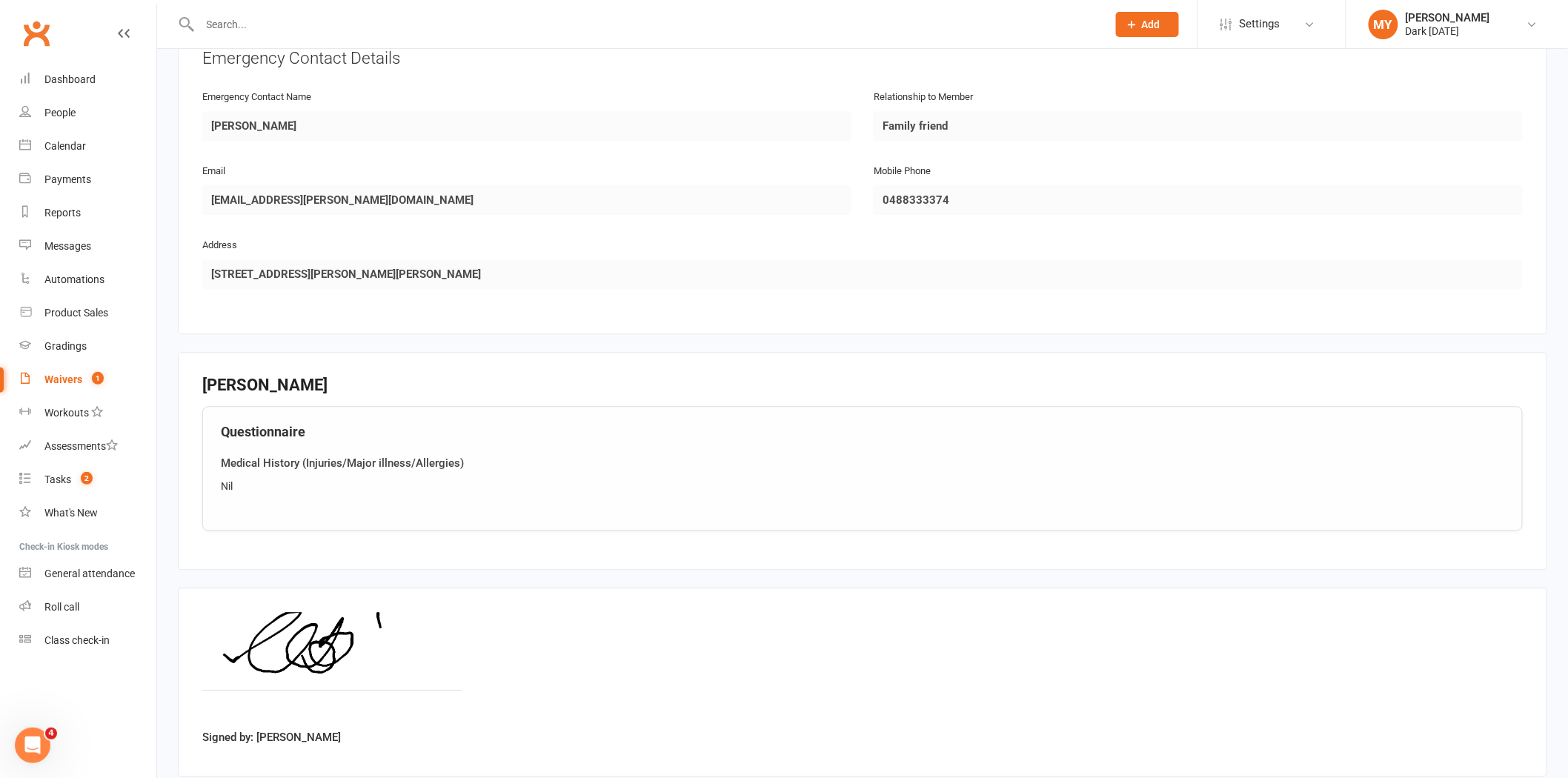
scroll to position [1460, 0]
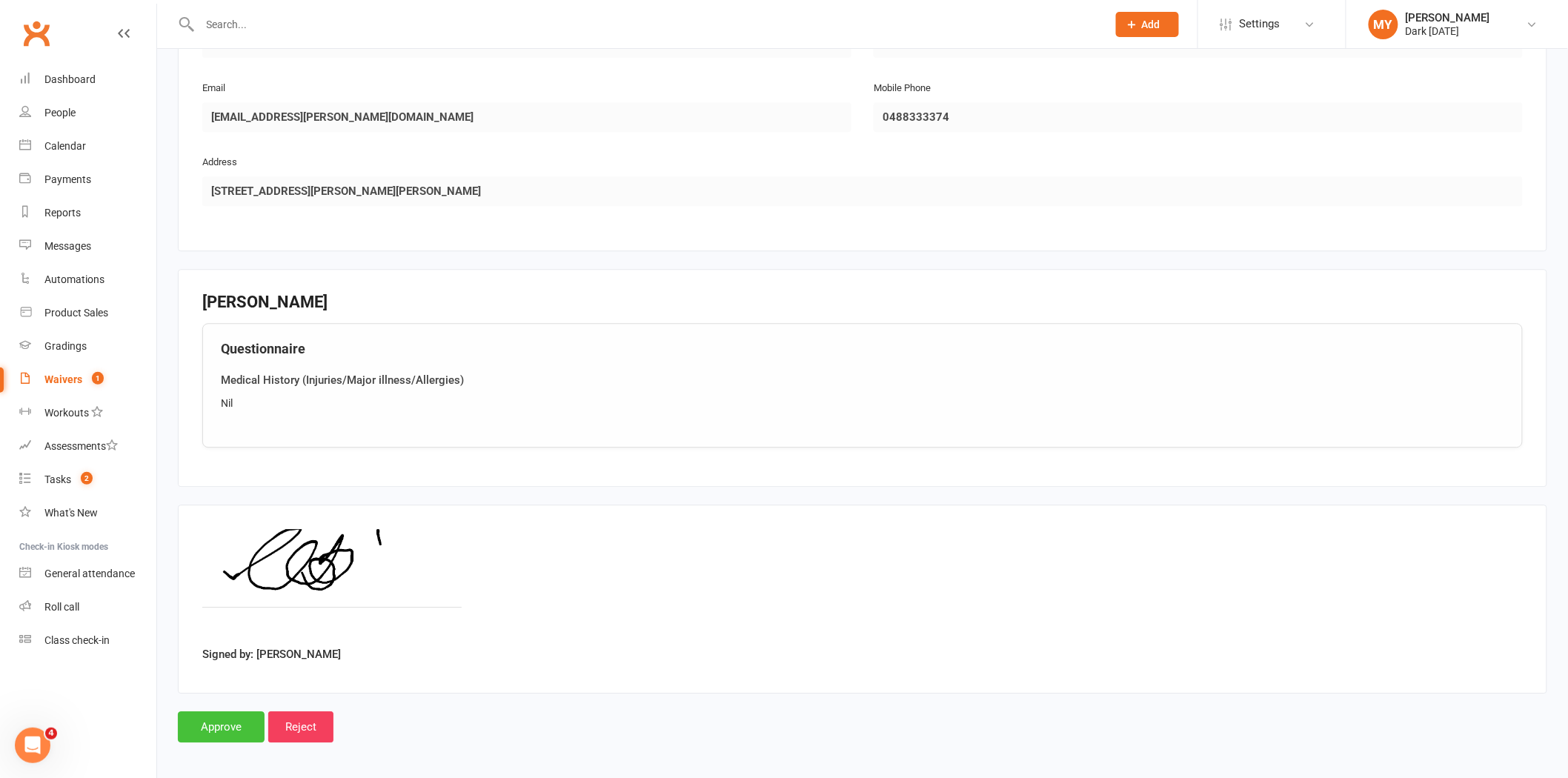
click at [204, 712] on input "Approve" at bounding box center [222, 728] width 87 height 31
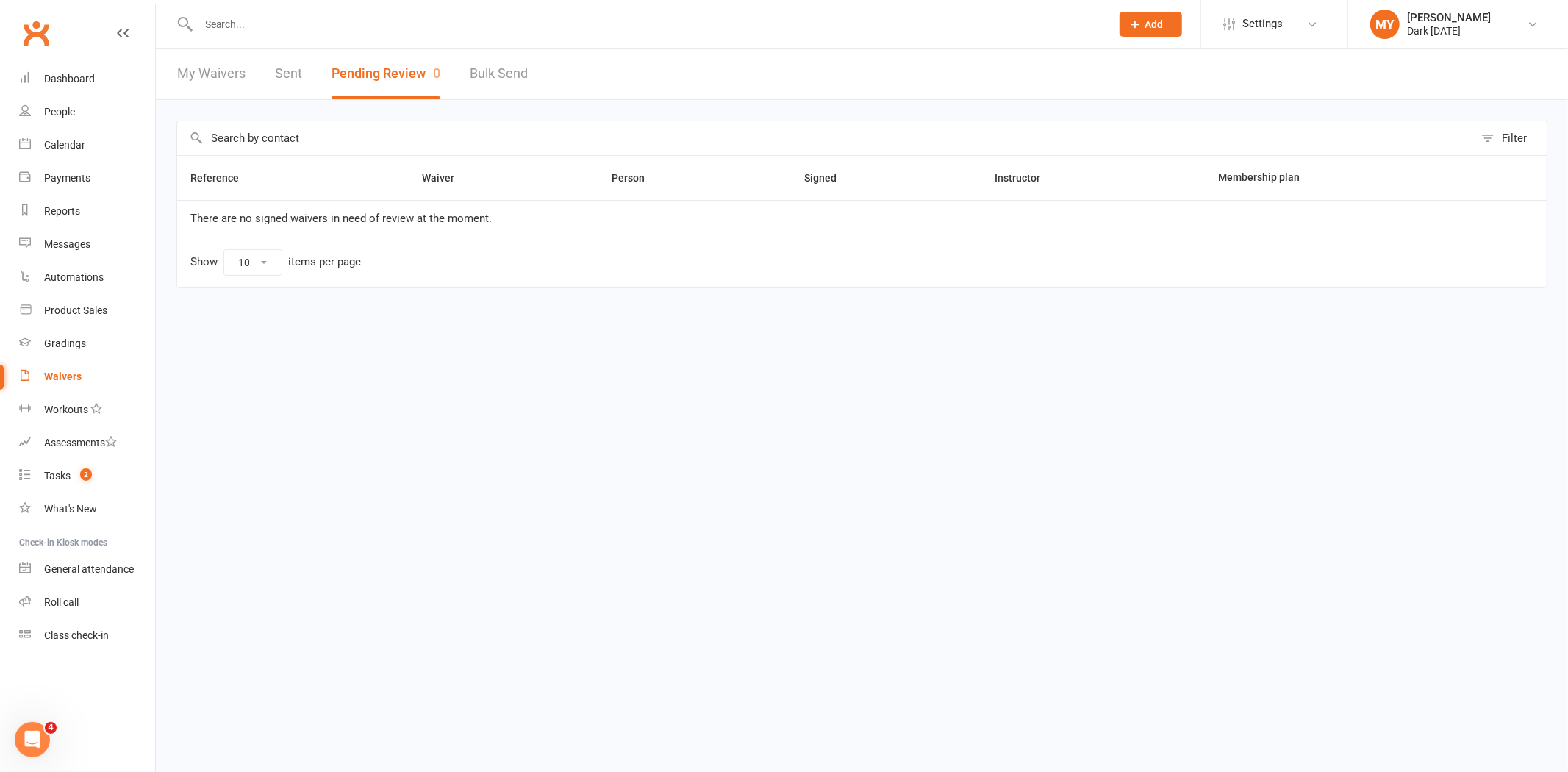
click at [279, 26] on input "text" at bounding box center [647, 24] width 906 height 21
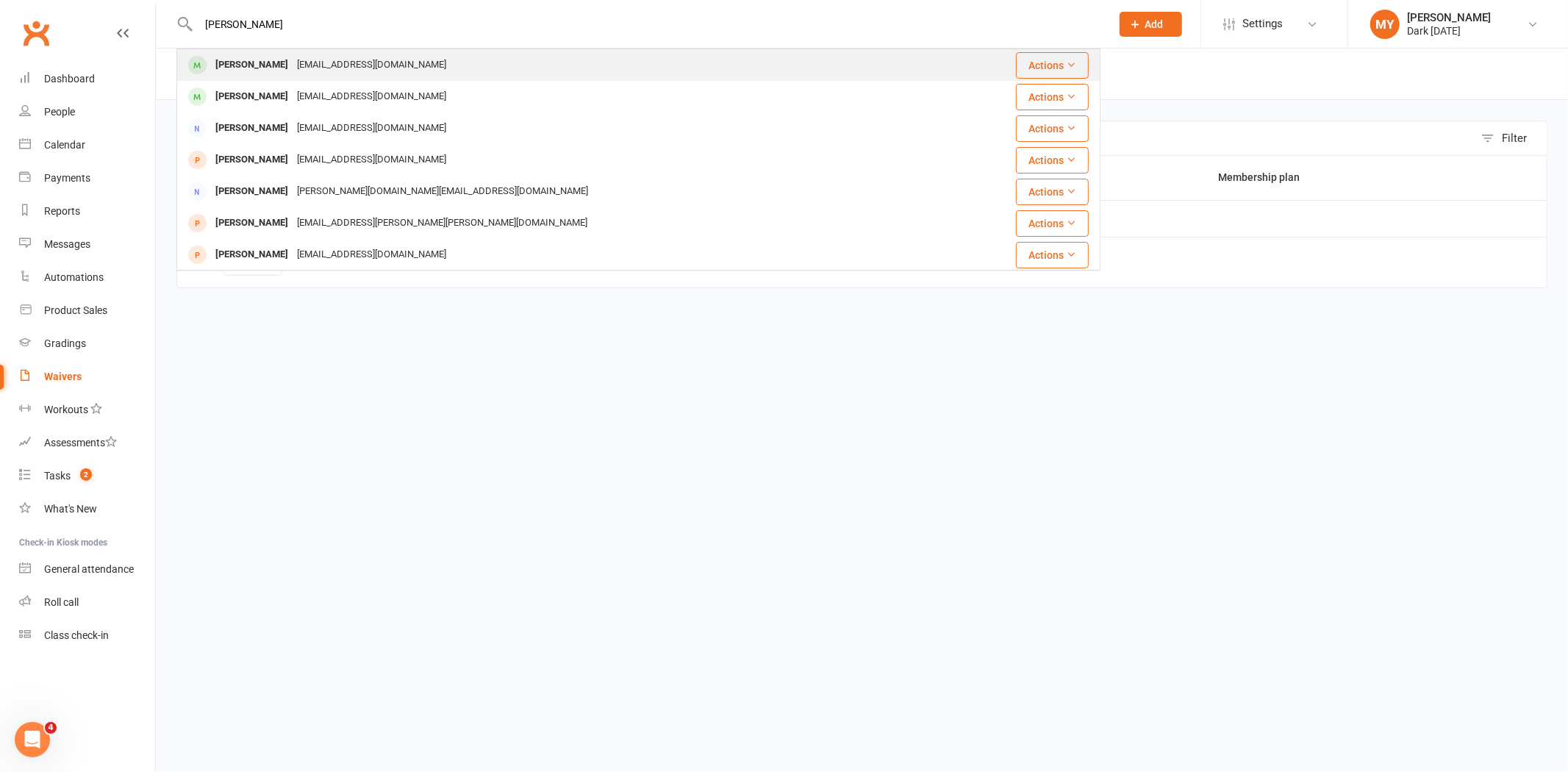
type input "blair"
click at [259, 65] on div "Blair Schaefer" at bounding box center [252, 65] width 82 height 22
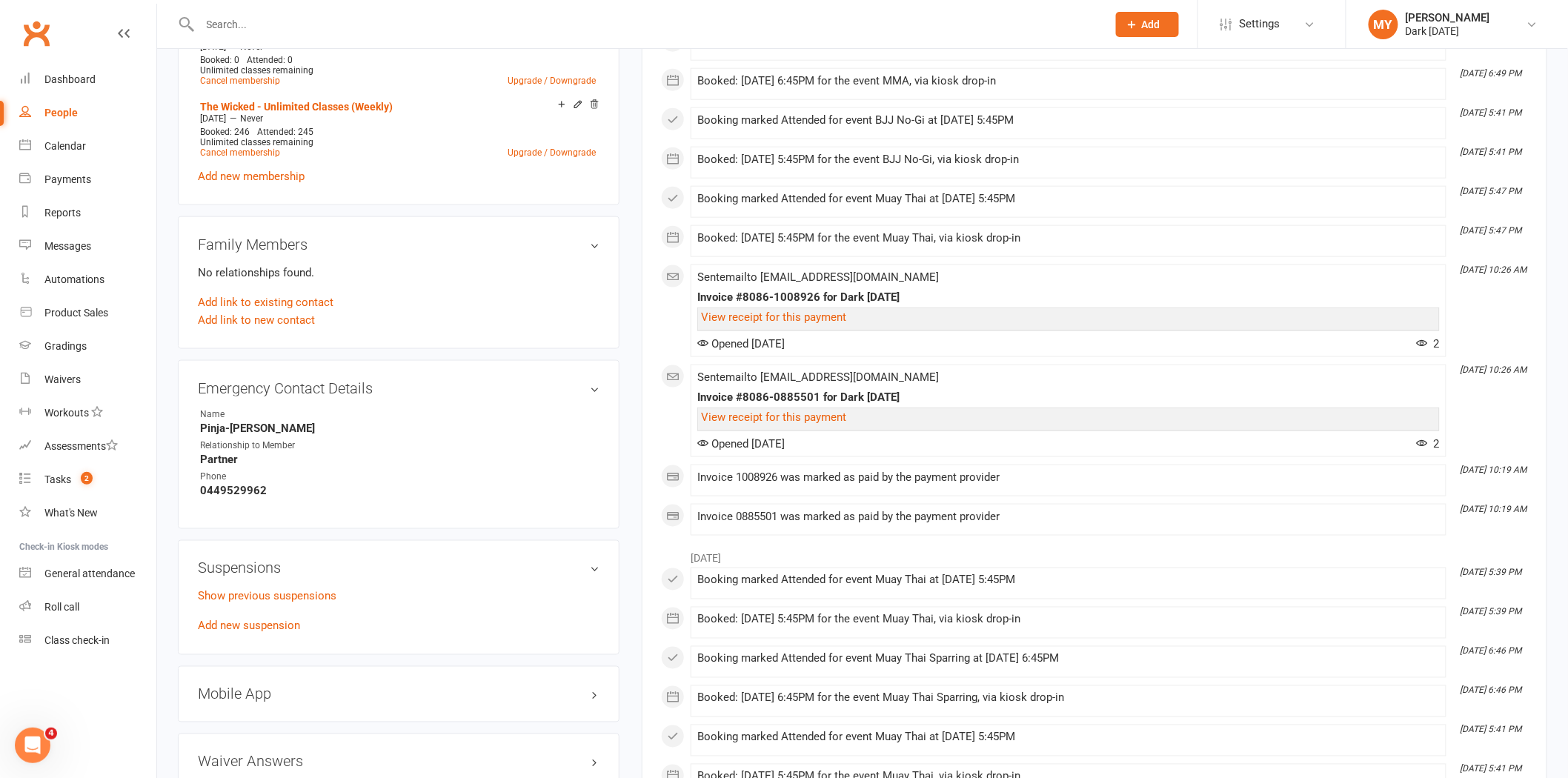
scroll to position [823, 0]
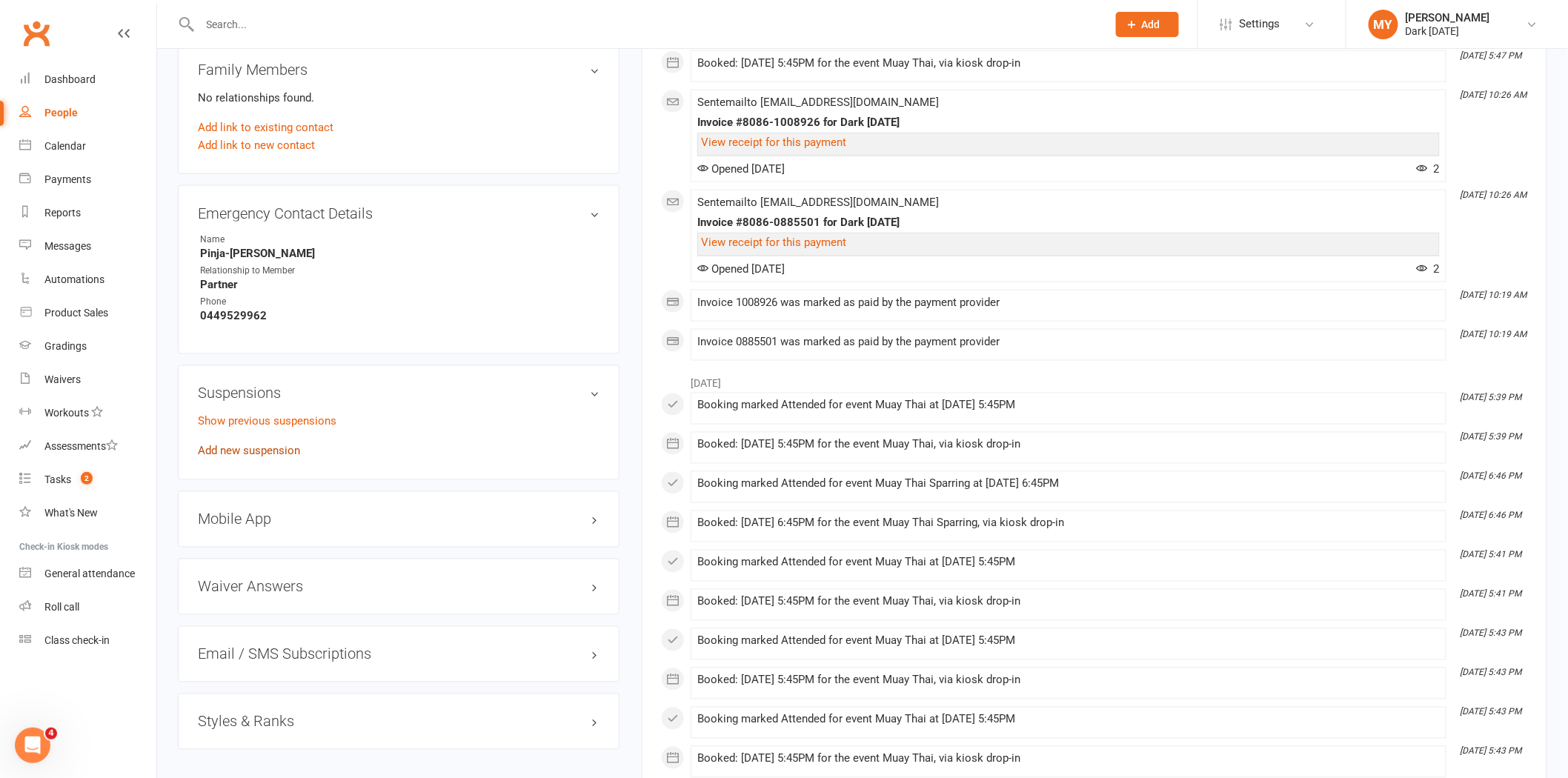
click at [265, 450] on link "Add new suspension" at bounding box center [249, 451] width 103 height 13
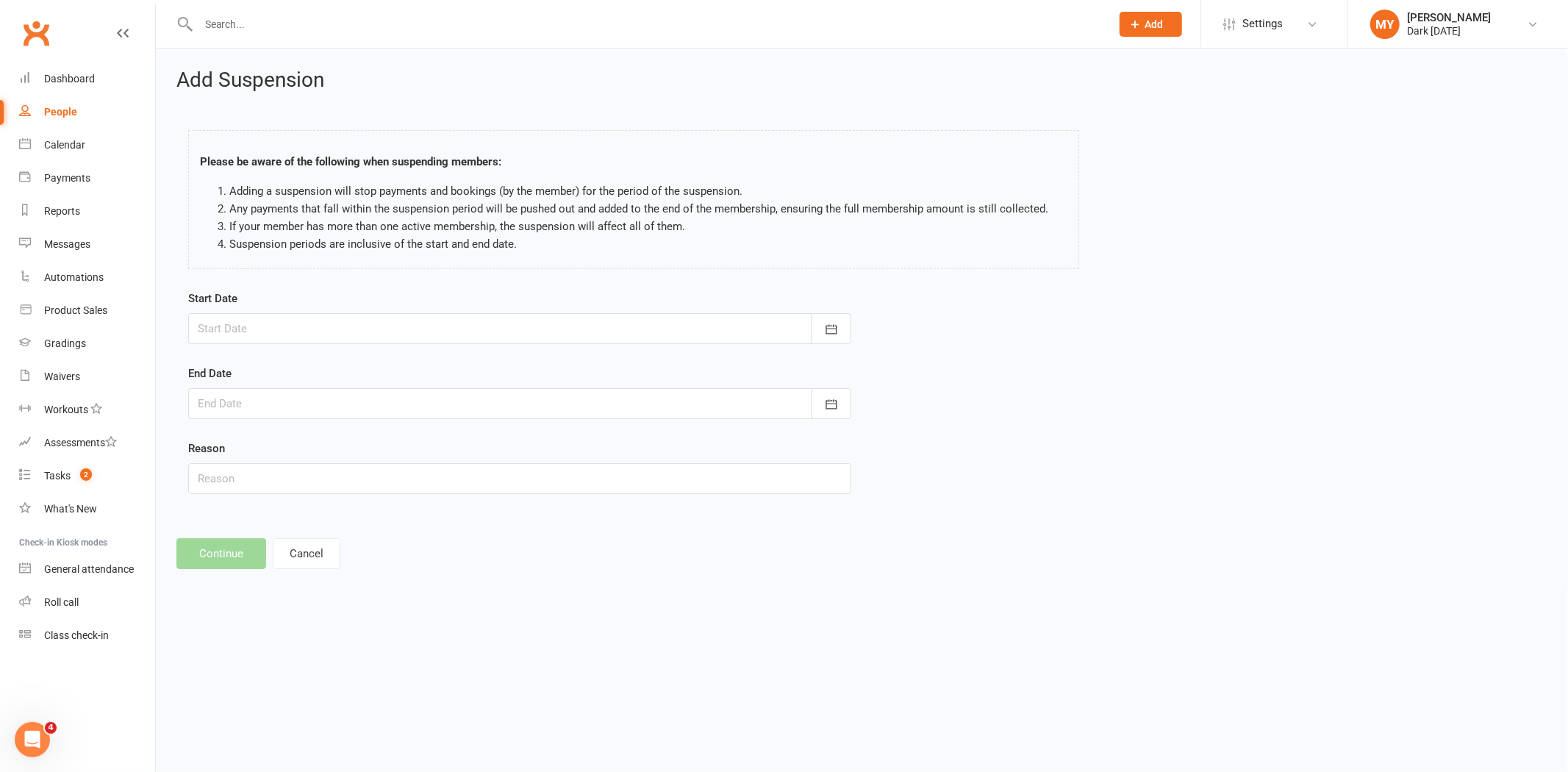
click at [347, 332] on div at bounding box center [519, 329] width 663 height 31
click at [407, 528] on span "29" at bounding box center [409, 534] width 12 height 12
type input "29 Aug 2025"
click at [259, 399] on div at bounding box center [519, 404] width 663 height 31
click at [439, 437] on icon "button" at bounding box center [444, 442] width 10 height 12
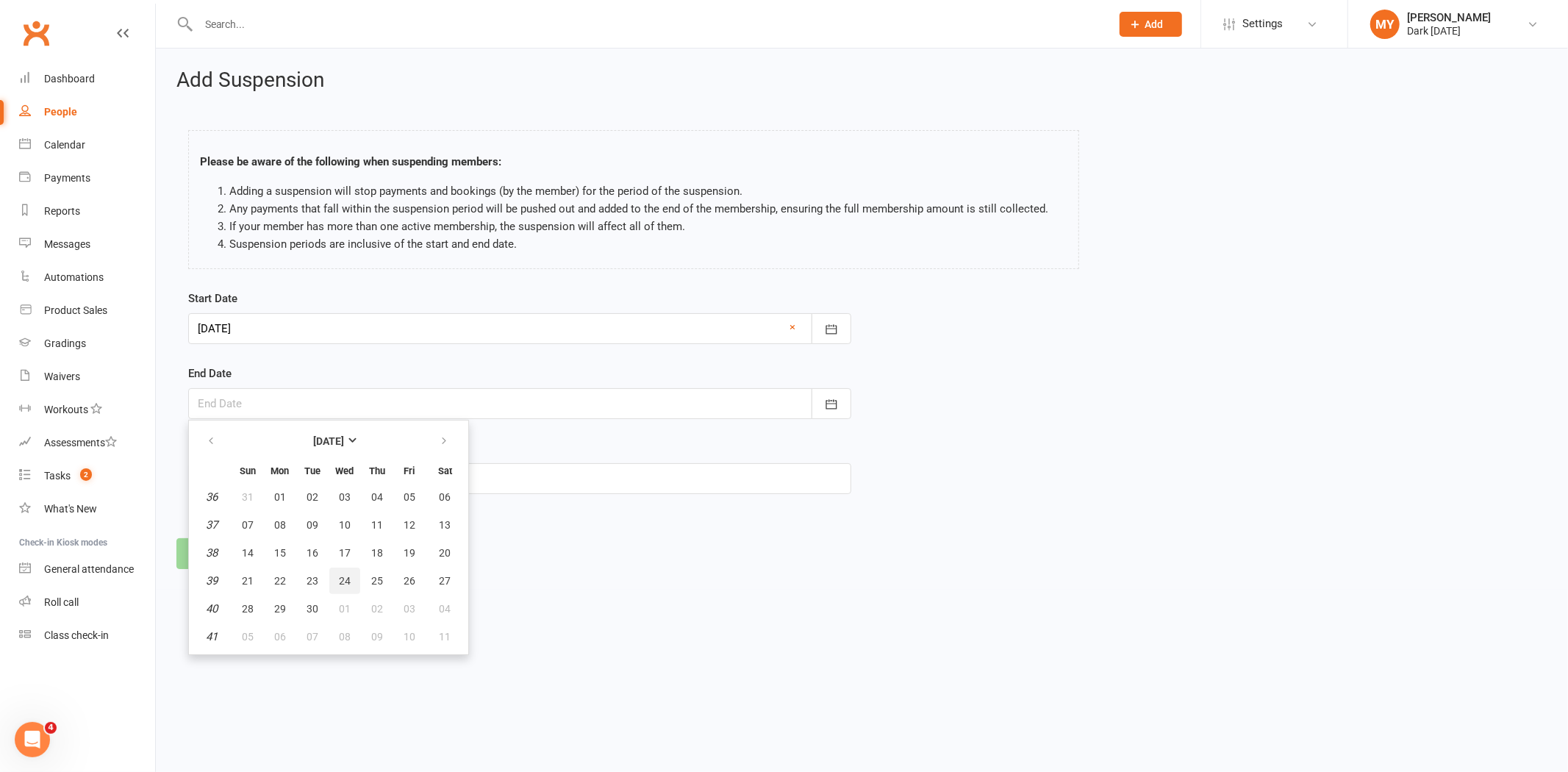
click at [339, 577] on span "24" at bounding box center [345, 581] width 12 height 12
type input "24 Sep 2025"
click at [287, 493] on input "text" at bounding box center [519, 479] width 663 height 31
type input "Travel"
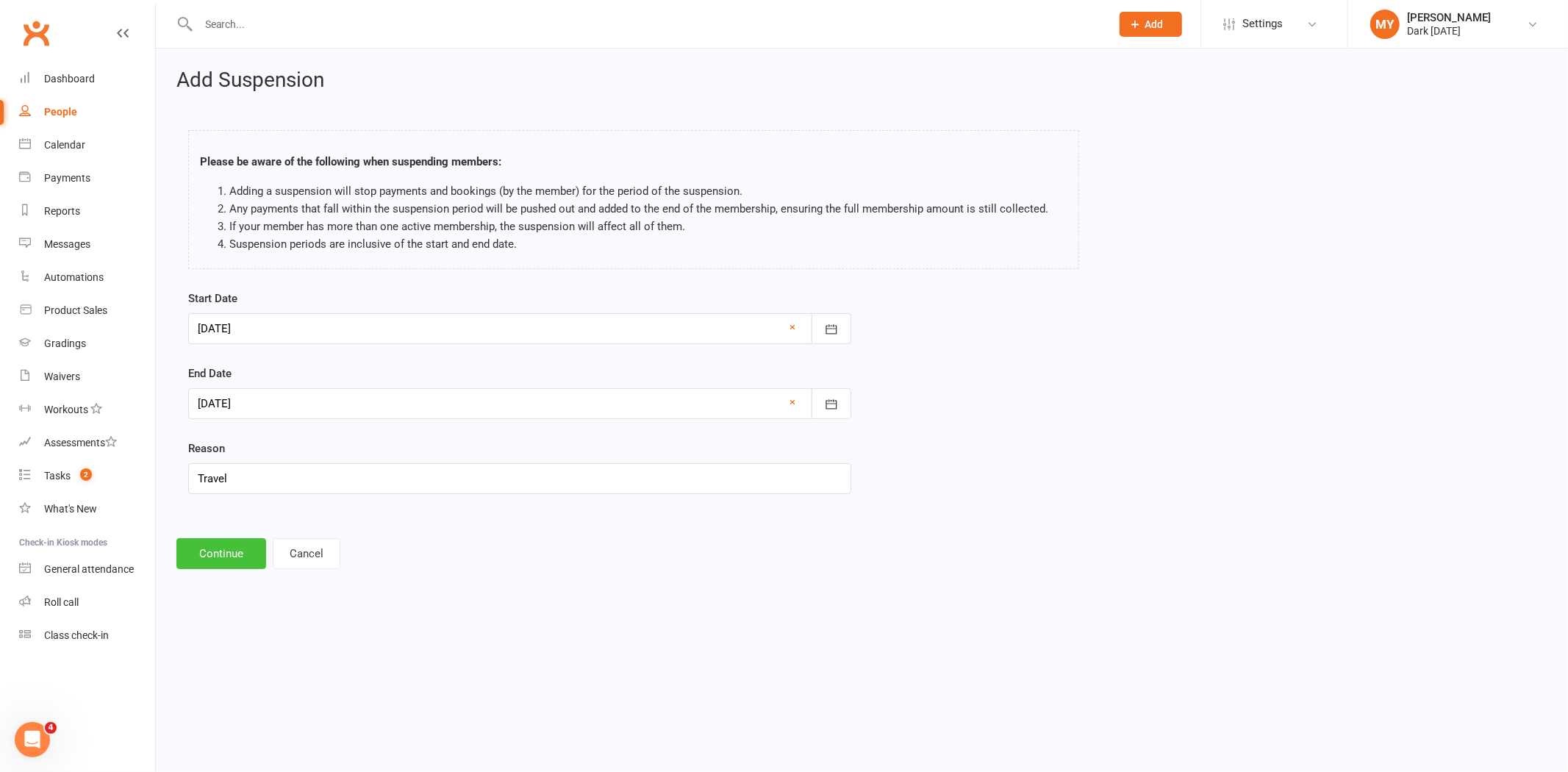
click at [216, 547] on button "Continue" at bounding box center [222, 554] width 90 height 31
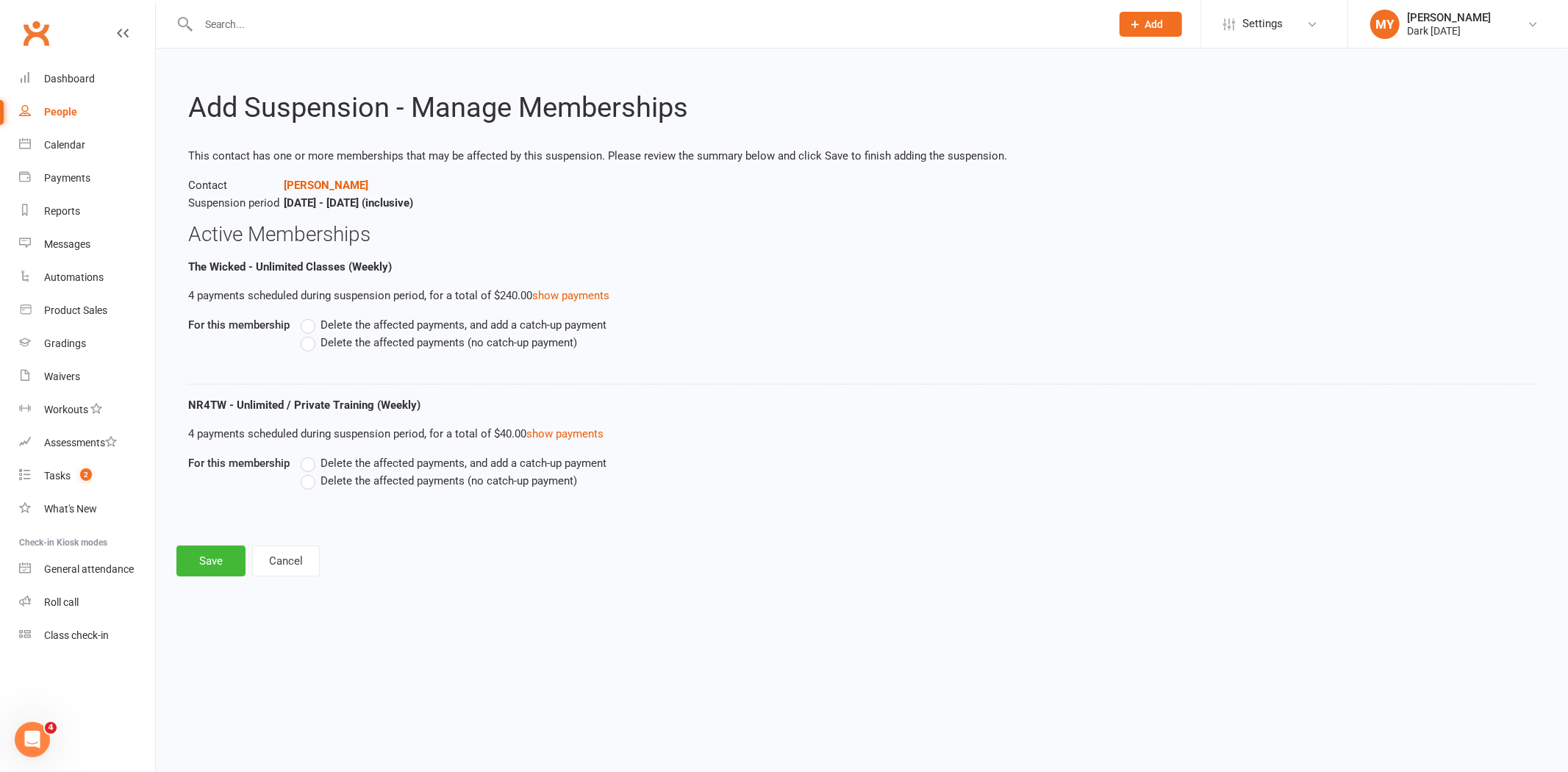
click at [319, 343] on label "Delete the affected payments (no catch-up payment)" at bounding box center [439, 342] width 277 height 17
click at [310, 334] on input "Delete the affected payments (no catch-up payment)" at bounding box center [305, 334] width 9 height 0
click at [347, 476] on span "Delete the affected payments (no catch-up payment)" at bounding box center [449, 480] width 257 height 16
click at [310, 472] on input "Delete the affected payments (no catch-up payment)" at bounding box center [305, 472] width 9 height 0
click at [215, 559] on button "Save" at bounding box center [211, 562] width 69 height 31
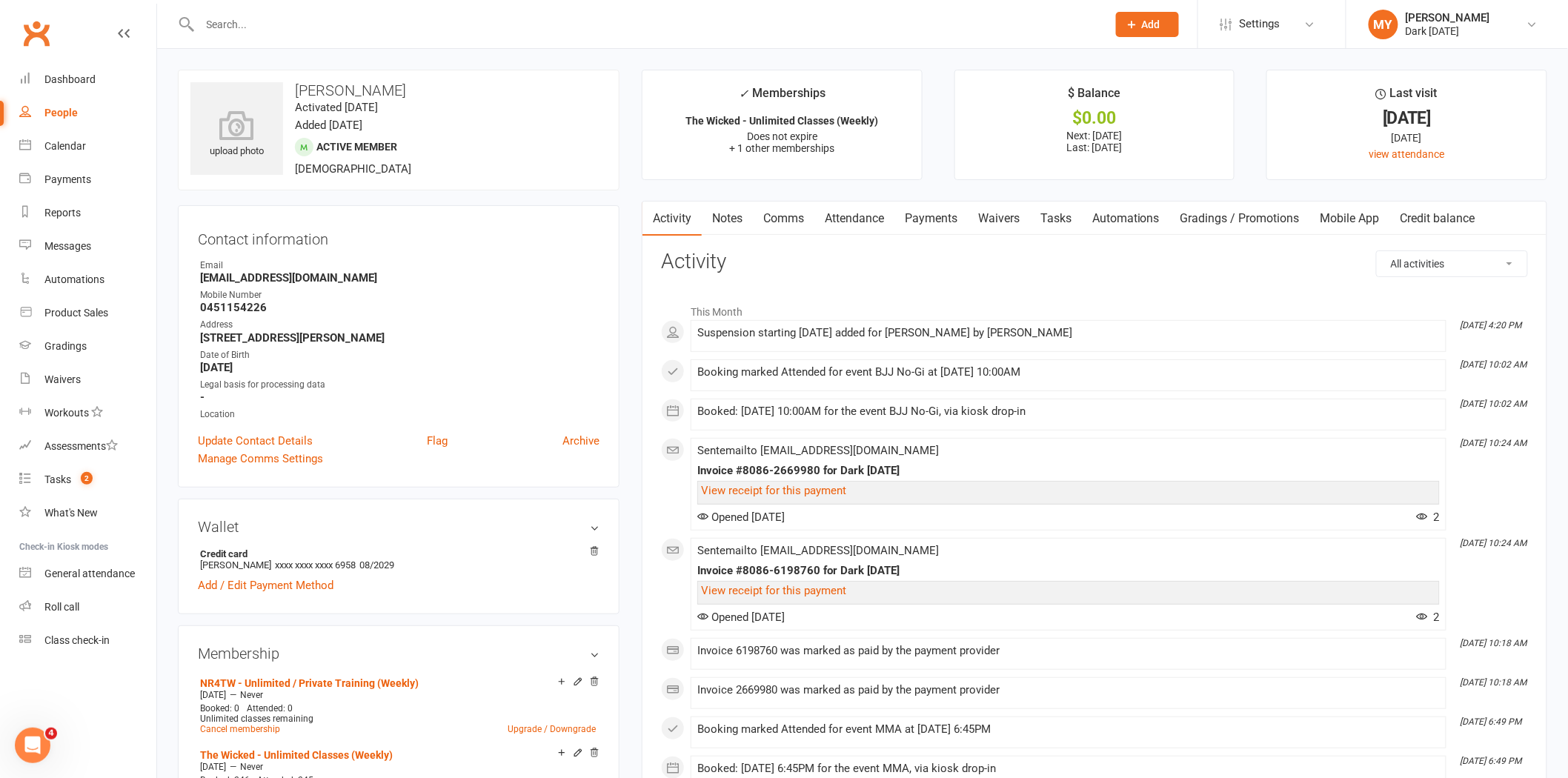
click at [324, 17] on input "text" at bounding box center [646, 24] width 901 height 21
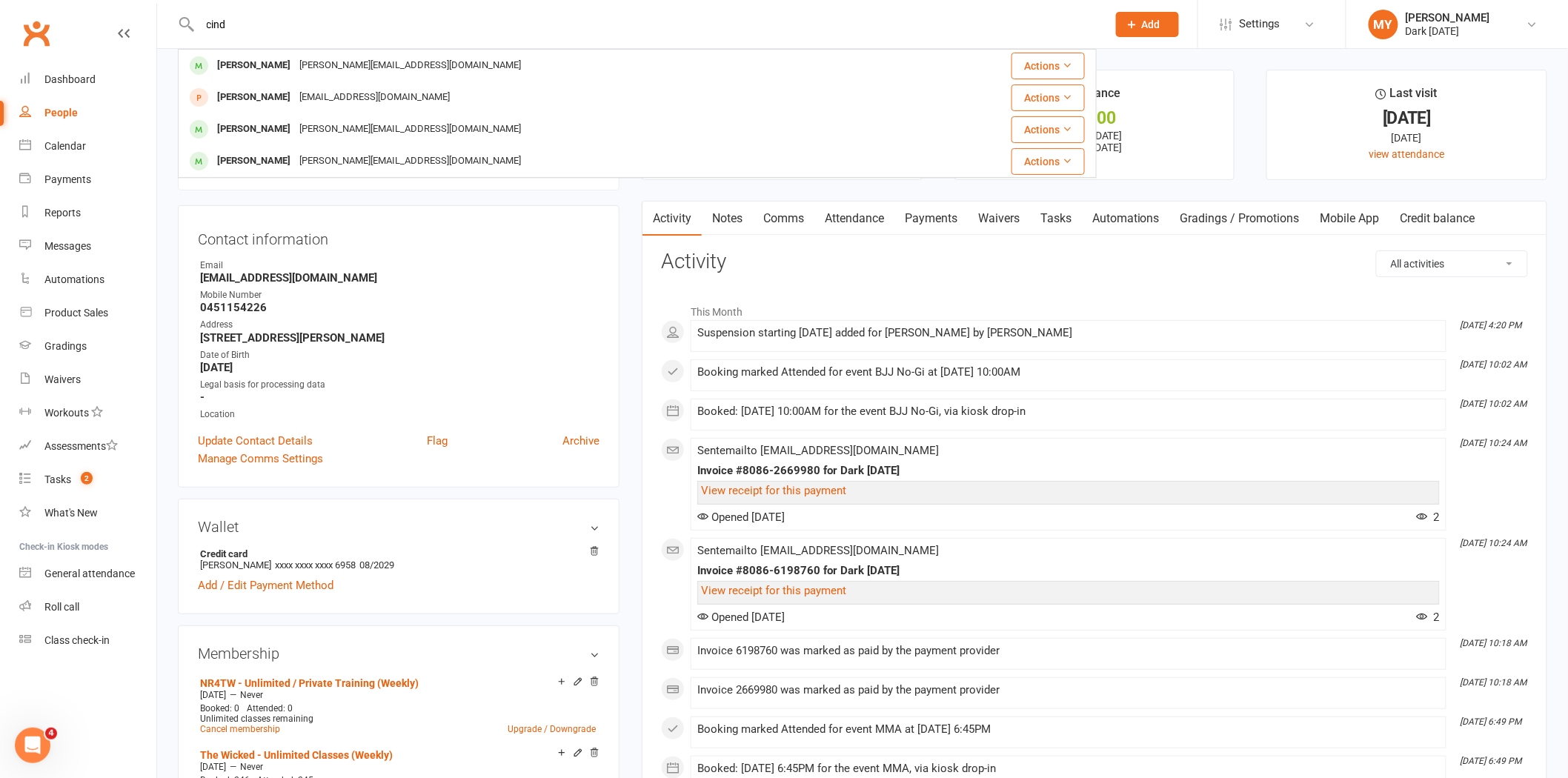
drag, startPoint x: 301, startPoint y: 33, endPoint x: 46, endPoint y: 17, distance: 255.5
click at [50, 3] on header "cind Cindy Houlihan cindy.rentoule@live.com.au Actions Lucy Blakey Lucindablake…" at bounding box center [784, 3] width 1568 height 0
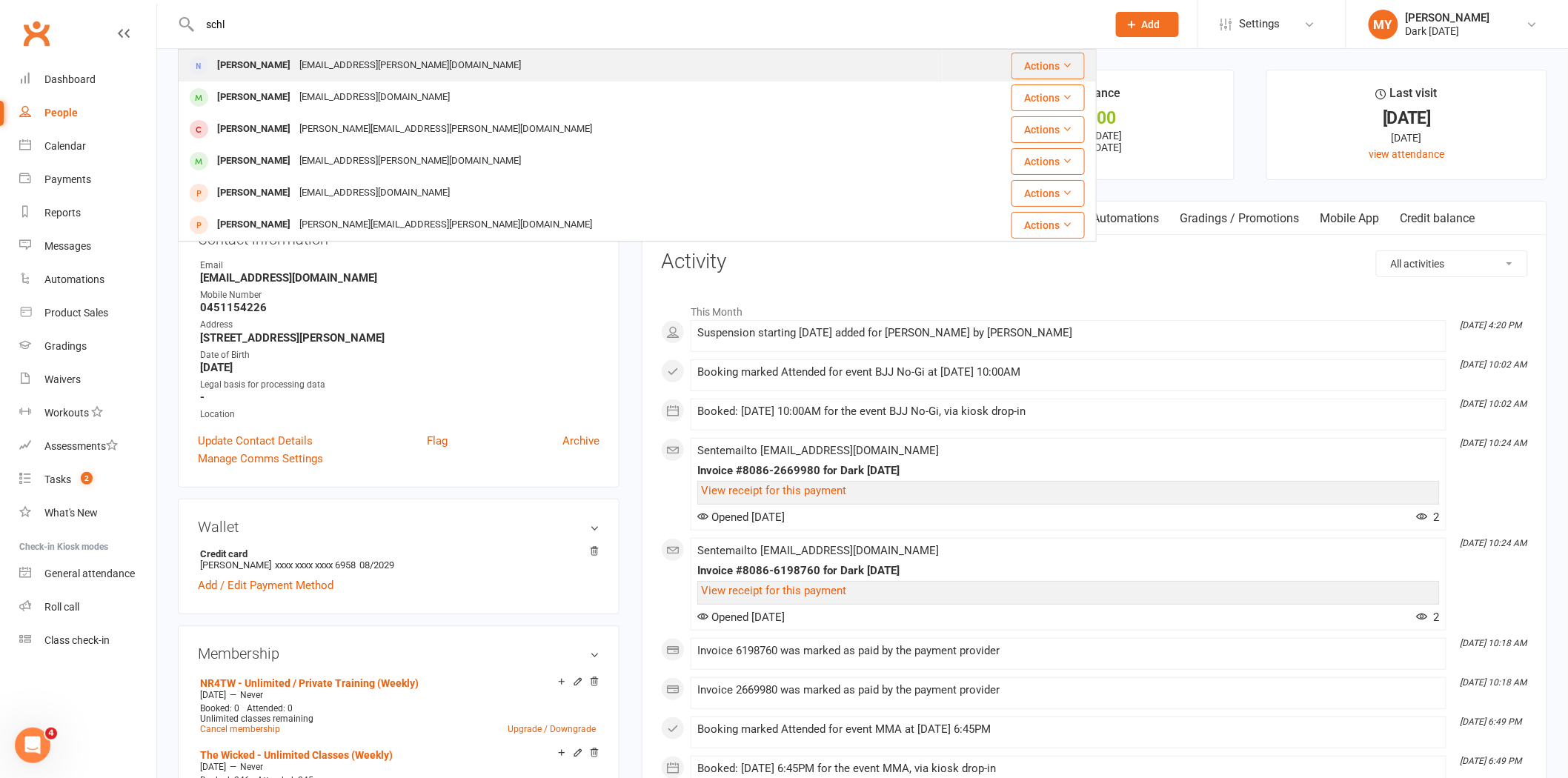
type input "schl"
click at [294, 76] on div "Bek McGrath bek.schlegel@hotmail.com" at bounding box center [560, 65] width 762 height 30
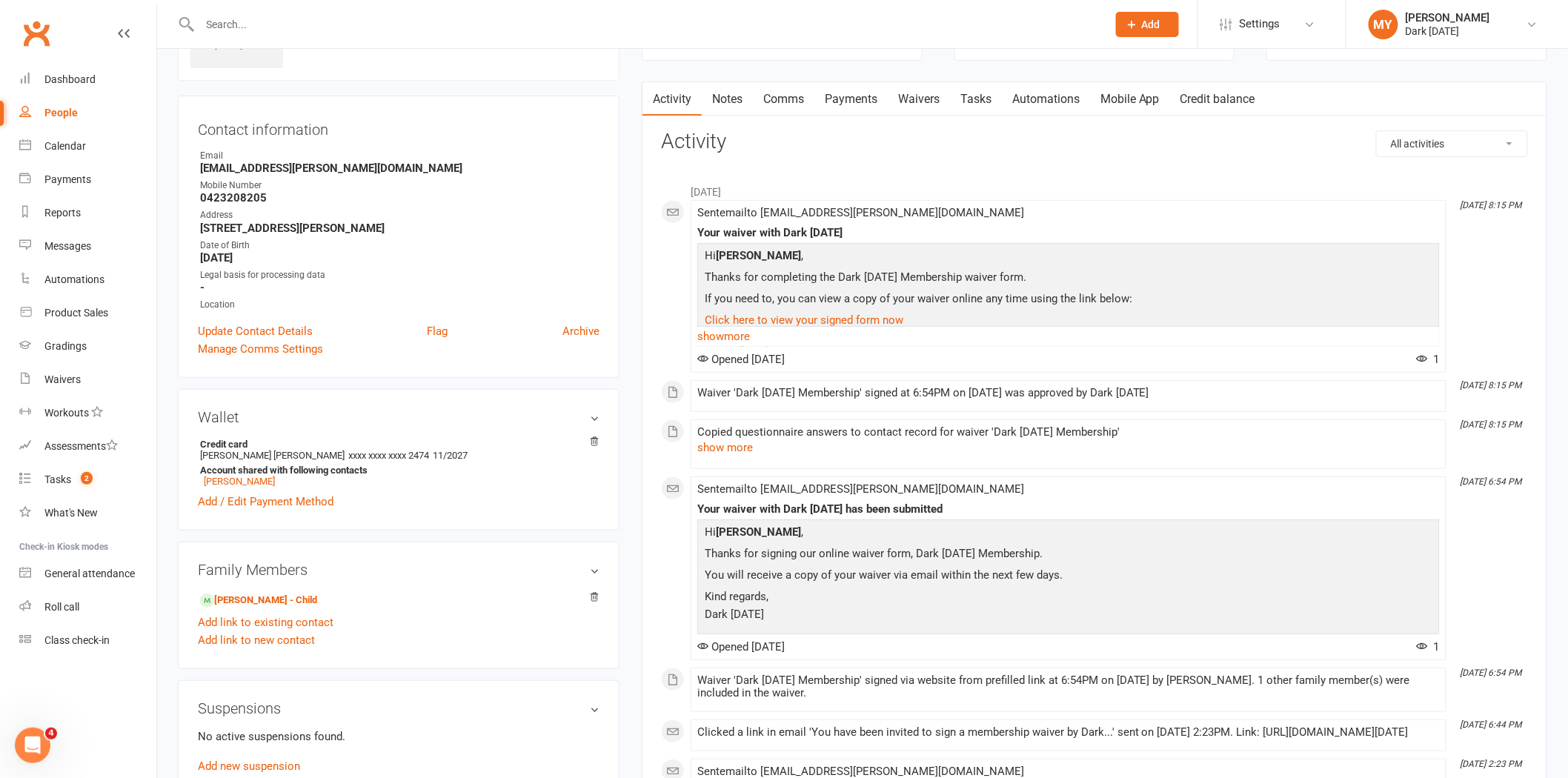
scroll to position [329, 0]
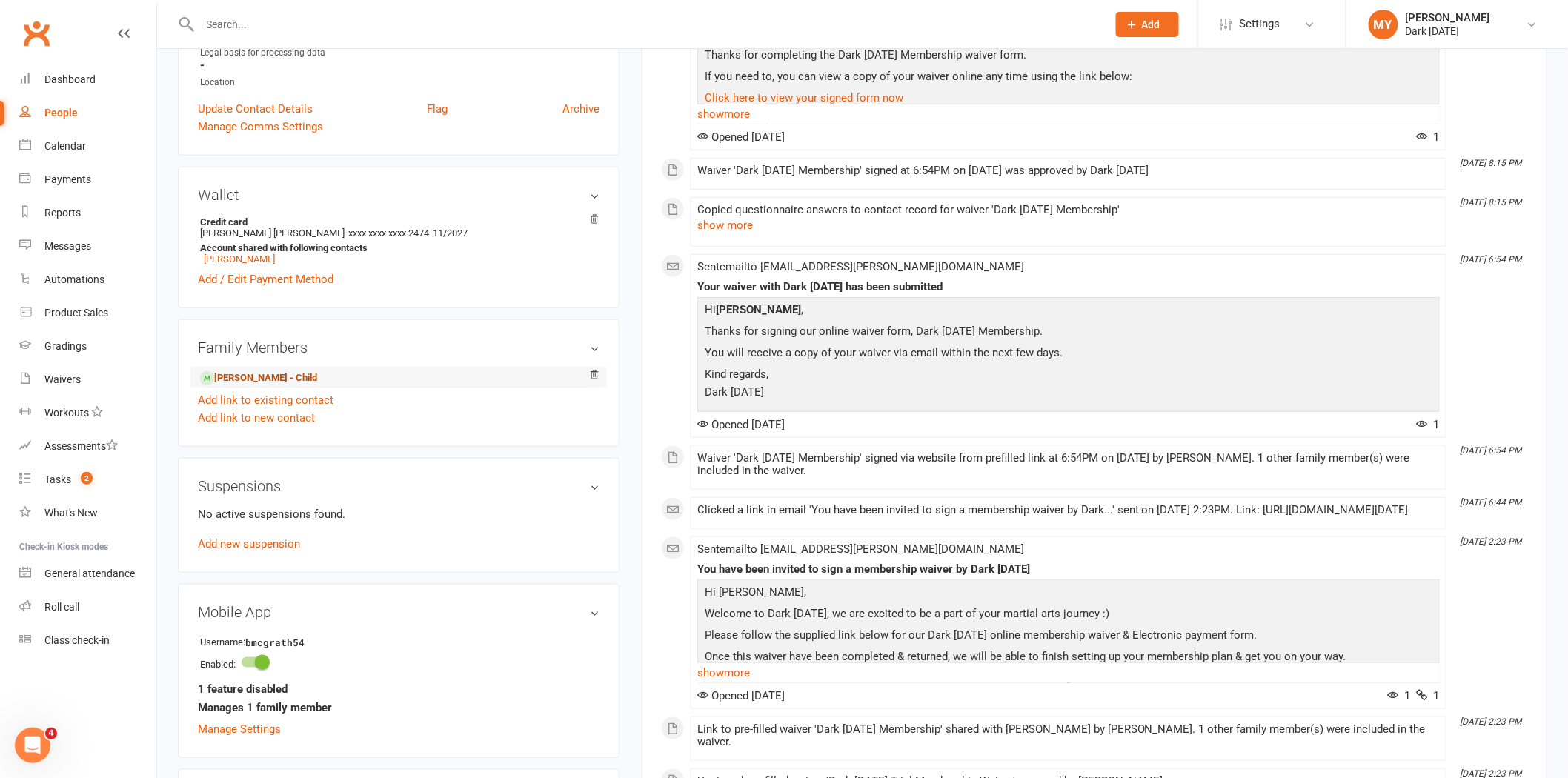
click at [247, 374] on link "Lucinda McGrath - Child" at bounding box center [258, 378] width 117 height 16
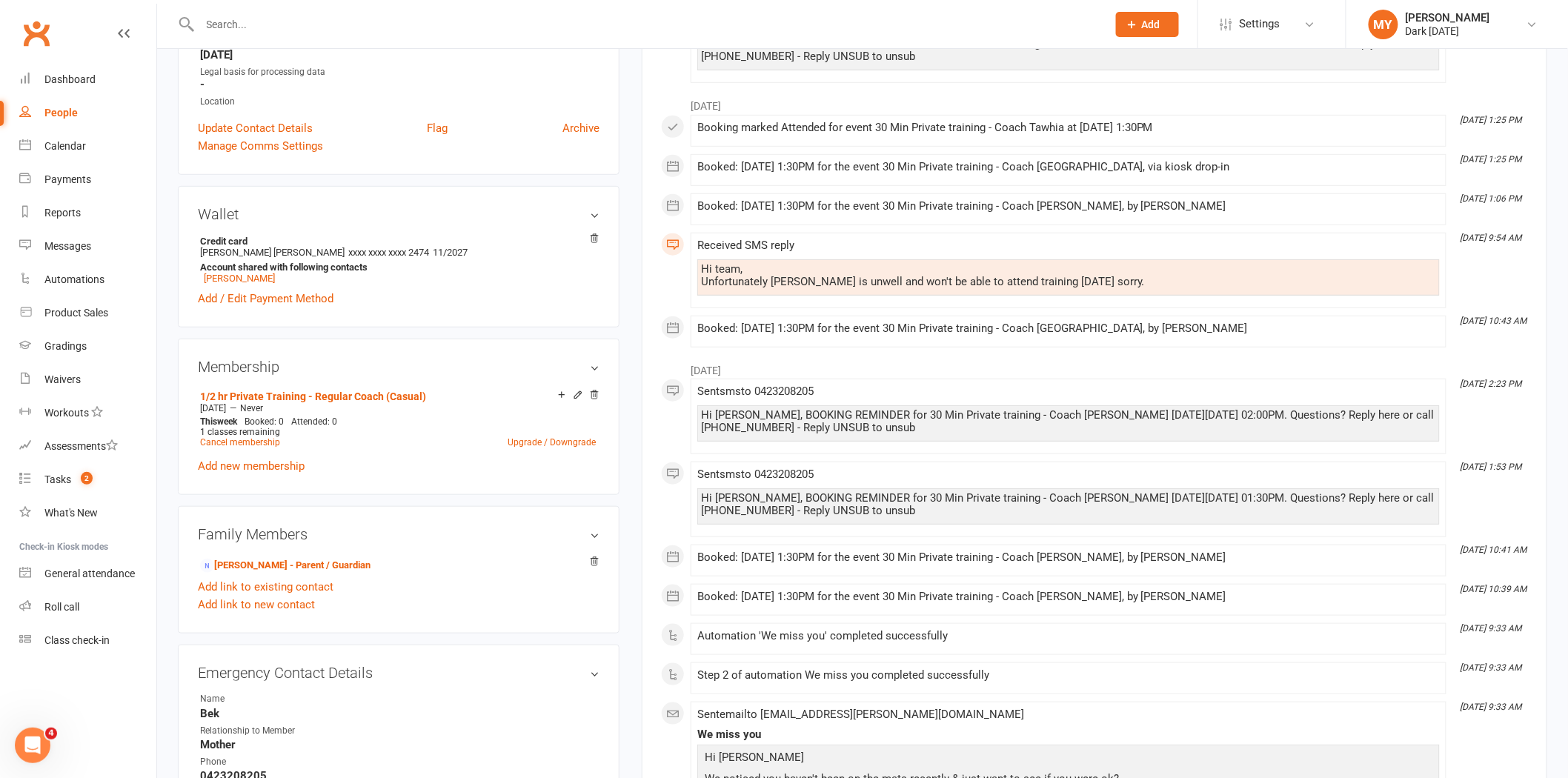
scroll to position [329, 0]
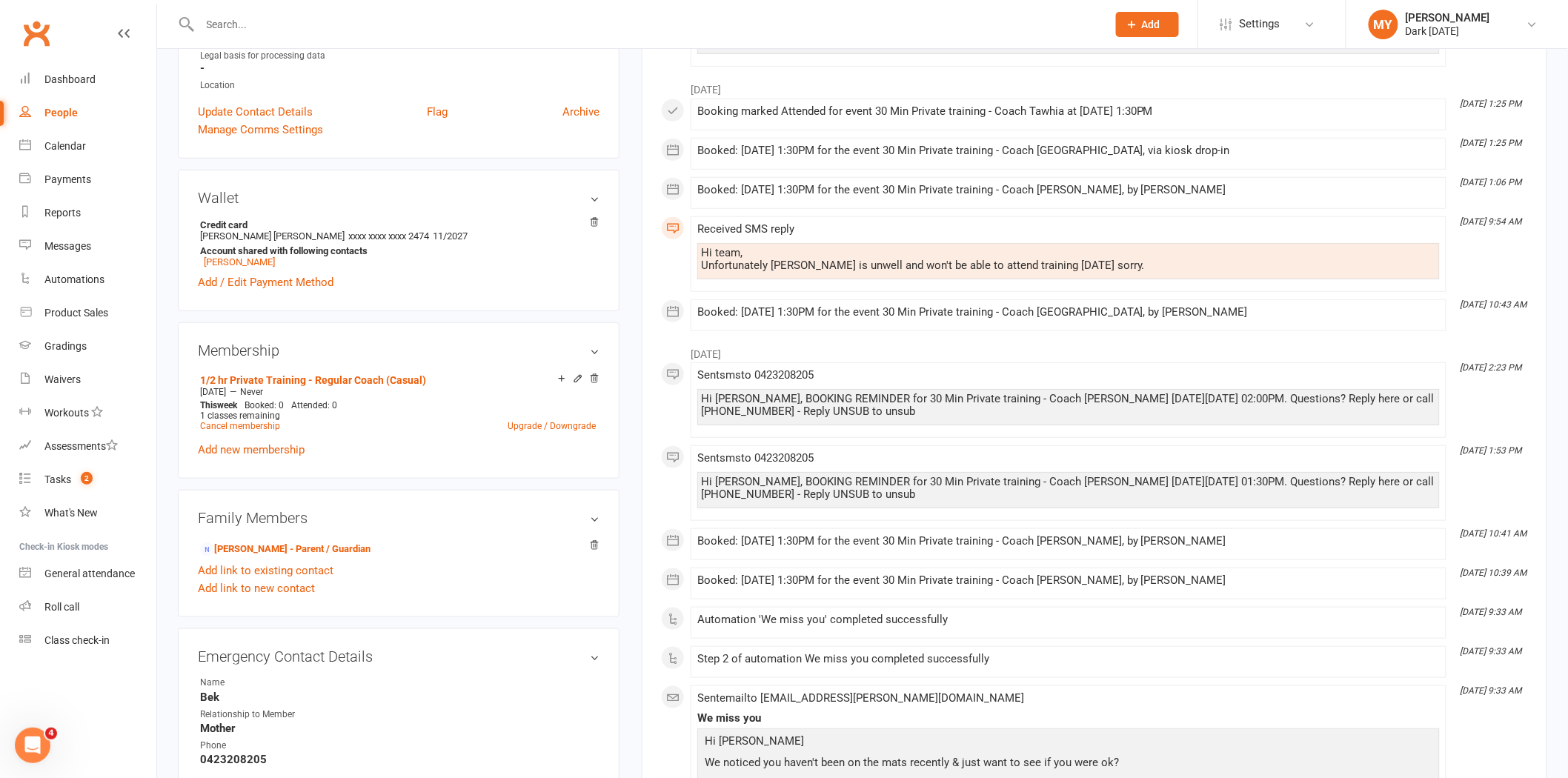
click at [289, 24] on input "text" at bounding box center [646, 24] width 901 height 21
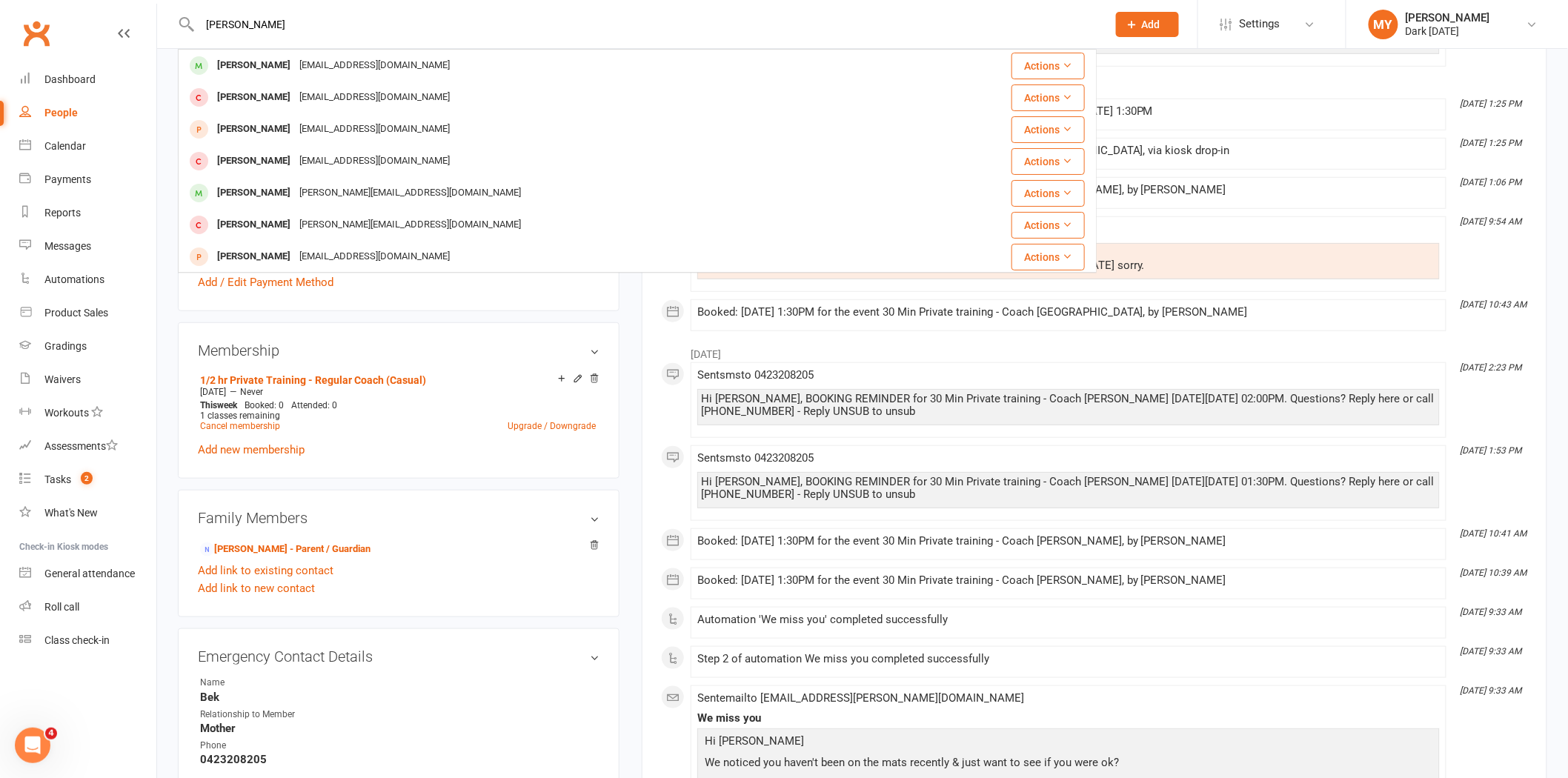
type input "liam ward"
click at [295, 55] on div "liam.ward410@gmail.com" at bounding box center [374, 65] width 159 height 22
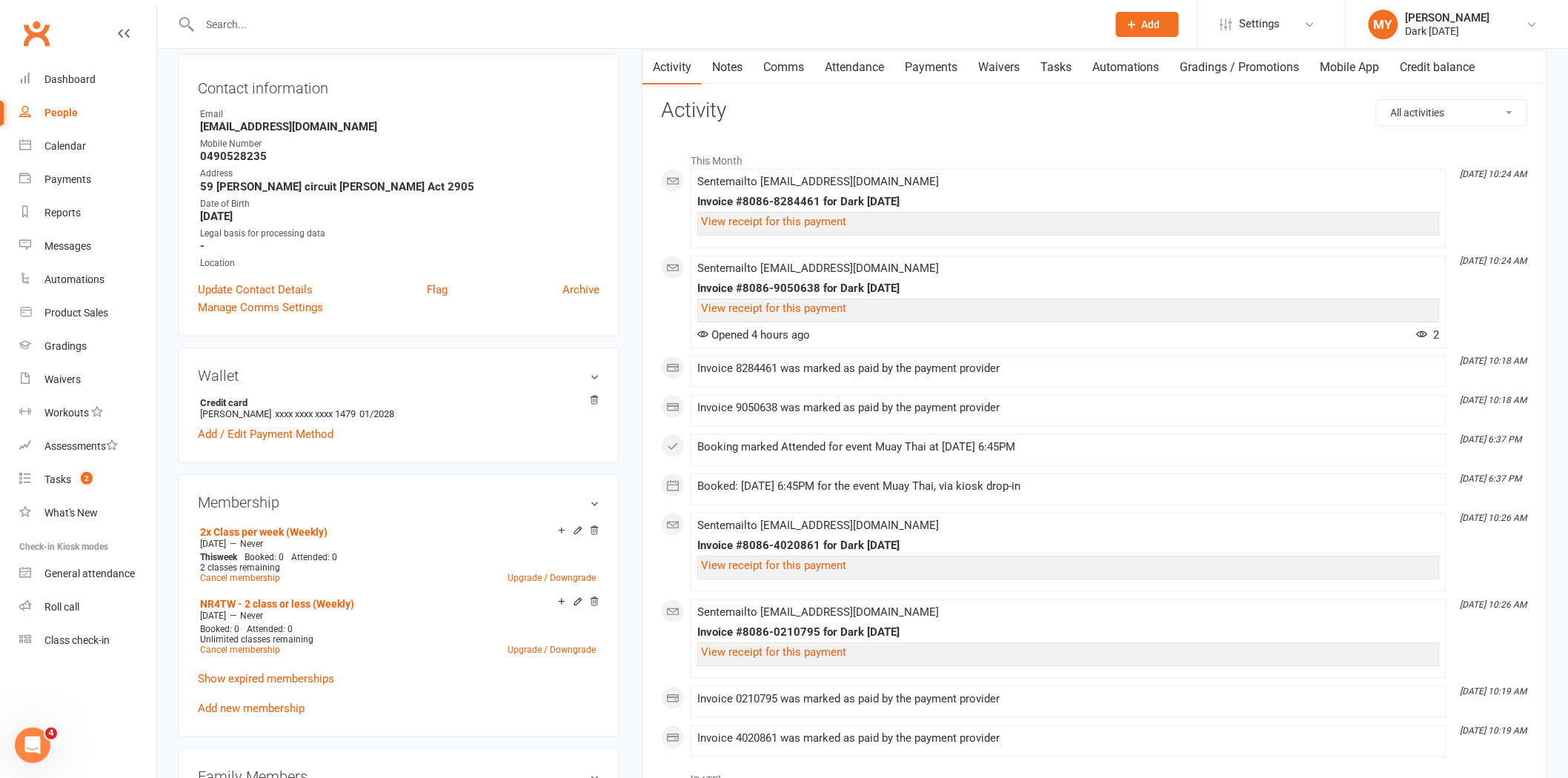
scroll to position [164, 0]
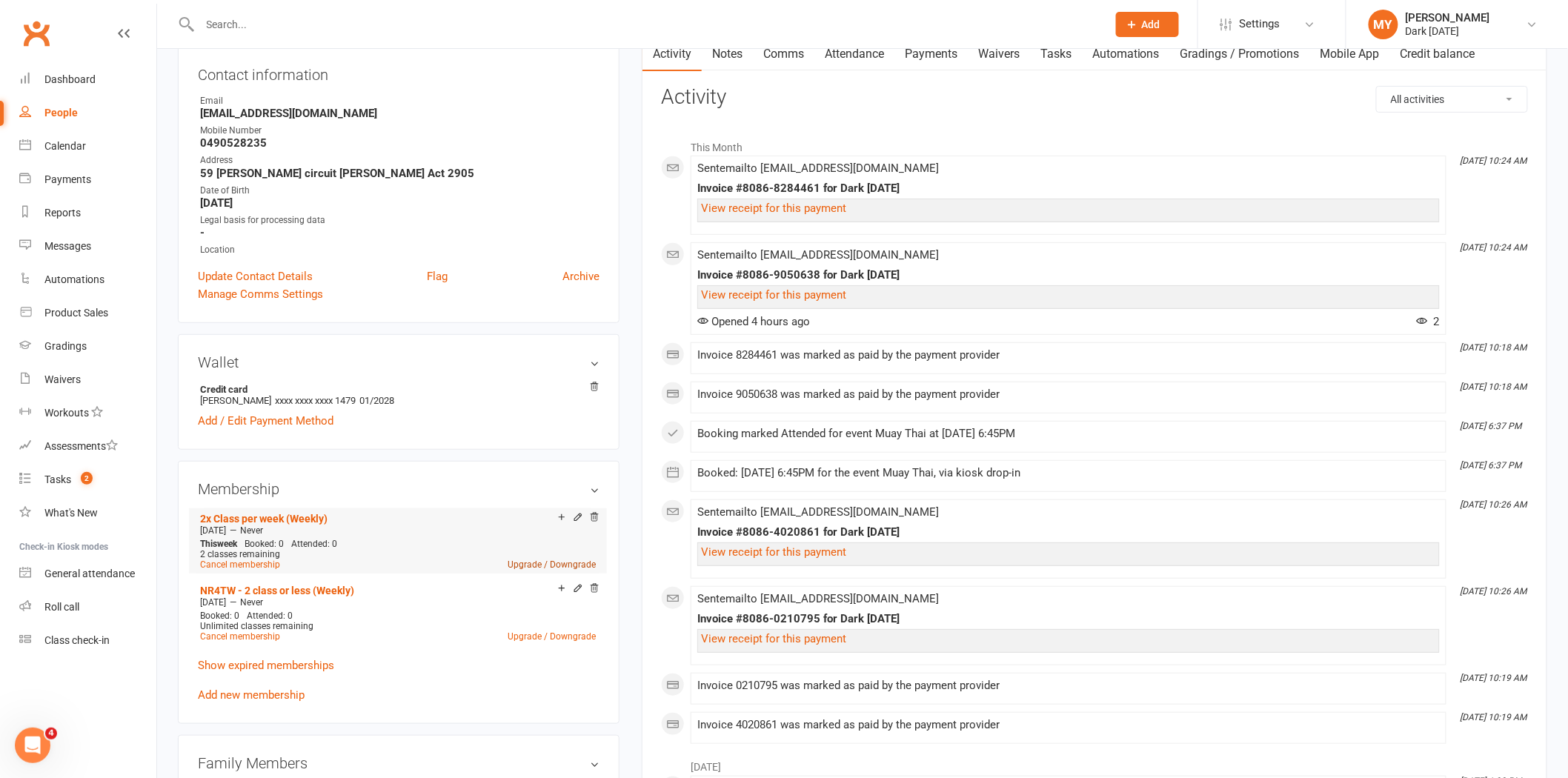
click at [522, 560] on link "Upgrade / Downgrade" at bounding box center [551, 565] width 88 height 10
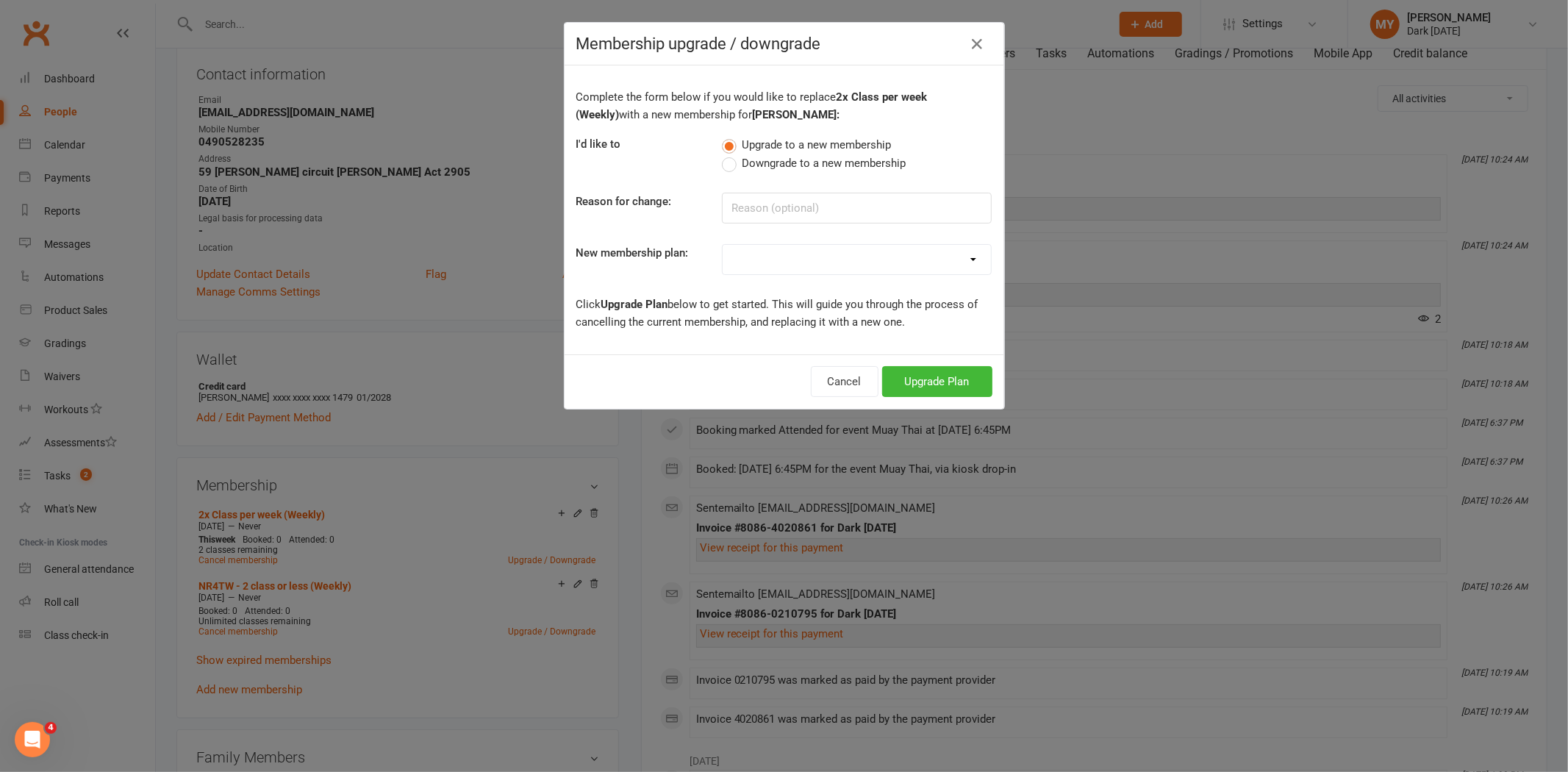
click at [953, 248] on select "Redzone Knife Defence Workshop Casual Membership Casual Membership - Other Club…" at bounding box center [856, 260] width 268 height 29
select select "24"
click at [722, 245] on select "Redzone Knife Defence Workshop Casual Membership Casual Membership - Other Club…" at bounding box center [856, 260] width 268 height 29
click at [807, 217] on input at bounding box center [856, 208] width 270 height 31
click at [917, 382] on button "Upgrade Plan" at bounding box center [937, 382] width 110 height 31
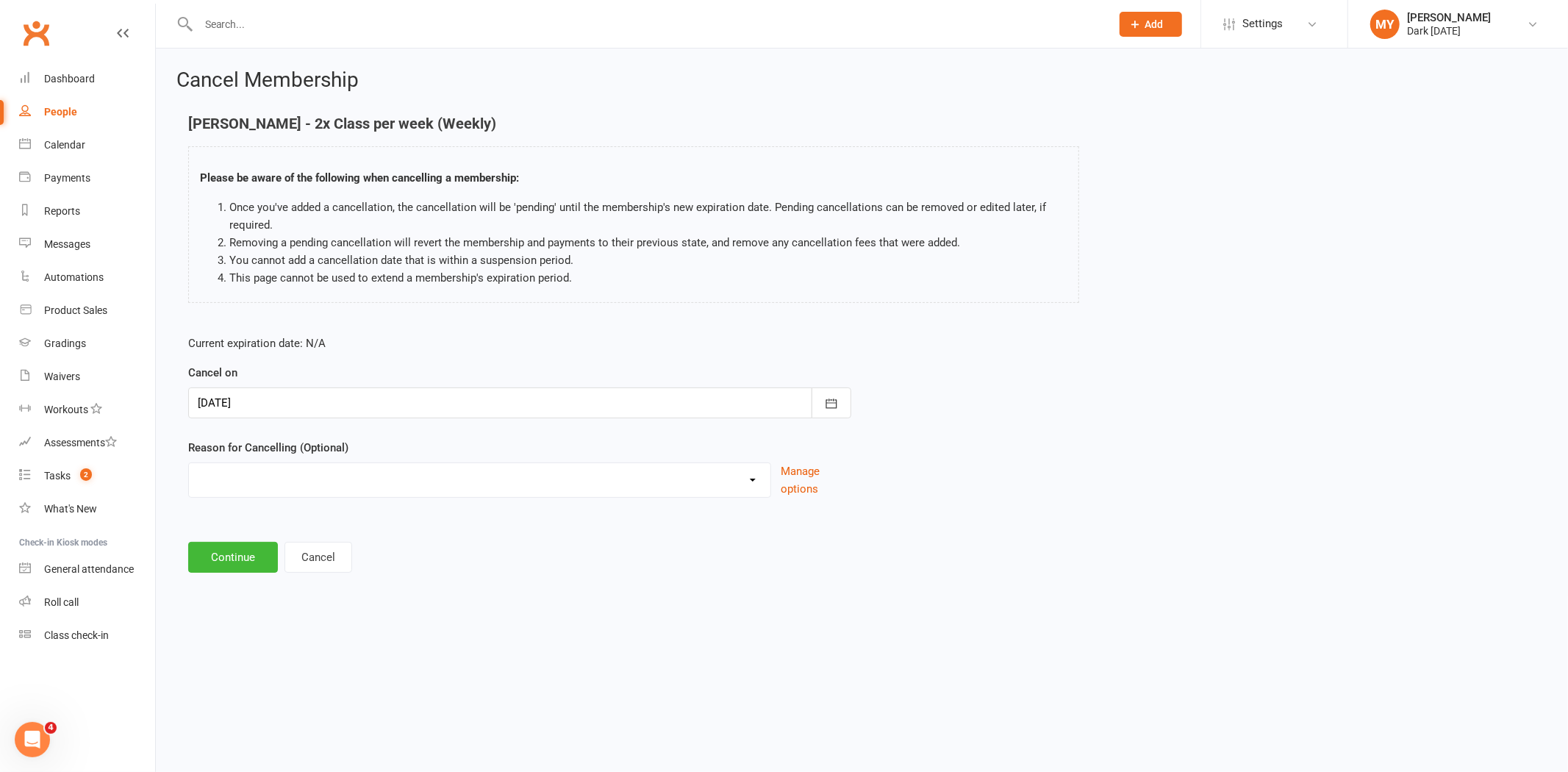
click at [372, 471] on select "Holiday Injury Other reason" at bounding box center [479, 478] width 582 height 29
select select "2"
click at [189, 463] on select "Holiday Injury Other reason" at bounding box center [479, 478] width 582 height 29
click at [262, 550] on input at bounding box center [519, 557] width 663 height 31
type input "upgrade"
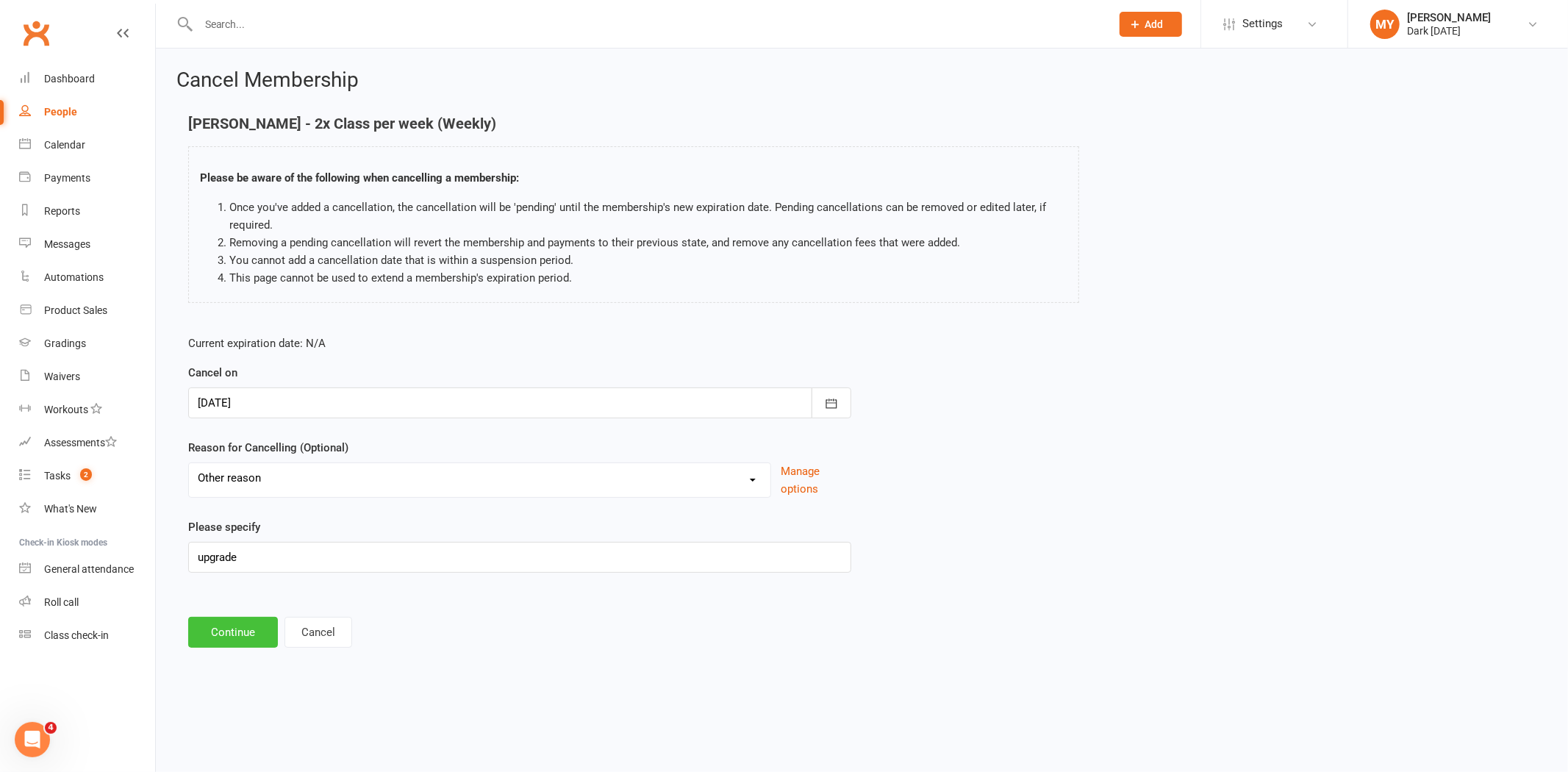
click at [216, 643] on button "Continue" at bounding box center [233, 632] width 90 height 31
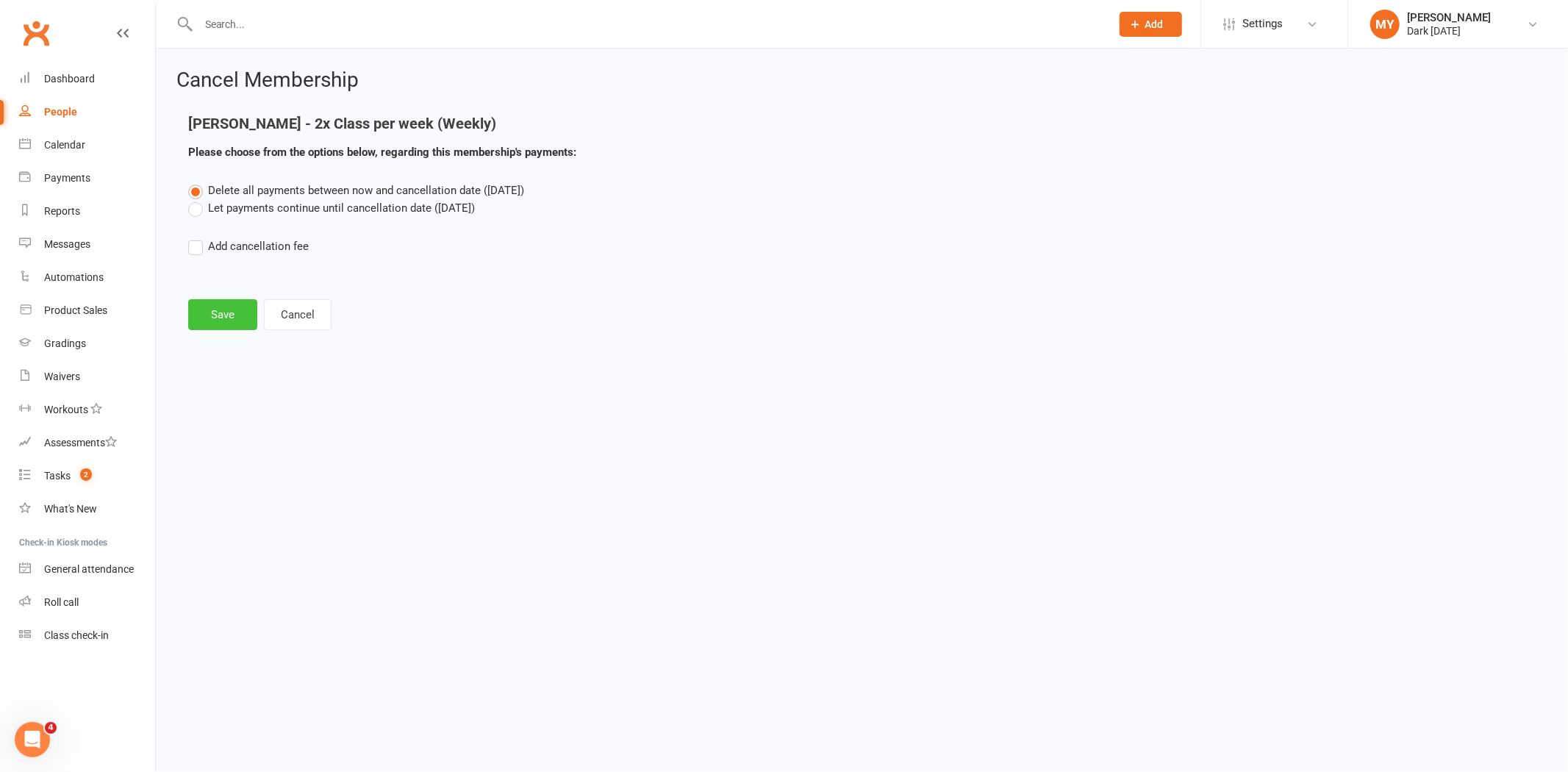
click at [214, 311] on button "Save" at bounding box center [222, 315] width 69 height 31
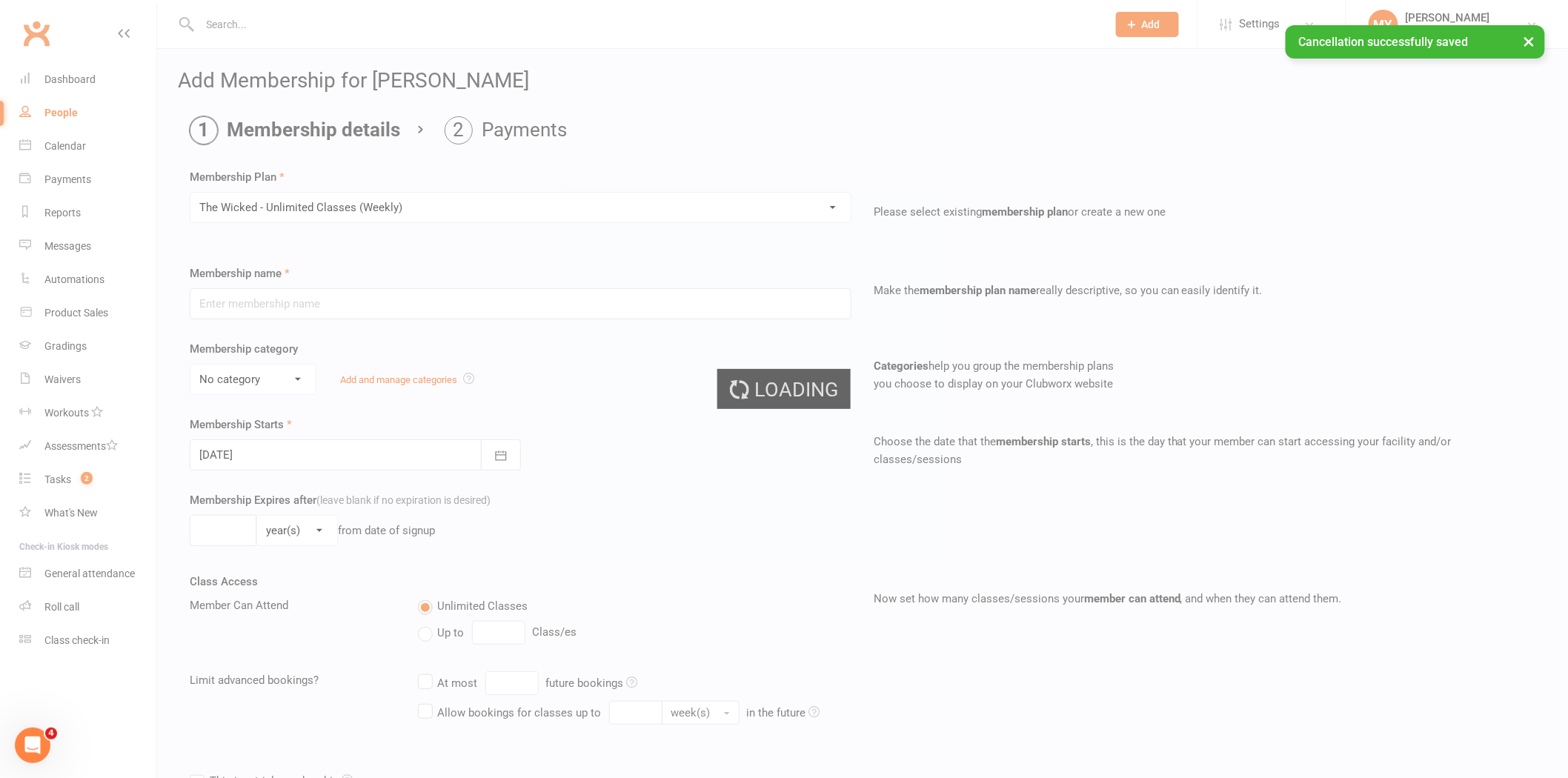
type input "The Wicked - Unlimited Classes (Weekly)"
select select "1"
type input "0"
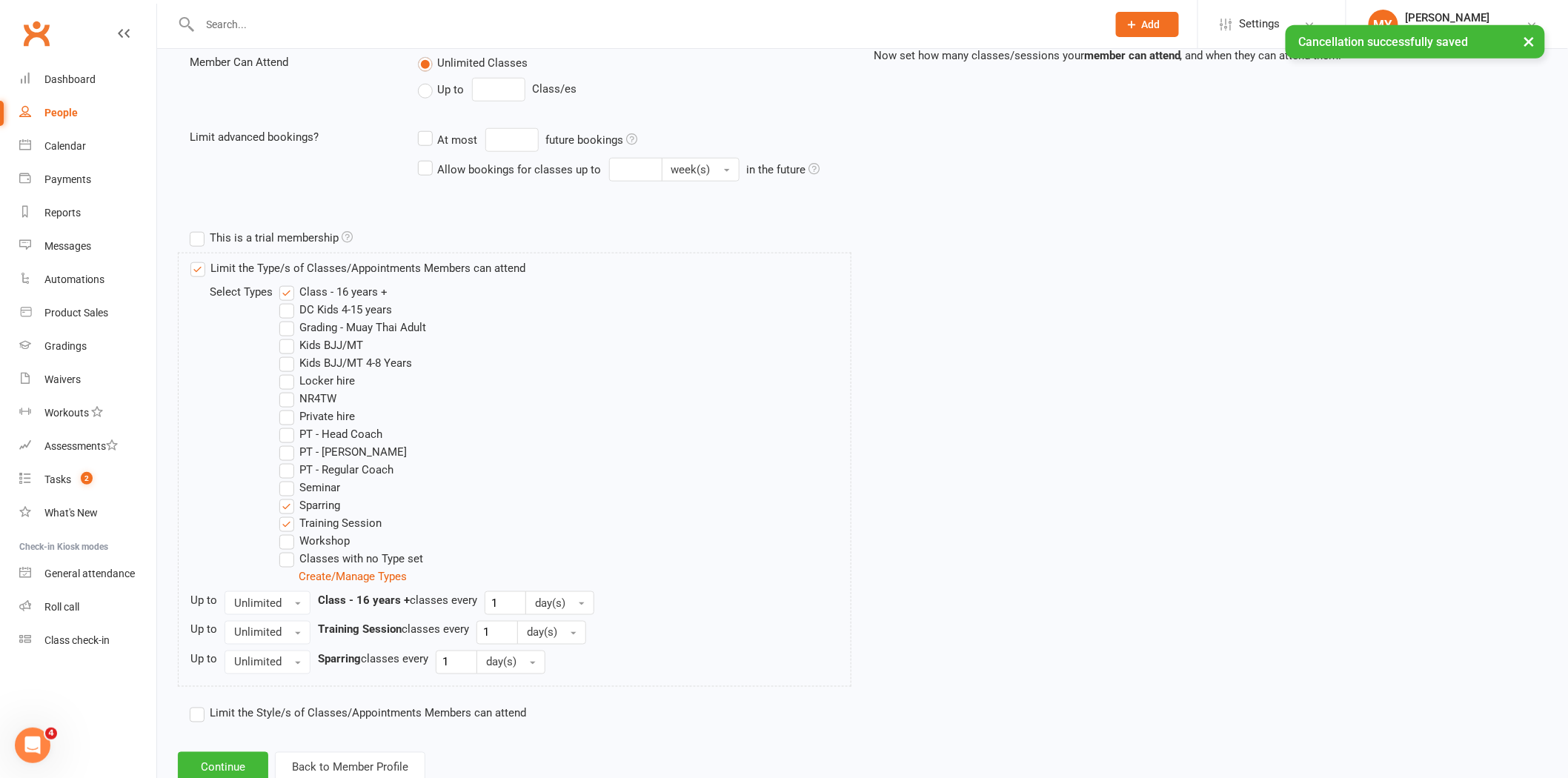
scroll to position [591, 0]
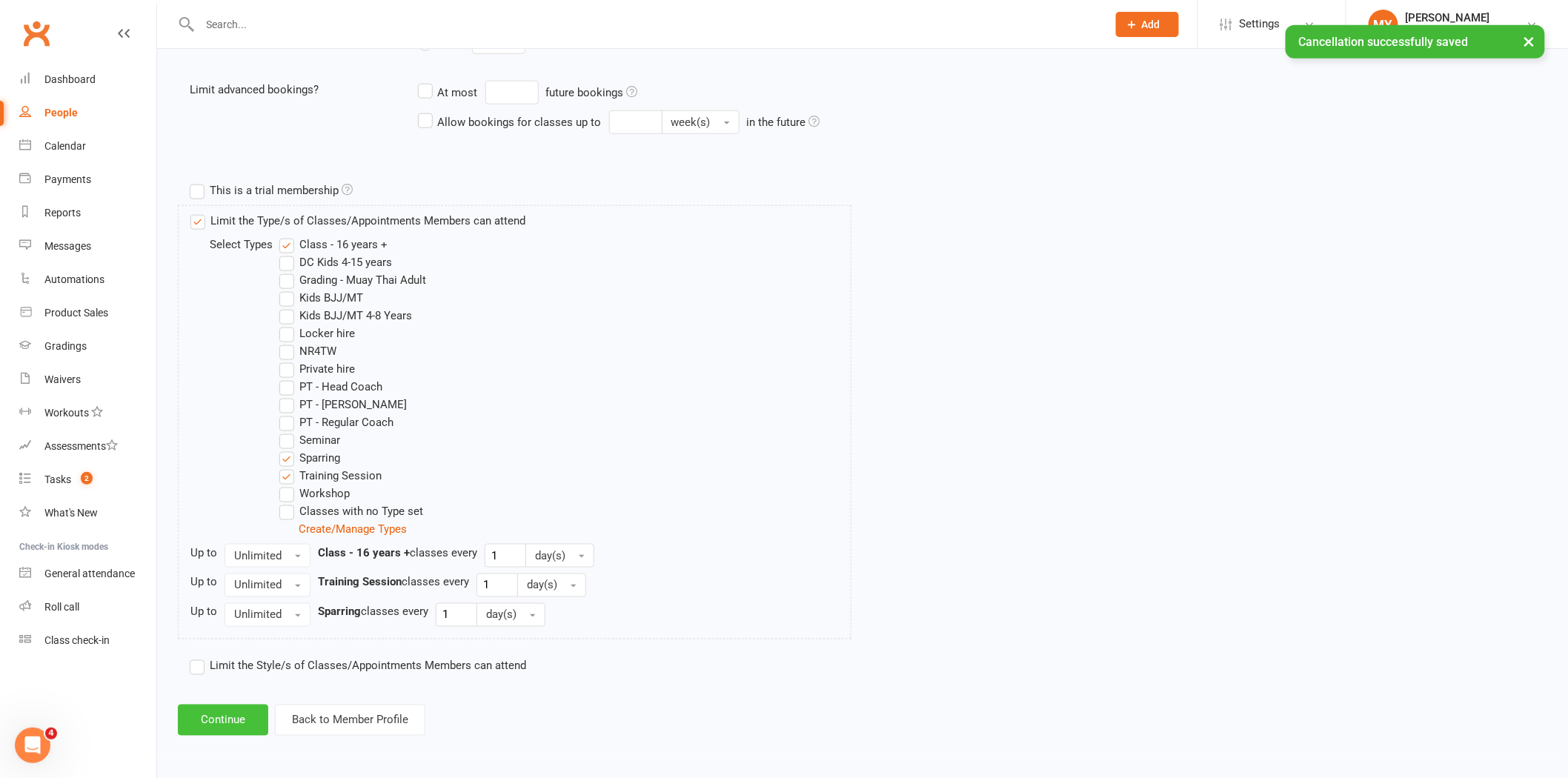
click at [203, 712] on button "Continue" at bounding box center [223, 721] width 90 height 31
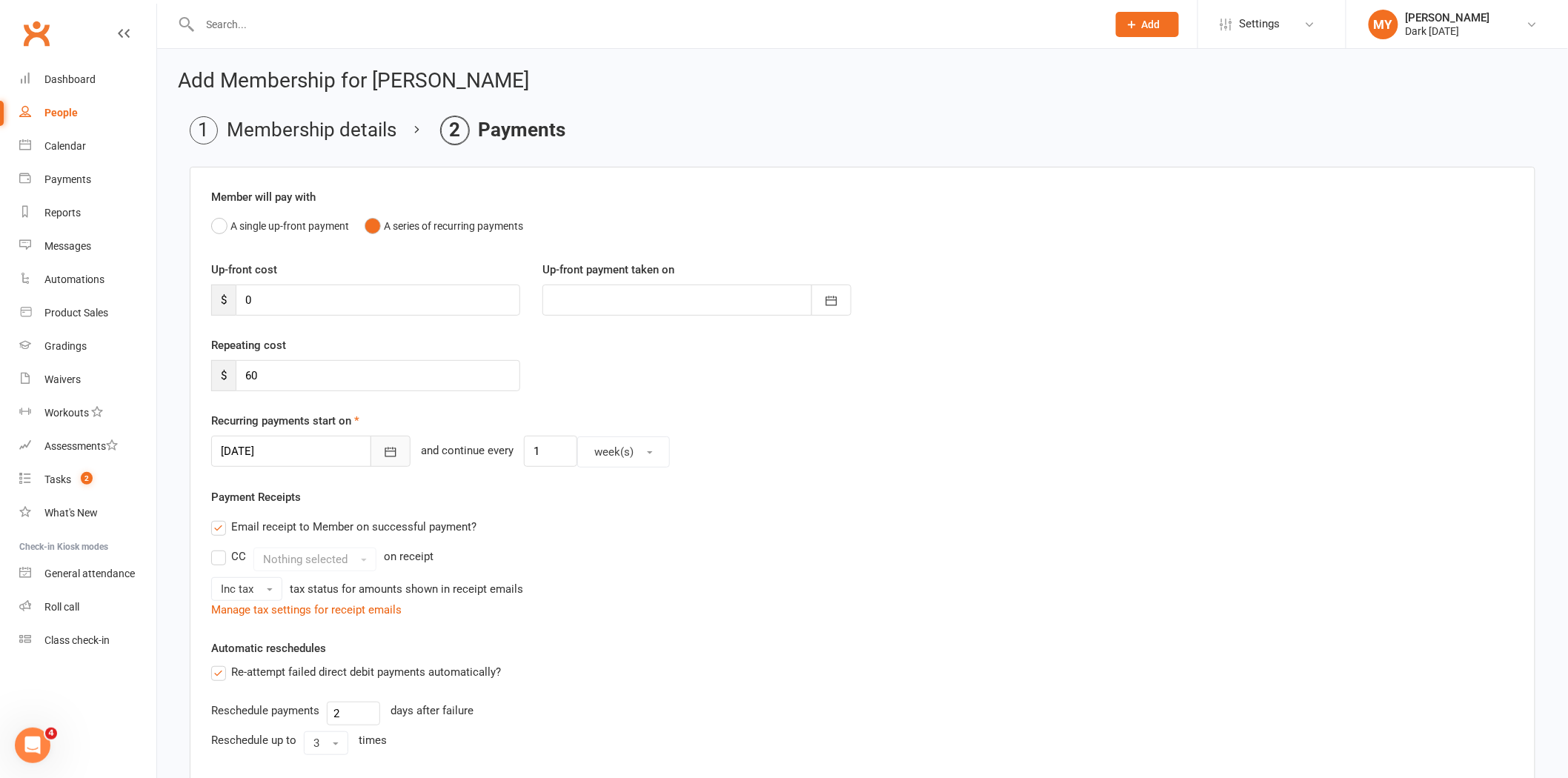
click at [382, 448] on button "button" at bounding box center [390, 451] width 40 height 31
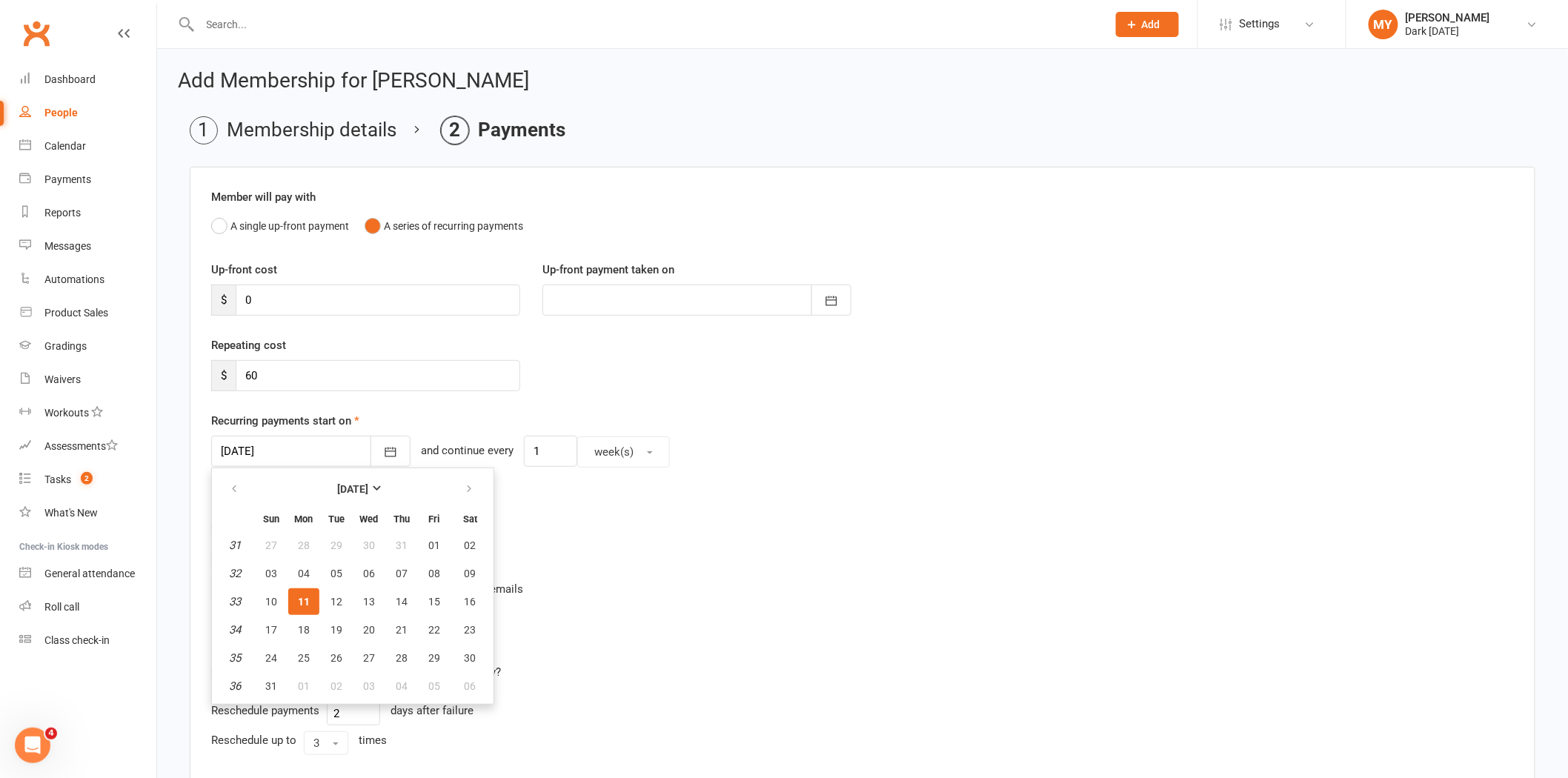
click at [306, 602] on span "11" at bounding box center [304, 602] width 12 height 12
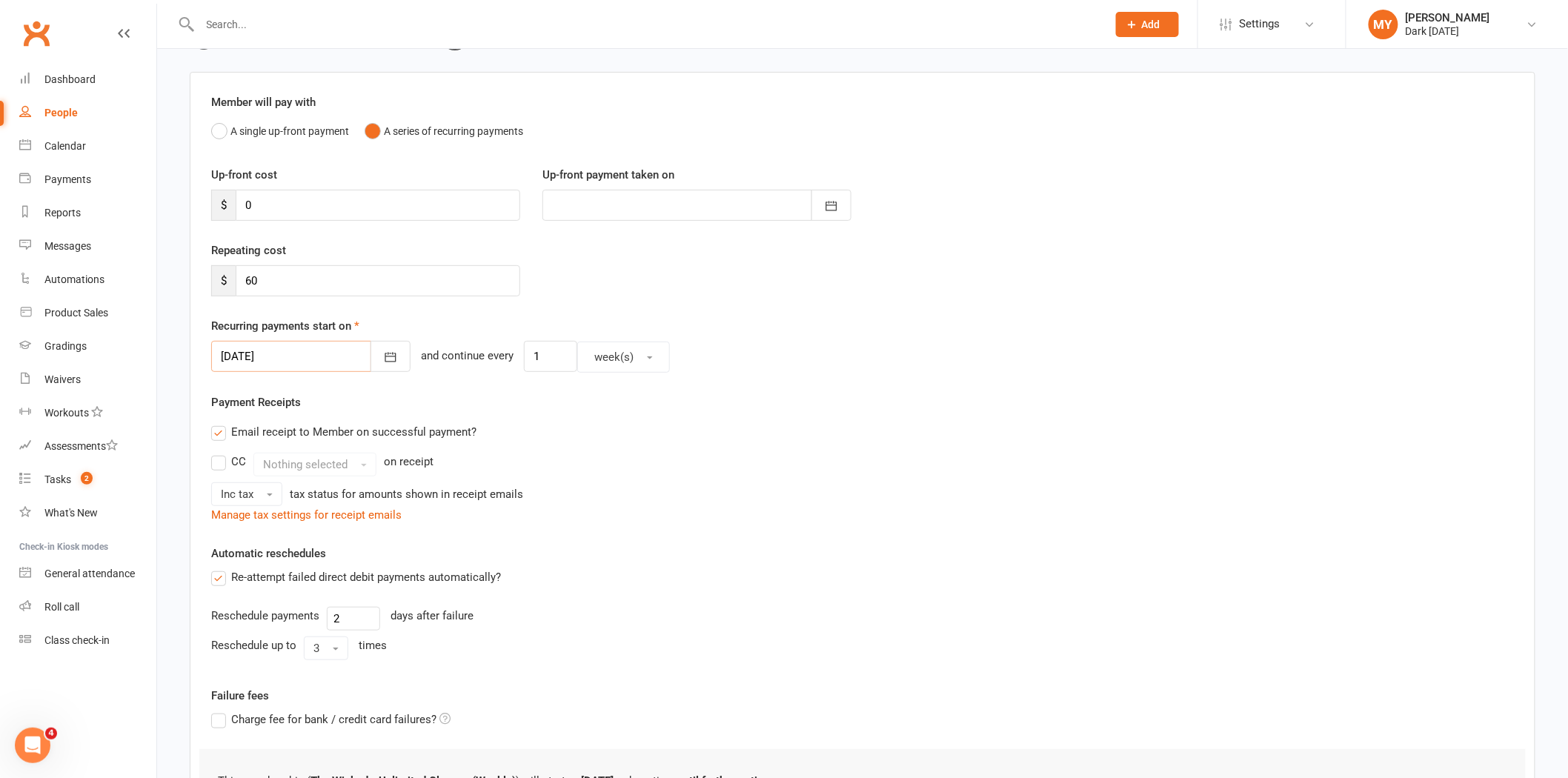
scroll to position [300, 0]
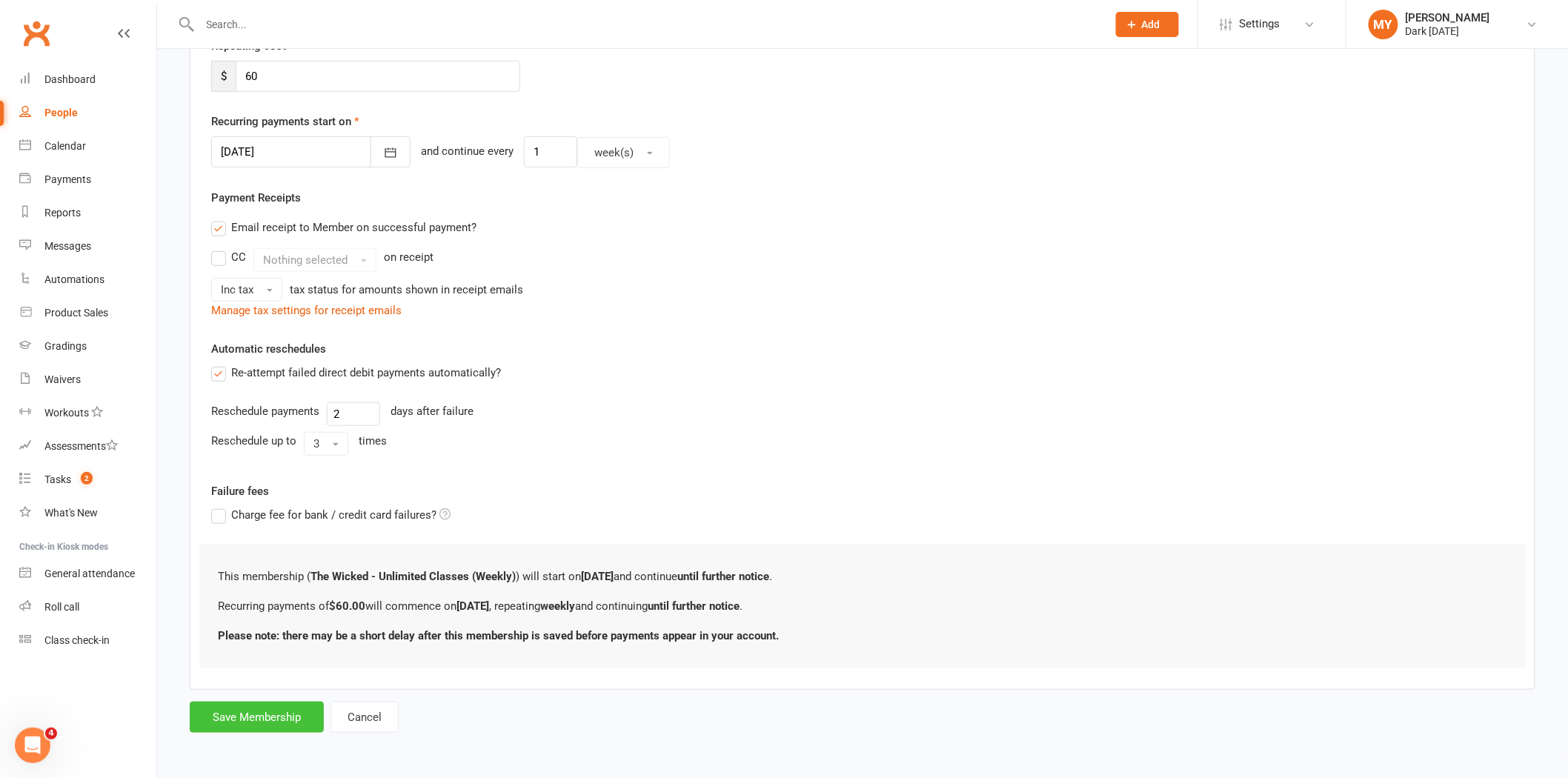
click at [262, 712] on button "Save Membership" at bounding box center [256, 718] width 134 height 31
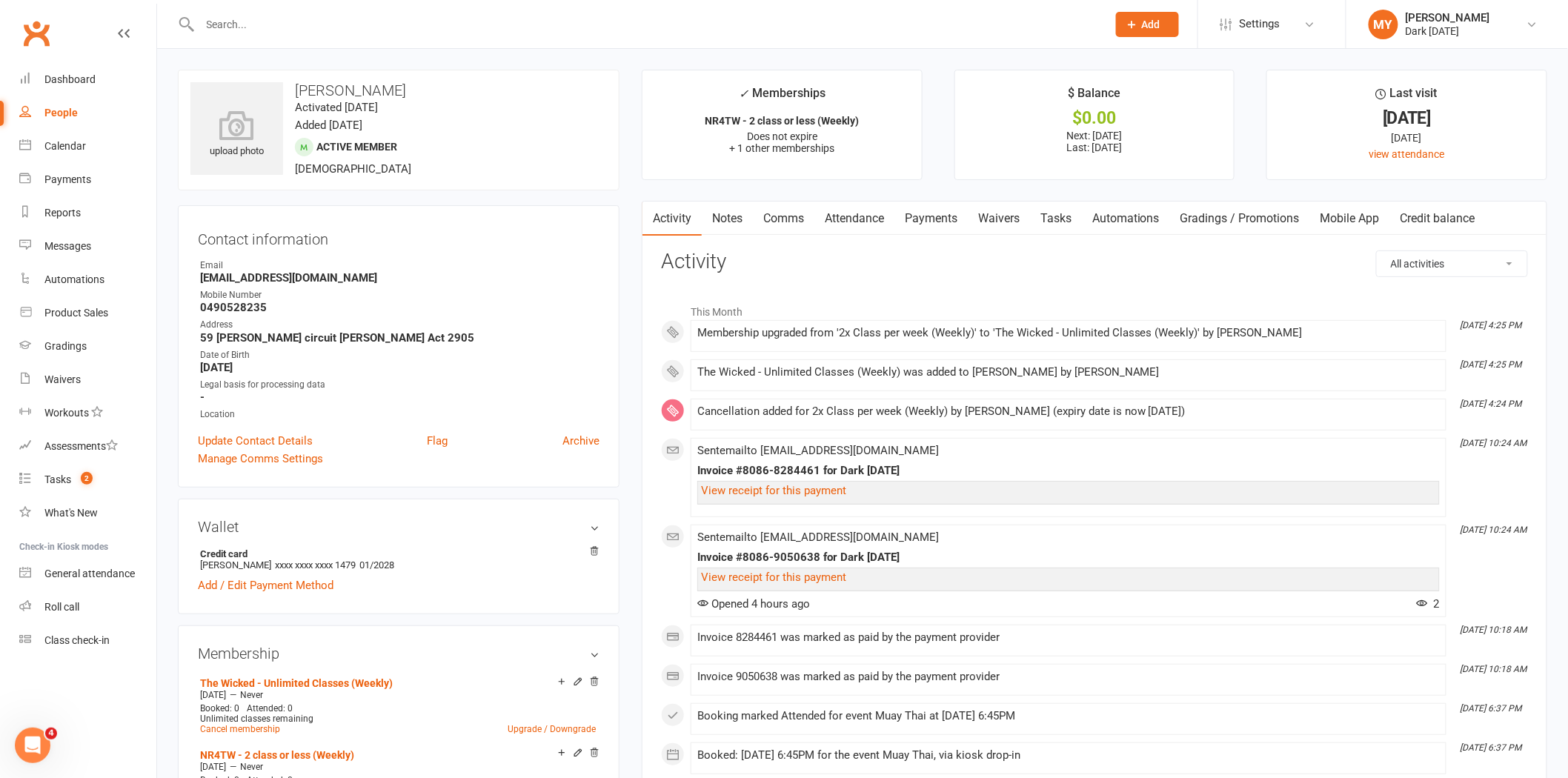
click at [369, 36] on div at bounding box center [637, 23] width 919 height 48
click at [369, 33] on input "text" at bounding box center [646, 24] width 901 height 21
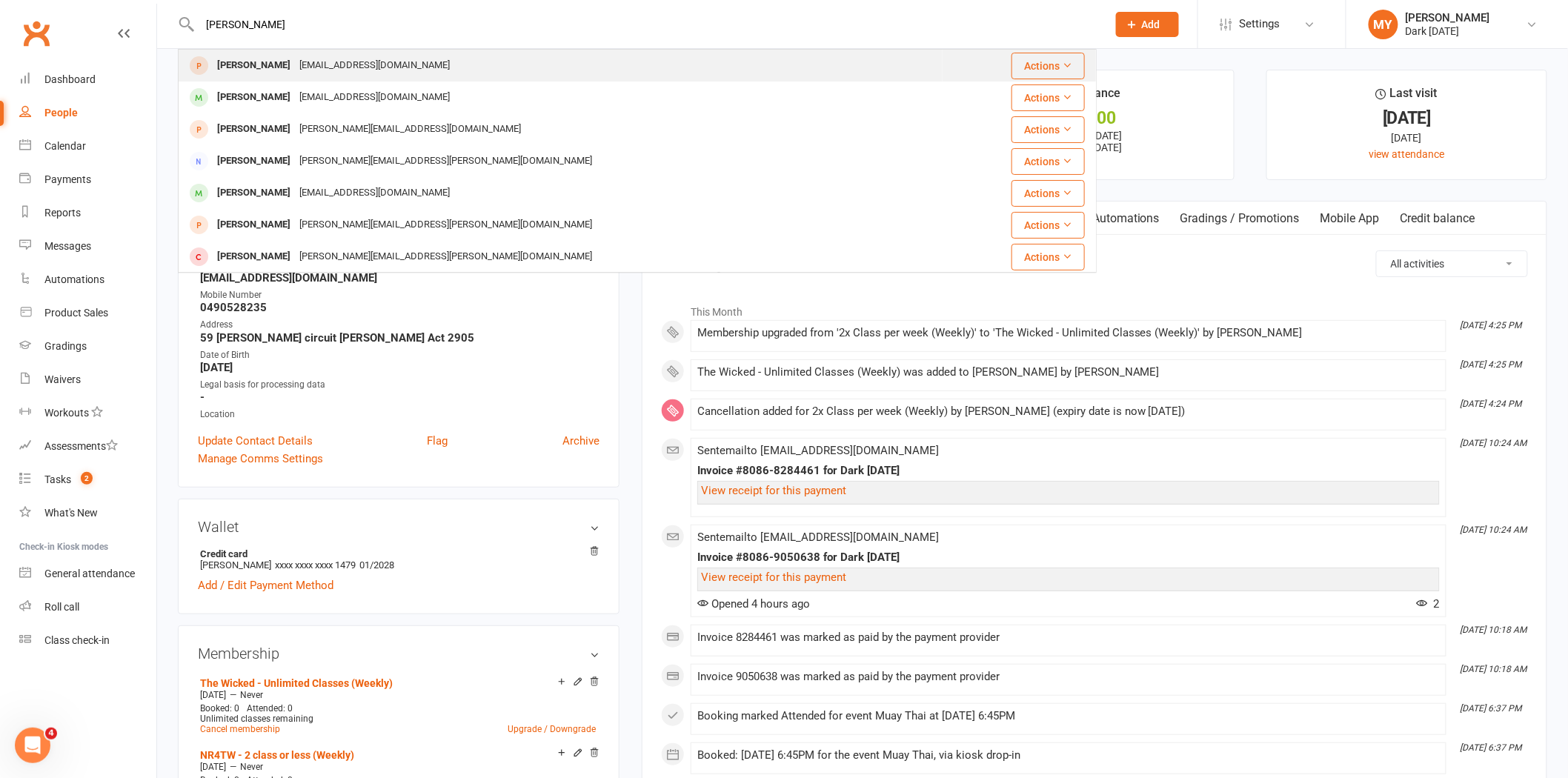
type input "emily guy"
click at [295, 64] on div "emilyguy.111@gmail.com" at bounding box center [374, 65] width 159 height 22
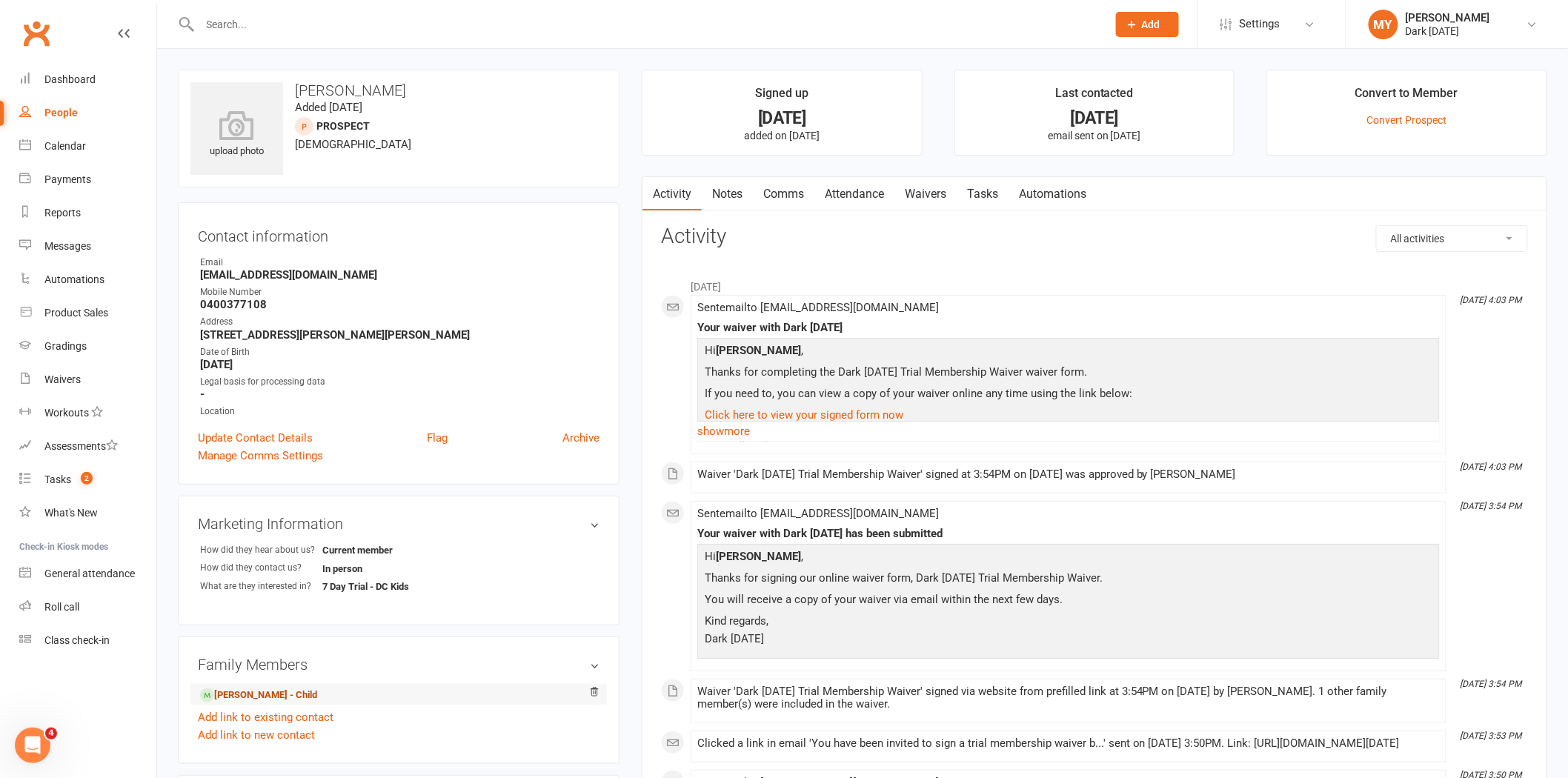
click at [263, 698] on link "Darcy Guy - Child" at bounding box center [258, 695] width 117 height 16
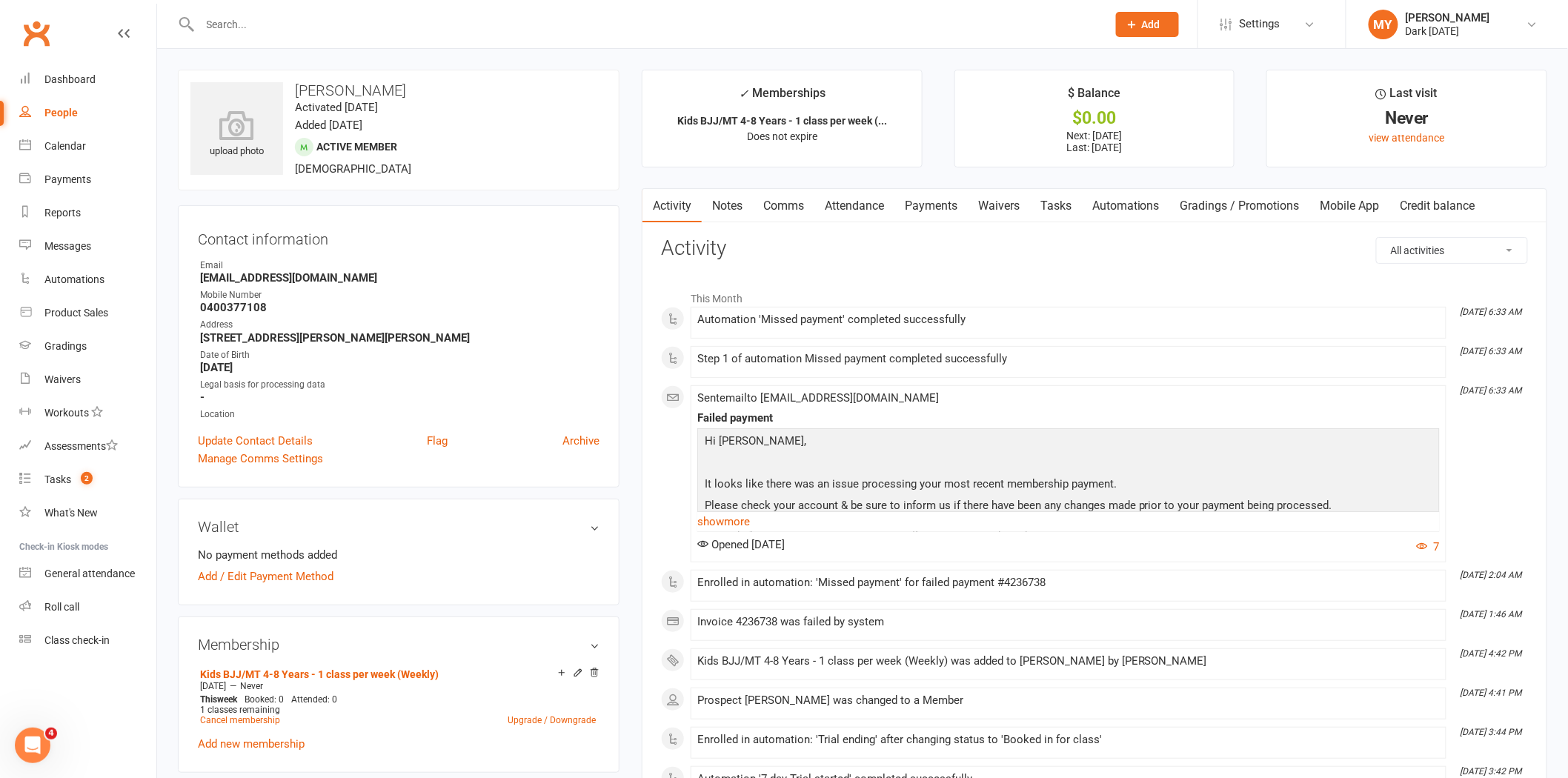
click at [1013, 215] on link "Waivers" at bounding box center [1000, 205] width 63 height 34
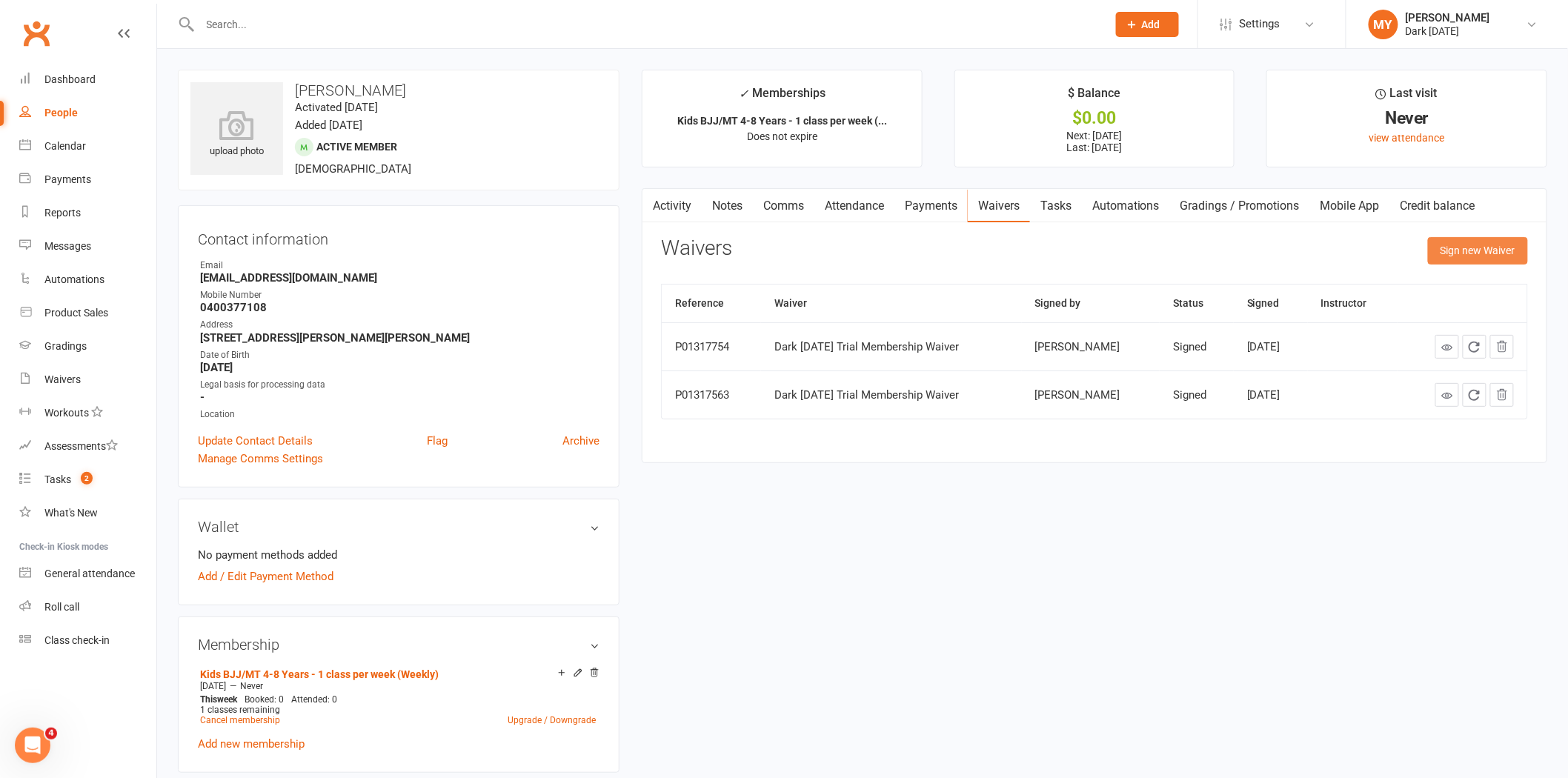
click at [1472, 249] on button "Sign new Waiver" at bounding box center [1478, 250] width 100 height 27
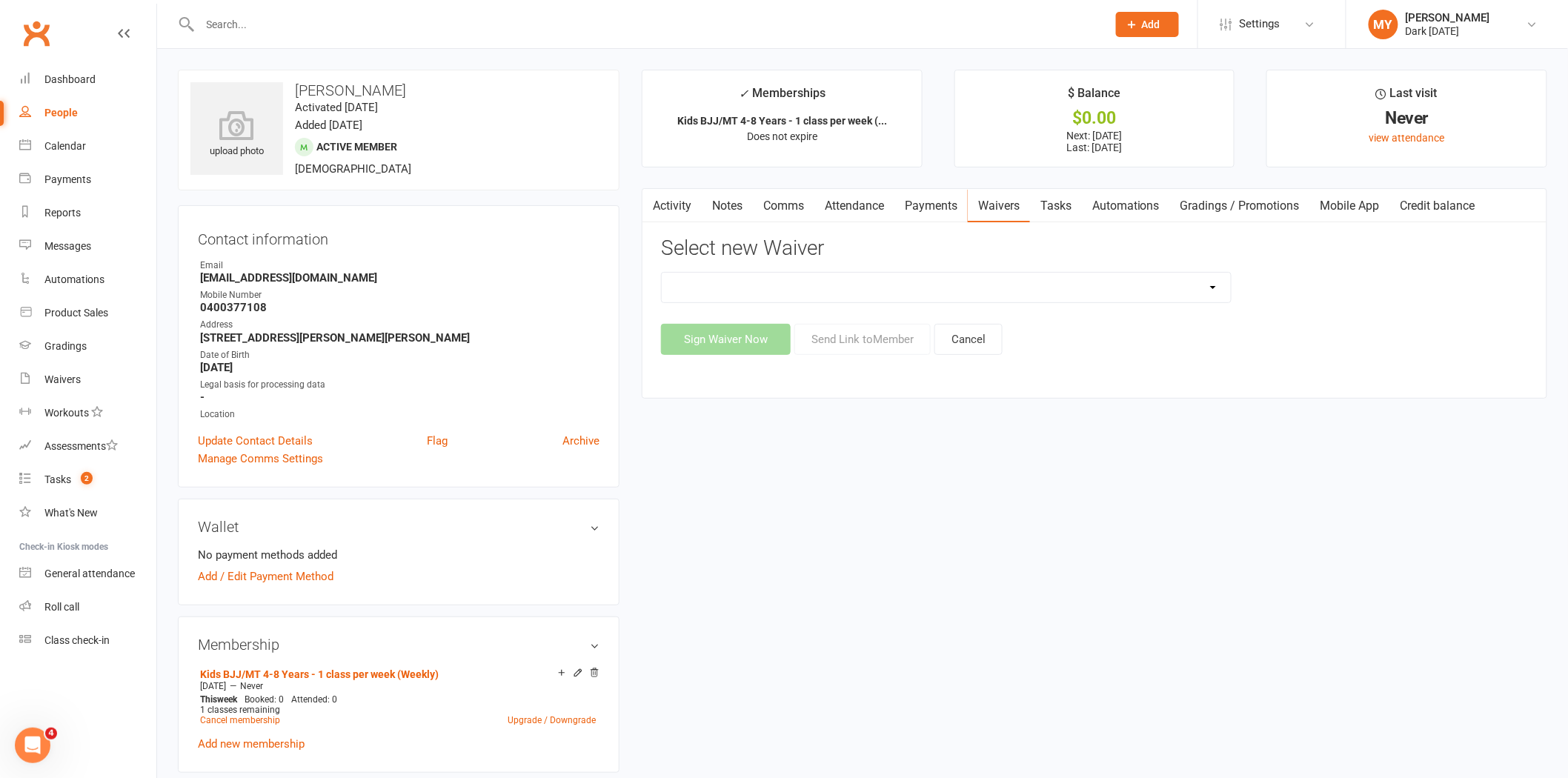
click at [728, 294] on select "Dark Carnival Membership Dark Carnival Membership waiver - no EDDR Dark Carniva…" at bounding box center [946, 288] width 569 height 30
select select "9790"
click at [661, 273] on select "Dark Carnival Membership Dark Carnival Membership waiver - no EDDR Dark Carniva…" at bounding box center [946, 288] width 569 height 30
click at [887, 336] on button "Send Link to Member" at bounding box center [862, 340] width 136 height 31
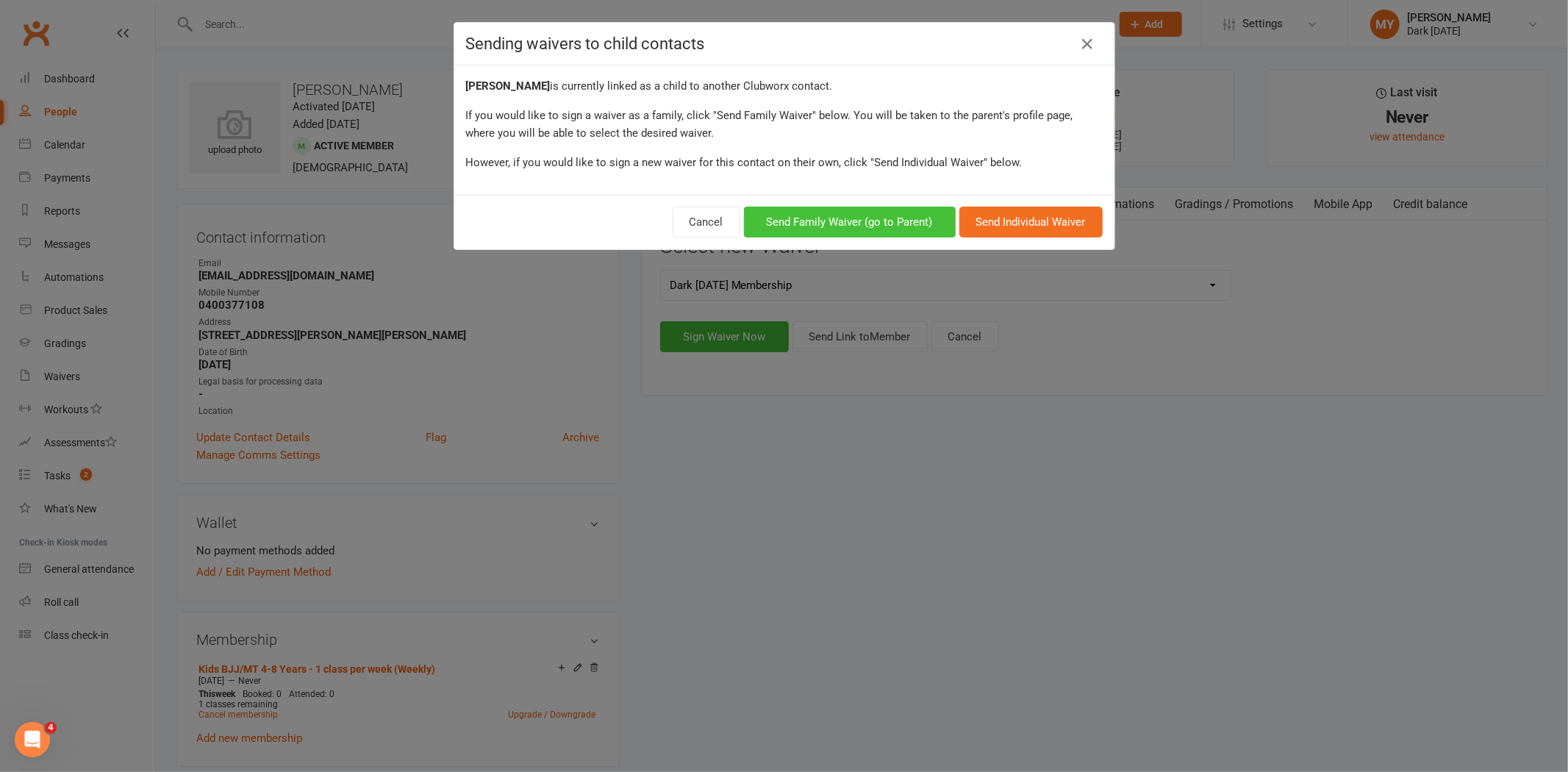
click at [809, 229] on button "Send Family Waiver (go to Parent)" at bounding box center [850, 223] width 212 height 31
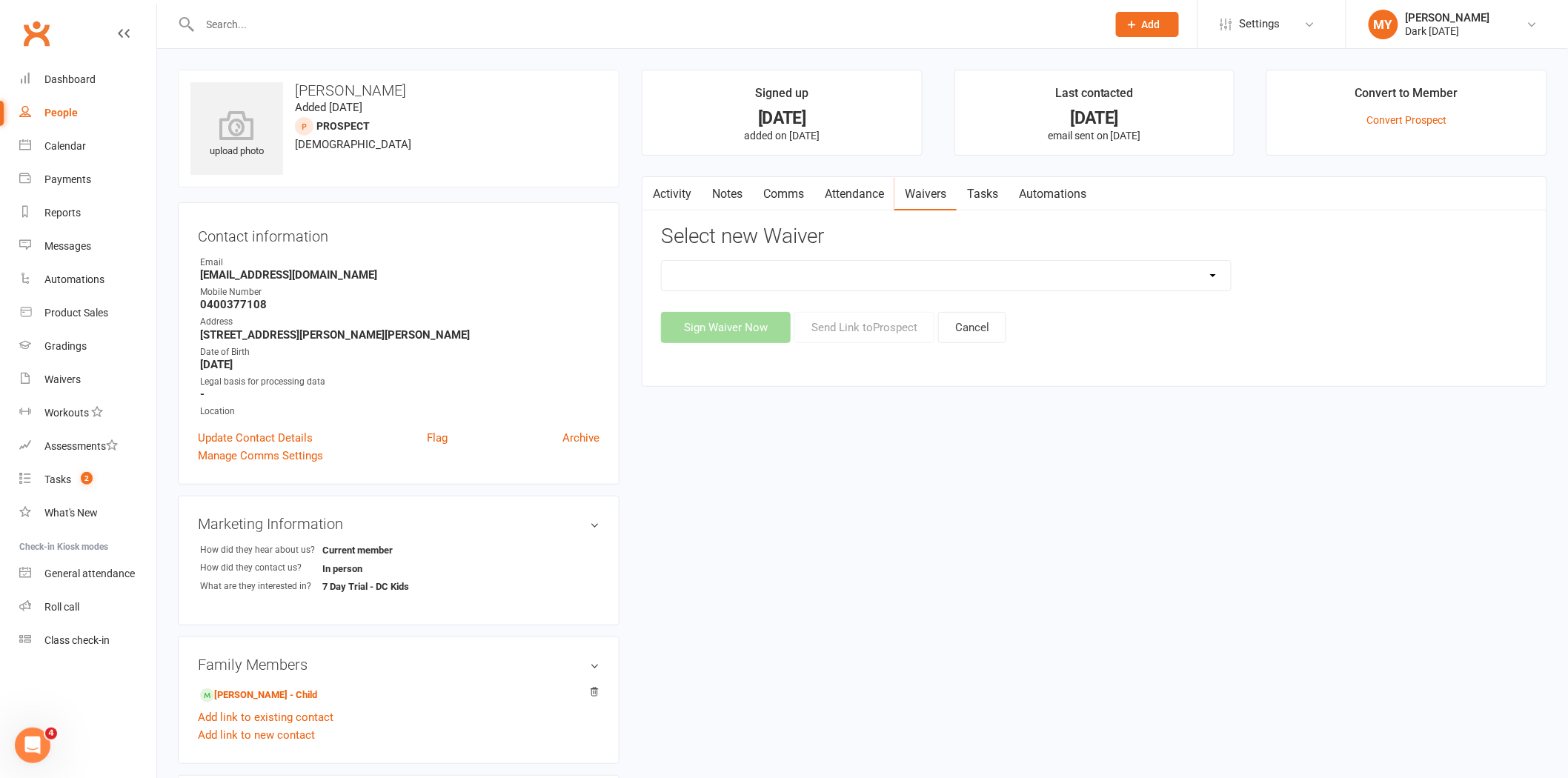
click at [843, 275] on select "Dark Carnival Membership Dark Carnival Membership waiver - no EDDR Dark Carniva…" at bounding box center [946, 276] width 569 height 30
select select "9790"
click at [661, 261] on select "Dark Carnival Membership Dark Carnival Membership waiver - no EDDR Dark Carniva…" at bounding box center [946, 276] width 569 height 30
click at [858, 320] on button "Send Link to Prospect" at bounding box center [864, 328] width 140 height 31
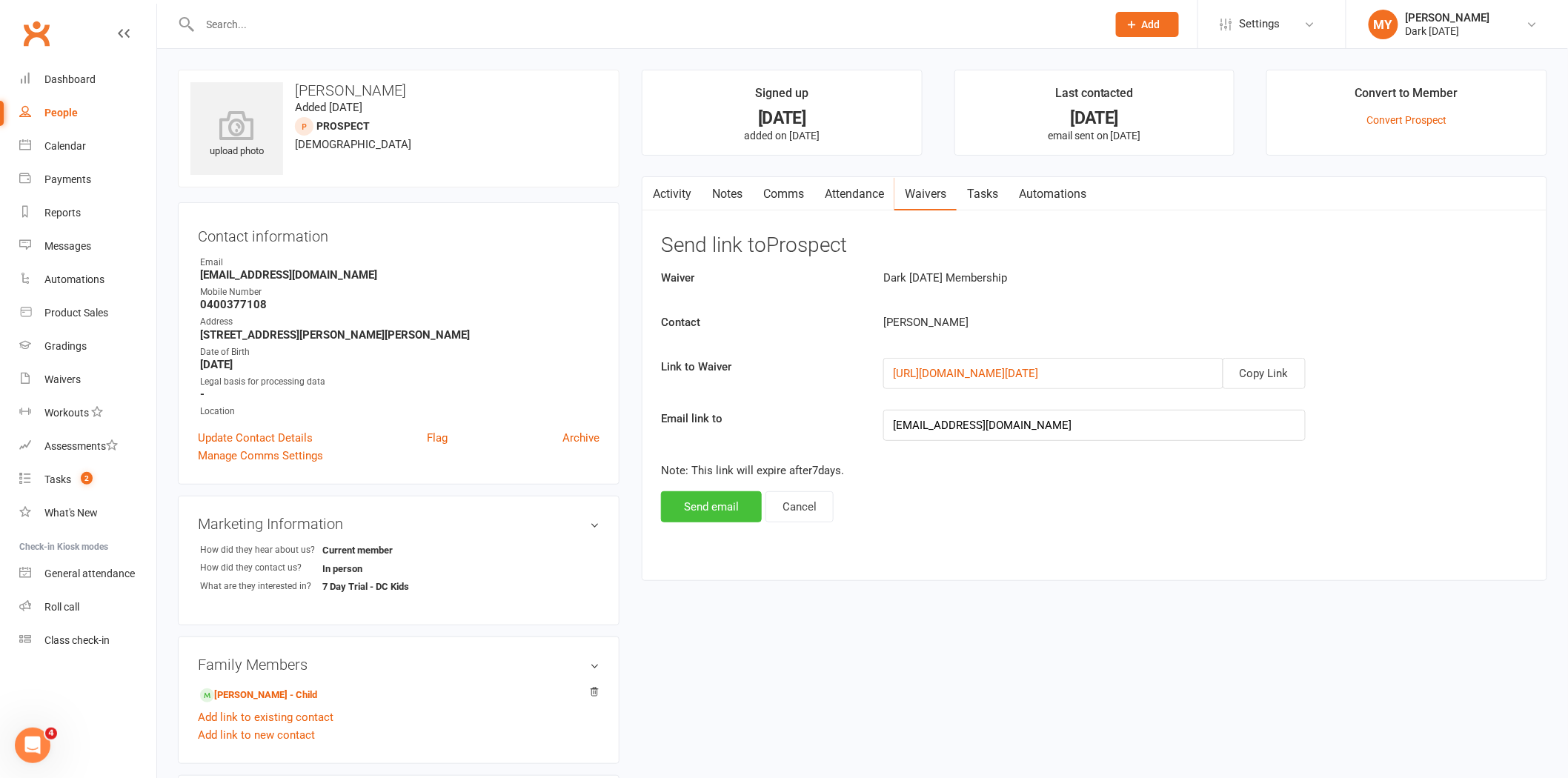
click at [681, 497] on button "Send email" at bounding box center [712, 507] width 101 height 31
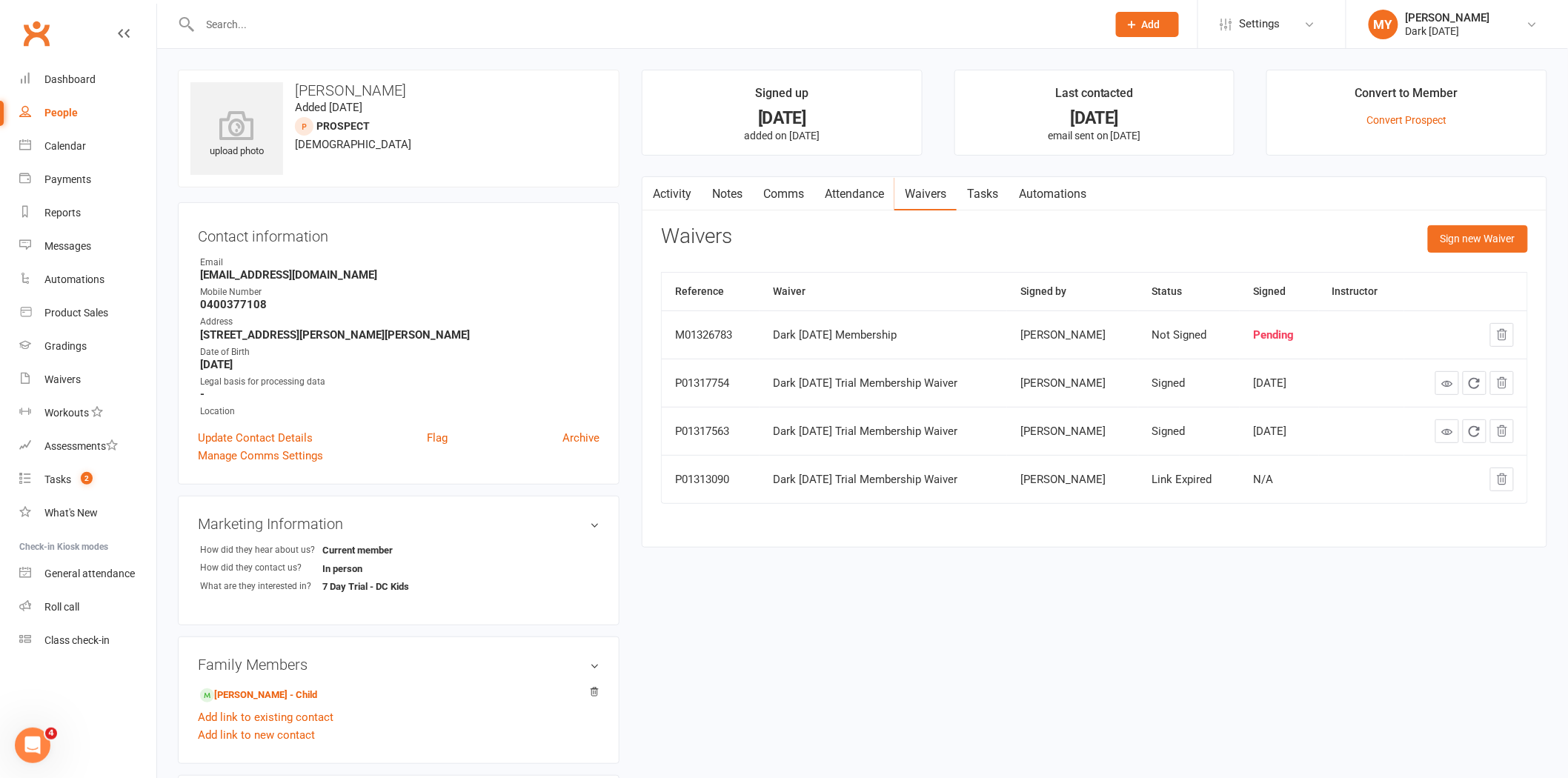
click at [342, 28] on input "text" at bounding box center [646, 24] width 901 height 21
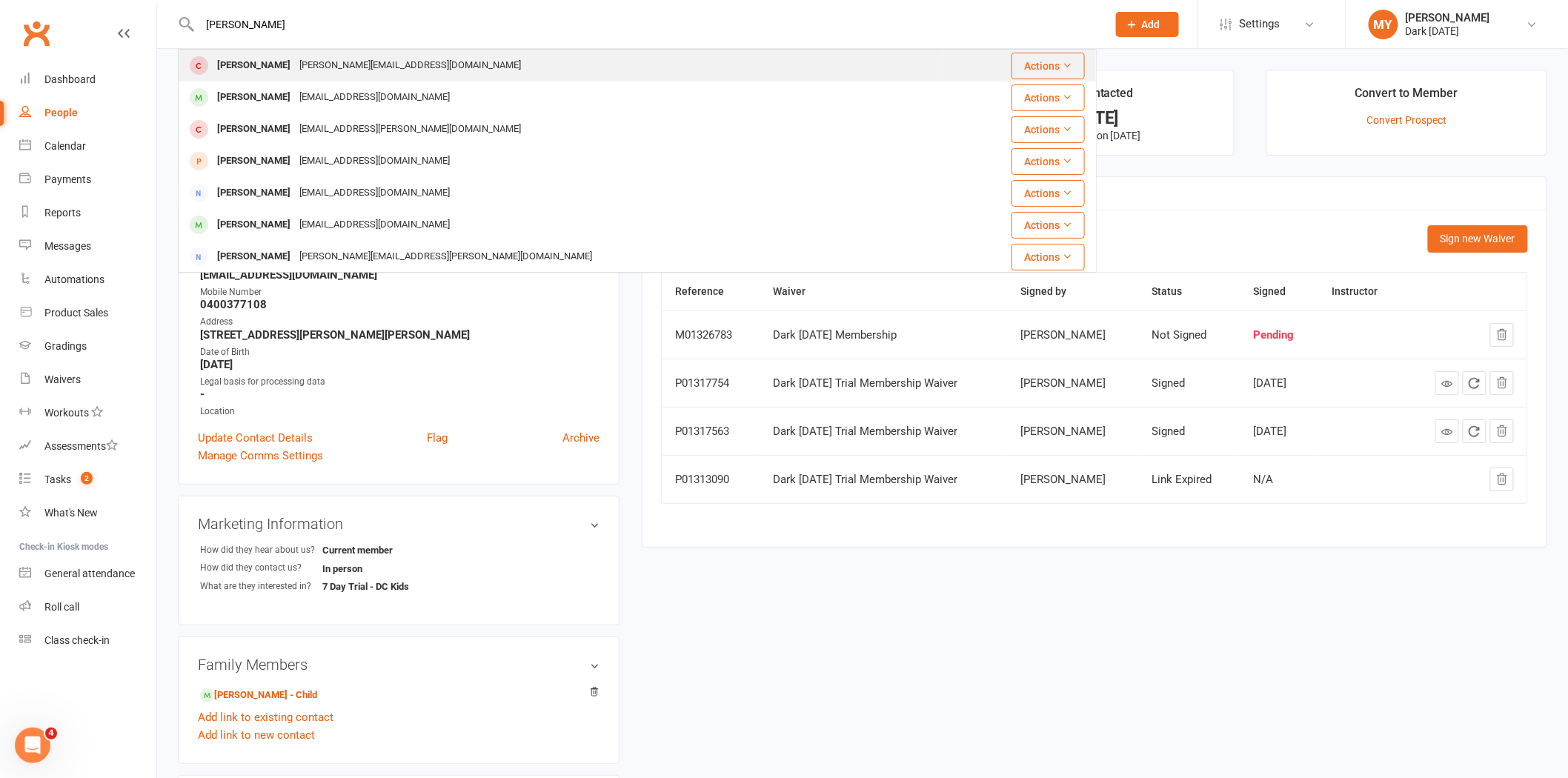
type input "brodie davi"
click at [324, 71] on div "j.davison@tricentis.com" at bounding box center [409, 65] width 230 height 22
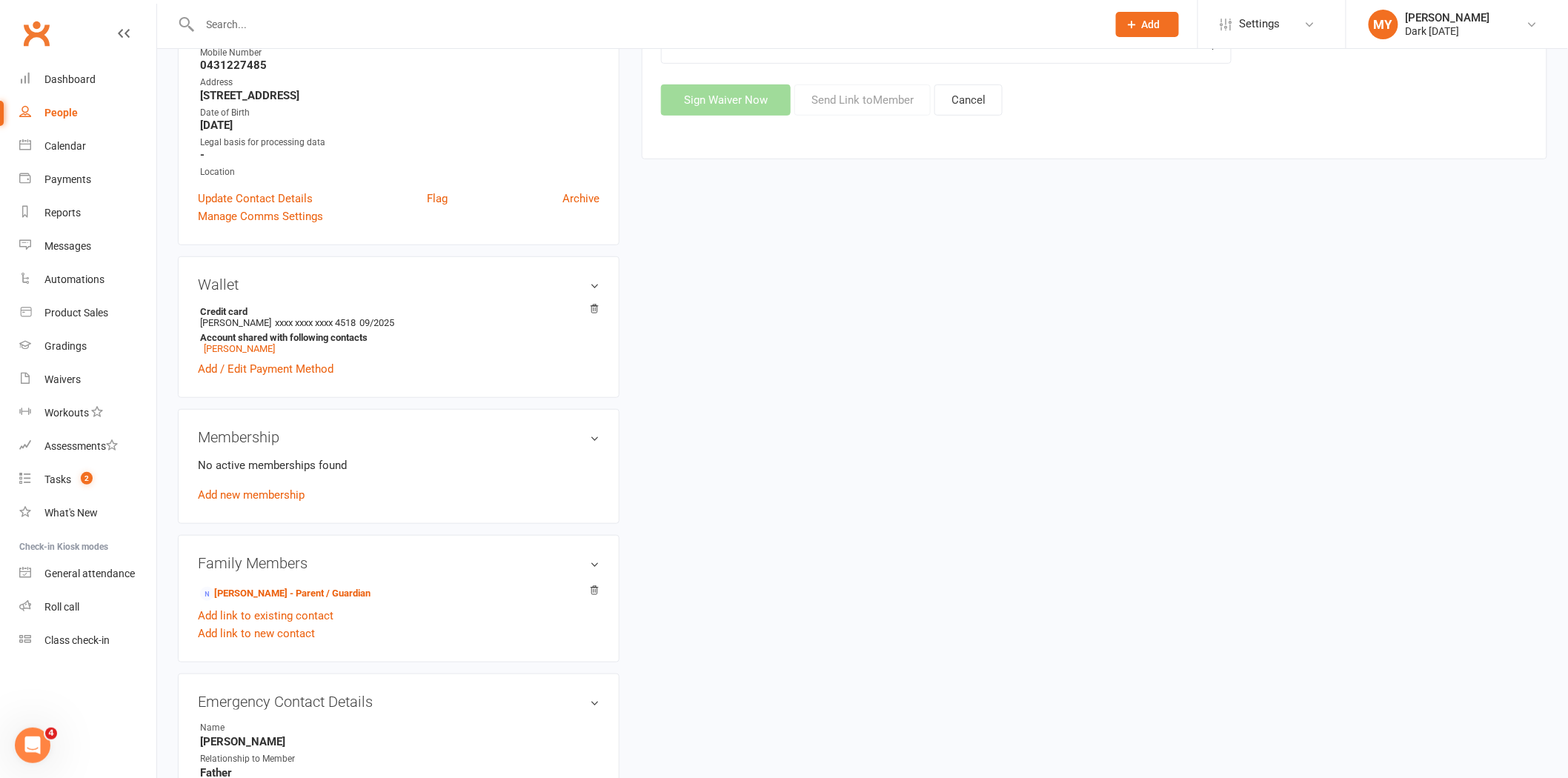
scroll to position [247, 0]
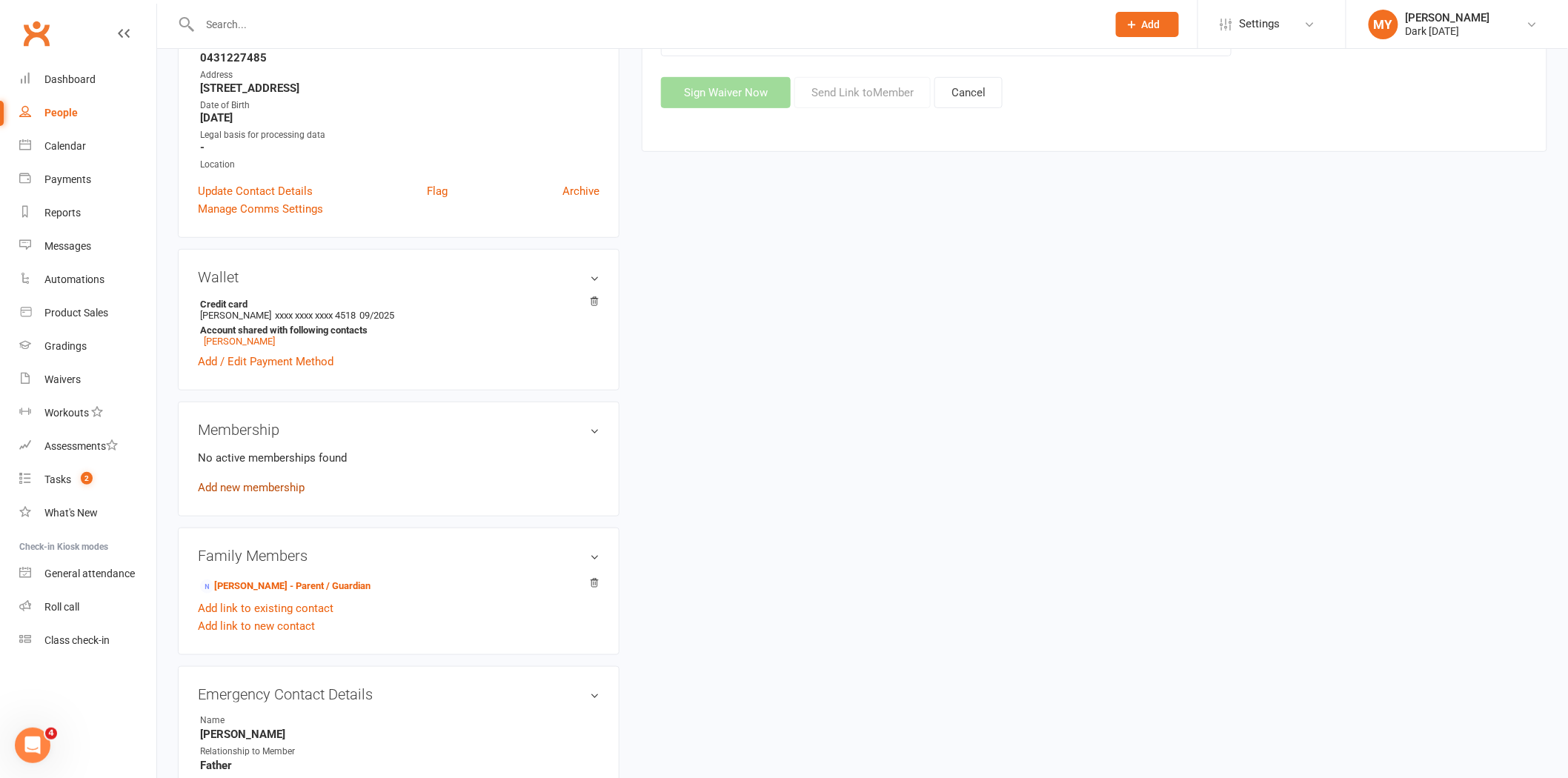
click at [271, 481] on link "Add new membership" at bounding box center [251, 487] width 107 height 13
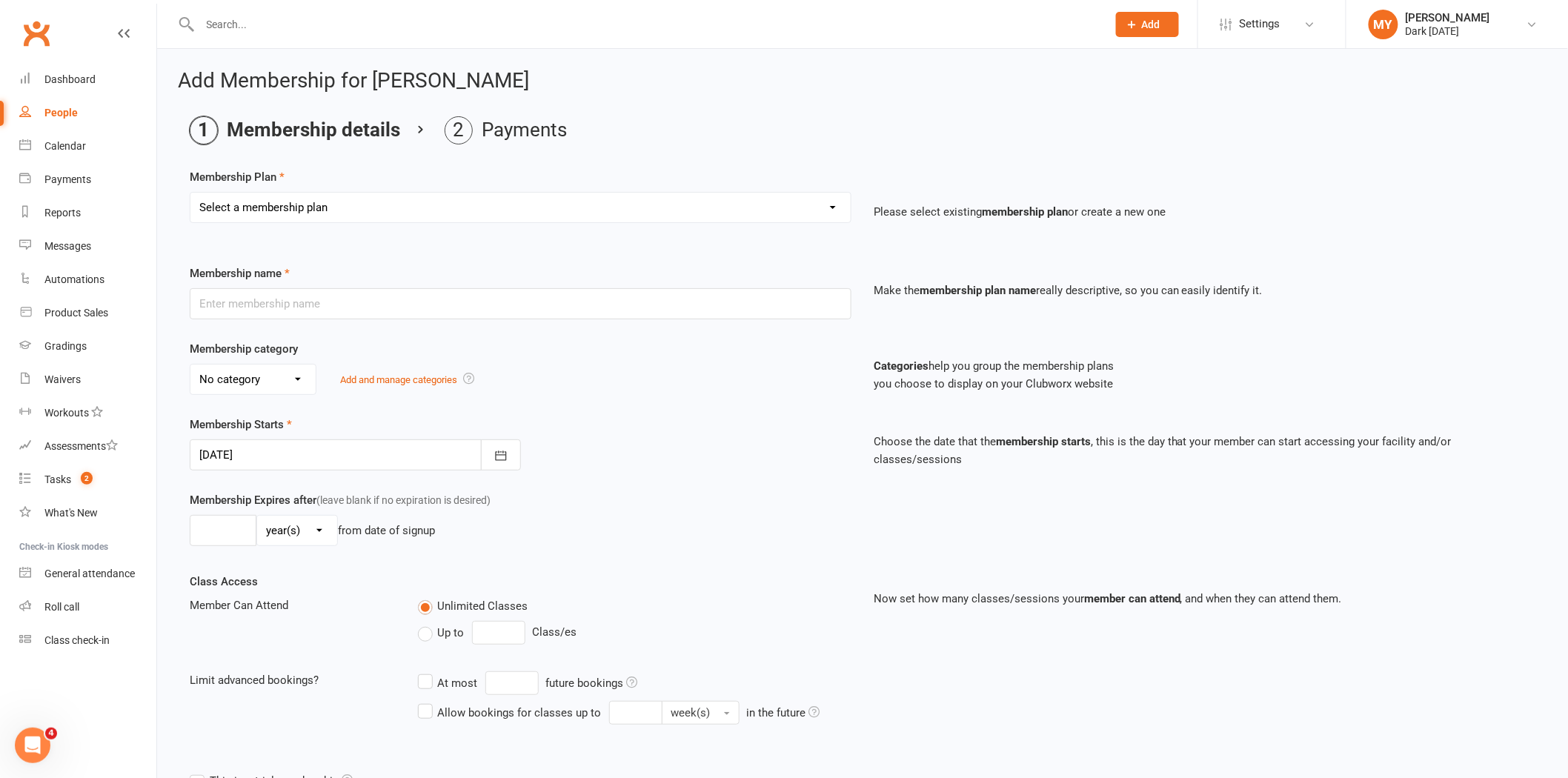
click at [282, 203] on select "Select a membership plan Create new Membership Plan Redzone Knife Defence Works…" at bounding box center [521, 208] width 661 height 30
select select "34"
click at [190, 193] on select "Select a membership plan Create new Membership Plan Redzone Knife Defence Works…" at bounding box center [521, 208] width 661 height 30
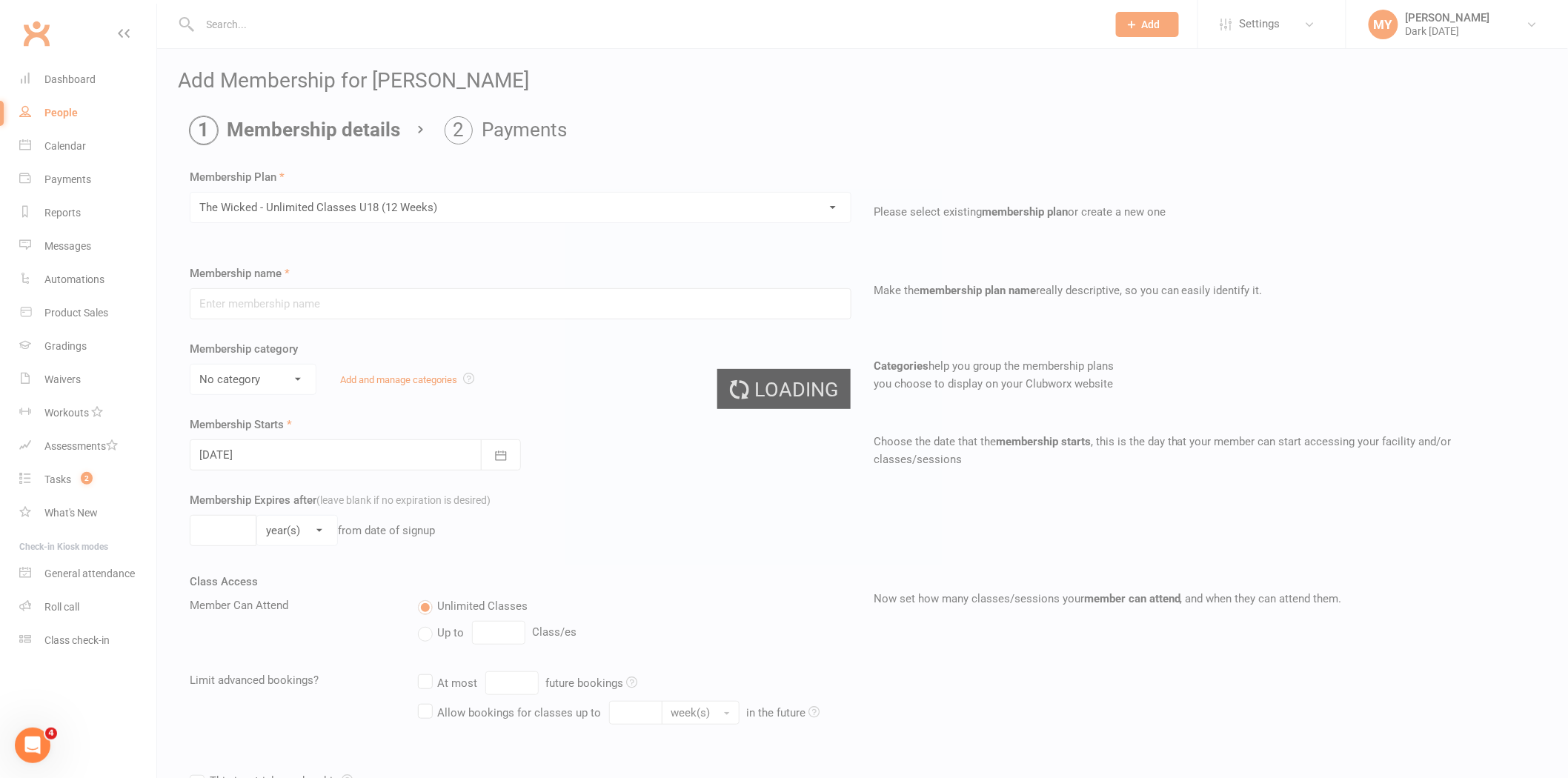
type input "The Wicked - Unlimited Classes U18 (12 Weeks)"
select select "7"
type input "12"
select select "1"
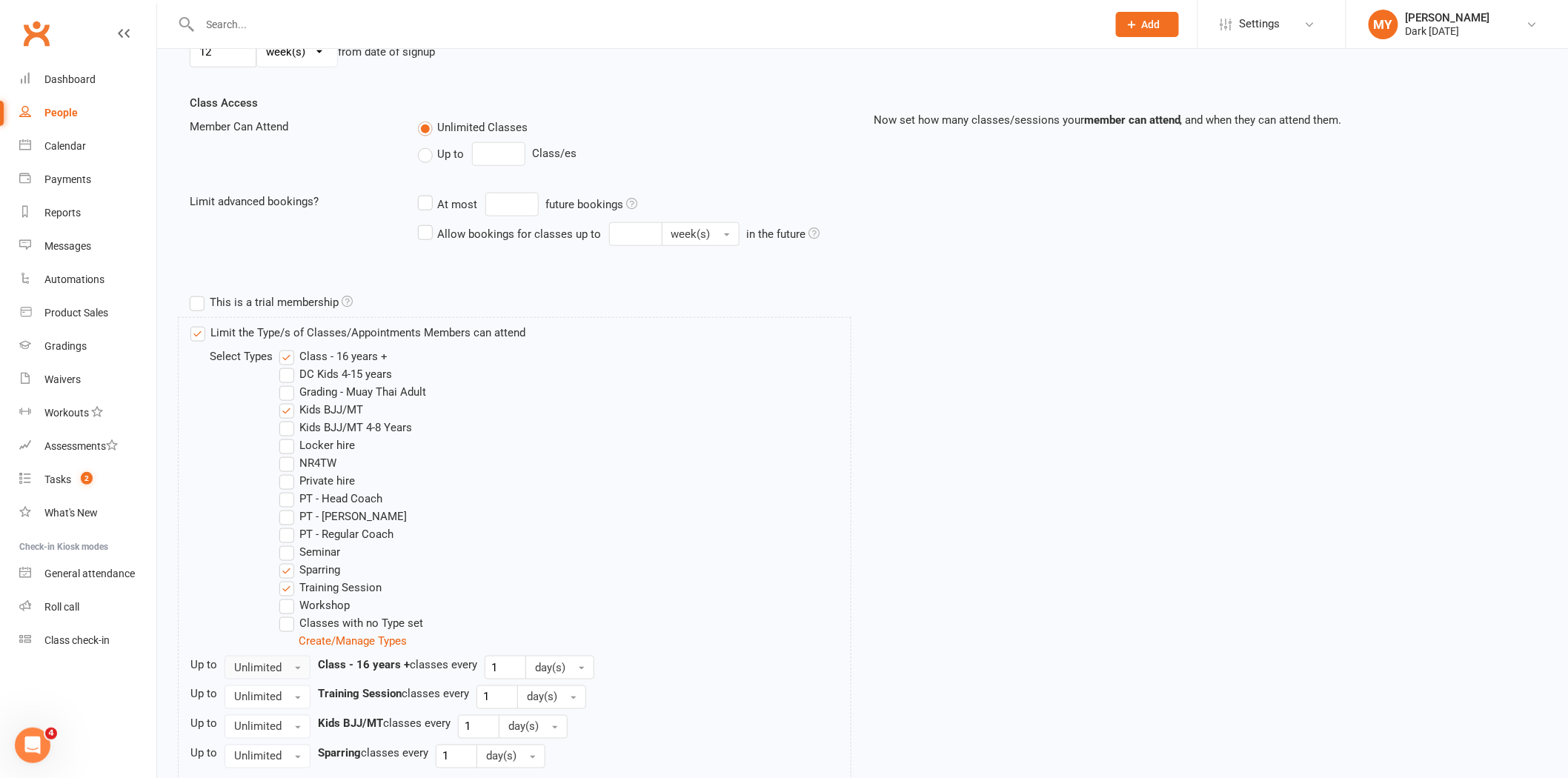
scroll to position [621, 0]
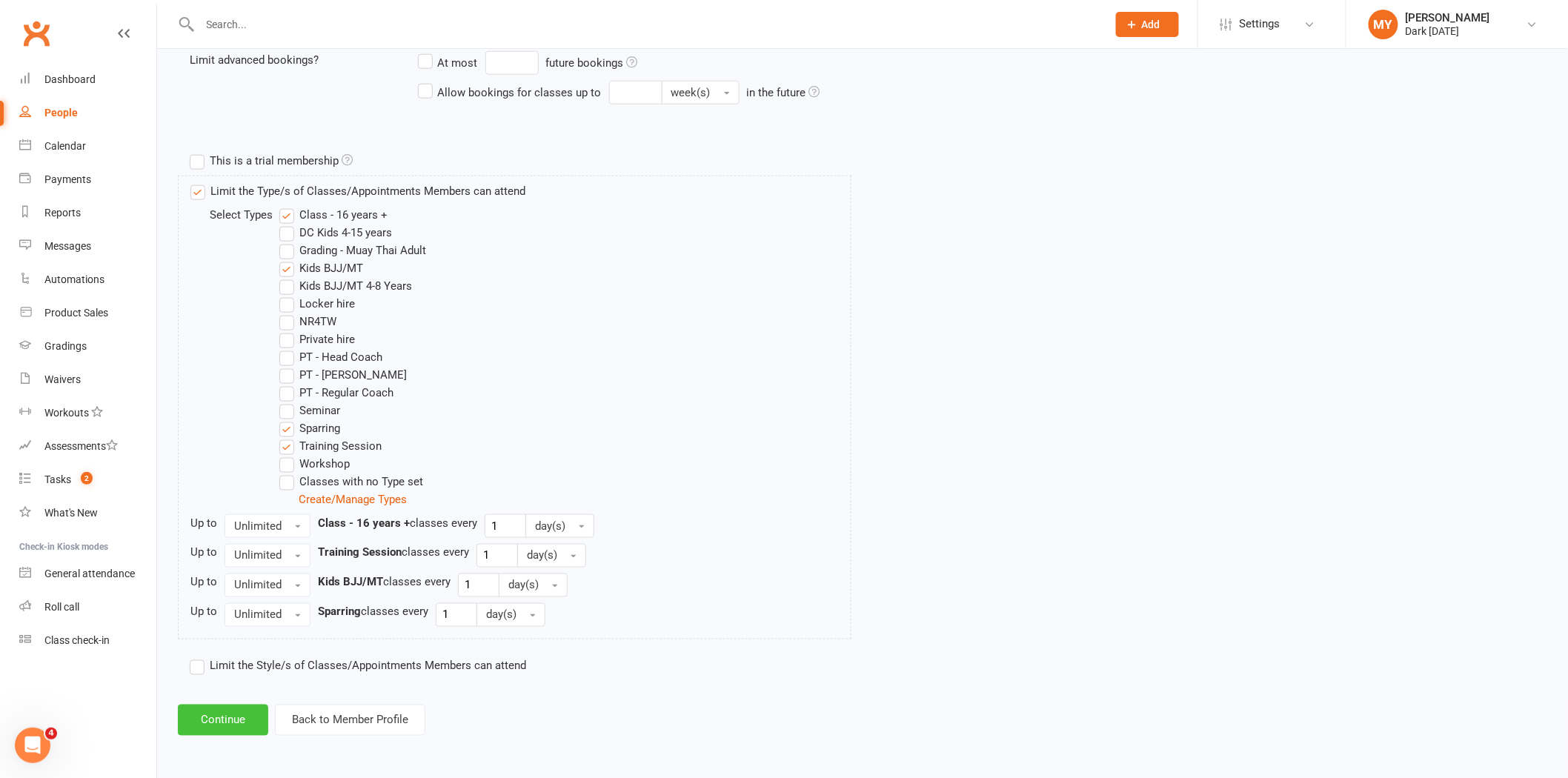
click at [196, 709] on button "Continue" at bounding box center [223, 721] width 90 height 31
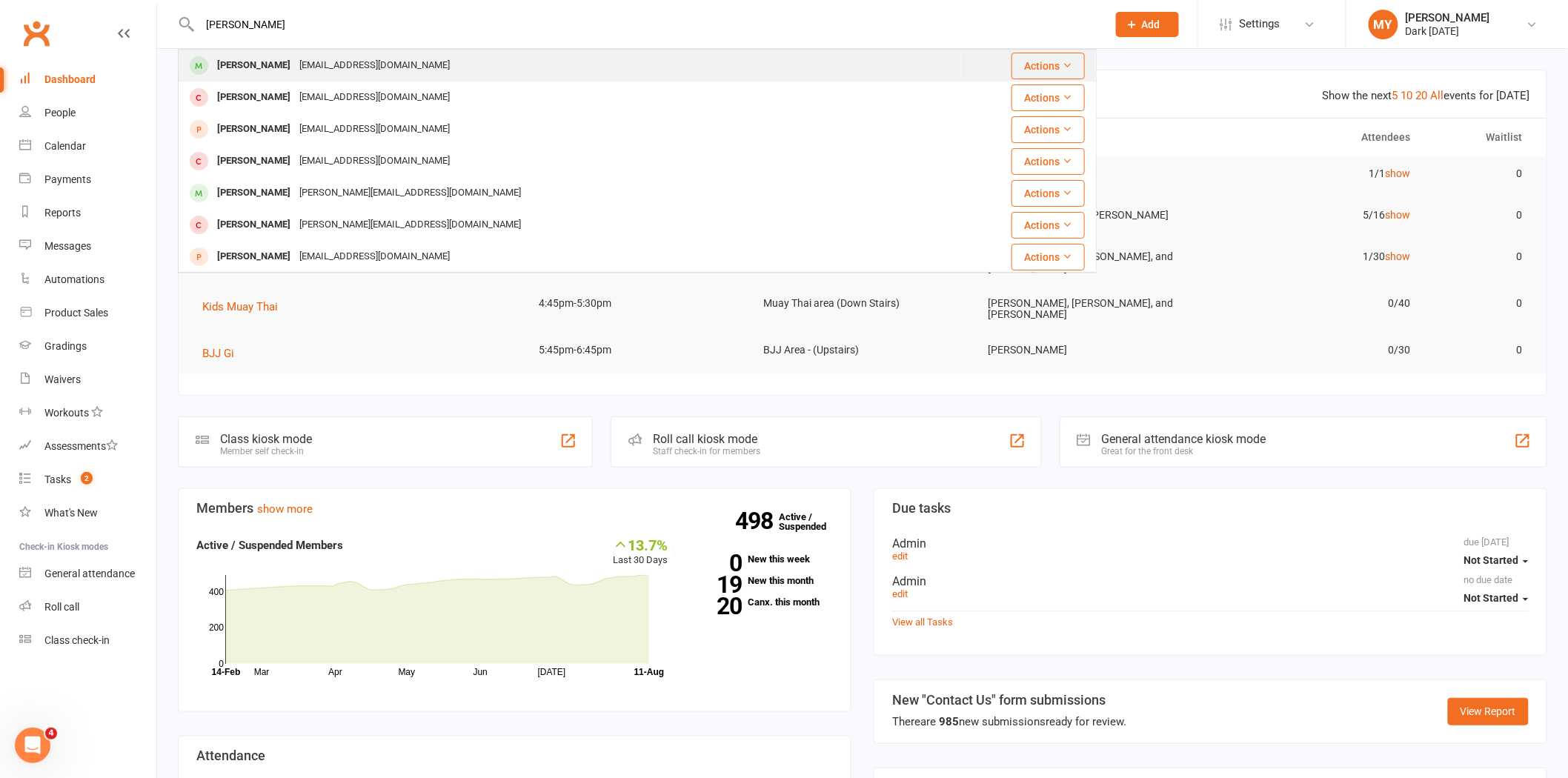
type input "liam ward"
click at [295, 71] on div "liam.ward410@gmail.com" at bounding box center [374, 65] width 159 height 22
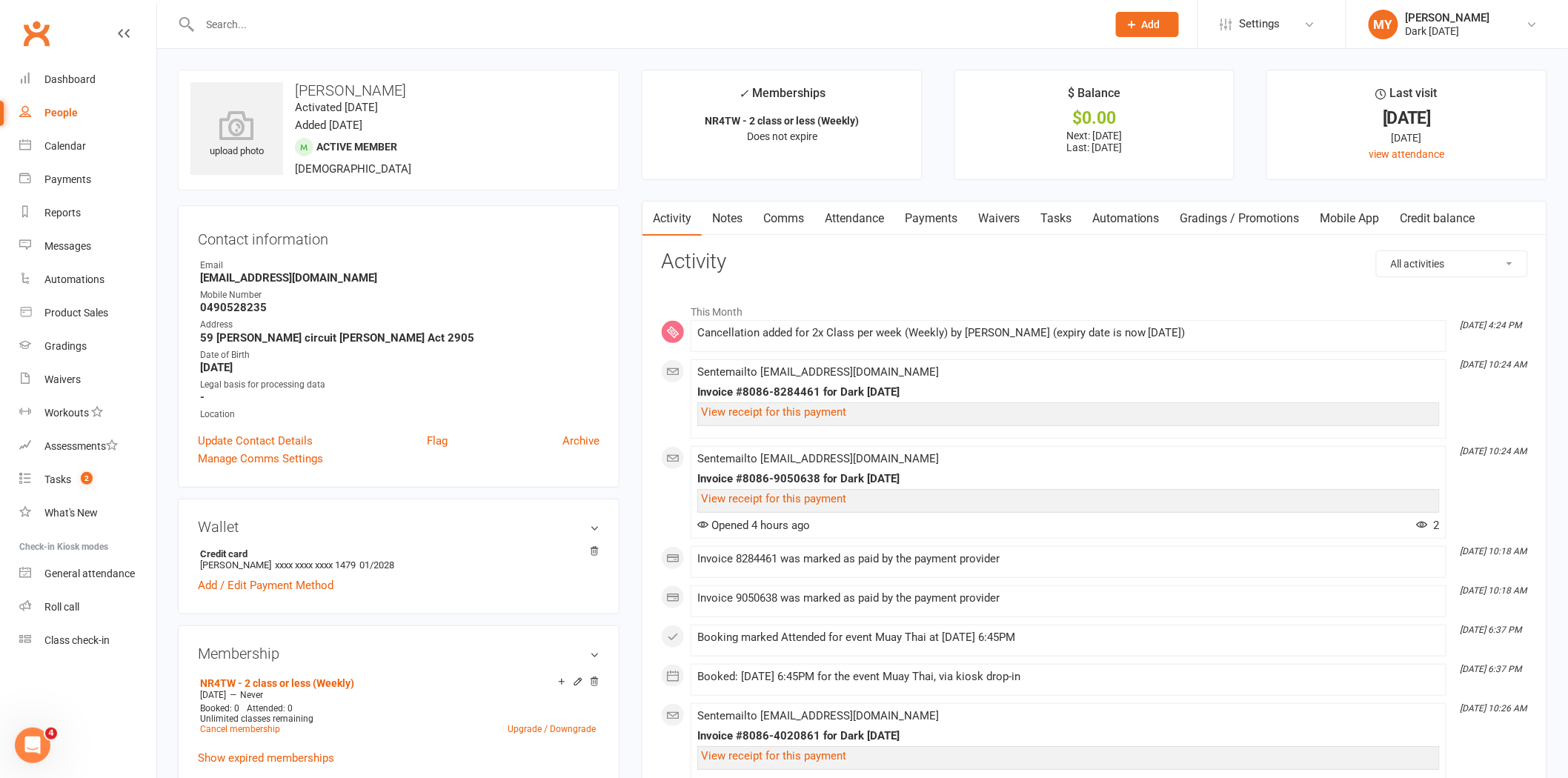
click at [937, 210] on link "Payments" at bounding box center [931, 218] width 73 height 34
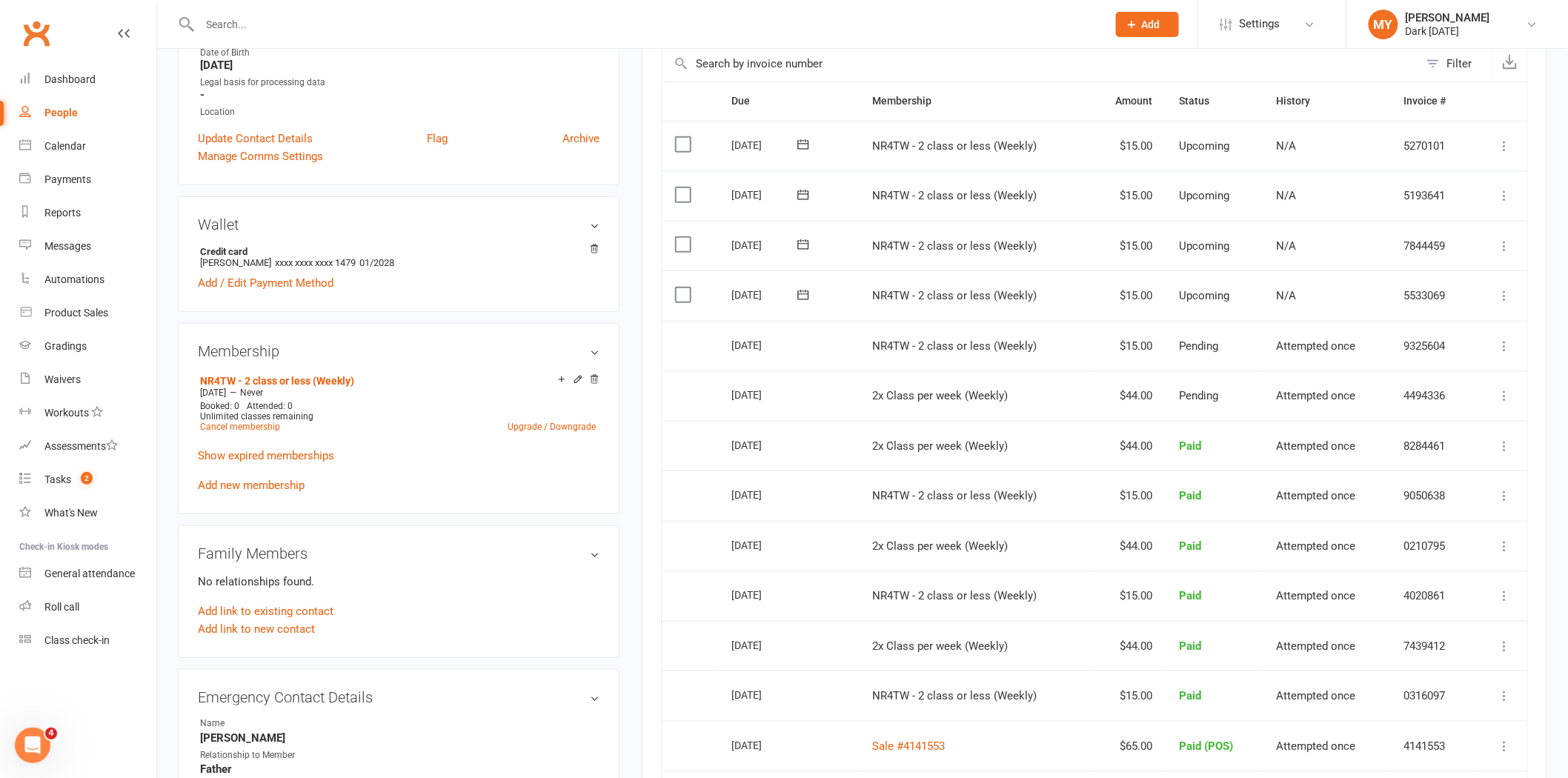
scroll to position [329, 0]
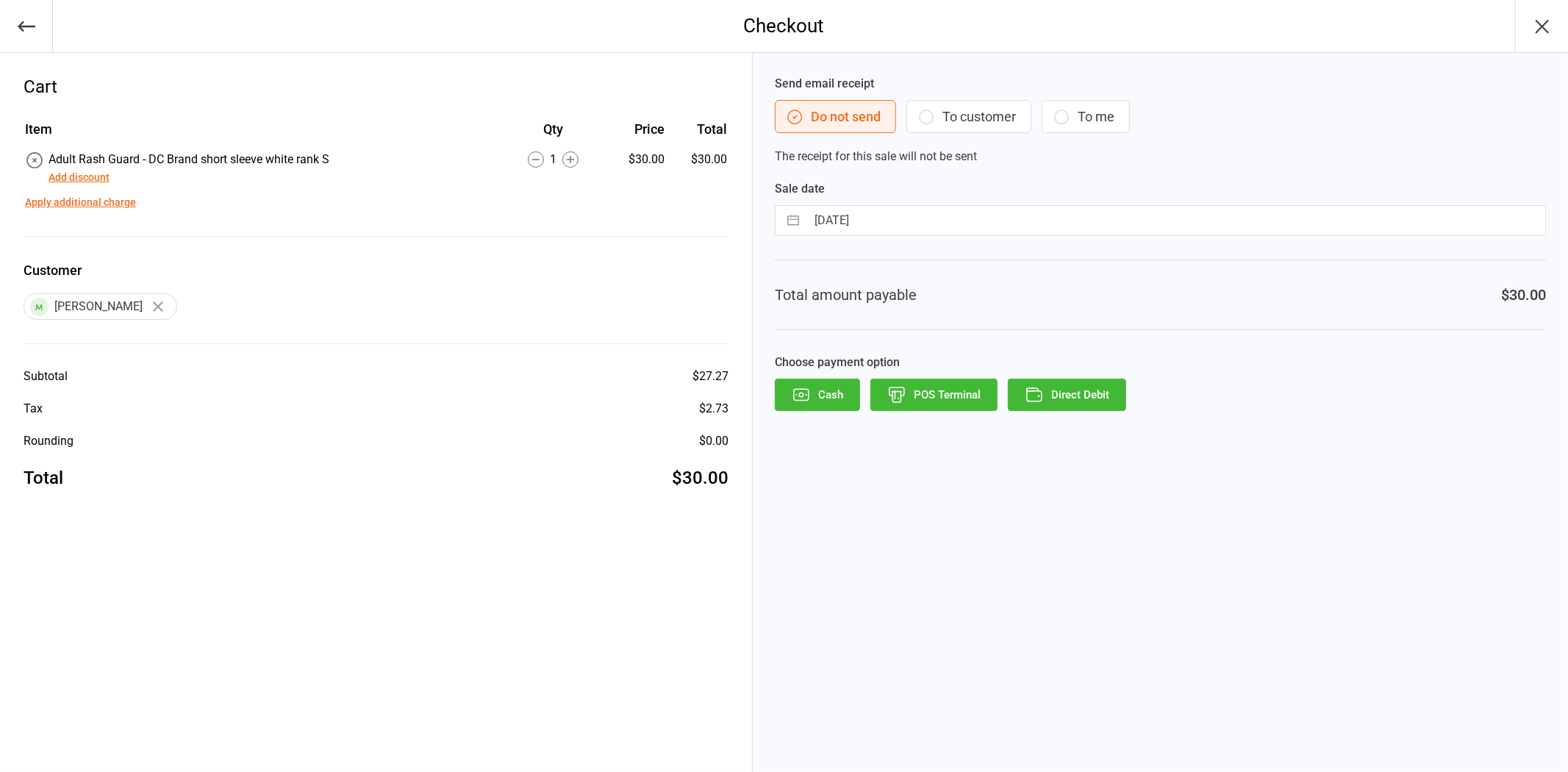
click at [1082, 402] on button "Direct Debit" at bounding box center [1066, 395] width 118 height 33
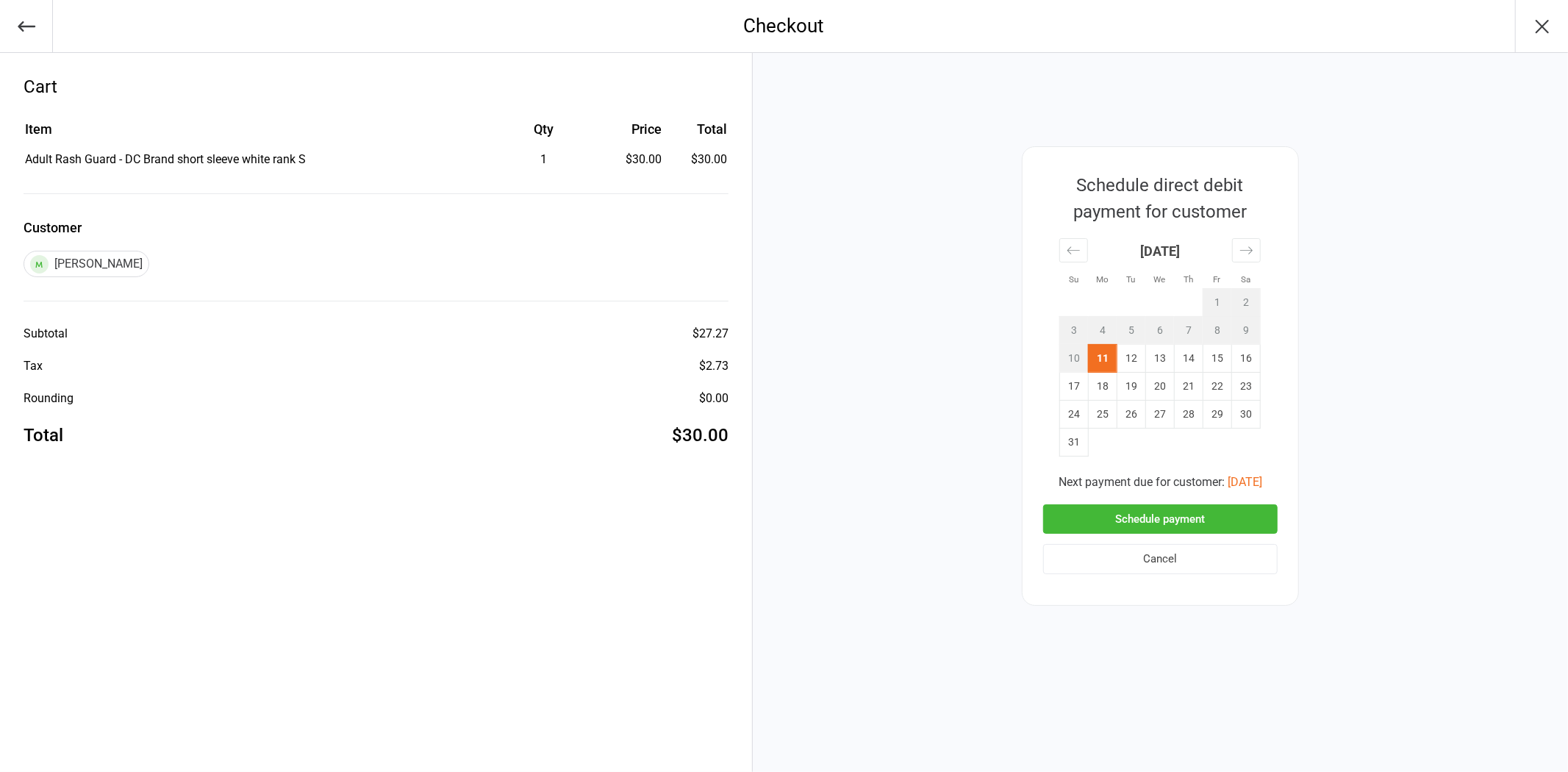
click at [1152, 513] on button "Schedule payment" at bounding box center [1160, 519] width 234 height 30
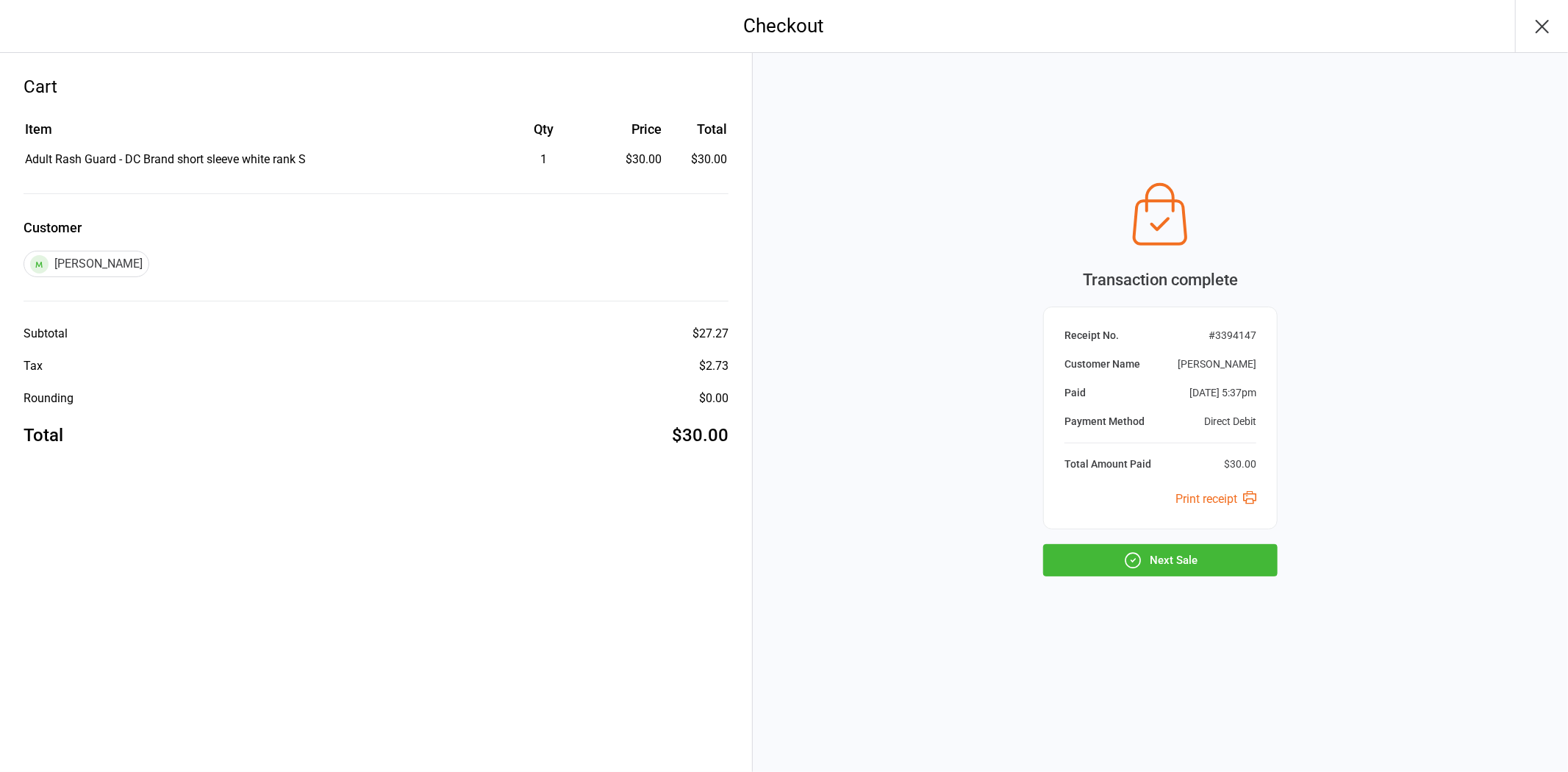
click at [1159, 546] on button "Next Sale" at bounding box center [1160, 561] width 234 height 33
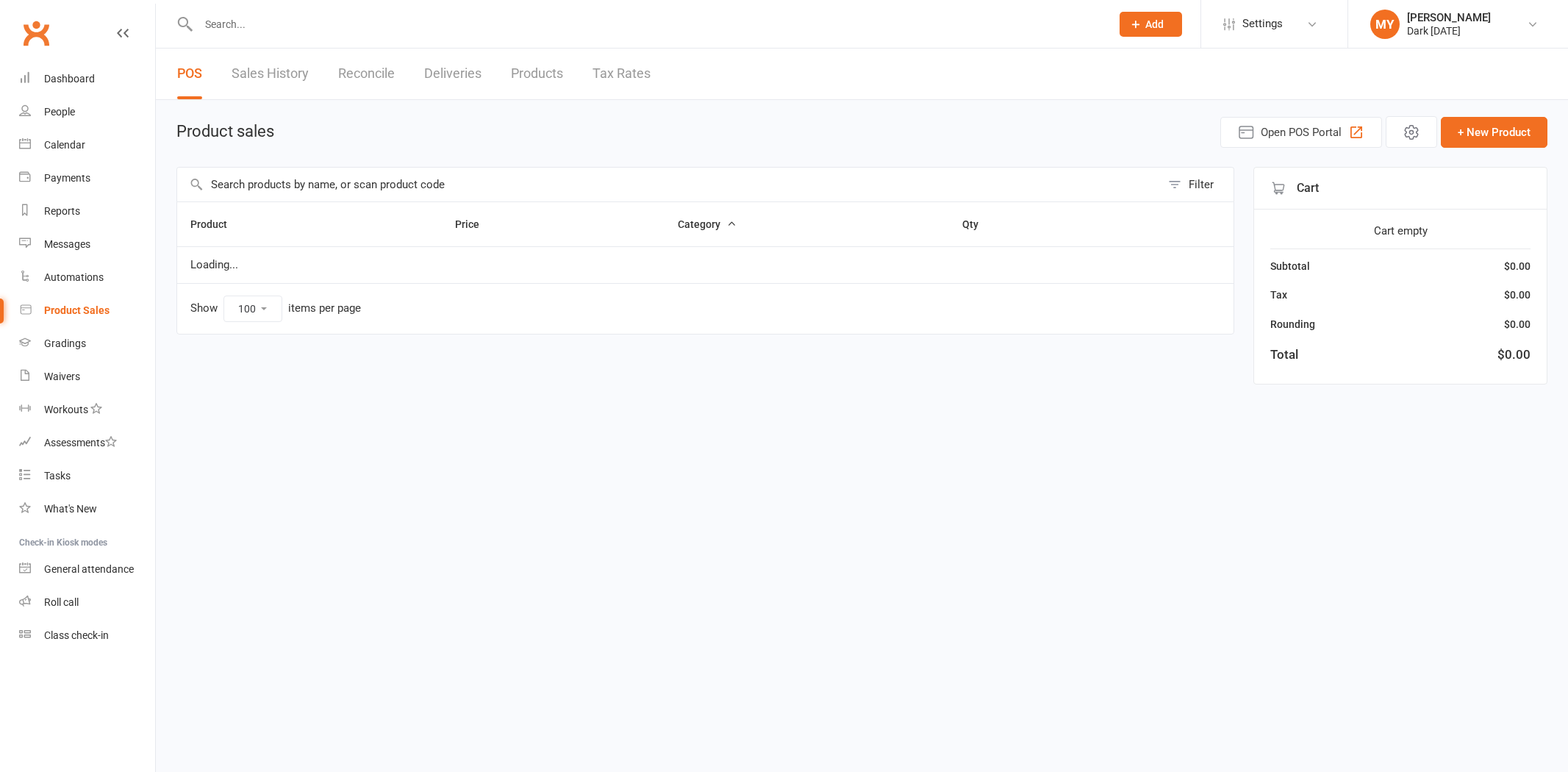
select select "100"
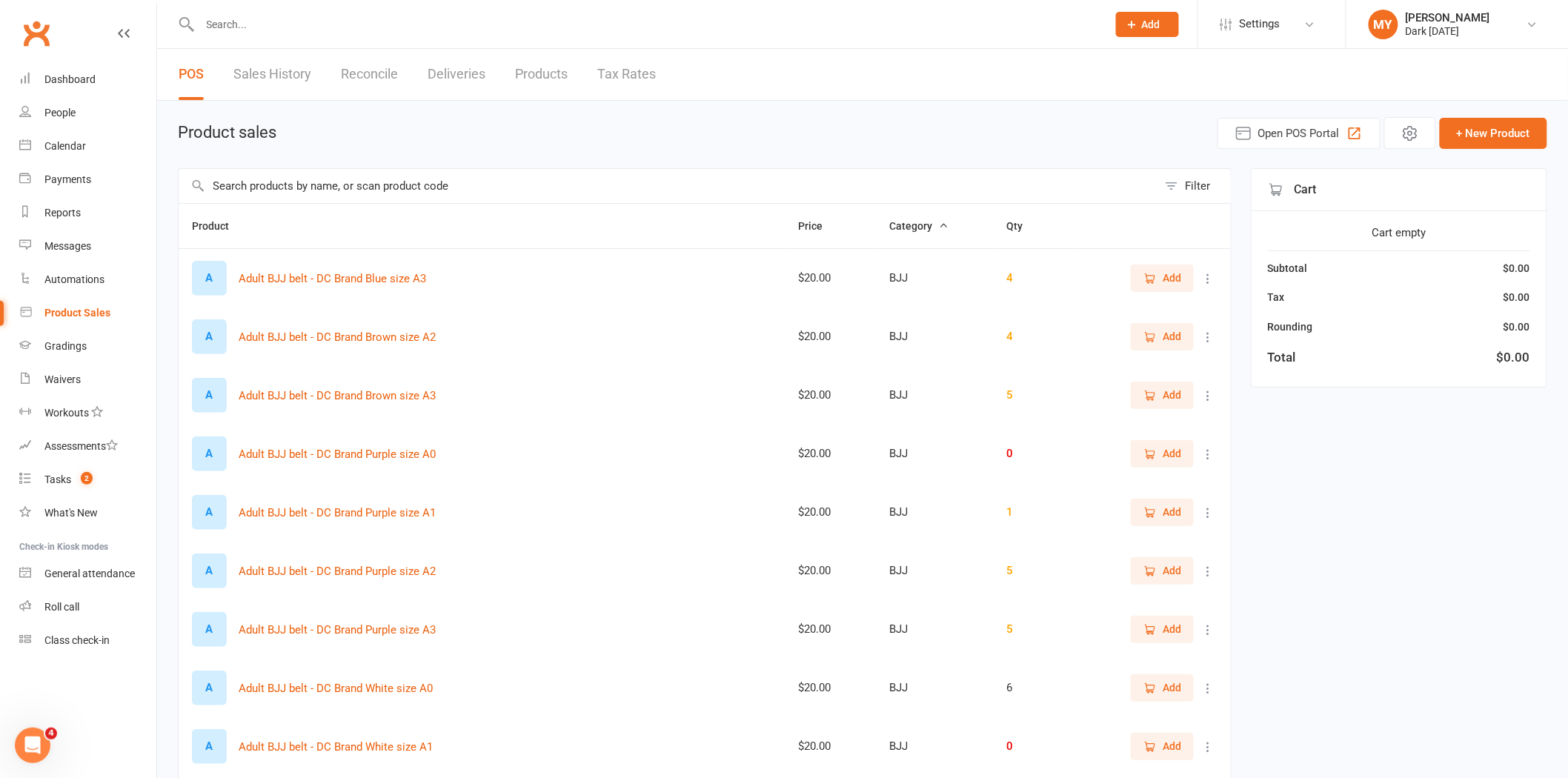
click at [363, 17] on input "text" at bounding box center [646, 24] width 901 height 21
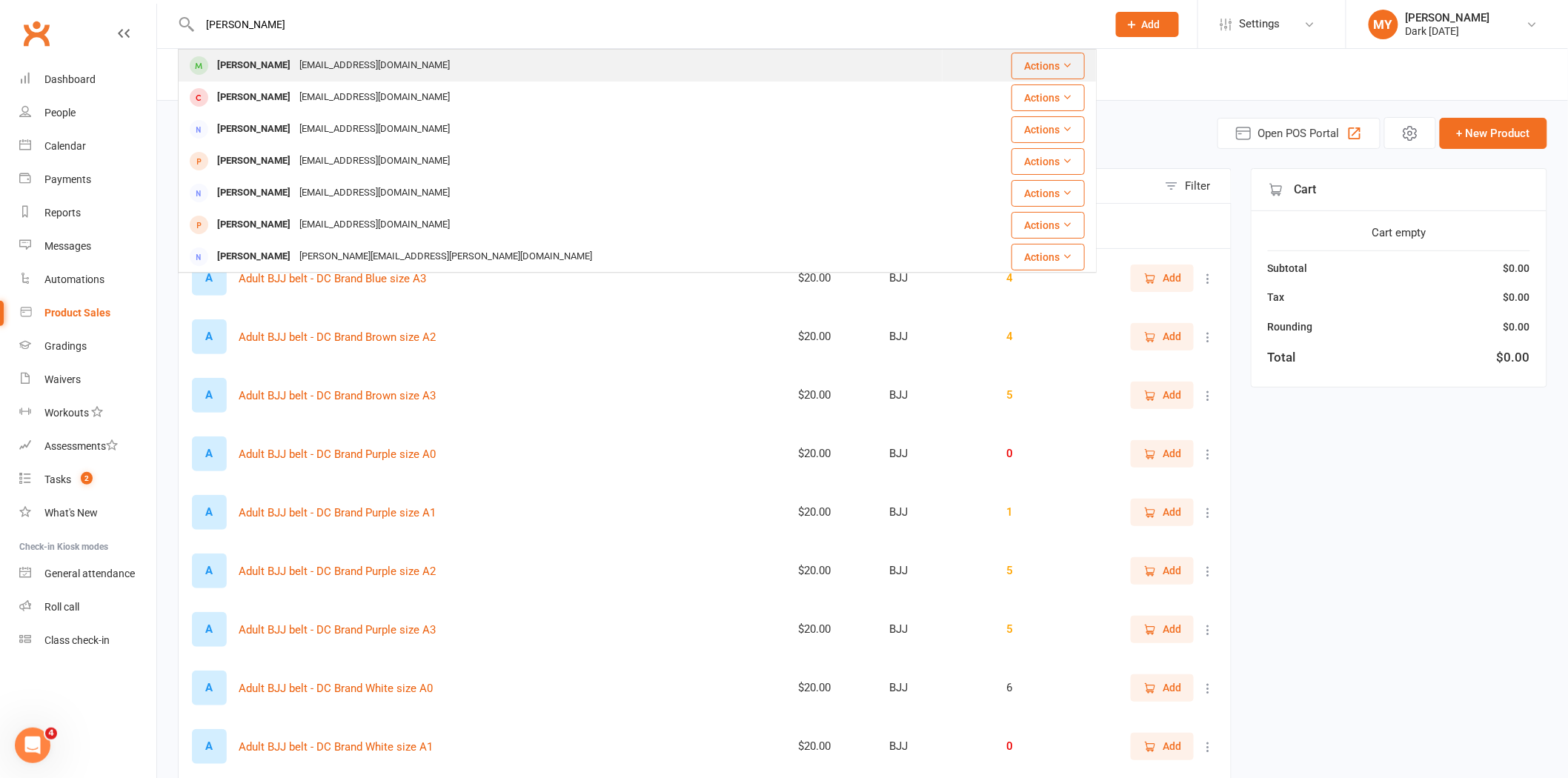
type input "[PERSON_NAME]"
click at [380, 70] on div "[PERSON_NAME] [EMAIL_ADDRESS][DOMAIN_NAME]" at bounding box center [560, 65] width 762 height 30
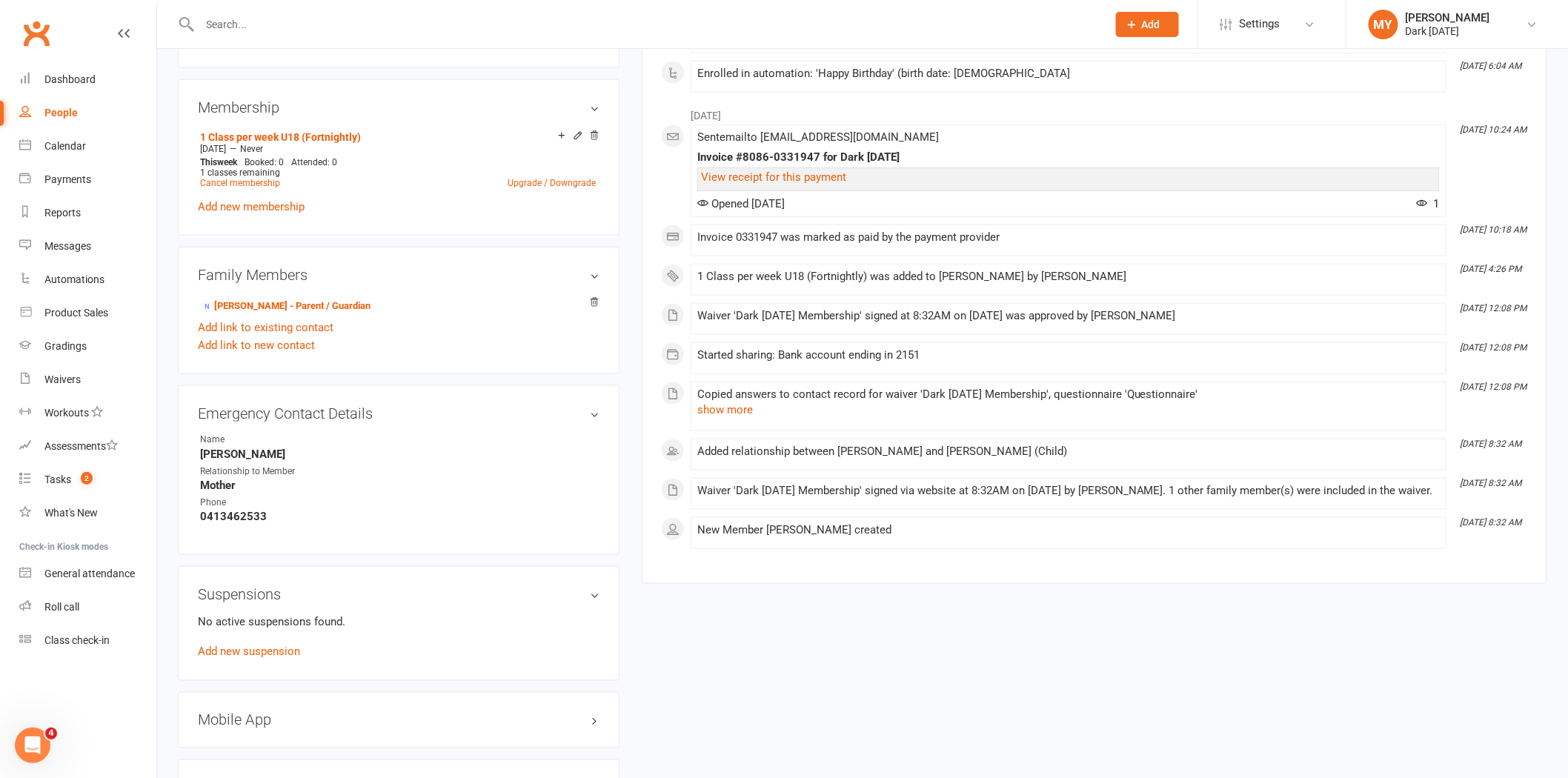
scroll to position [411, 0]
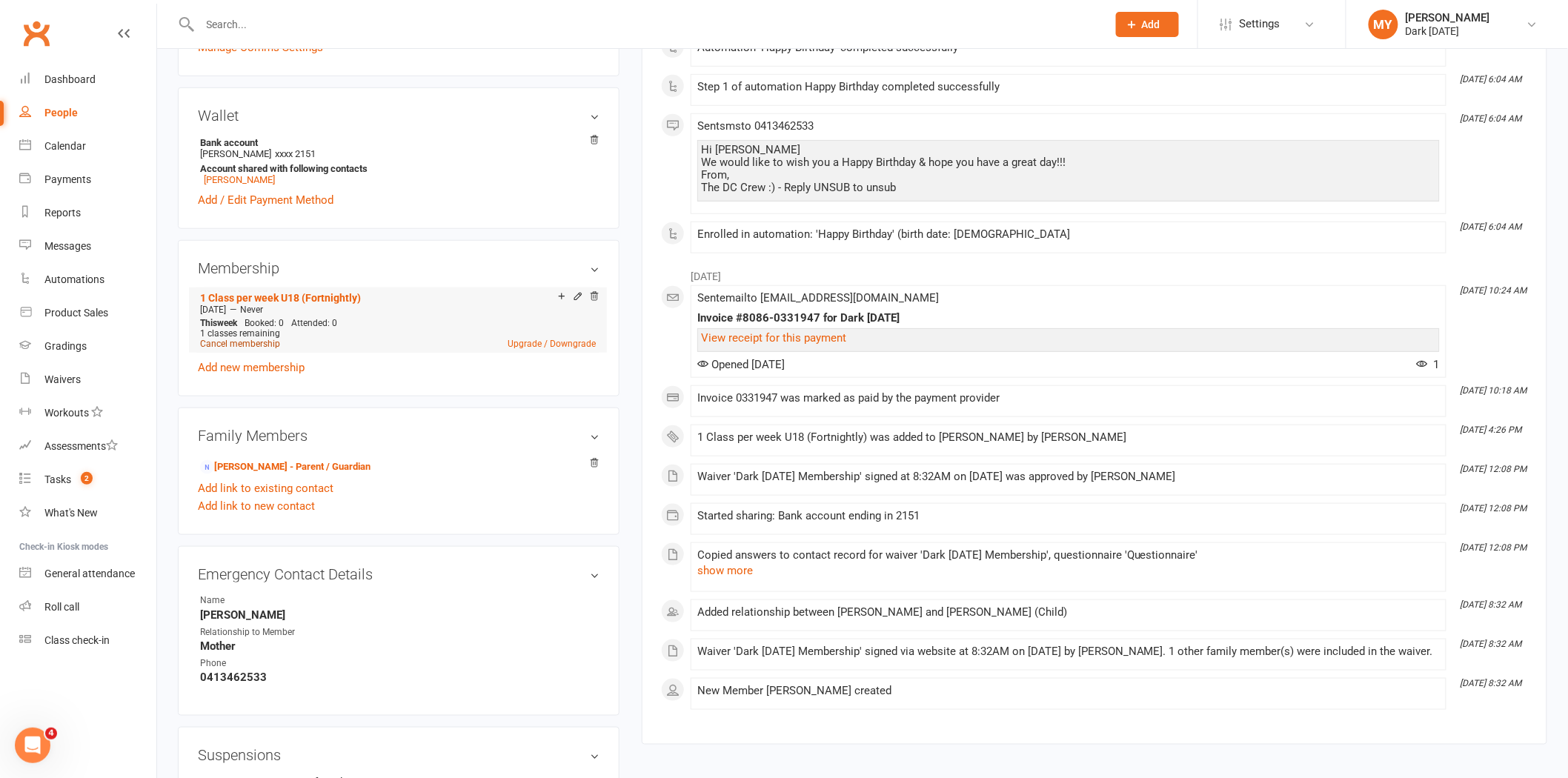
click at [249, 343] on link "Cancel membership" at bounding box center [240, 344] width 80 height 10
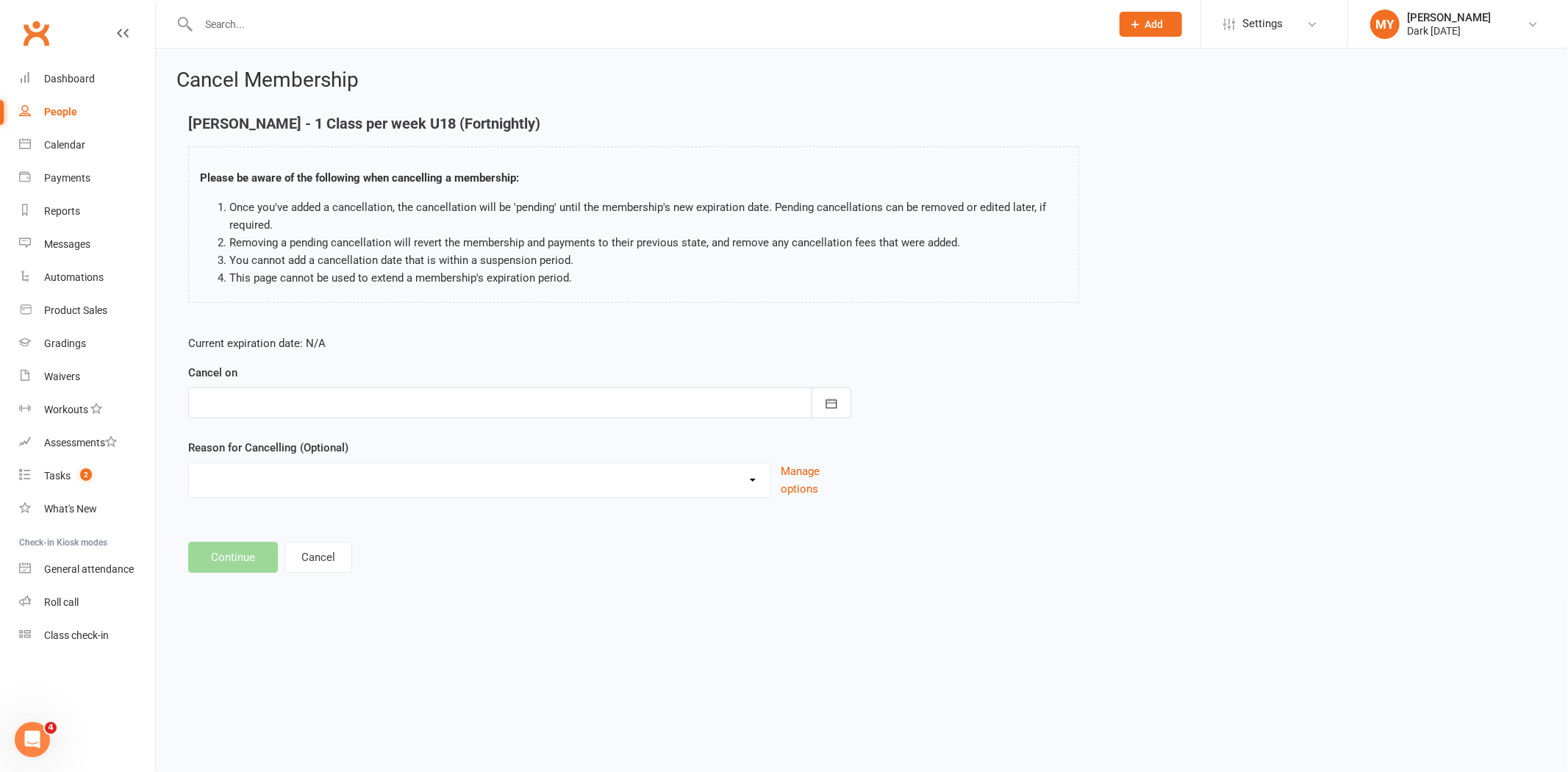
click at [277, 397] on div at bounding box center [519, 403] width 663 height 31
click at [276, 611] on button "25" at bounding box center [280, 608] width 31 height 27
type input "[DATE]"
click at [253, 487] on select "Holiday Injury Other reason" at bounding box center [479, 478] width 582 height 29
select select "2"
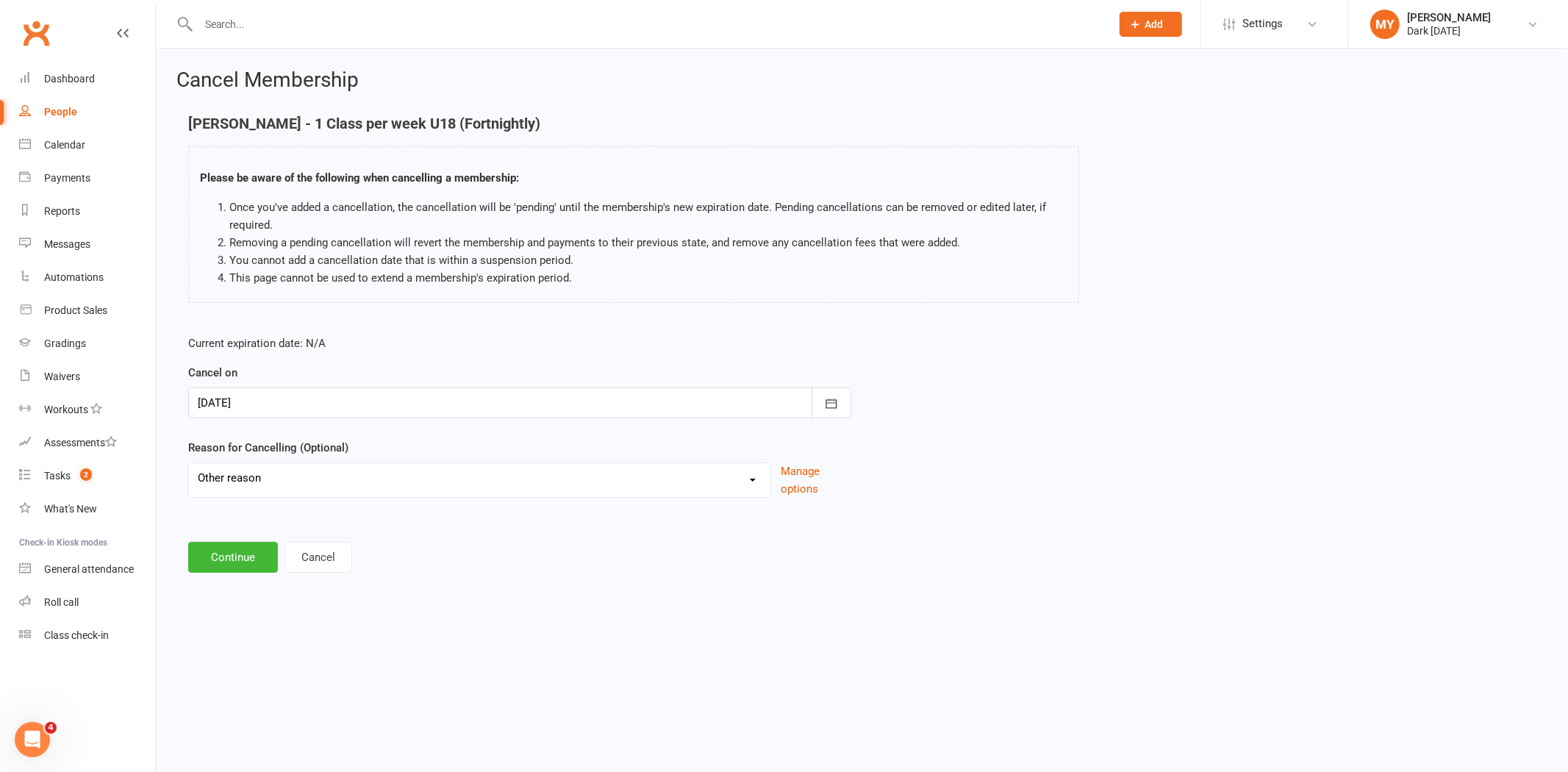
click at [189, 463] on select "Holiday Injury Other reason" at bounding box center [479, 478] width 582 height 29
click at [260, 553] on input at bounding box center [519, 557] width 663 height 31
type input "doesn't turn up"
click at [233, 619] on button "Continue" at bounding box center [233, 632] width 90 height 31
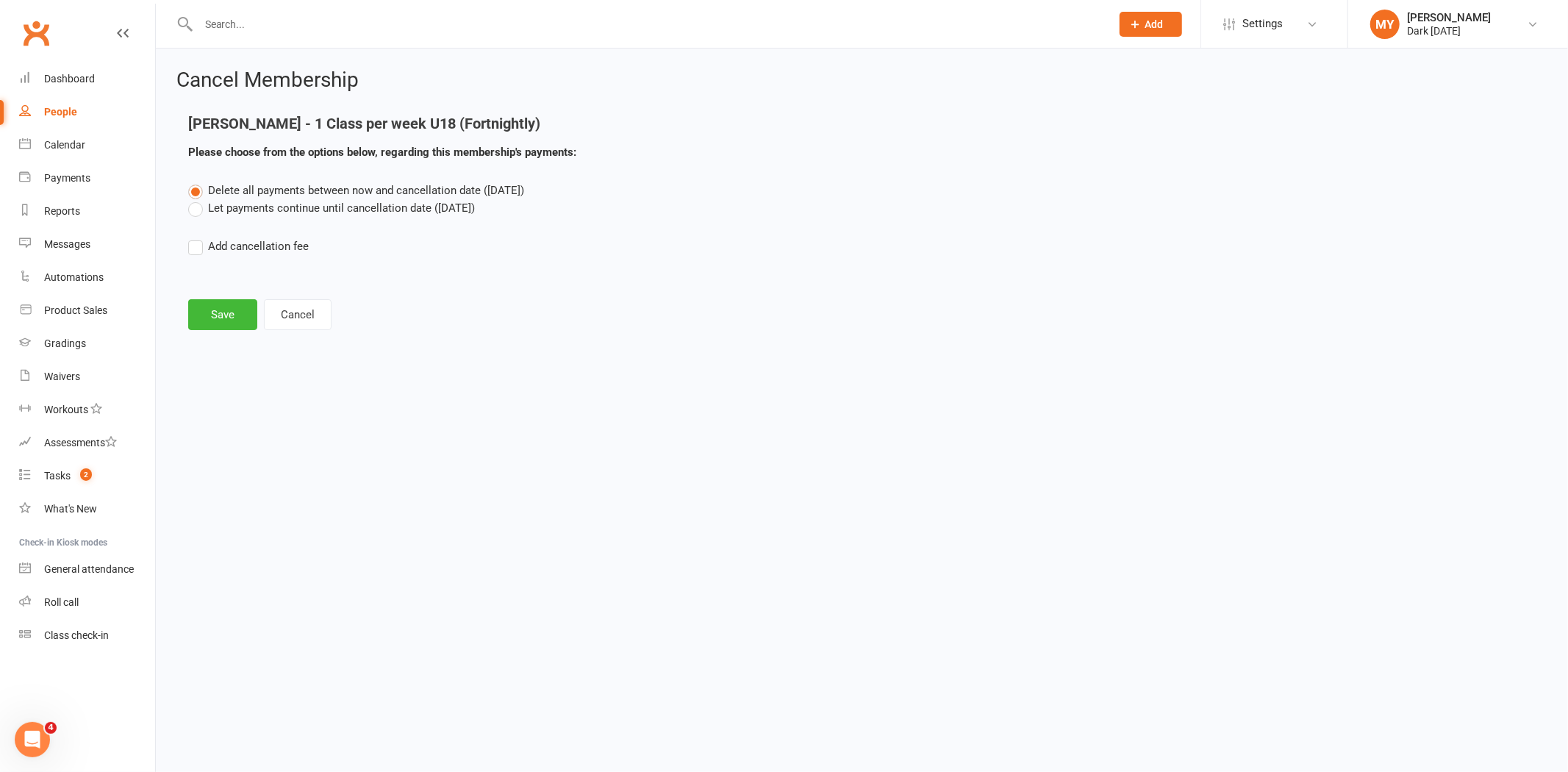
click at [231, 212] on label "Let payments continue until cancellation date ([DATE])" at bounding box center [331, 208] width 287 height 17
click at [197, 199] on input "Let payments continue until cancellation date ([DATE])" at bounding box center [192, 199] width 9 height 0
click at [235, 307] on button "Save" at bounding box center [222, 315] width 69 height 31
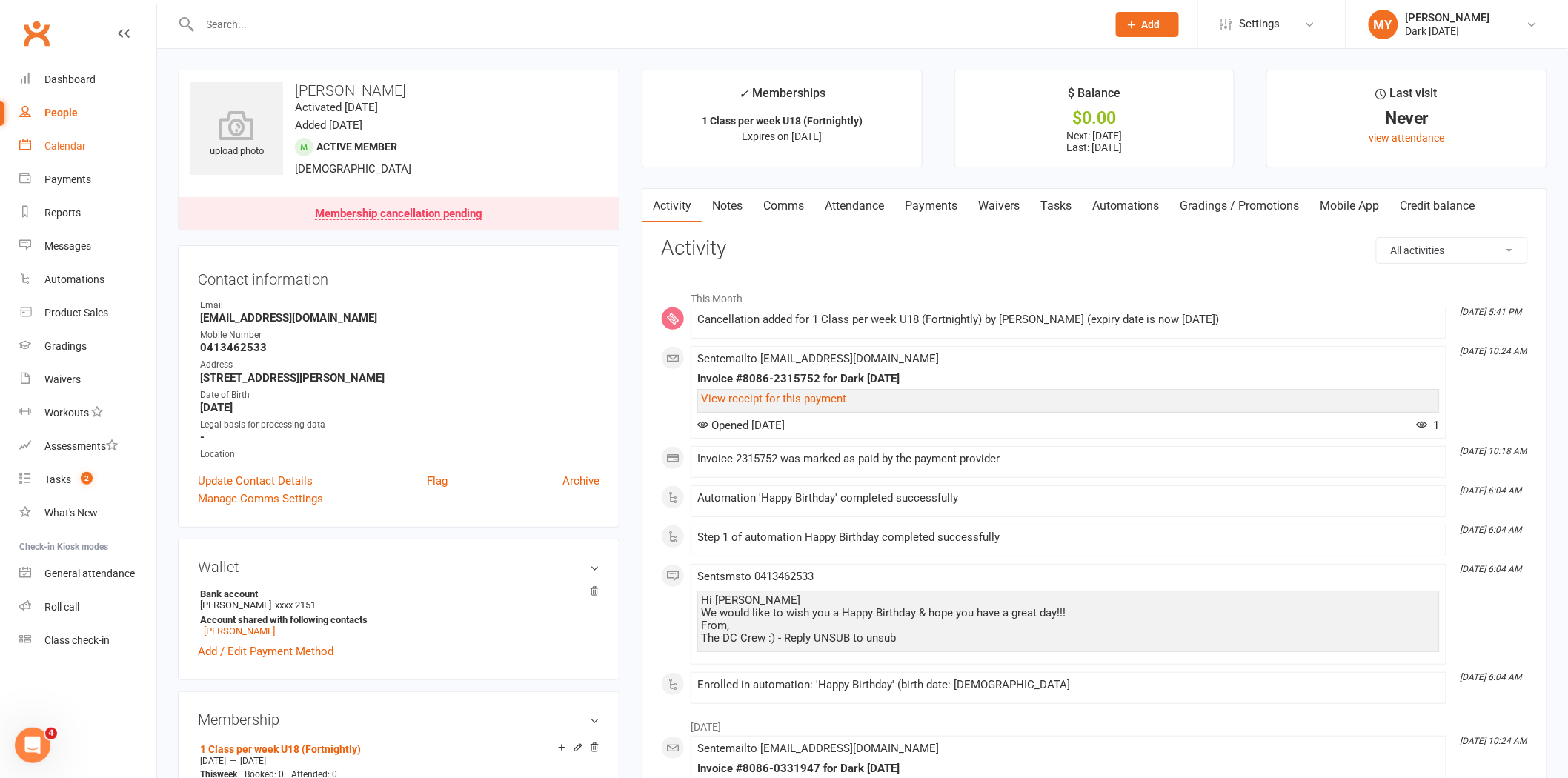
click at [59, 143] on div "Calendar" at bounding box center [65, 146] width 42 height 12
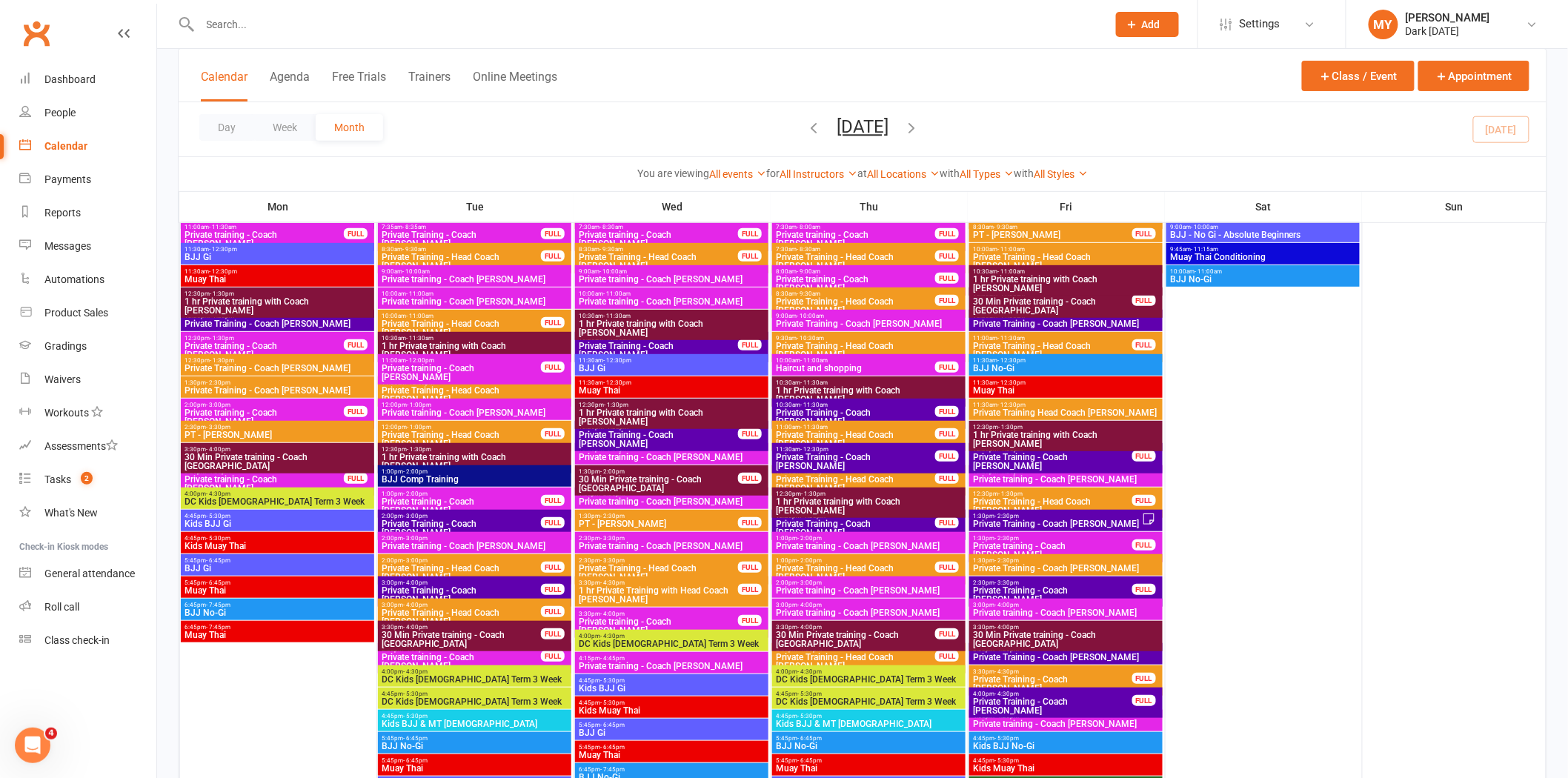
scroll to position [247, 0]
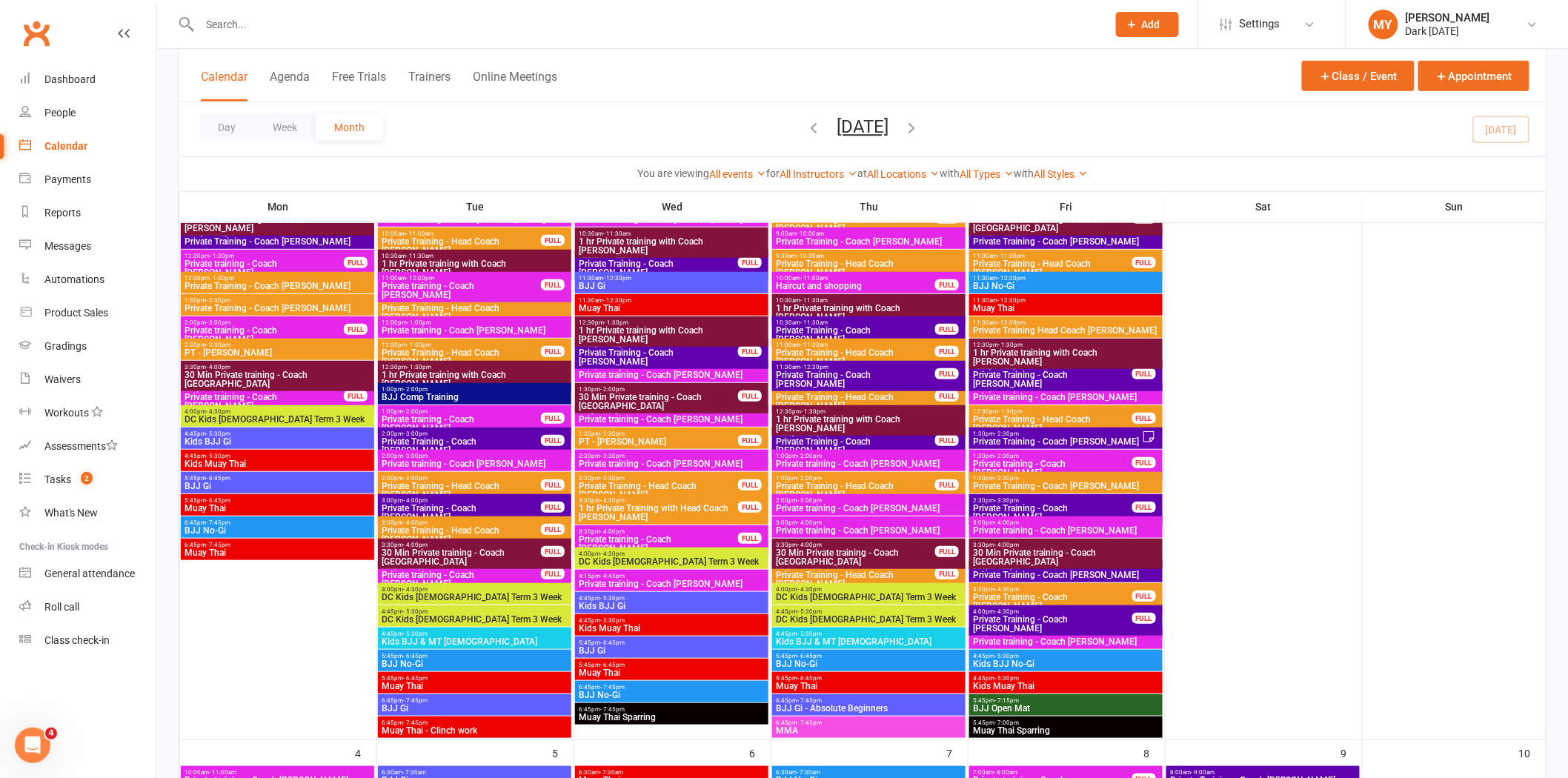
click at [319, 457] on span "4:45pm - 5:30pm" at bounding box center [277, 456] width 188 height 7
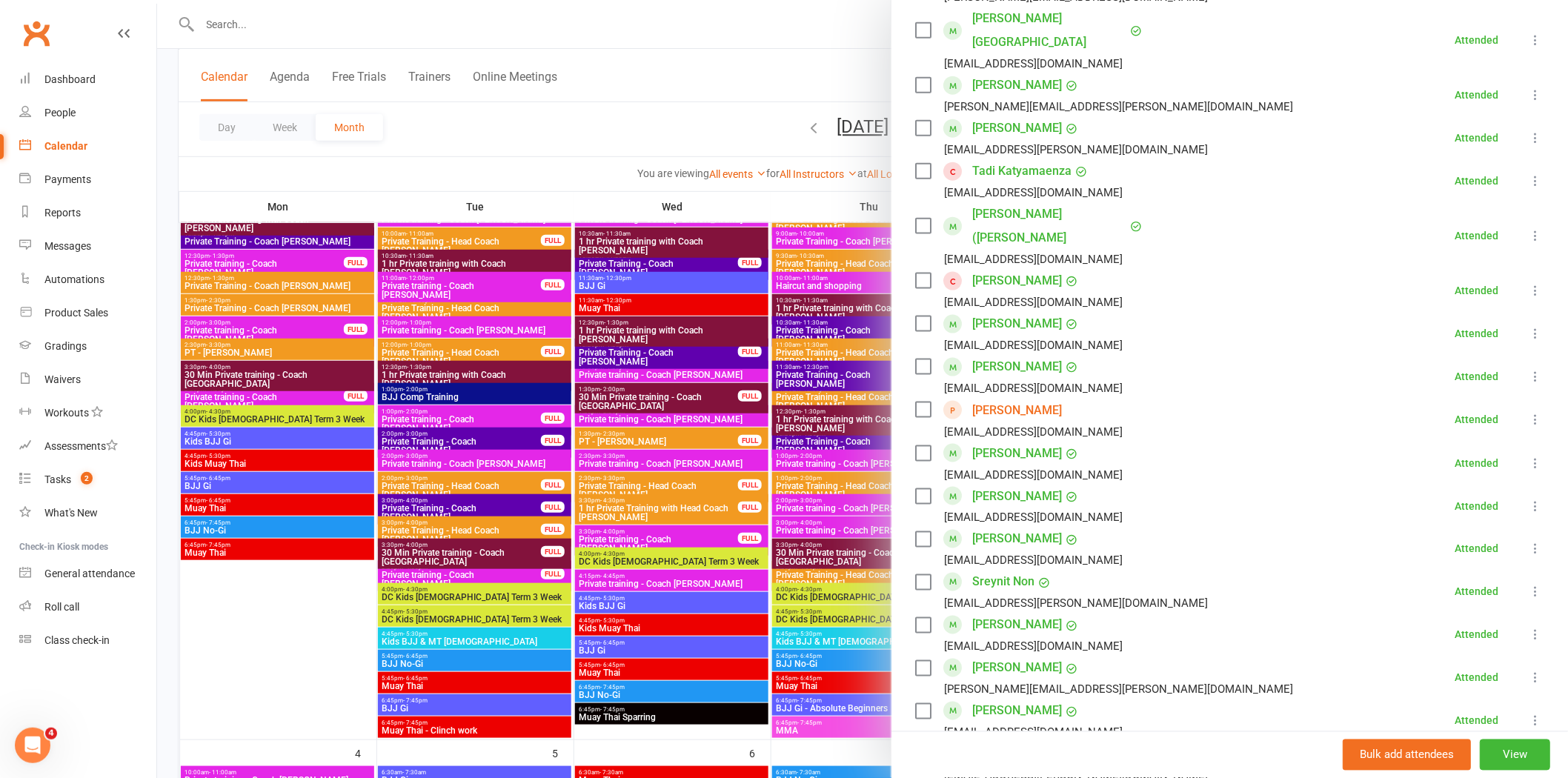
scroll to position [658, 0]
click at [709, 64] on div at bounding box center [863, 389] width 1412 height 778
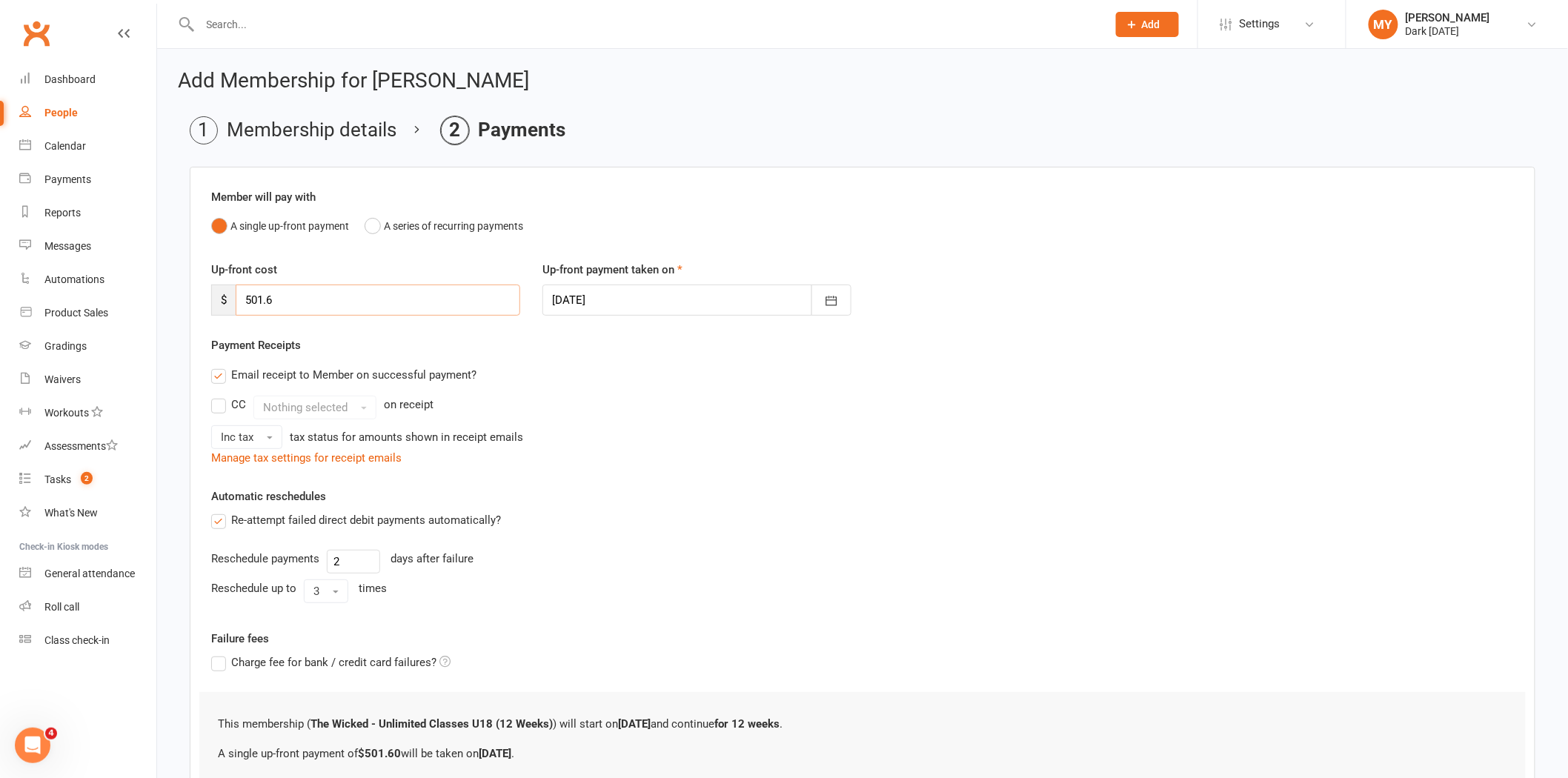
drag, startPoint x: 309, startPoint y: 306, endPoint x: 212, endPoint y: 308, distance: 97.0
click at [212, 308] on div "$ 501.6" at bounding box center [366, 300] width 309 height 31
type input "476.52"
click at [824, 302] on icon "button" at bounding box center [831, 301] width 15 height 15
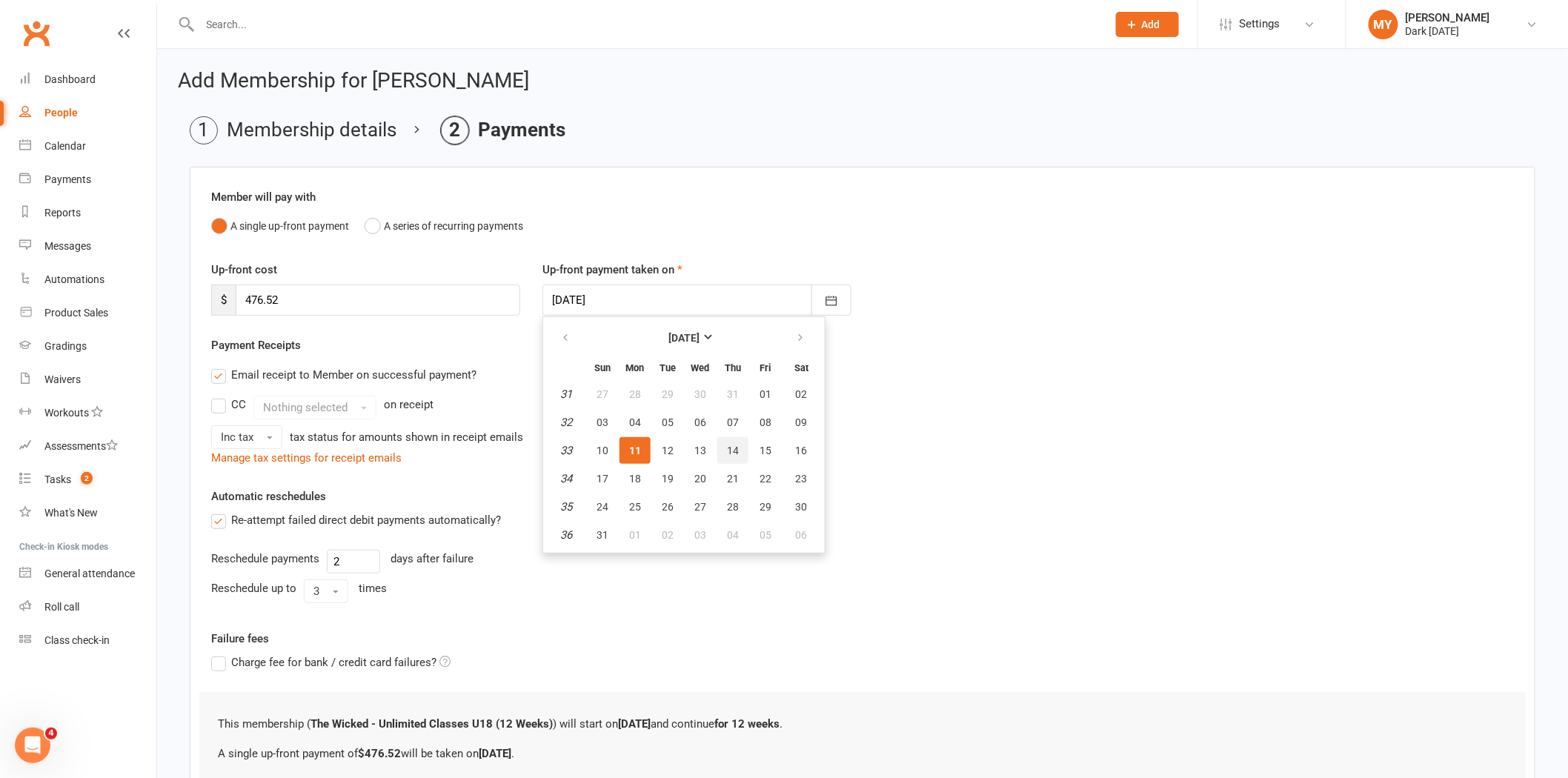
click at [728, 440] on button "14" at bounding box center [733, 450] width 31 height 27
type input "14 Aug 2025"
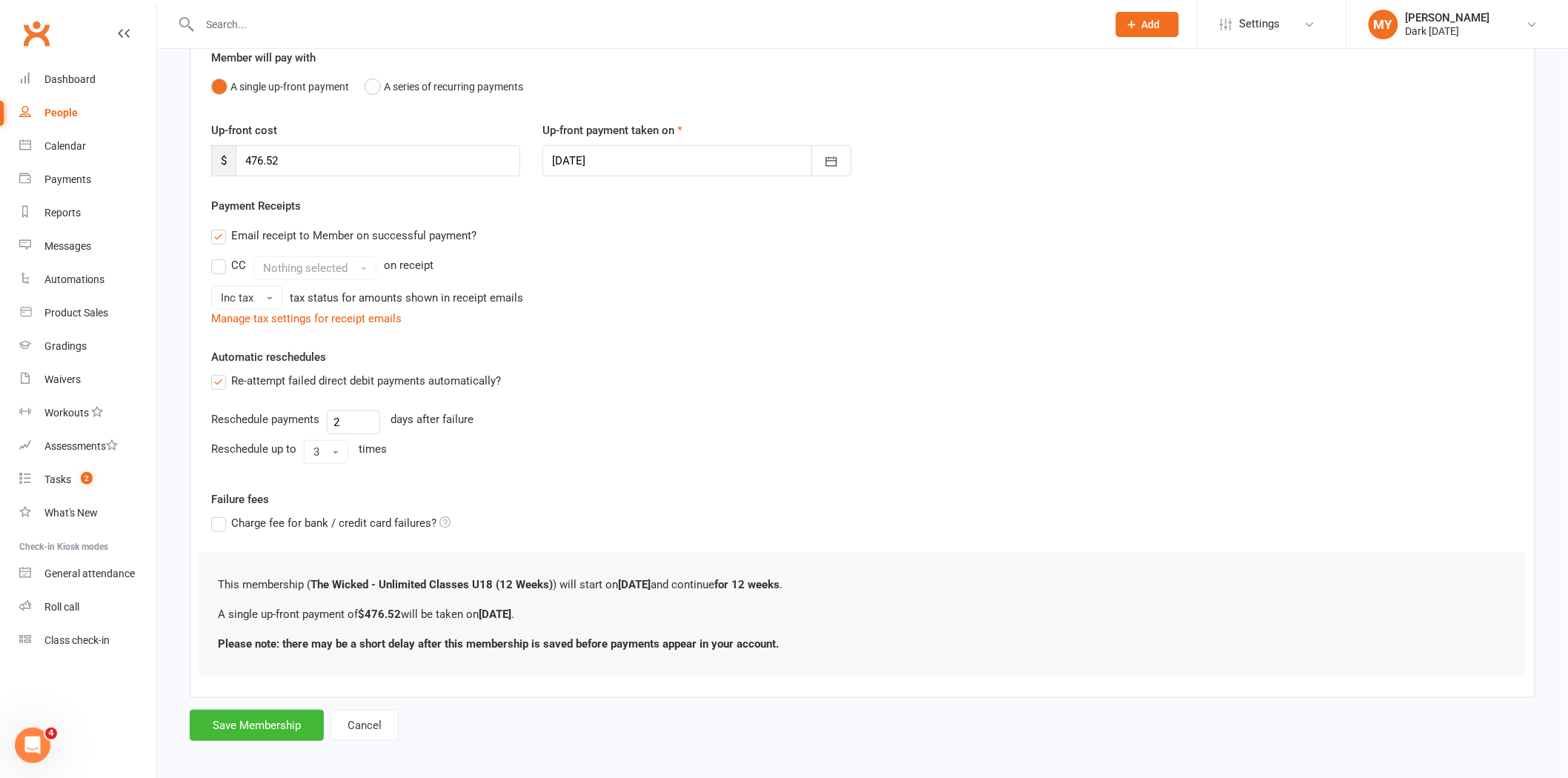
scroll to position [149, 0]
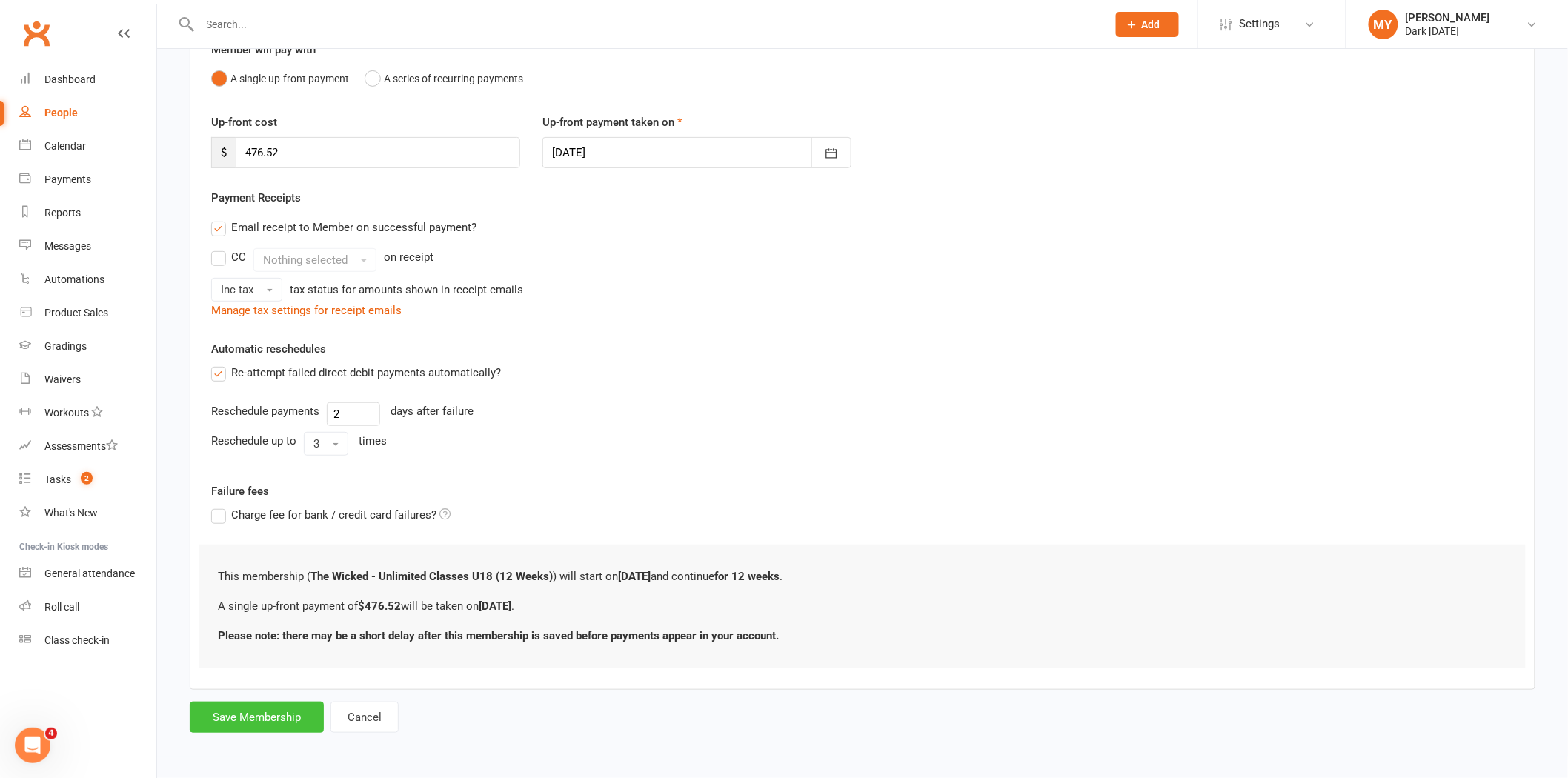
click at [277, 723] on button "Save Membership" at bounding box center [256, 718] width 134 height 31
